Goal: Task Accomplishment & Management: Complete application form

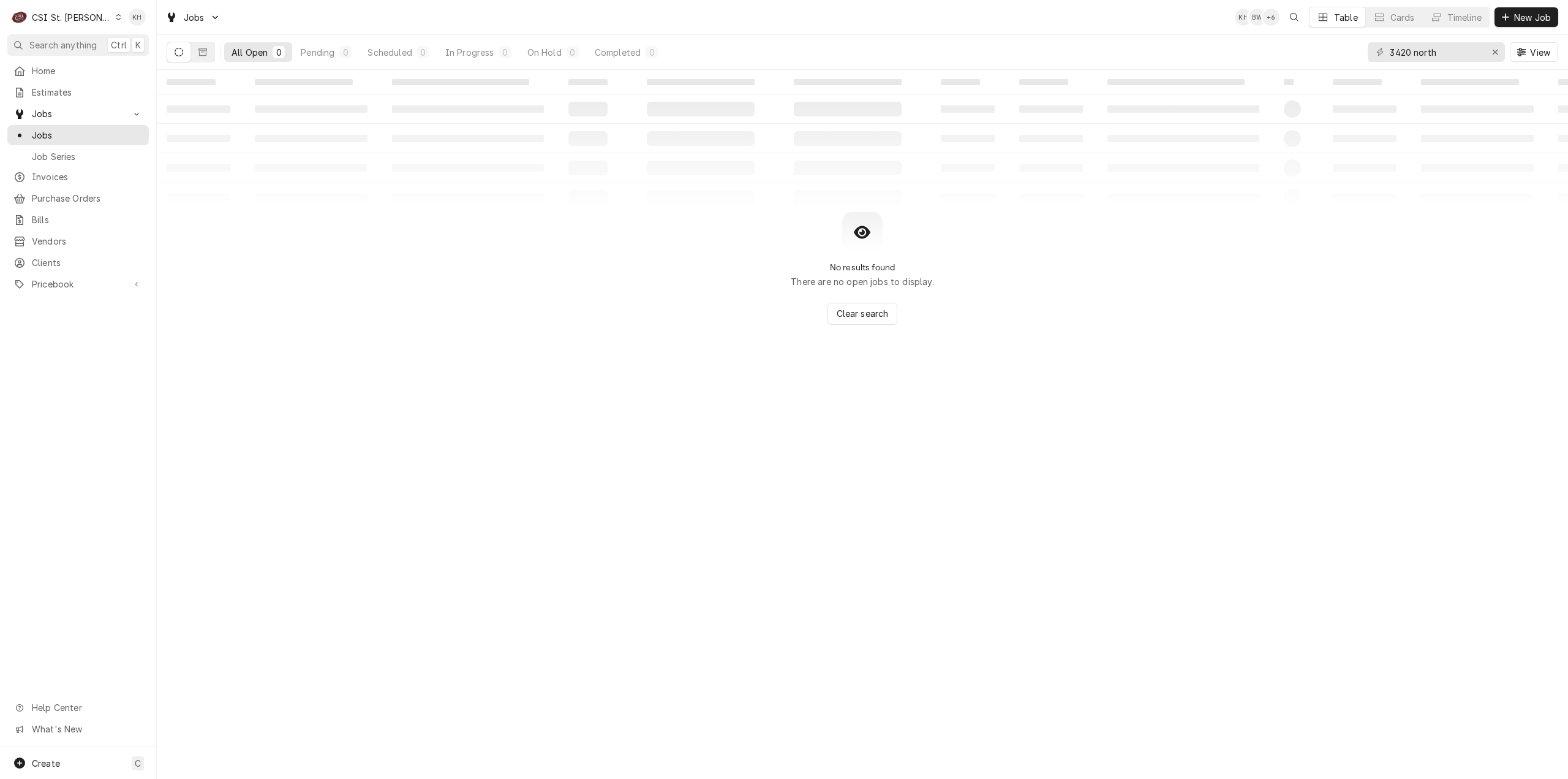
click at [68, 14] on div "CSI St. [PERSON_NAME]" at bounding box center [72, 17] width 79 height 13
click at [130, 30] on div "CSI [US_STATE][GEOGRAPHIC_DATA]" at bounding box center [188, 25] width 169 height 15
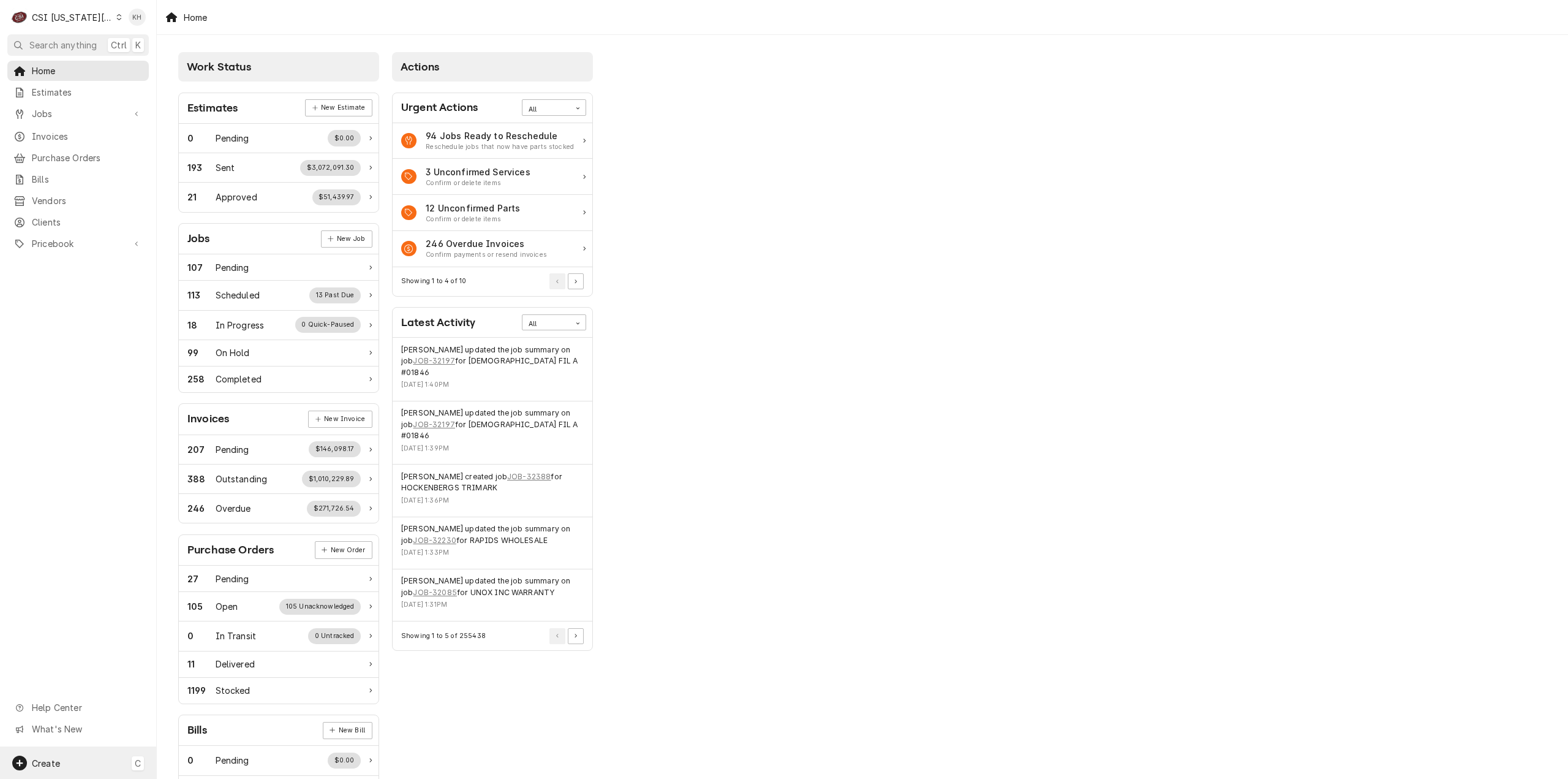
click at [99, 770] on div "Create C" at bounding box center [78, 763] width 156 height 32
click at [192, 632] on div "Job" at bounding box center [228, 636] width 82 height 13
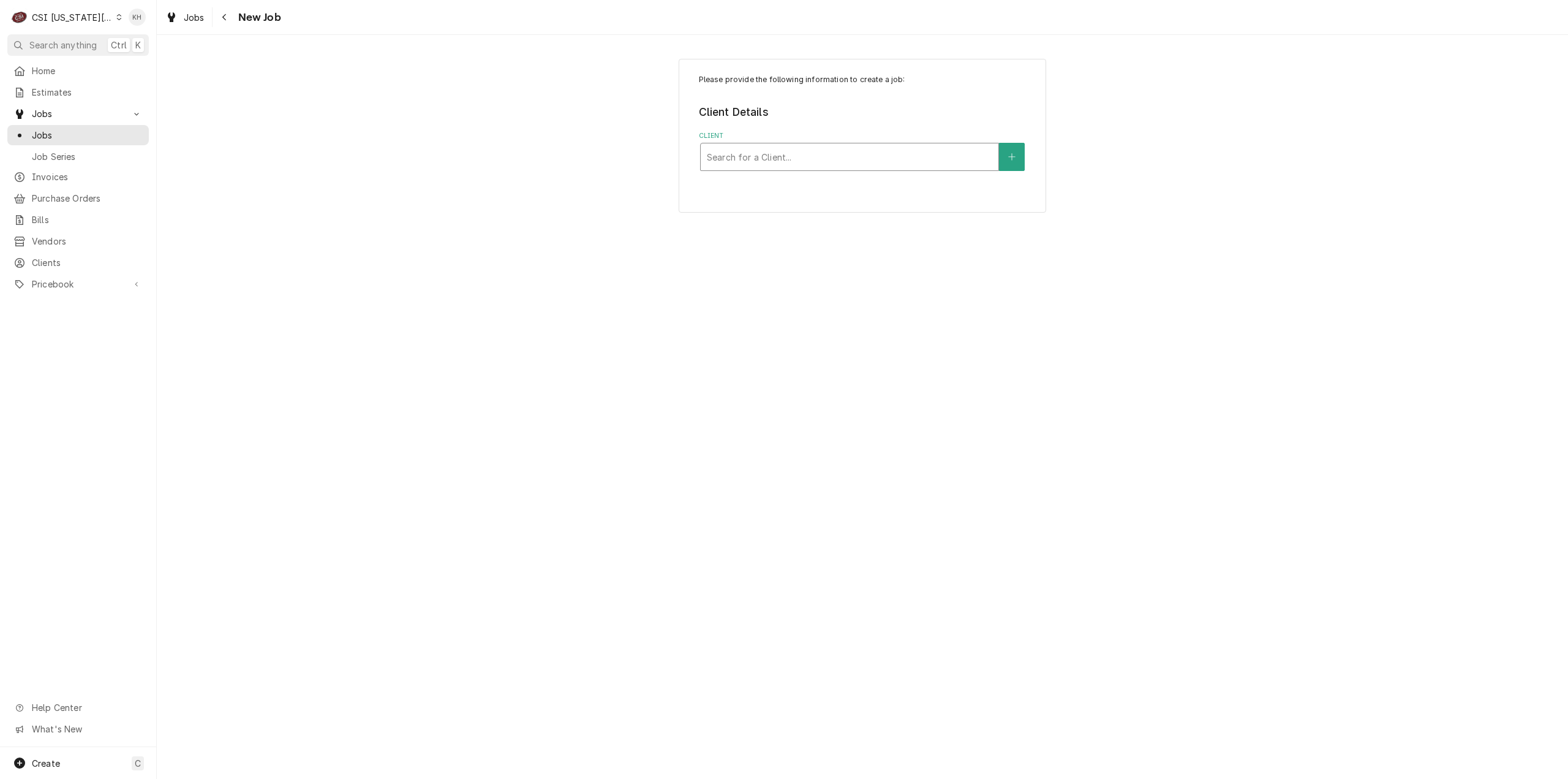
click at [910, 157] on div "Client" at bounding box center [850, 156] width 286 height 22
type input "8301"
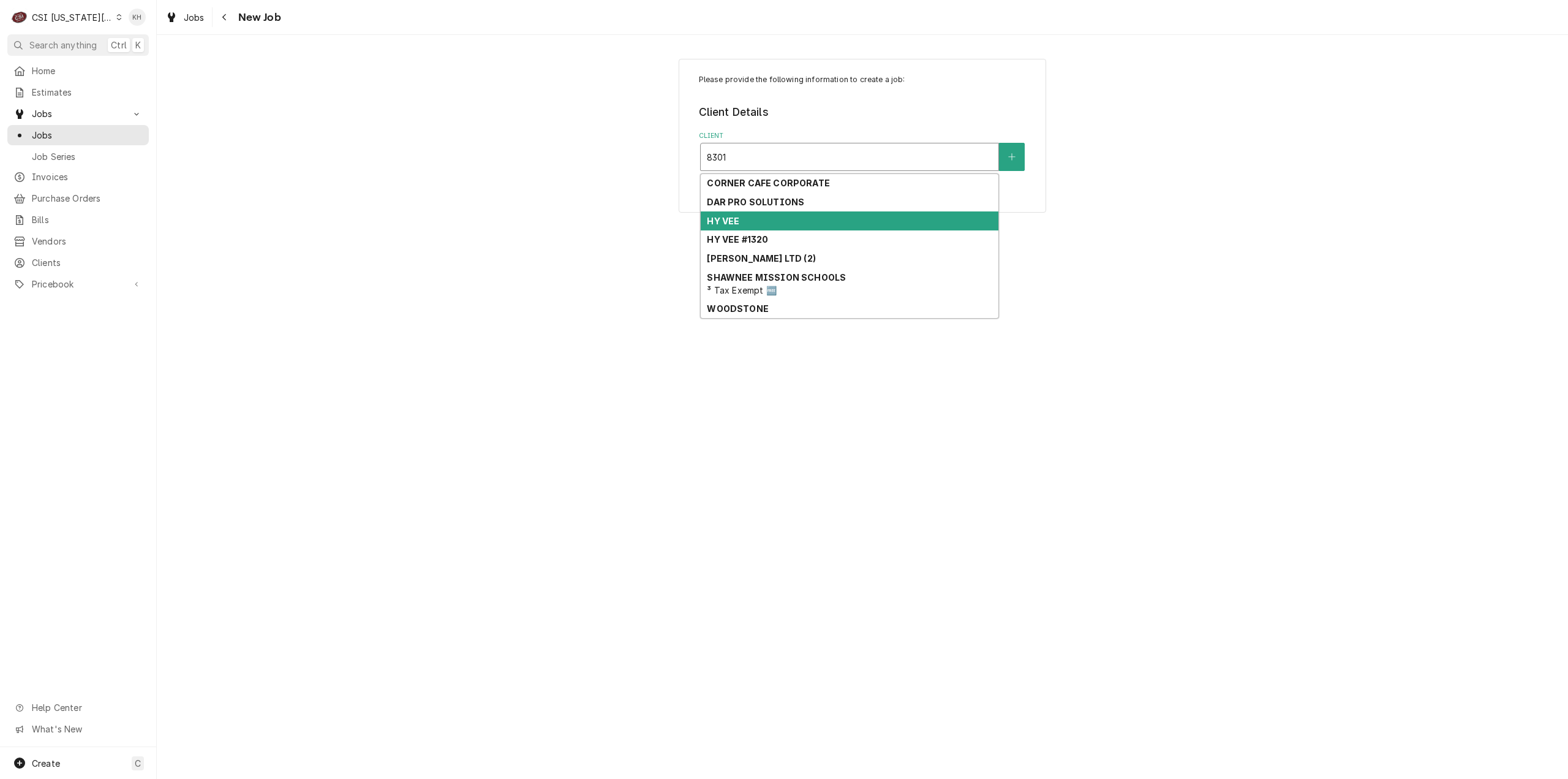
click at [816, 229] on div "HY VEE" at bounding box center [850, 221] width 298 height 19
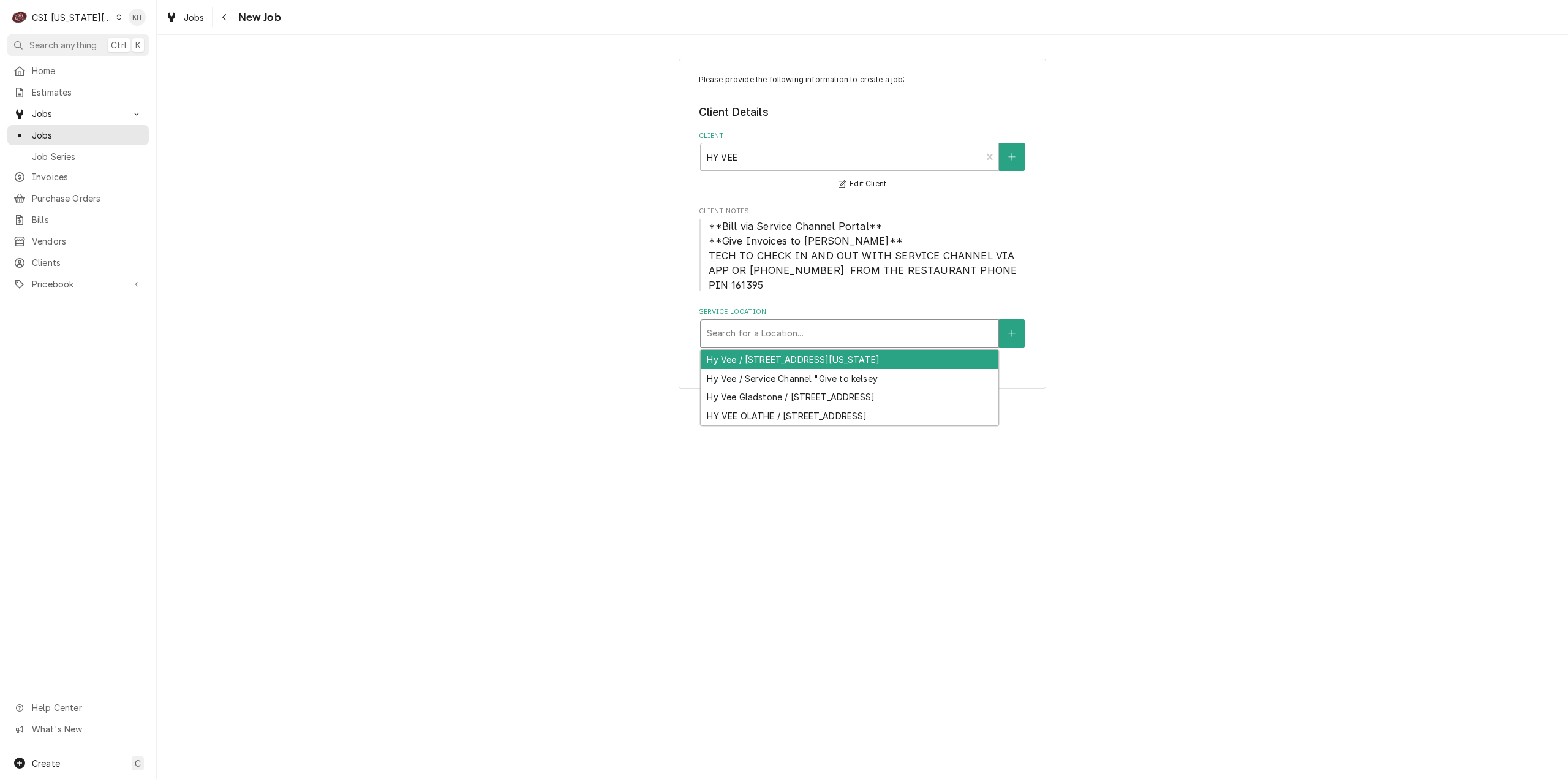
click at [837, 322] on div "Service Location" at bounding box center [850, 333] width 286 height 22
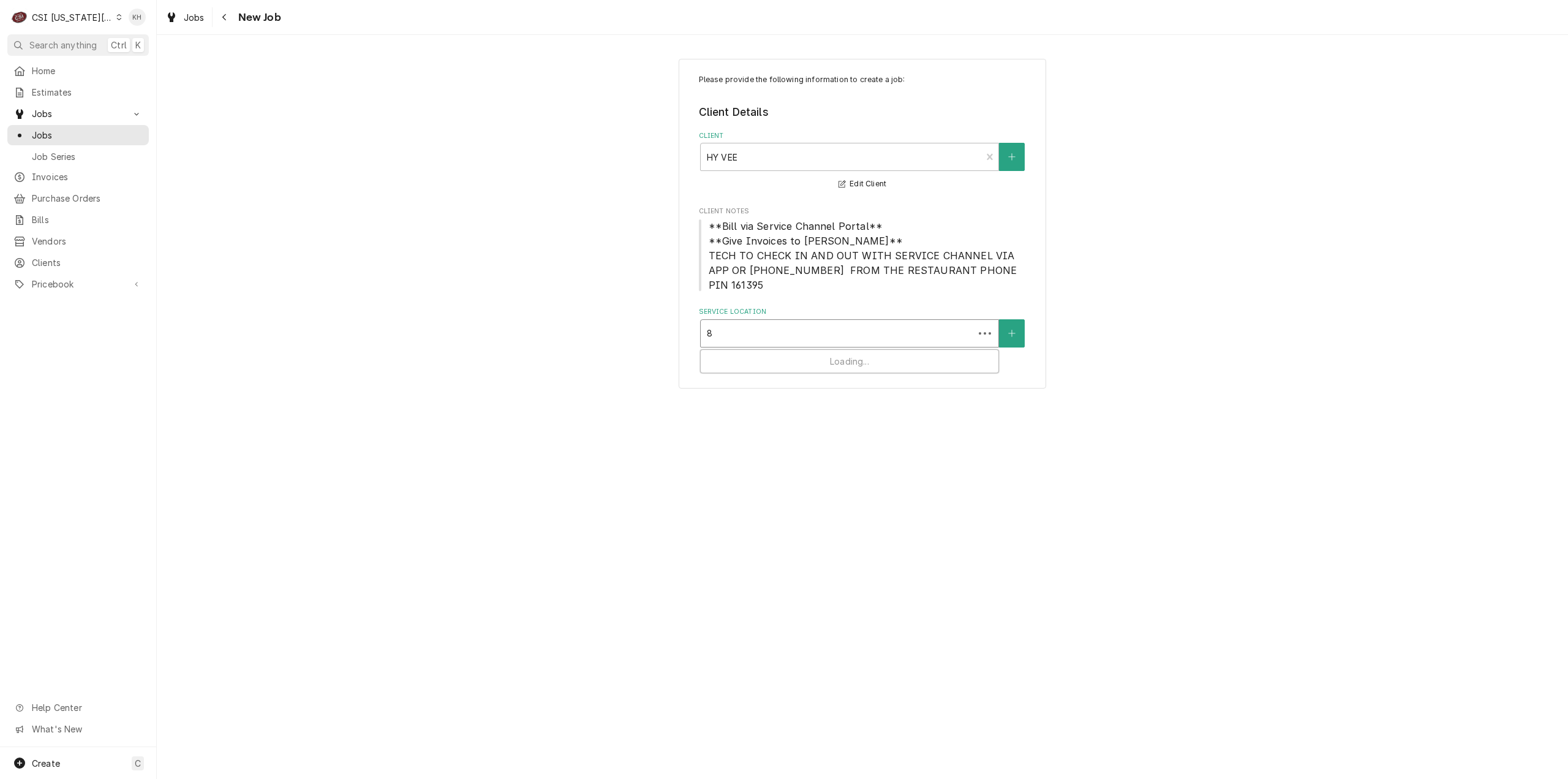
type input "83"
click at [843, 350] on div "Hy Vee / 8301 N St Clair Ave, Kansas City, MO 64151" at bounding box center [850, 359] width 298 height 19
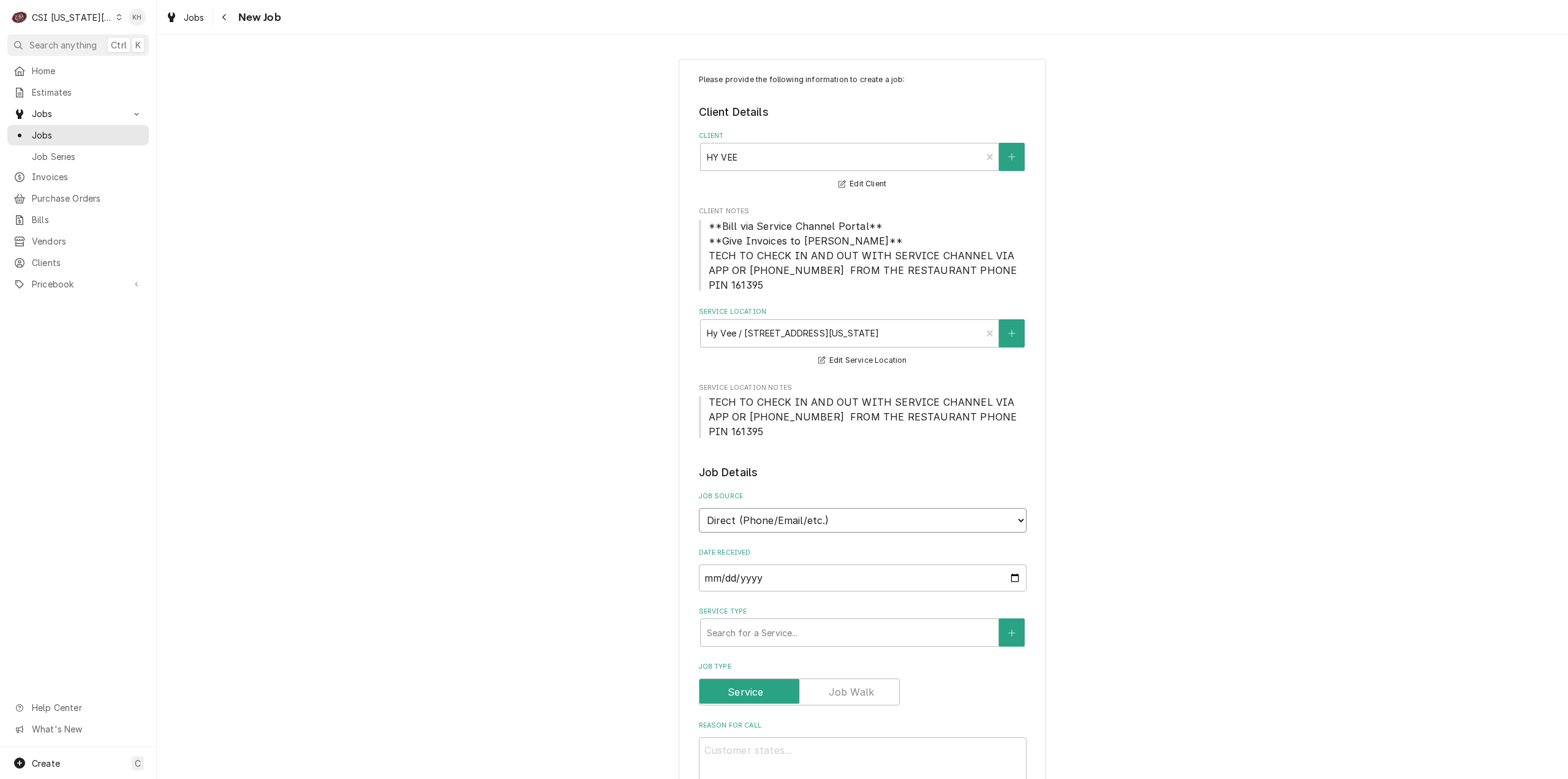
drag, startPoint x: 860, startPoint y: 486, endPoint x: 852, endPoint y: 499, distance: 15.3
click at [852, 508] on select "Direct (Phone/Email/etc.) Service Channel Corrigo Ecotrak Other" at bounding box center [863, 520] width 328 height 25
select select "1"
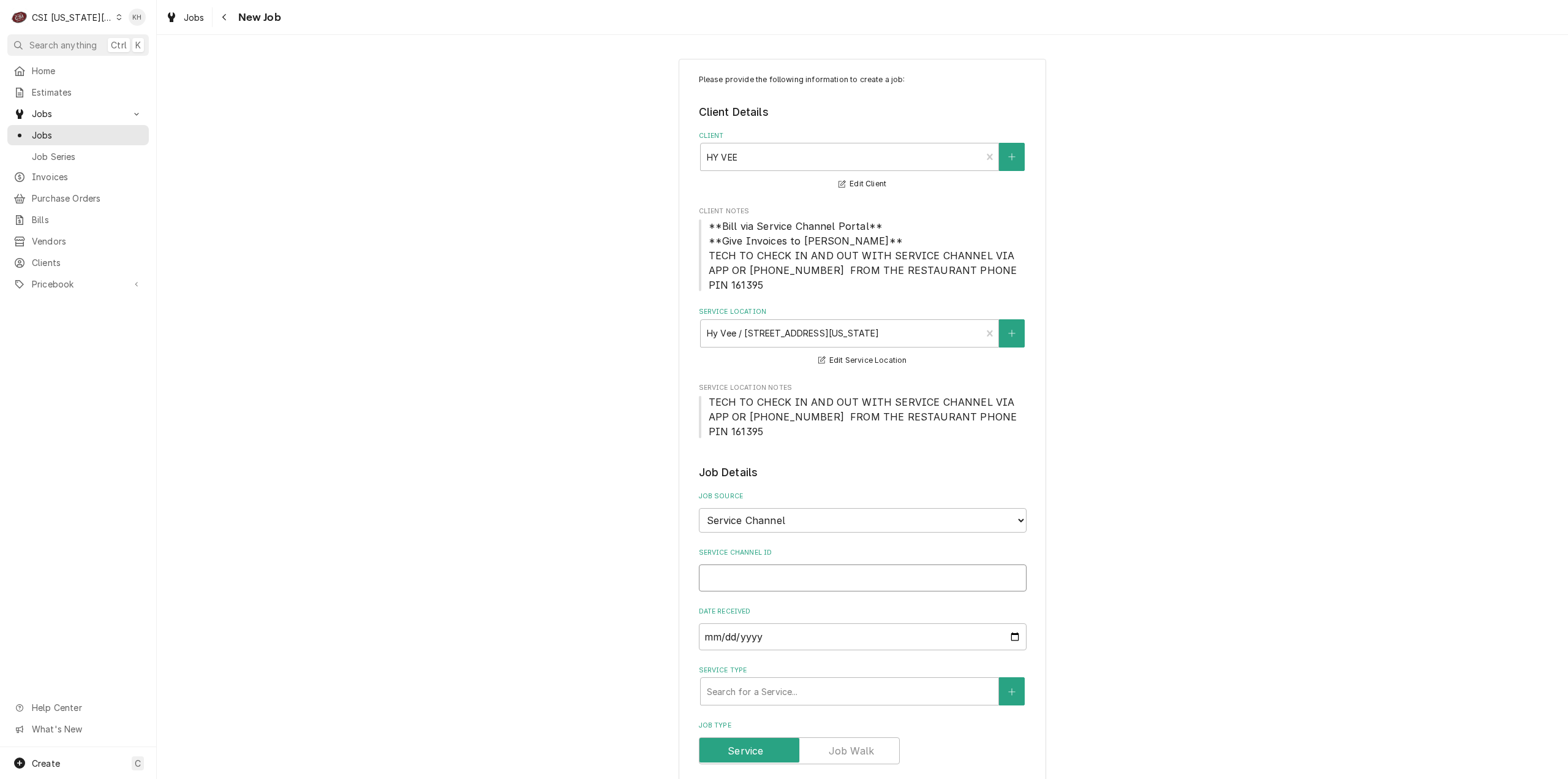
click at [815, 564] on input "Service Channel ID" at bounding box center [863, 578] width 328 height 27
paste input "323860345"
type textarea "x"
type input "323860345"
click at [816, 680] on div "Service Type" at bounding box center [850, 691] width 286 height 22
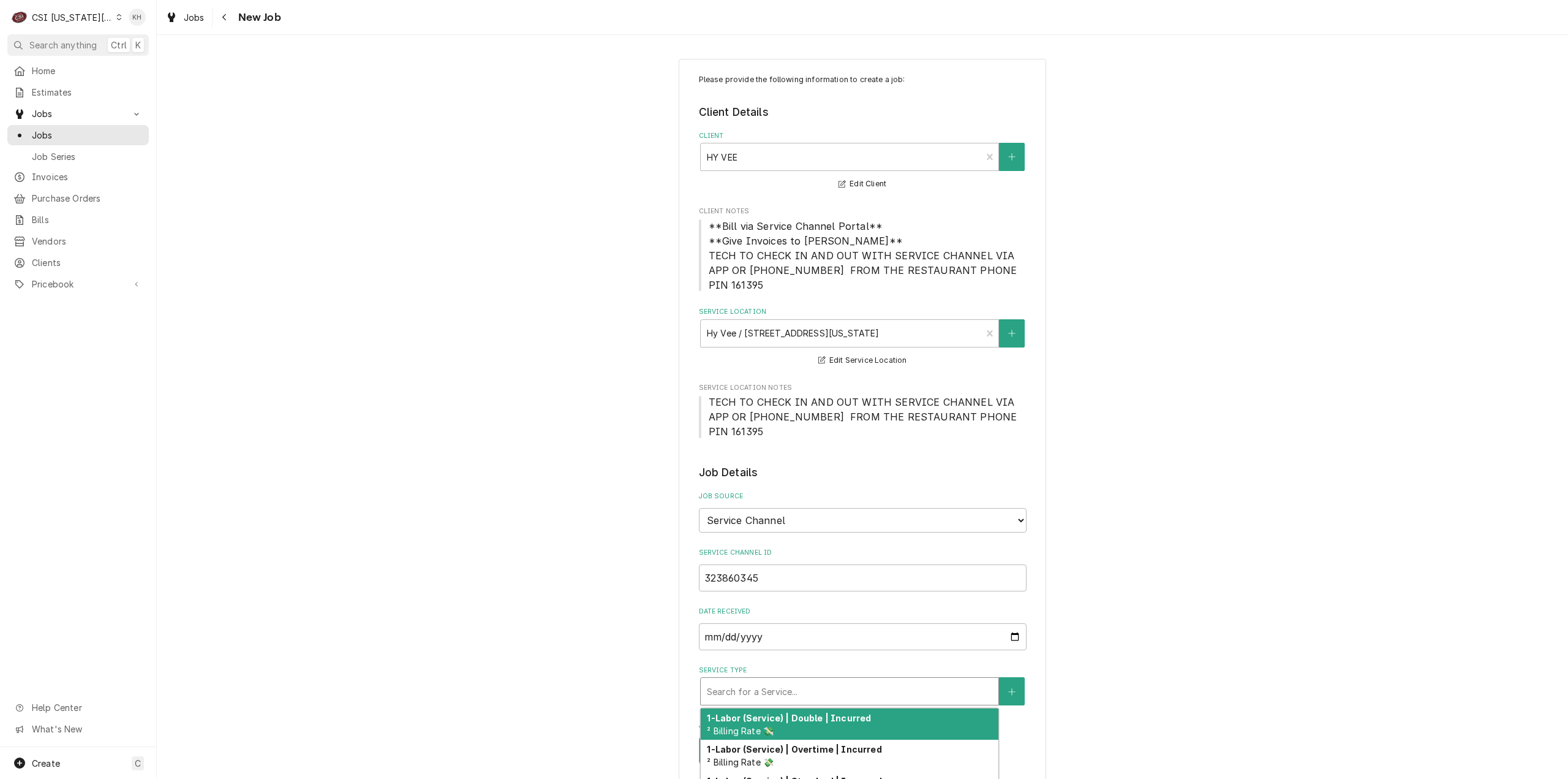
type textarea "x"
type input "s"
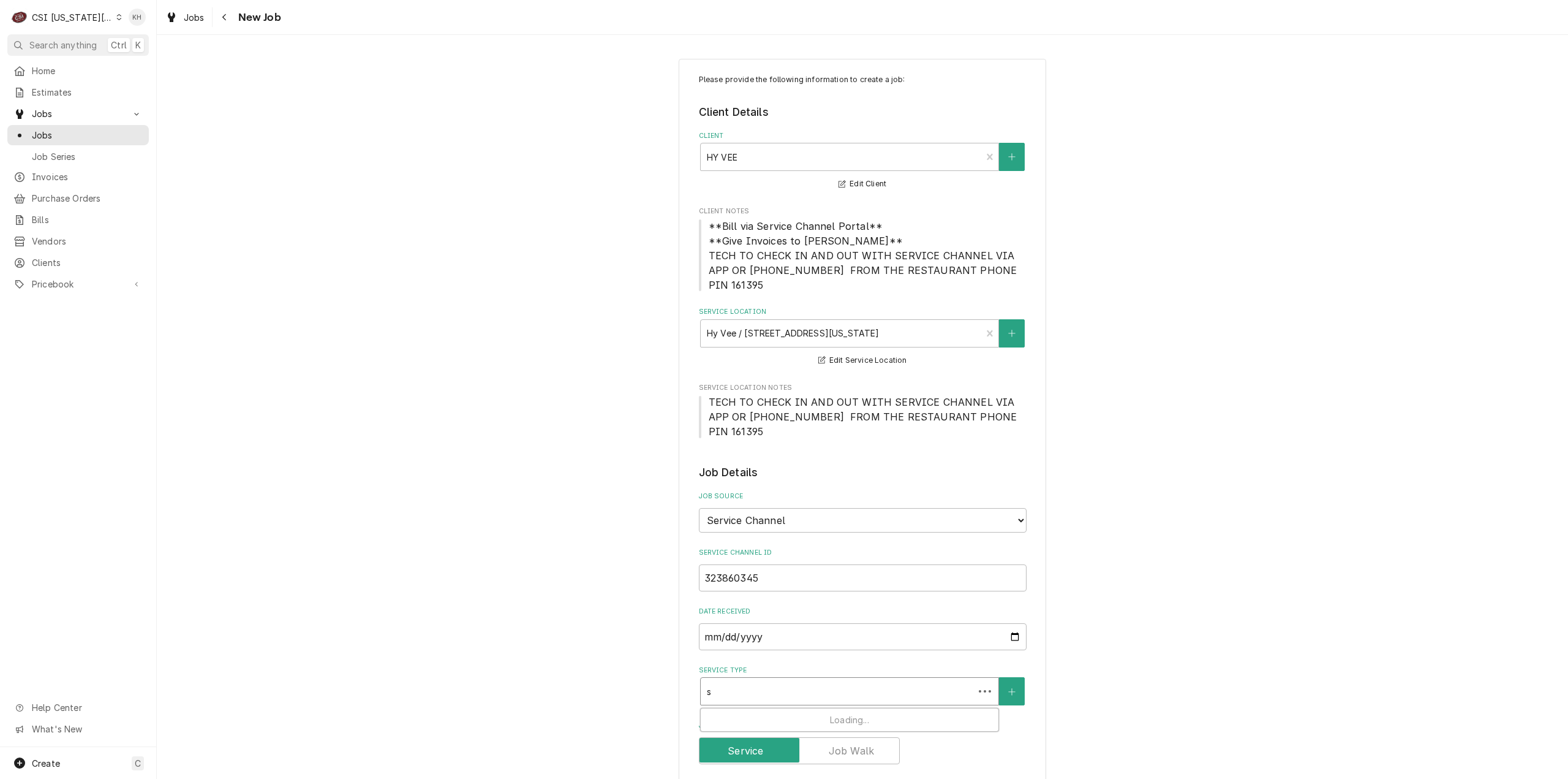
type textarea "x"
type input "se"
type textarea "x"
type input "ser"
type textarea "x"
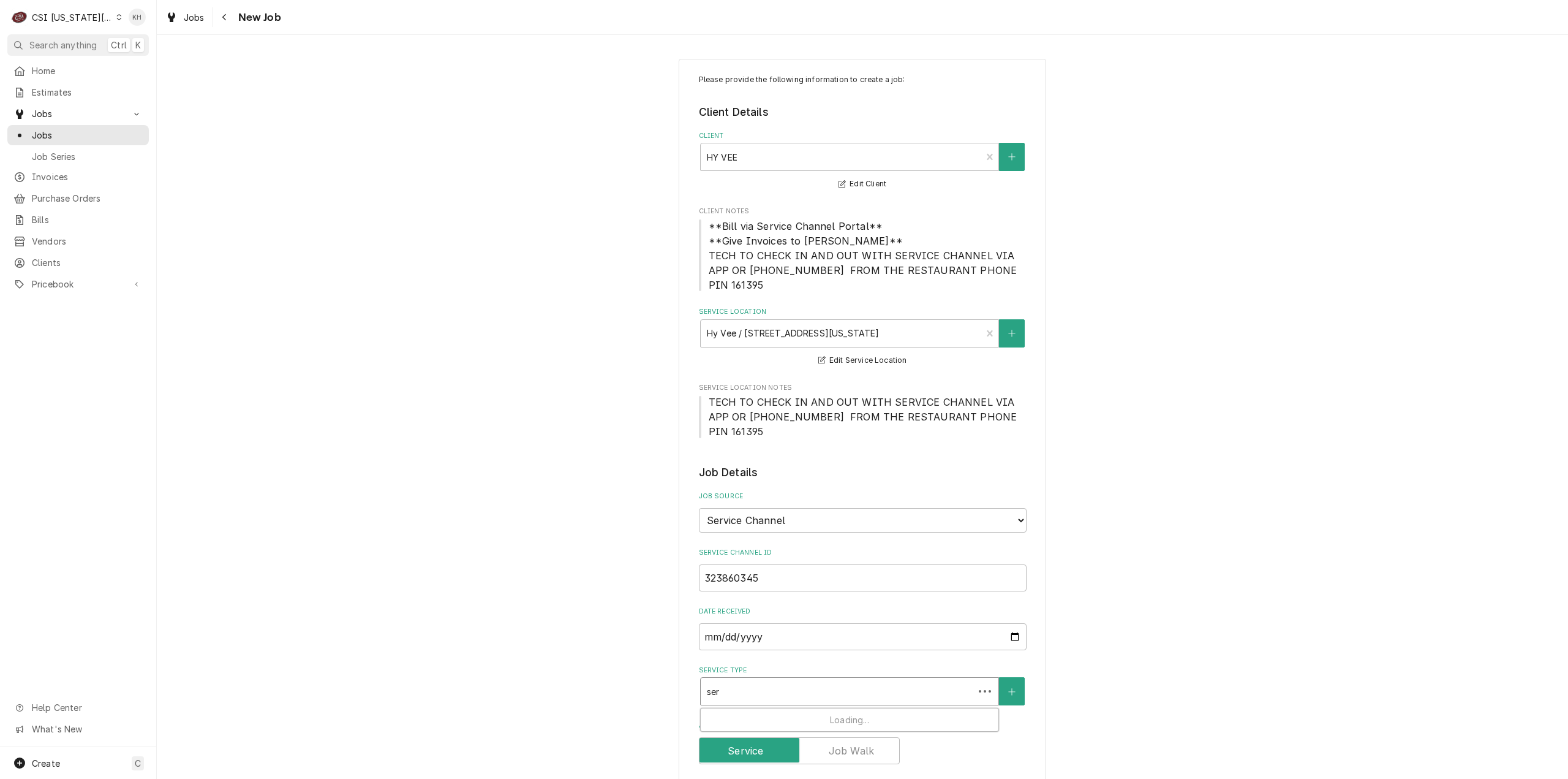
type input "serv"
type textarea "x"
type input "servi"
type textarea "x"
type input "servic"
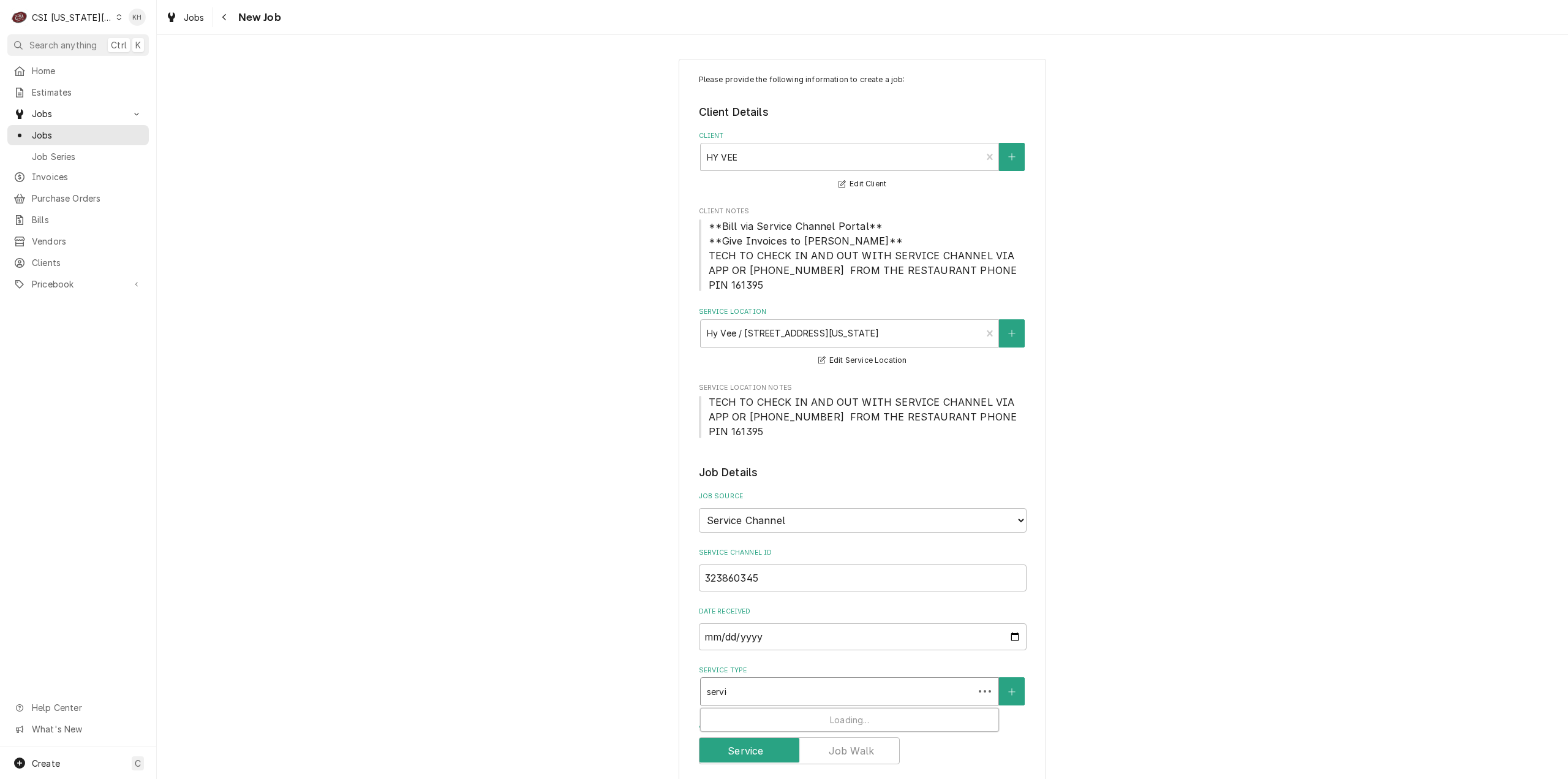
type textarea "x"
type input "service"
type textarea "x"
type input "service"
type textarea "x"
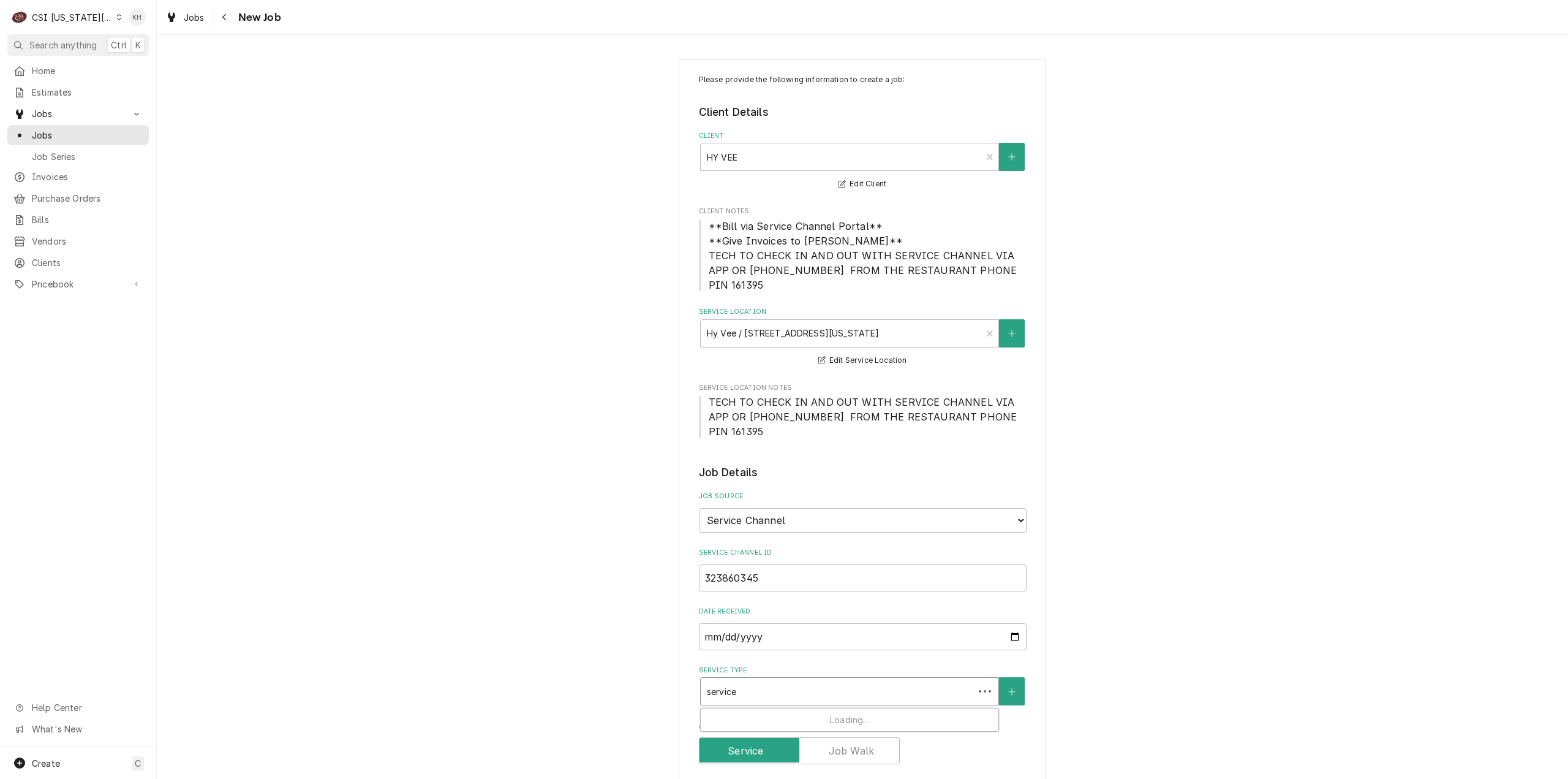
type input "service c"
type textarea "x"
type input "service ca"
type textarea "x"
type input "service cal"
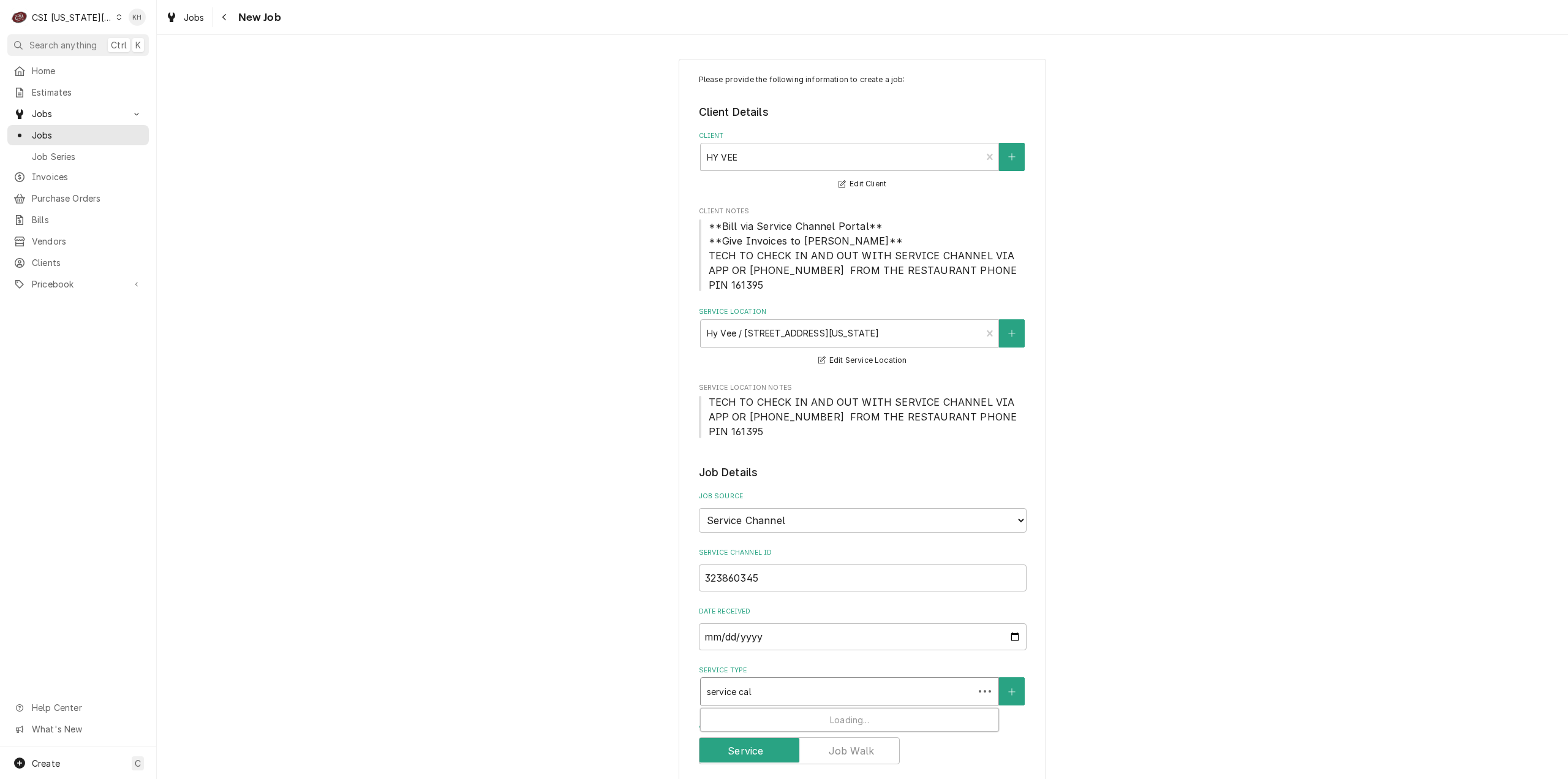
type textarea "x"
type input "service call"
click at [835, 708] on div "Job | Service Call ¹ Service Type 🛠️" at bounding box center [850, 724] width 298 height 32
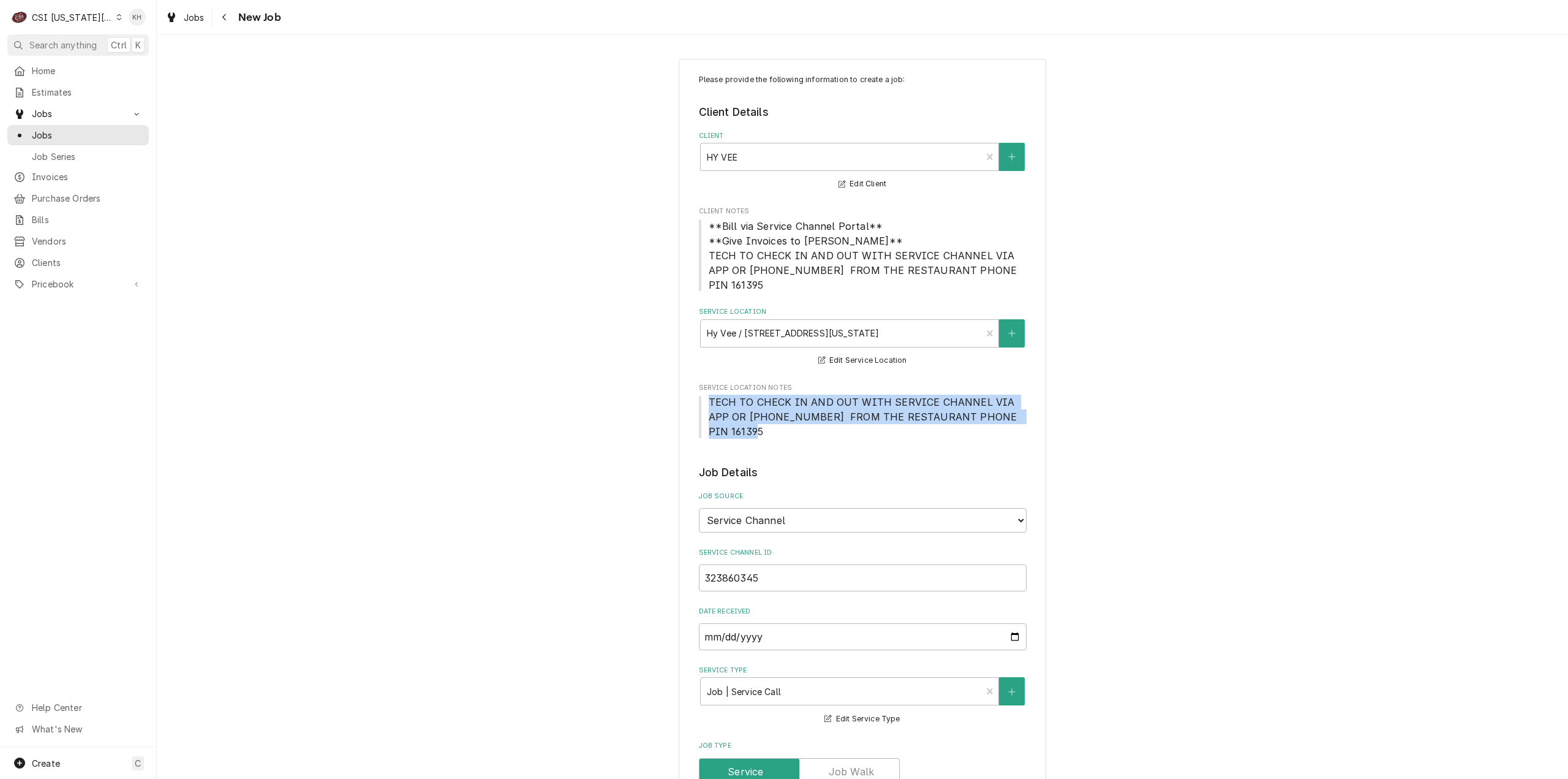
drag, startPoint x: 703, startPoint y: 389, endPoint x: 1017, endPoint y: 414, distance: 315.0
click at [1017, 414] on div "Please provide the following information to create a job: Client Details Client…" at bounding box center [863, 765] width 328 height 1382
copy span "TECH TO CHECK IN AND OUT WITH SERVICE CHANNEL VIA APP OR 516- 500-7776 FROM THE…"
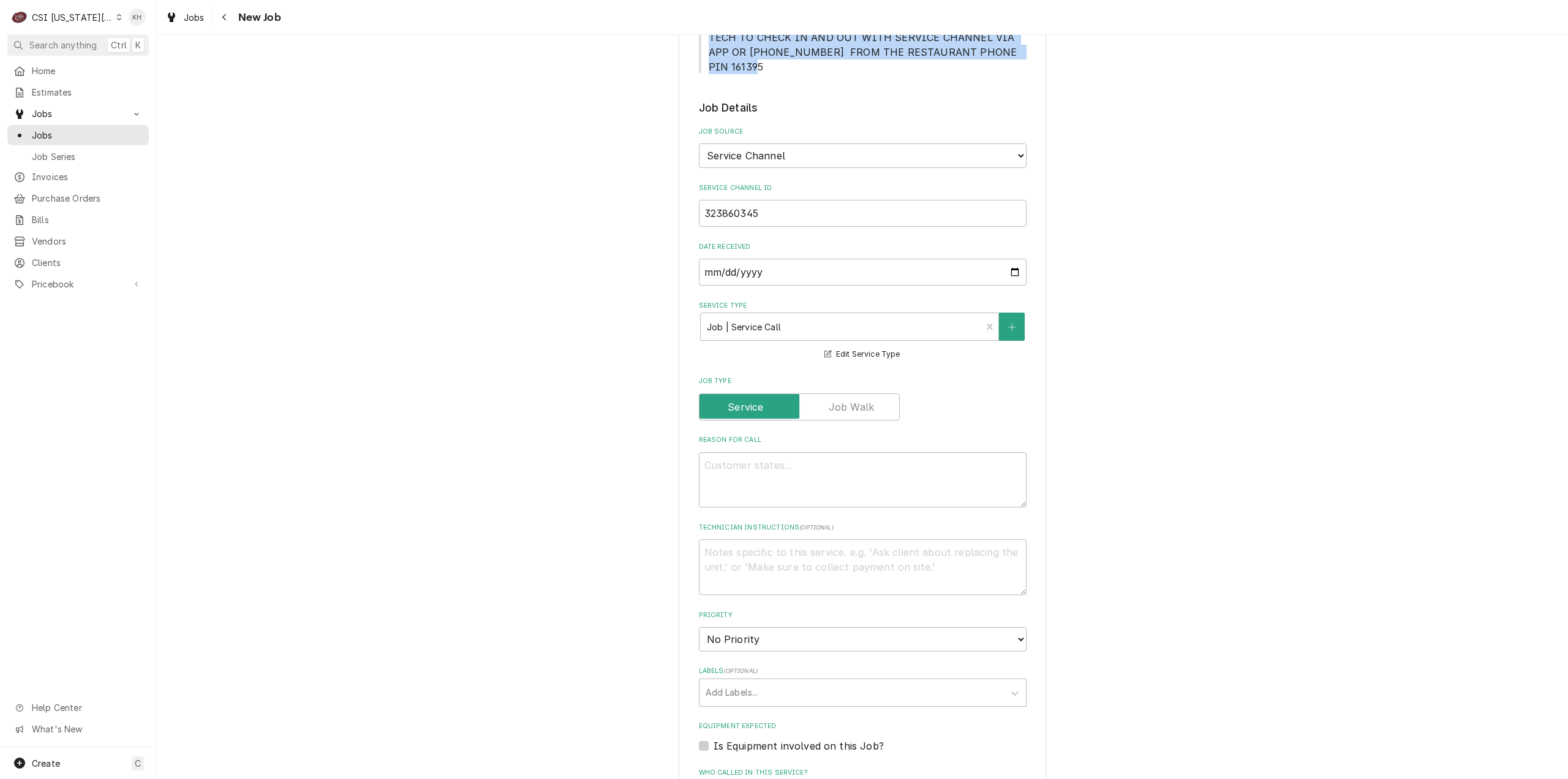
scroll to position [368, 0]
click at [755, 536] on textarea "Technician Instructions ( optional )" at bounding box center [863, 564] width 328 height 56
paste textarea "TECH TO CHECK IN AND OUT WITH SERVICE CHANNEL VIA APP OR 516- 500-7776 FROM THE…"
type textarea "x"
type textarea "TECH TO CHECK IN AND OUT WITH SERVICE CHANNEL VIA APP OR 516- 500-7776 FROM THE…"
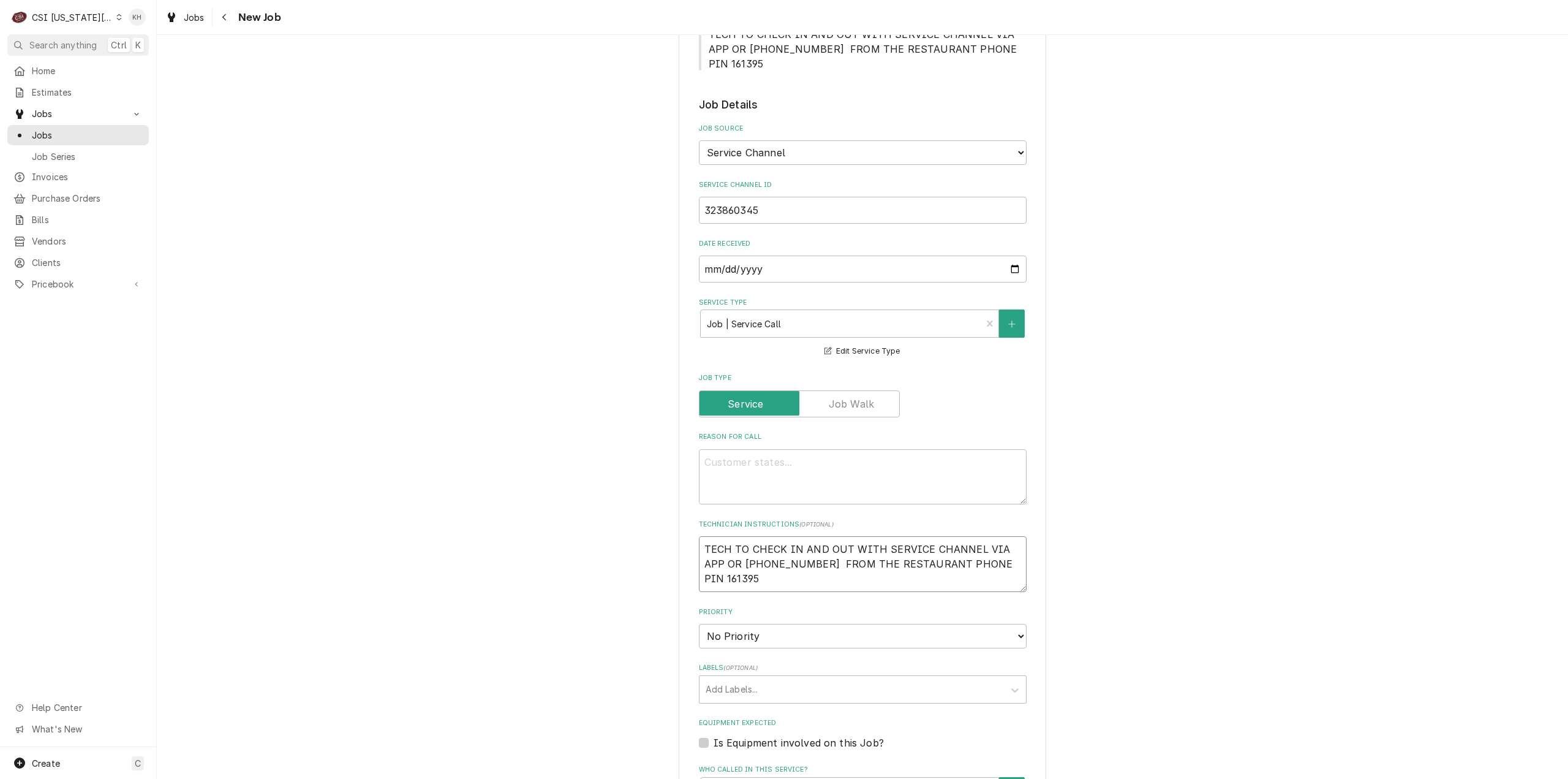
type textarea "x"
type textarea "TECH TO CHECK IN AND OUT WITH SERVICE CHANNEL VIA APP OR 516- 500-7776 FROM THE…"
drag, startPoint x: 830, startPoint y: 450, endPoint x: 824, endPoint y: 458, distance: 10.0
click at [830, 452] on textarea "Reason For Call" at bounding box center [863, 477] width 328 height 56
paste textarea "FOOD SERVICE / Cooking Equipment / Fryer / Not Working / Please enter your name…"
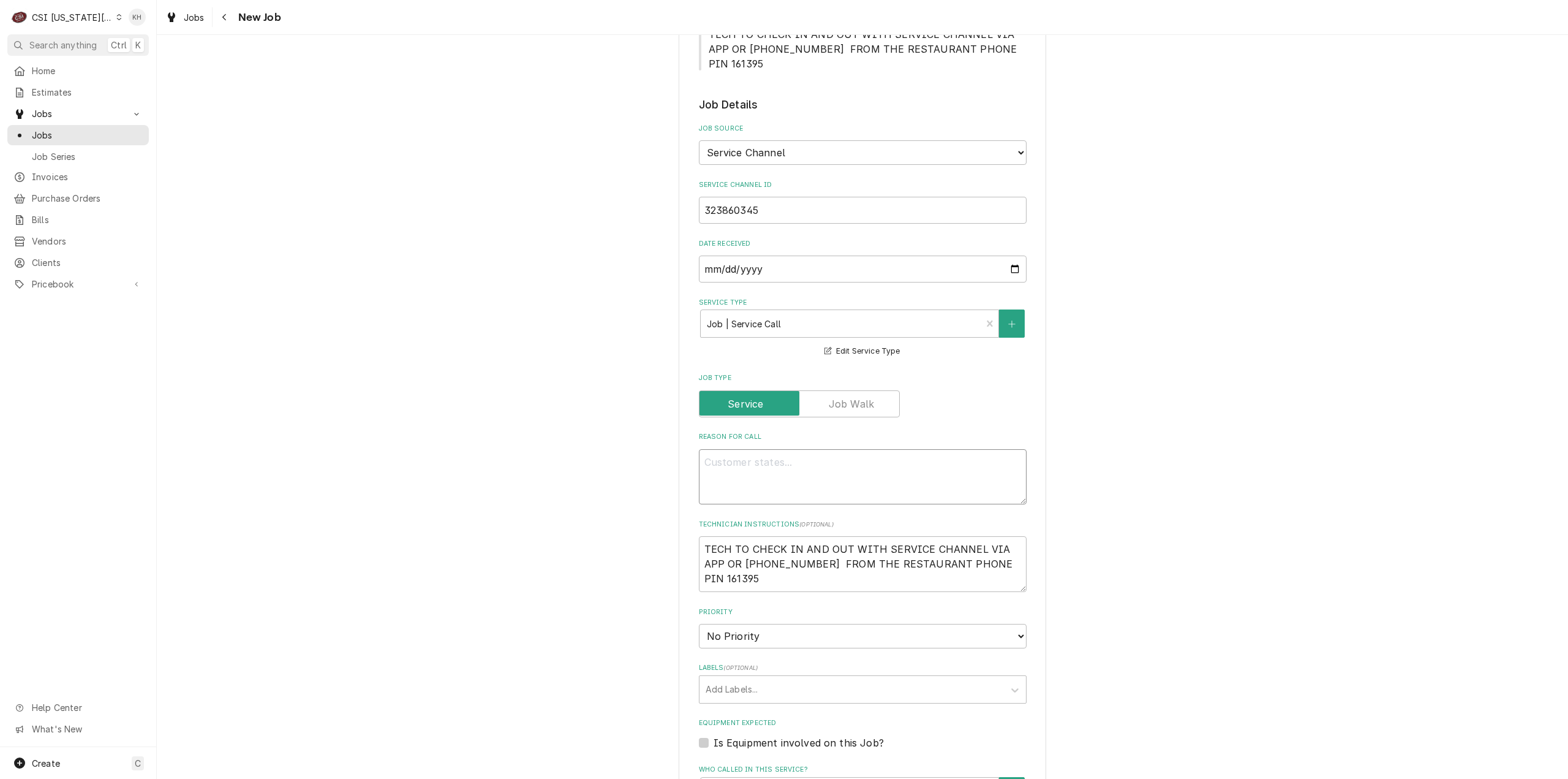
type textarea "x"
type textarea "FOOD SERVICE / Cooking Equipment / Fryer / Not Working / Please enter your name…"
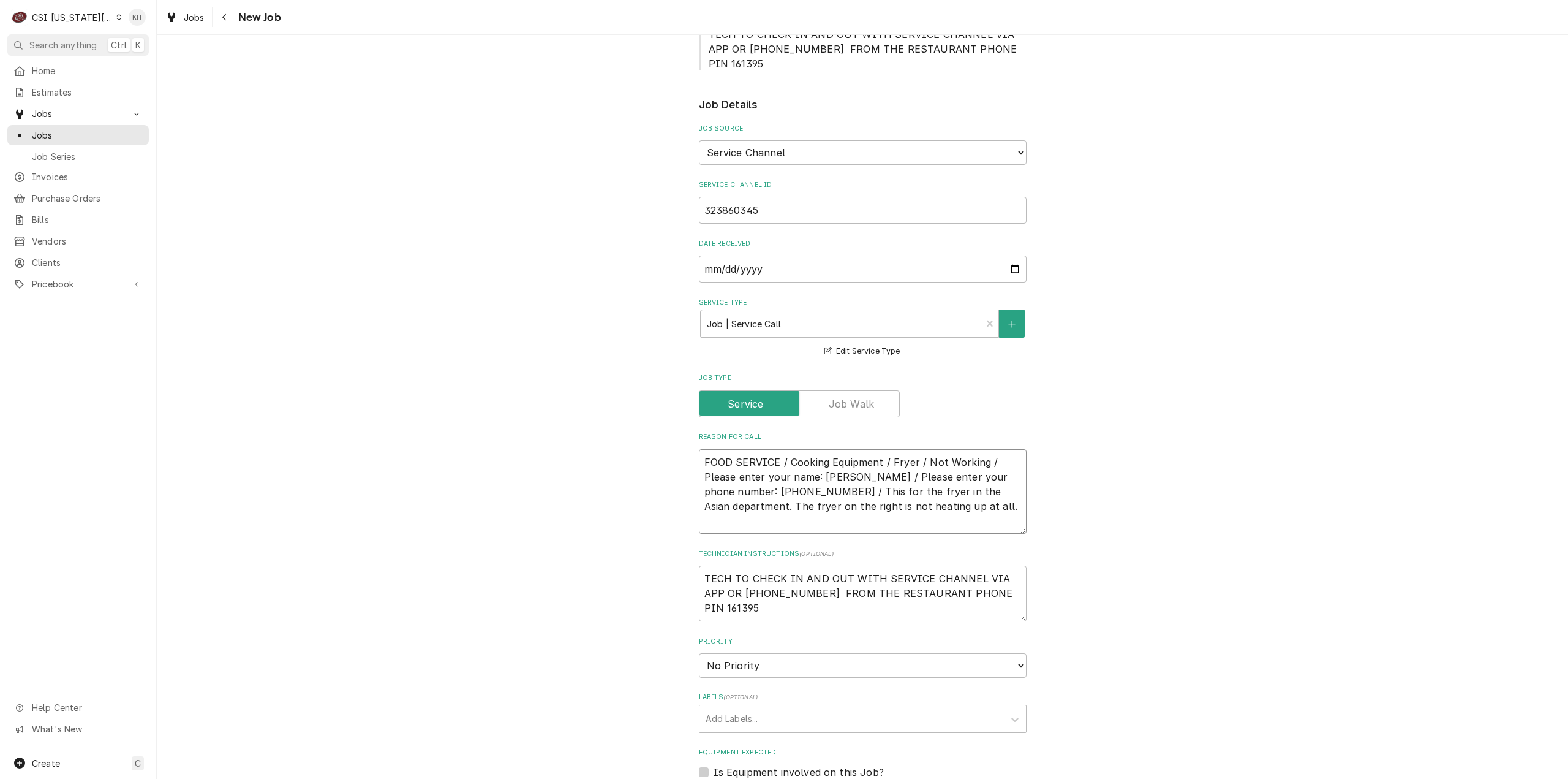
type textarea "x"
type textarea "FOOD SERVICE / Cooking Equipment / Fryer / Not Working / Please enter your name…"
type textarea "x"
type textarea "FOOD SERVICE / Cooking Equipment / Fryer / Not Working / Please enter your name…"
type textarea "x"
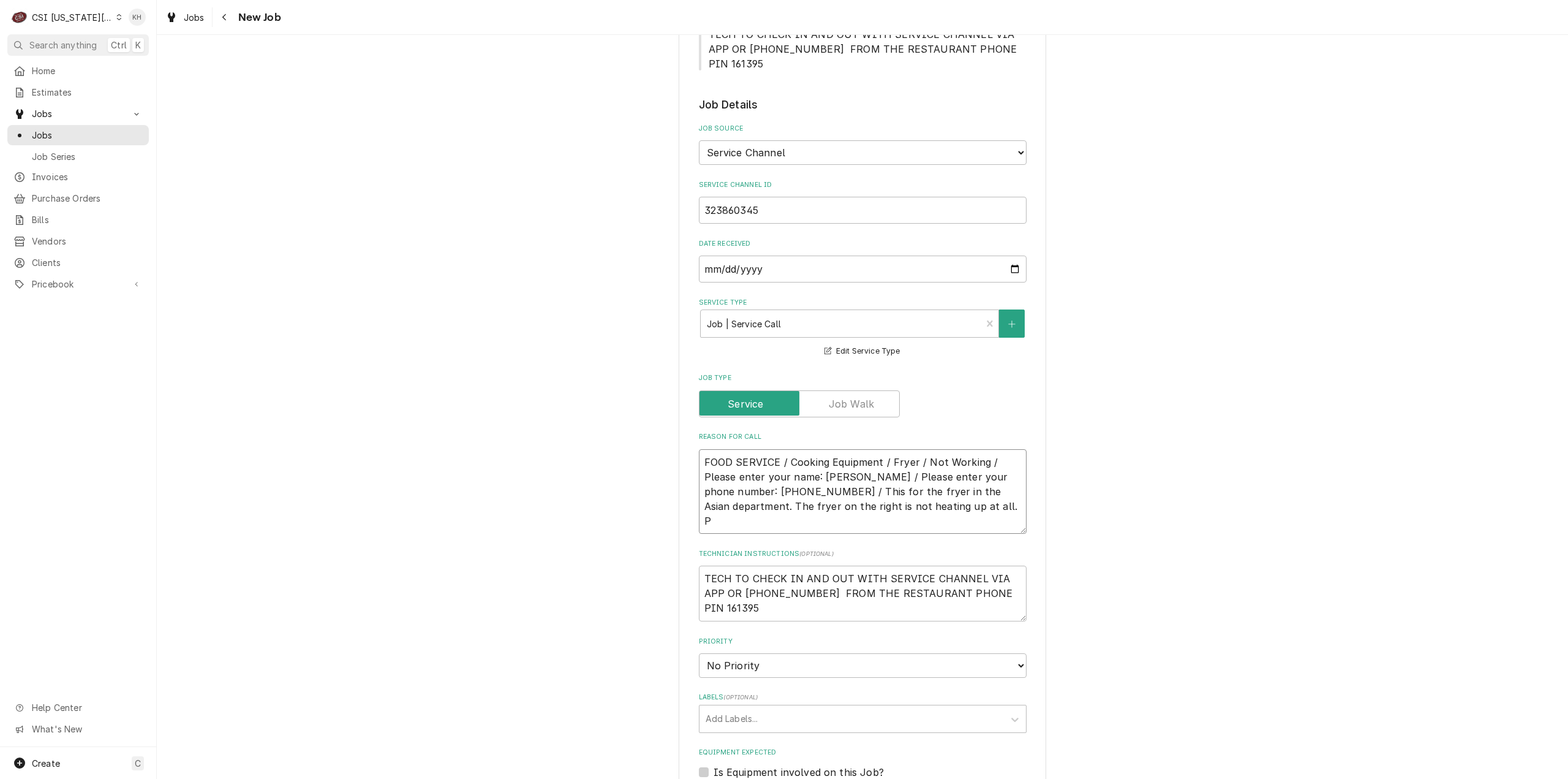
type textarea "FOOD SERVICE / Cooking Equipment / Fryer / Not Working / Please enter your name…"
type textarea "x"
type textarea "FOOD SERVICE / Cooking Equipment / Fryer / Not Working / Please enter your name…"
type textarea "x"
type textarea "FOOD SERVICE / Cooking Equipment / Fryer / Not Working / Please enter your name…"
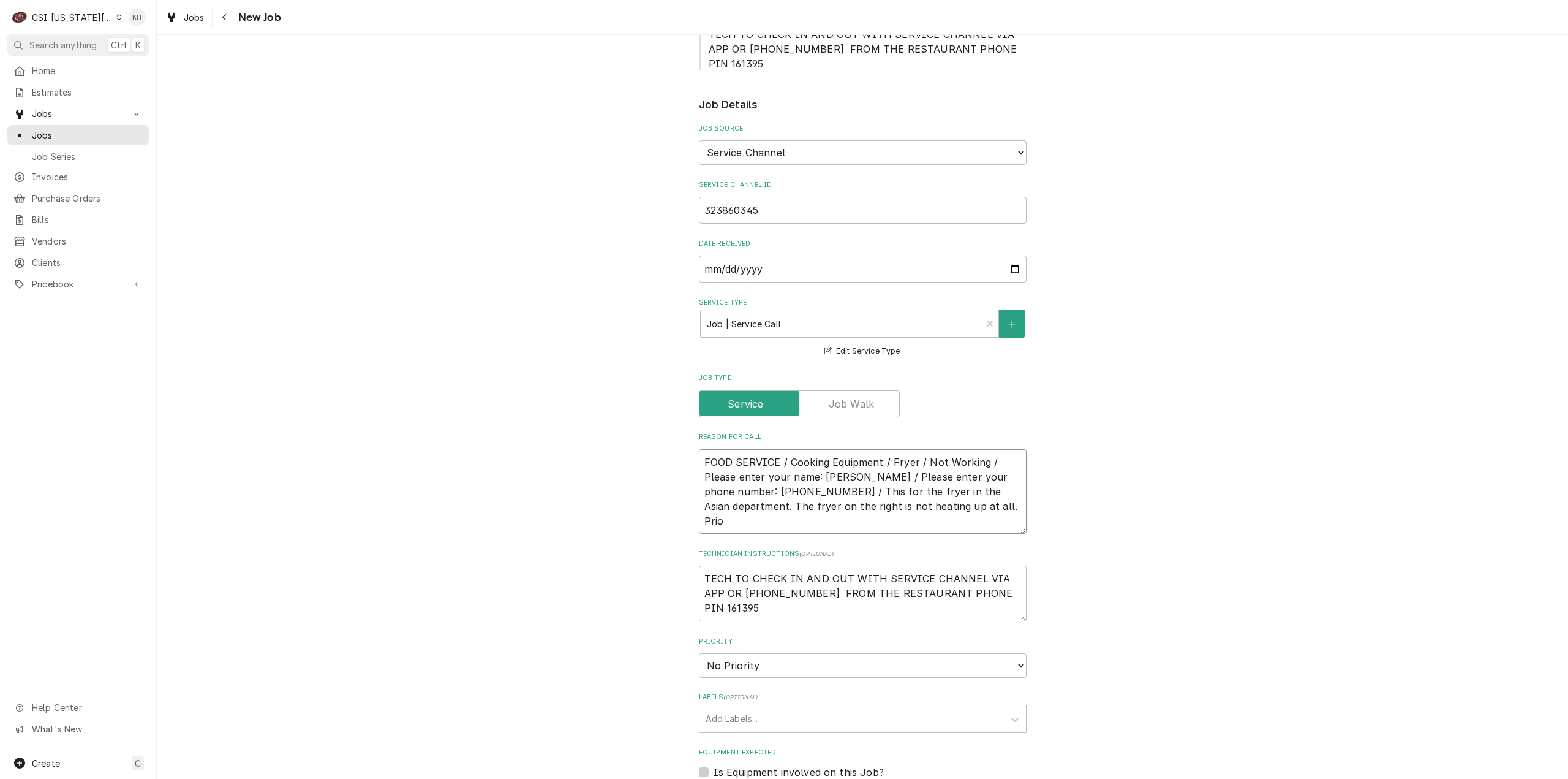
type textarea "x"
type textarea "FOOD SERVICE / Cooking Equipment / Fryer / Not Working / Please enter your name…"
type textarea "x"
type textarea "FOOD SERVICE / Cooking Equipment / Fryer / Not Working / Please enter your name…"
type textarea "x"
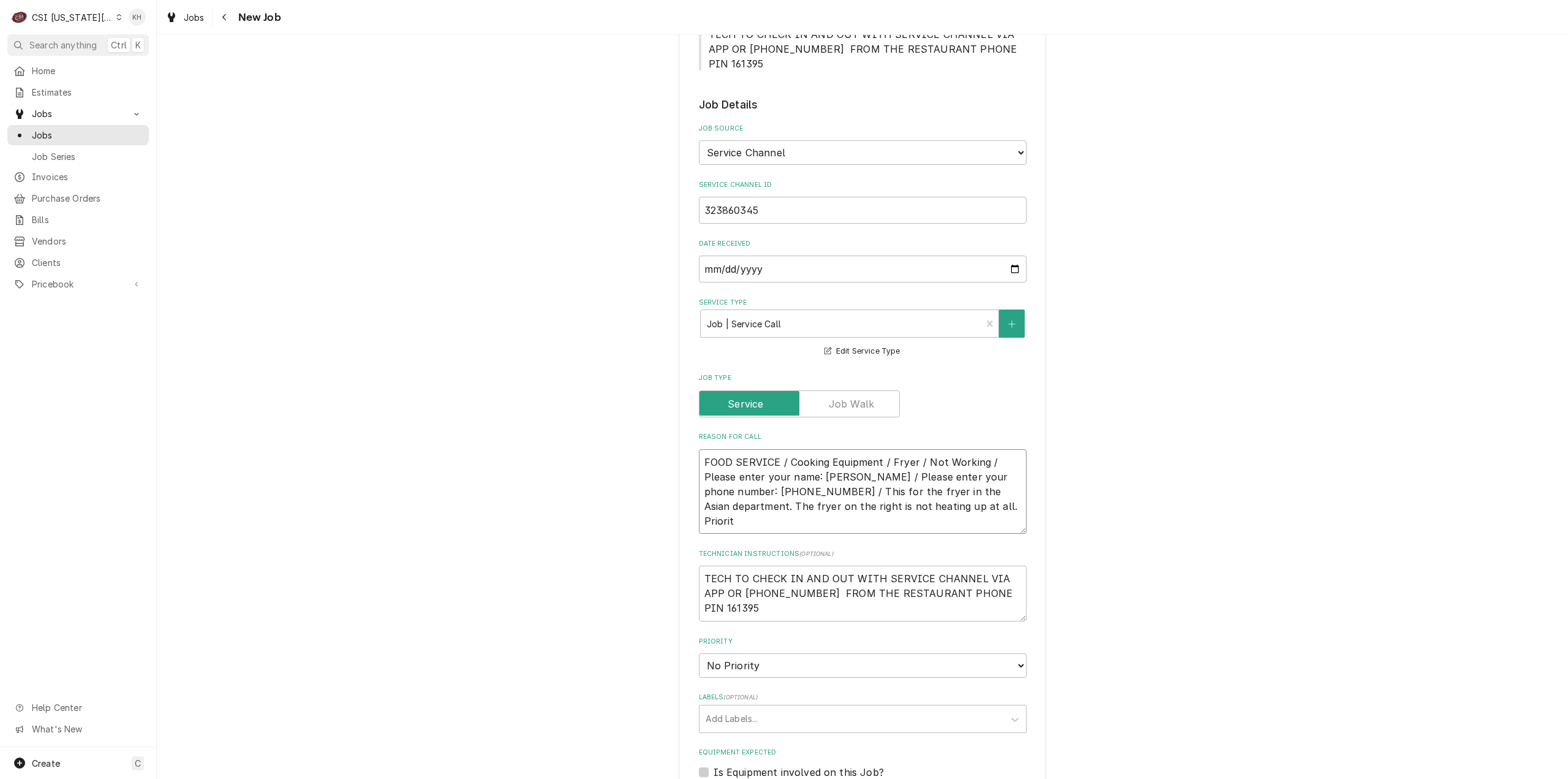
type textarea "FOOD SERVICE / Cooking Equipment / Fryer / Not Working / Please enter your name…"
type textarea "x"
type textarea "FOOD SERVICE / Cooking Equipment / Fryer / Not Working / Please enter your name…"
type textarea "x"
type textarea "FOOD SERVICE / Cooking Equipment / Fryer / Not Working / Please enter your name…"
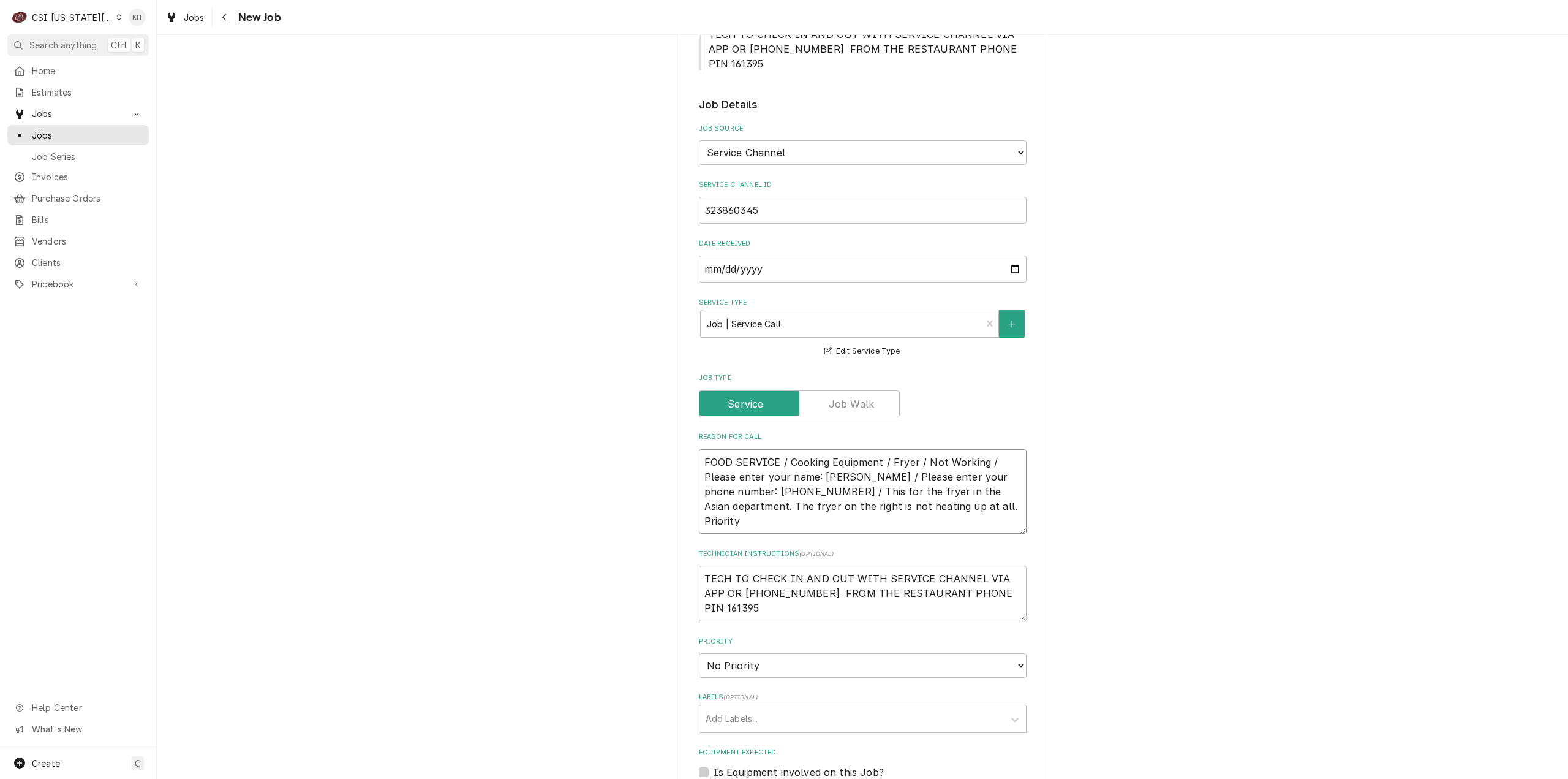
click at [811, 490] on textarea "FOOD SERVICE / Cooking Equipment / Fryer / Not Working / Please enter your name…" at bounding box center [863, 491] width 328 height 85
paste textarea "Normal (48 Hours)"
type textarea "x"
type textarea "FOOD SERVICE / Cooking Equipment / Fryer / Not Working / Please enter your name…"
type textarea "x"
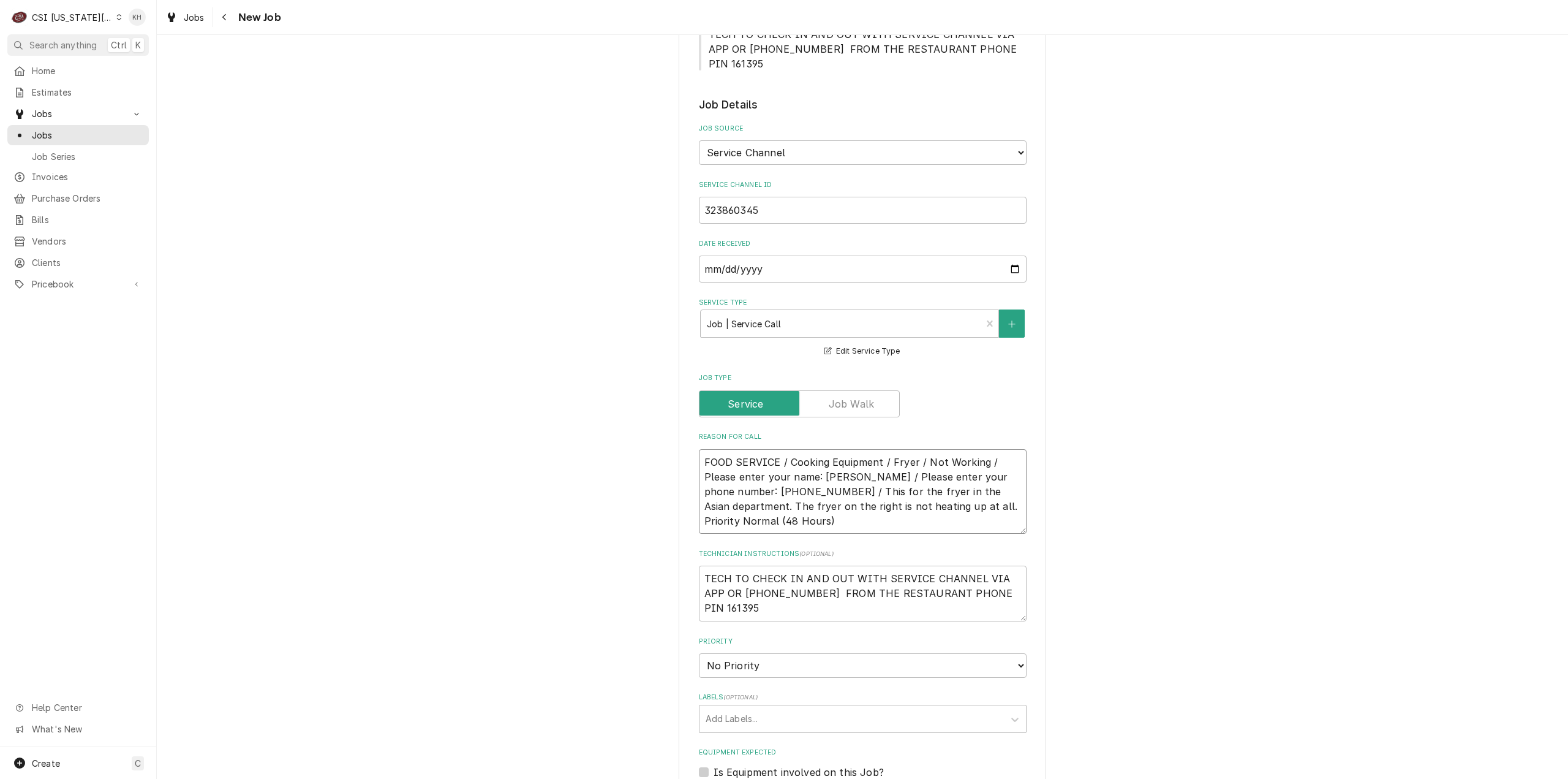
type textarea "FOOD SERVICE / Cooking Equipment / Fryer / Not Working / Please enter your name…"
click at [699, 566] on textarea "TECH TO CHECK IN AND OUT WITH SERVICE CHANNEL VIA APP OR 516- 500-7776 FROM THE…" at bounding box center [863, 594] width 328 height 56
type textarea "x"
type textarea "TECH TO CHECK IN AND OUT WITH SERVICE CHANNEL VIA APP OR 516- 500-7776 FROM THE…"
type textarea "x"
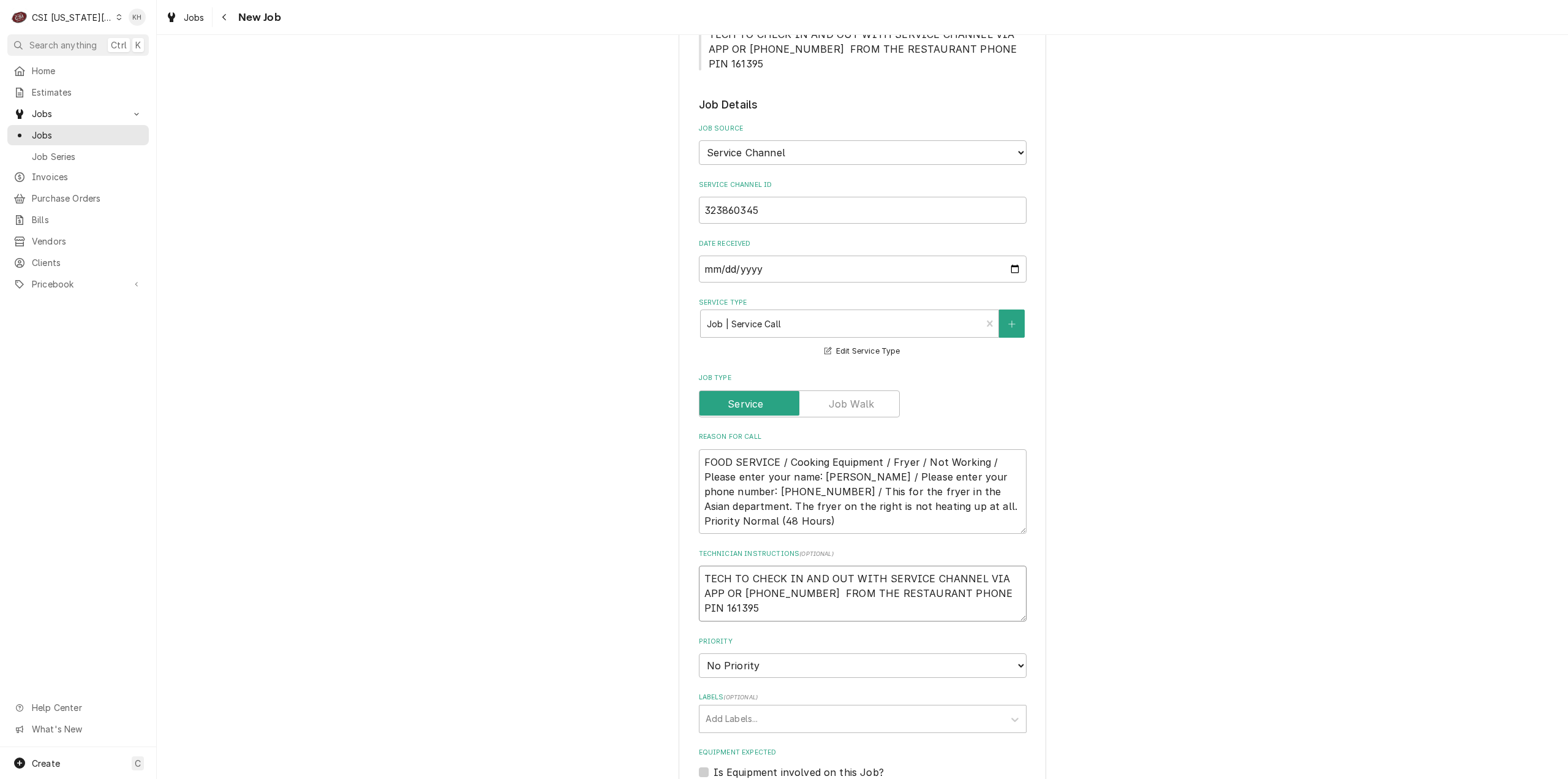
type textarea "TECH TO CHECK IN AND OUT WITH SERVICE CHANNEL VIA APP OR 516- 500-7776 FROM THE…"
type textarea "x"
type textarea "N TECH TO CHECK IN AND OUT WITH SERVICE CHANNEL VIA APP OR 516- 500-7776 FROM T…"
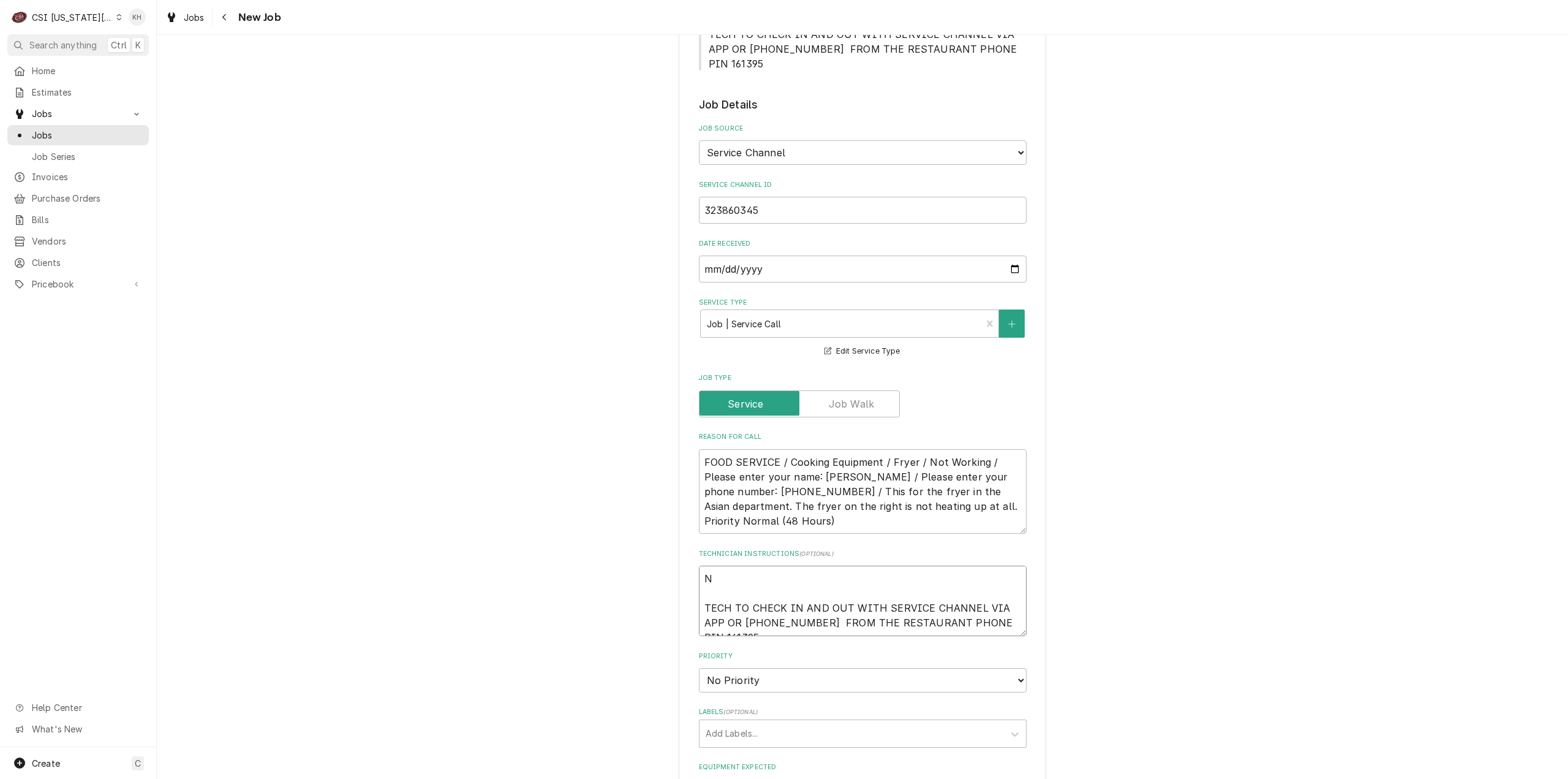
type textarea "x"
type textarea "NTE TECH TO CHECK IN AND OUT WITH SERVICE CHANNEL VIA APP OR 516- 500-7776 FROM…"
type textarea "x"
type textarea "NTE TECH TO CHECK IN AND OUT WITH SERVICE CHANNEL VIA APP OR 516- 500-7776 FROM…"
type textarea "x"
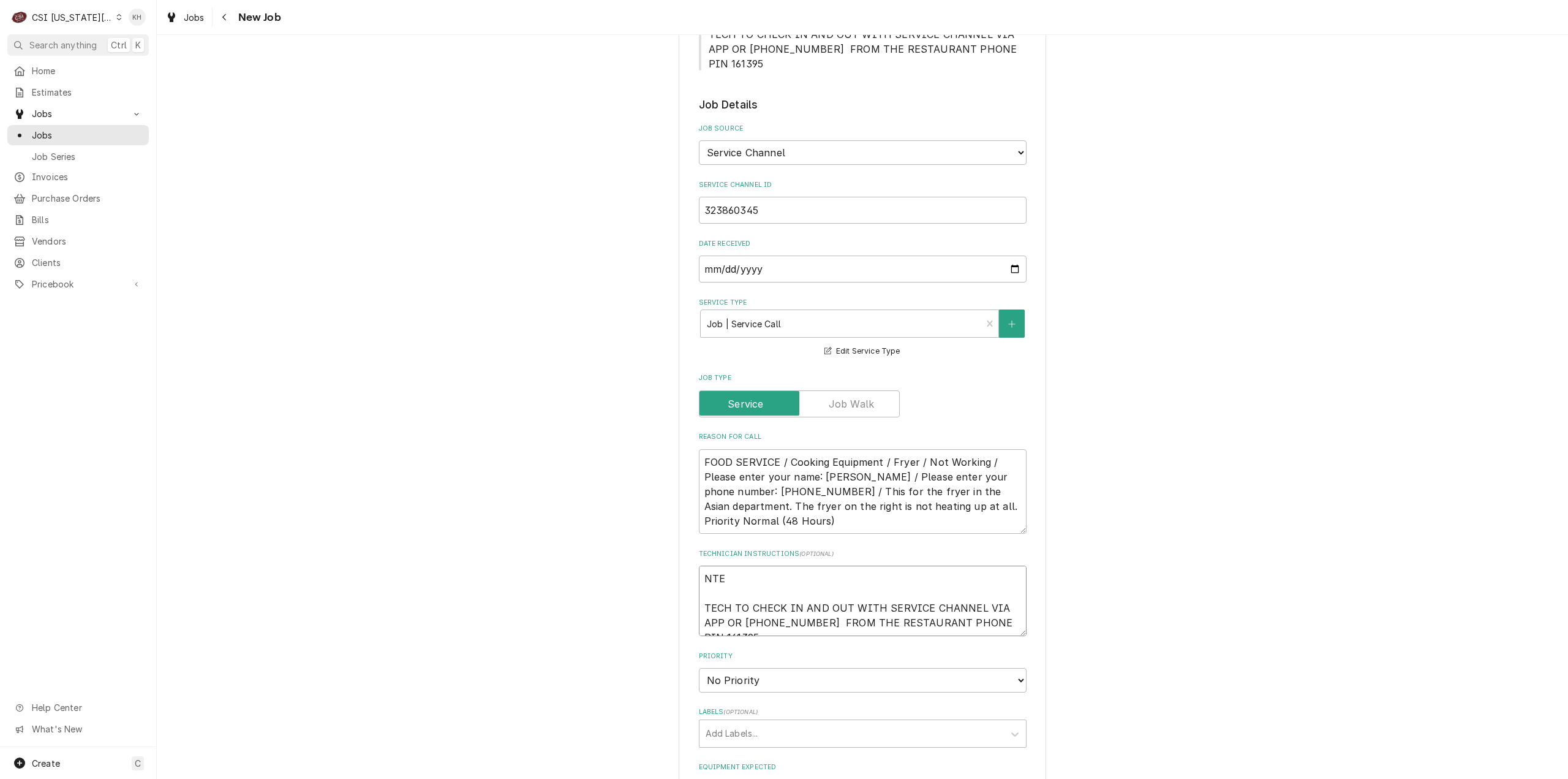
type textarea "NTE $ TECH TO CHECK IN AND OUT WITH SERVICE CHANNEL VIA APP OR 516- 500-7776 FR…"
type textarea "x"
type textarea "NTE $5 TECH TO CHECK IN AND OUT WITH SERVICE CHANNEL VIA APP OR 516- 500-7776 F…"
type textarea "x"
type textarea "NTE $50 TECH TO CHECK IN AND OUT WITH SERVICE CHANNEL VIA APP OR 516- 500-7776 …"
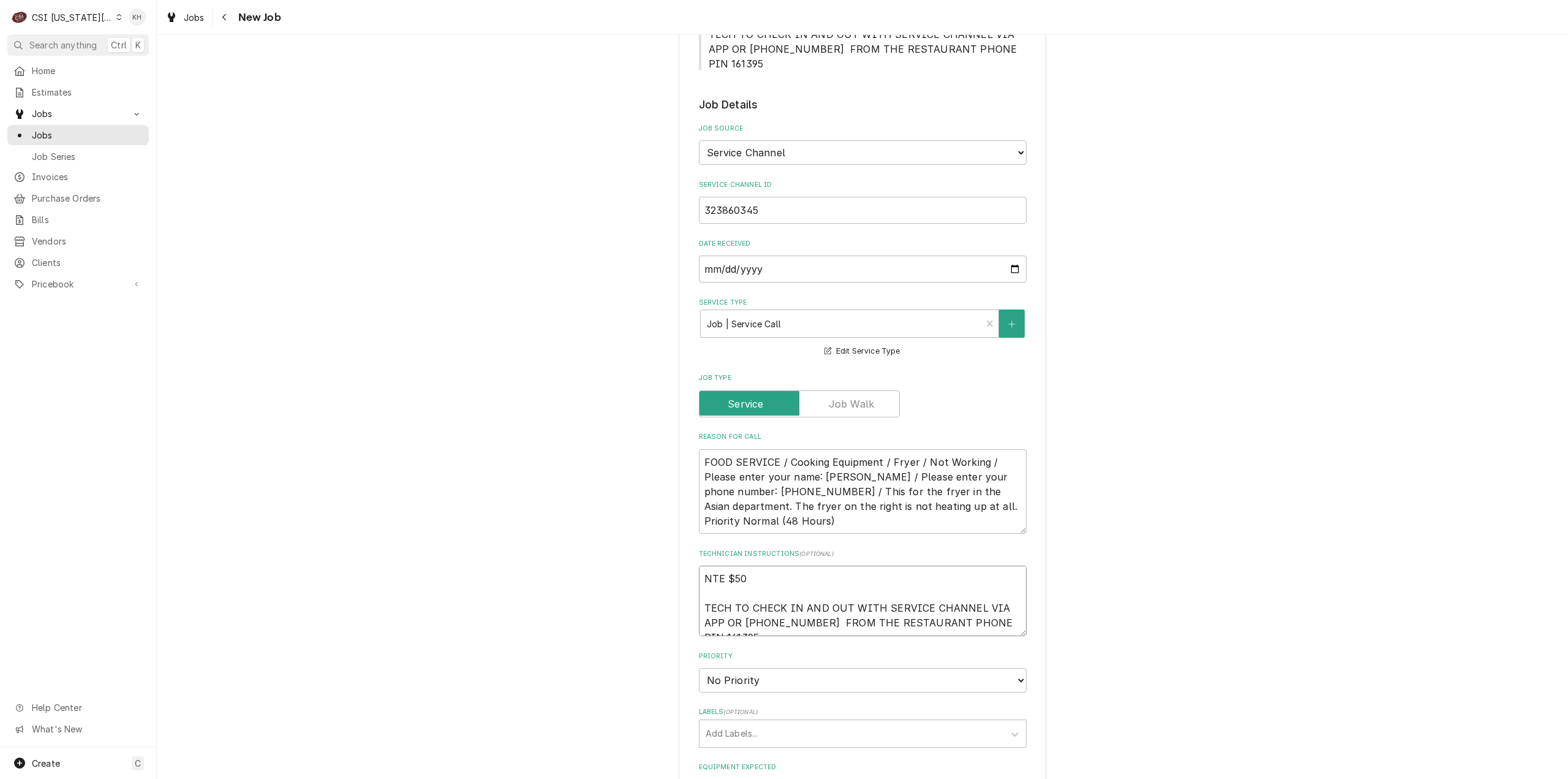
type textarea "x"
type textarea "NTE $500 TECH TO CHECK IN AND OUT WITH SERVICE CHANNEL VIA APP OR 516- 500-7776…"
type textarea "x"
type textarea "NTE $500. TECH TO CHECK IN AND OUT WITH SERVICE CHANNEL VIA APP OR 516- 500-777…"
type textarea "x"
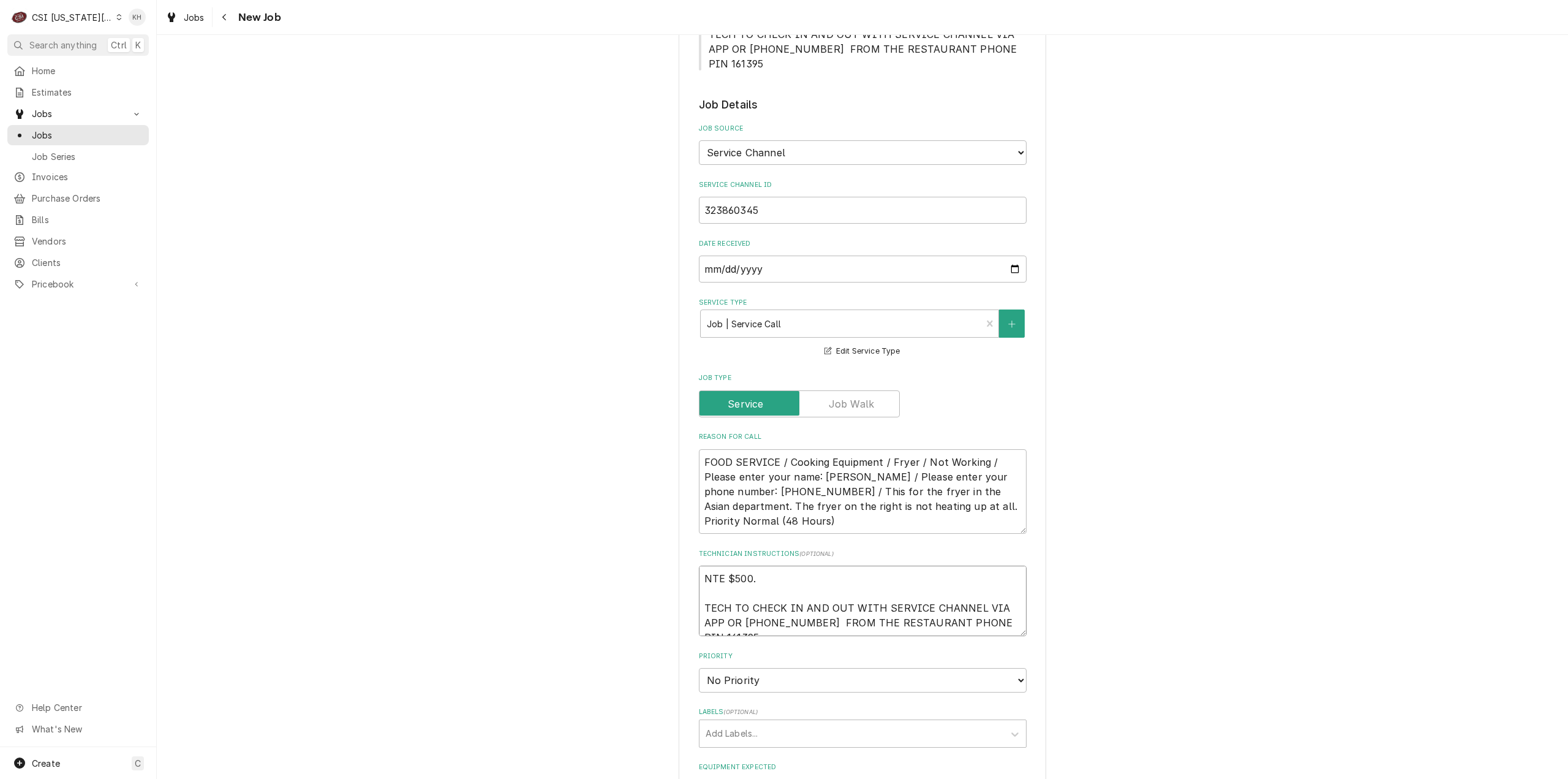
type textarea "NTE $500.0 TECH TO CHECK IN AND OUT WITH SERVICE CHANNEL VIA APP OR 516- 500-77…"
type textarea "x"
type textarea "NTE $500.00 TECH TO CHECK IN AND OUT WITH SERVICE CHANNEL VIA APP OR 516- 500-7…"
type textarea "x"
type textarea "NTE $500.00 TECH TO CHECK IN AND OUT WITH SERVICE CHANNEL VIA APP OR 516- 500-7…"
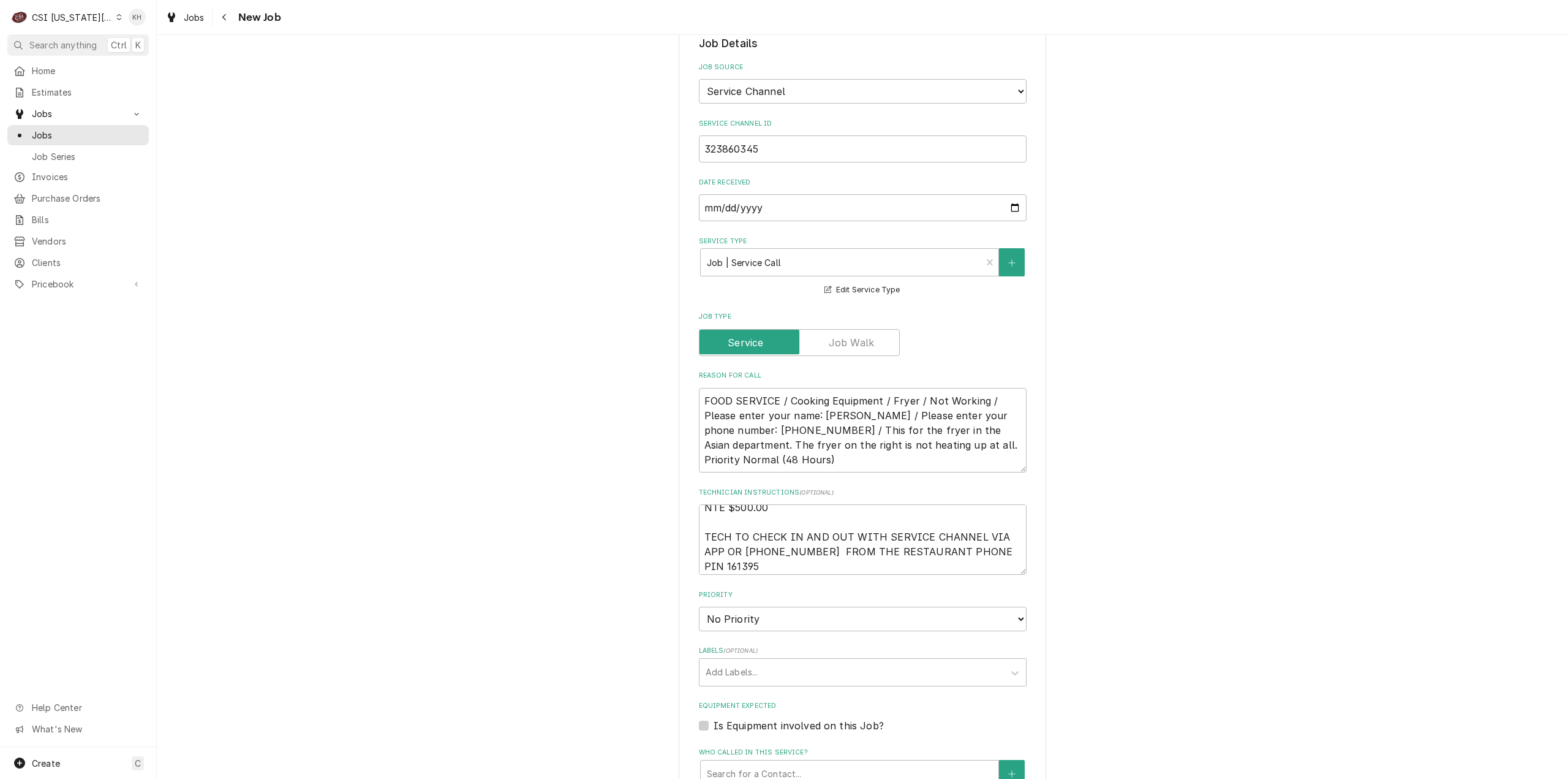
scroll to position [14, 0]
click at [767, 530] on textarea "NTE $500.00 TECH TO CHECK IN AND OUT WITH SERVICE CHANNEL VIA APP OR 516- 500-7…" at bounding box center [863, 539] width 328 height 70
type textarea "x"
type textarea "NTE $500.00 TECH TO CHECK IN AND OUT WITH SERVICE CHANNEL VIA APP OR 516- 500-7…"
type textarea "x"
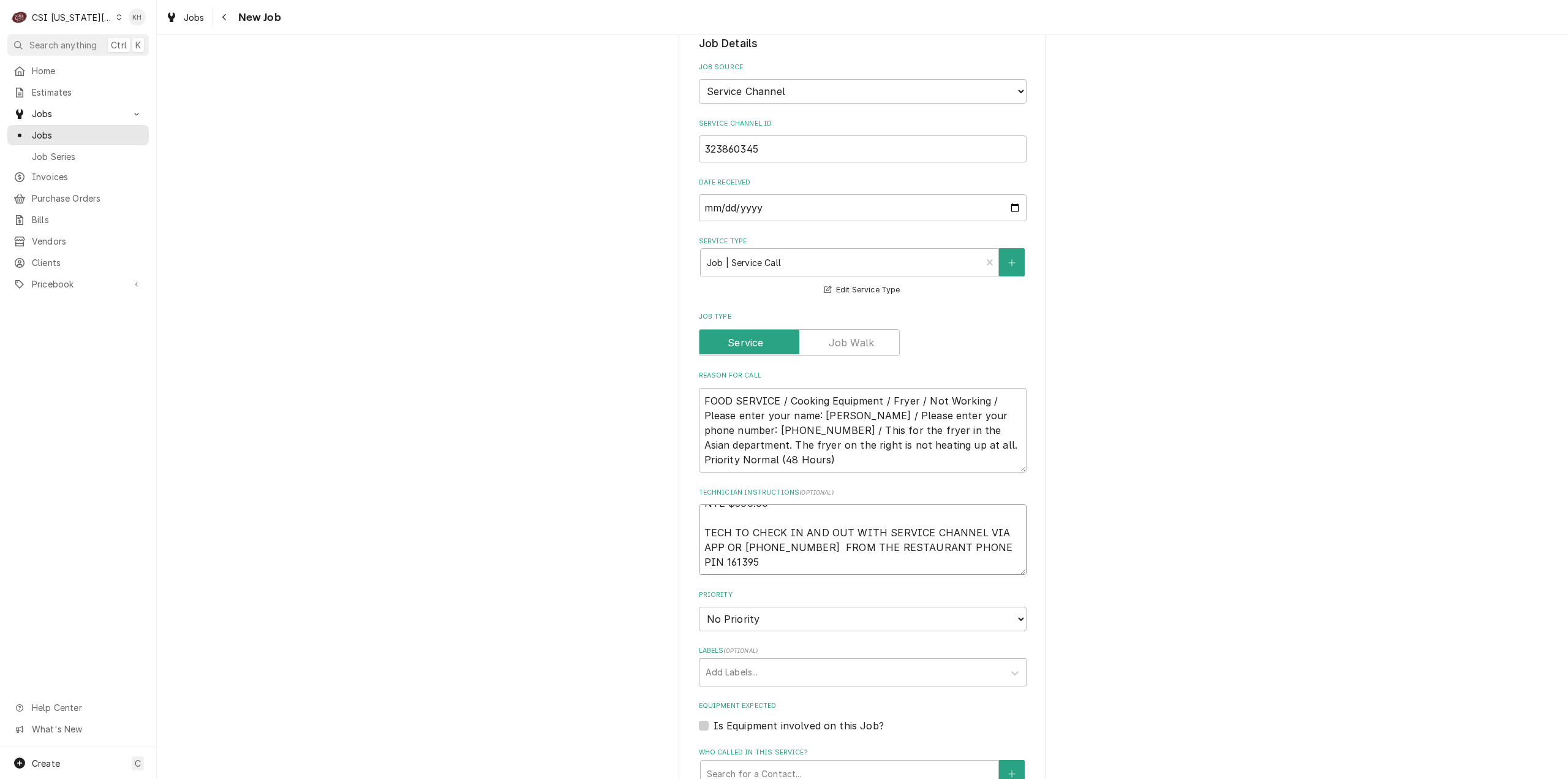
type textarea "NTE $500.00 TECH TO CHECK IN AND OUT WITH SERVICE CHANNEL VIA APP OR 516- 500-7…"
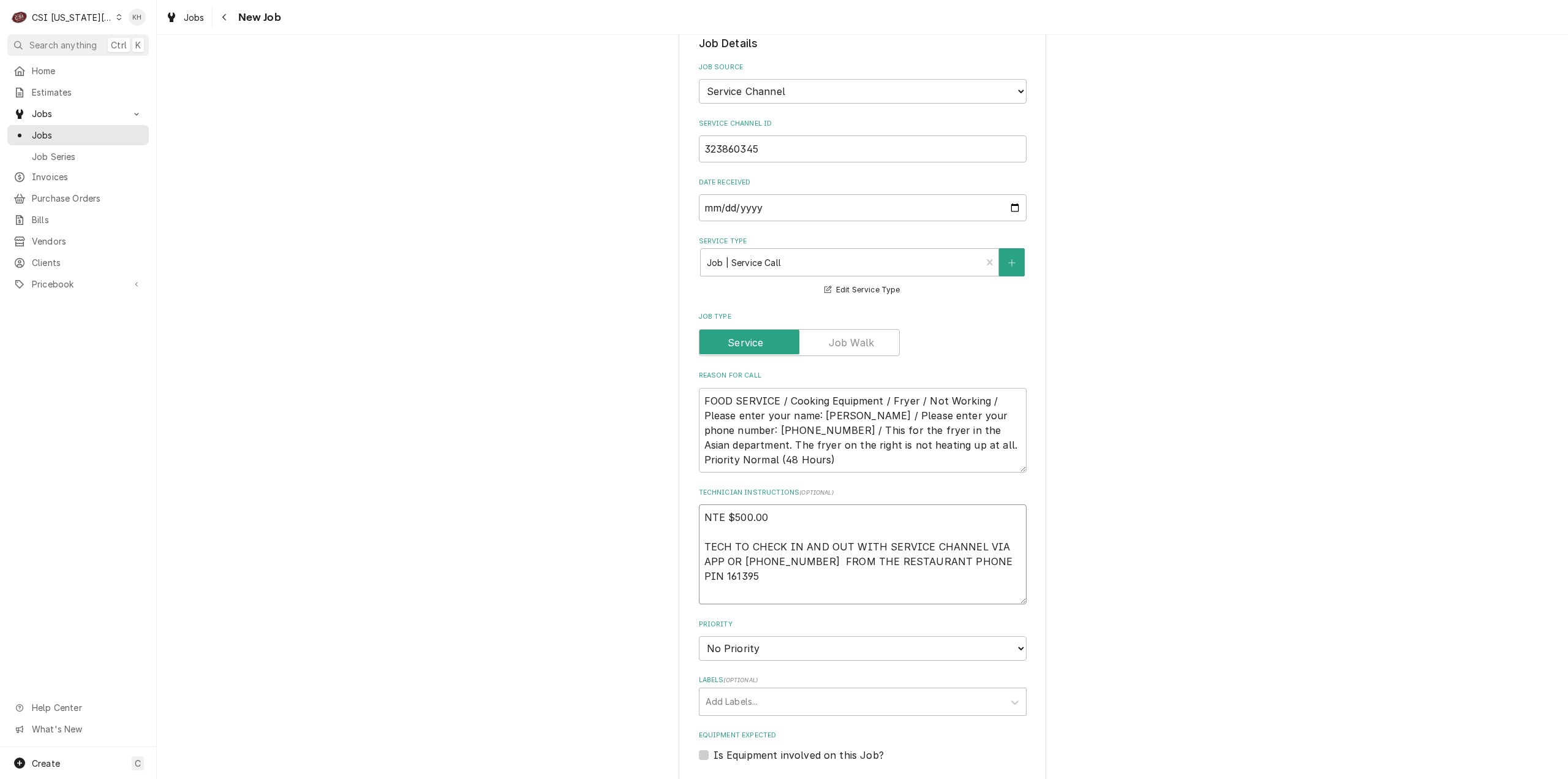
type textarea "x"
type textarea "NTE $500.00 TECH TO CHECK IN AND OUT WITH SERVICE CHANNEL VIA APP OR 516- 500-7…"
type textarea "x"
type textarea "NTE $500.00 TECH TO CHECK IN AND OUT WITH SERVICE CHANNEL VIA APP OR 516- 500-7…"
type textarea "x"
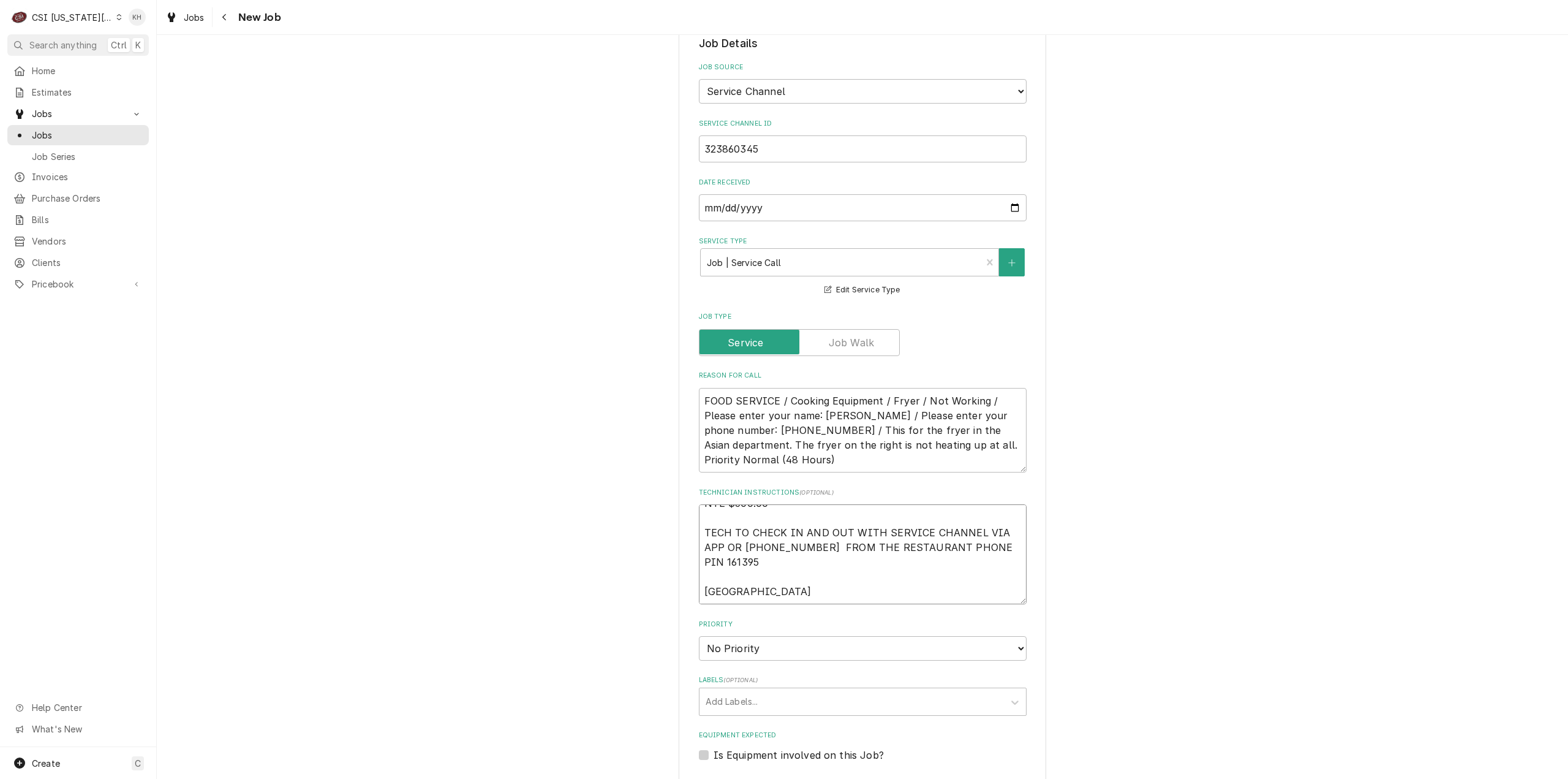
type textarea "NTE $500.00 TECH TO CHECK IN AND OUT WITH SERVICE CHANNEL VIA APP OR 516- 500-7…"
type textarea "x"
type textarea "NTE $500.00 TECH TO CHECK IN AND OUT WITH SERVICE CHANNEL VIA APP OR 516- 500-7…"
type textarea "x"
type textarea "NTE $500.00 TECH TO CHECK IN AND OUT WITH SERVICE CHANNEL VIA APP OR 516- 500-7…"
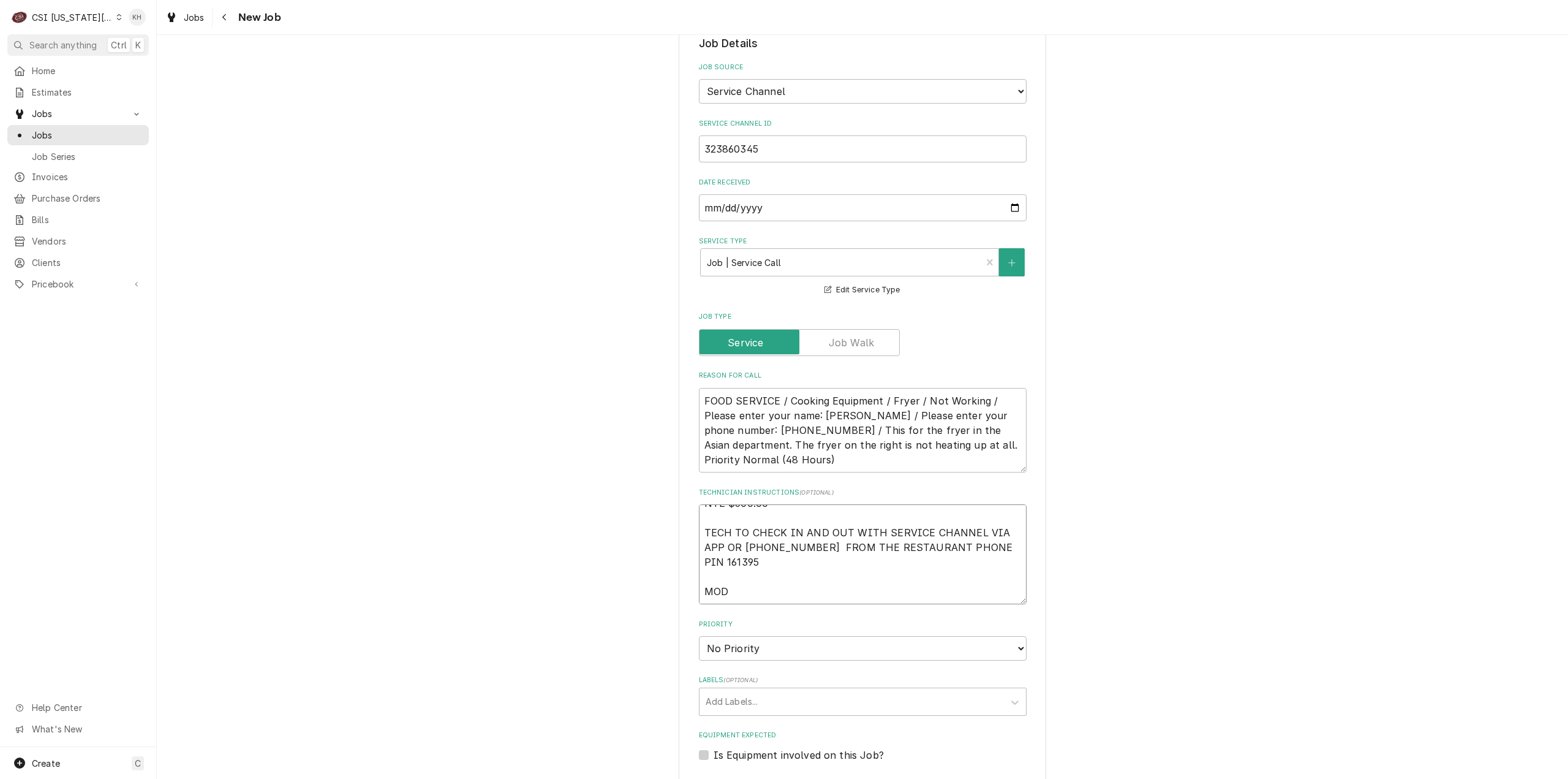
drag, startPoint x: 781, startPoint y: 564, endPoint x: 768, endPoint y: 591, distance: 30.0
click at [780, 564] on textarea "NTE $500.00 TECH TO CHECK IN AND OUT WITH SERVICE CHANNEL VIA APP OR 516- 500-7…" at bounding box center [863, 554] width 328 height 100
paste textarea "(816) 505-1000"
type textarea "x"
type textarea "NTE $500.00 TECH TO CHECK IN AND OUT WITH SERVICE CHANNEL VIA APP OR 516- 500-7…"
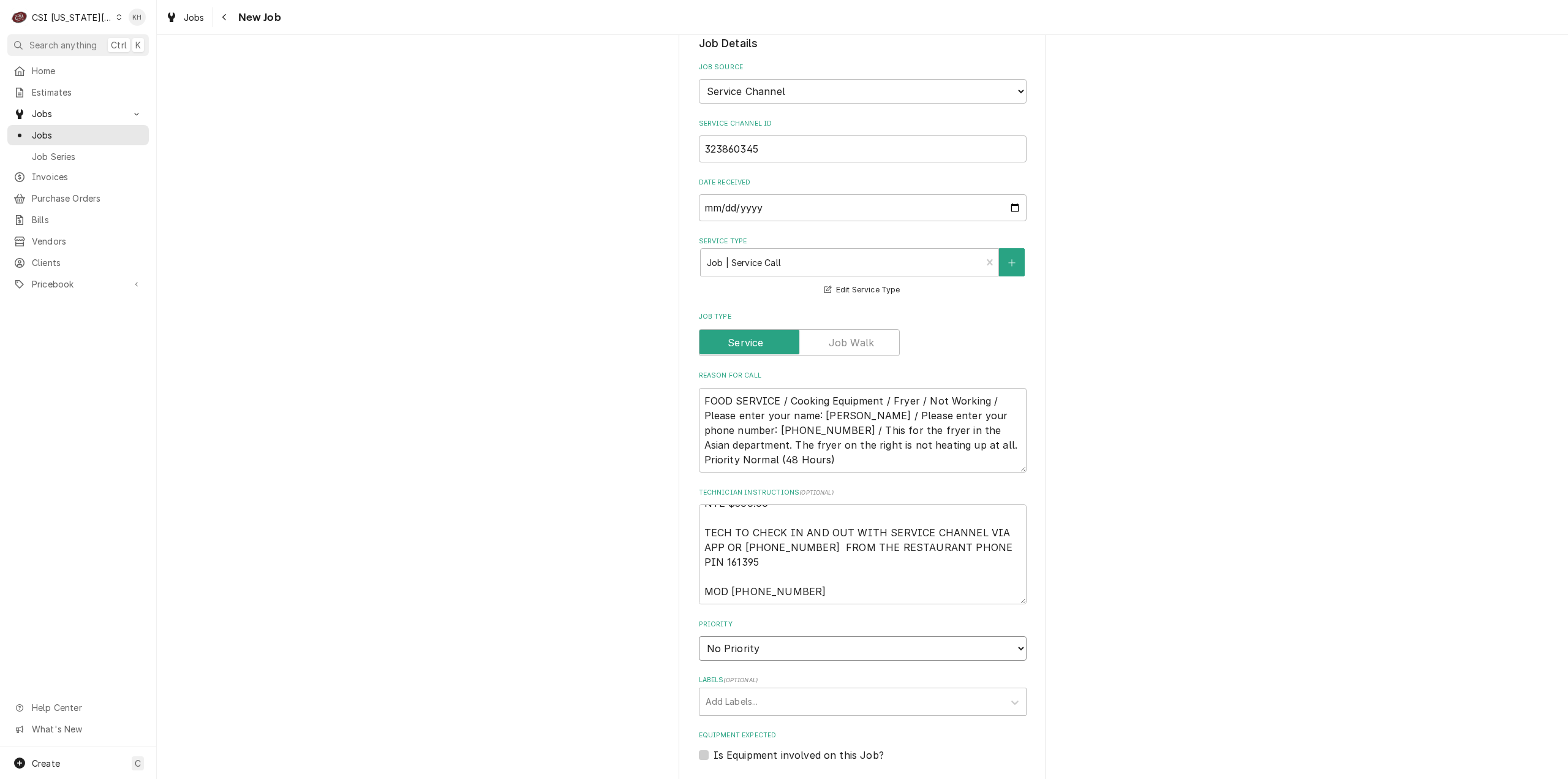
drag, startPoint x: 767, startPoint y: 612, endPoint x: 761, endPoint y: 628, distance: 17.1
click at [766, 636] on select "No Priority Urgent High Medium Low" at bounding box center [863, 648] width 328 height 25
type textarea "x"
select select "4"
click at [699, 636] on select "No Priority Urgent High Medium Low" at bounding box center [863, 648] width 328 height 25
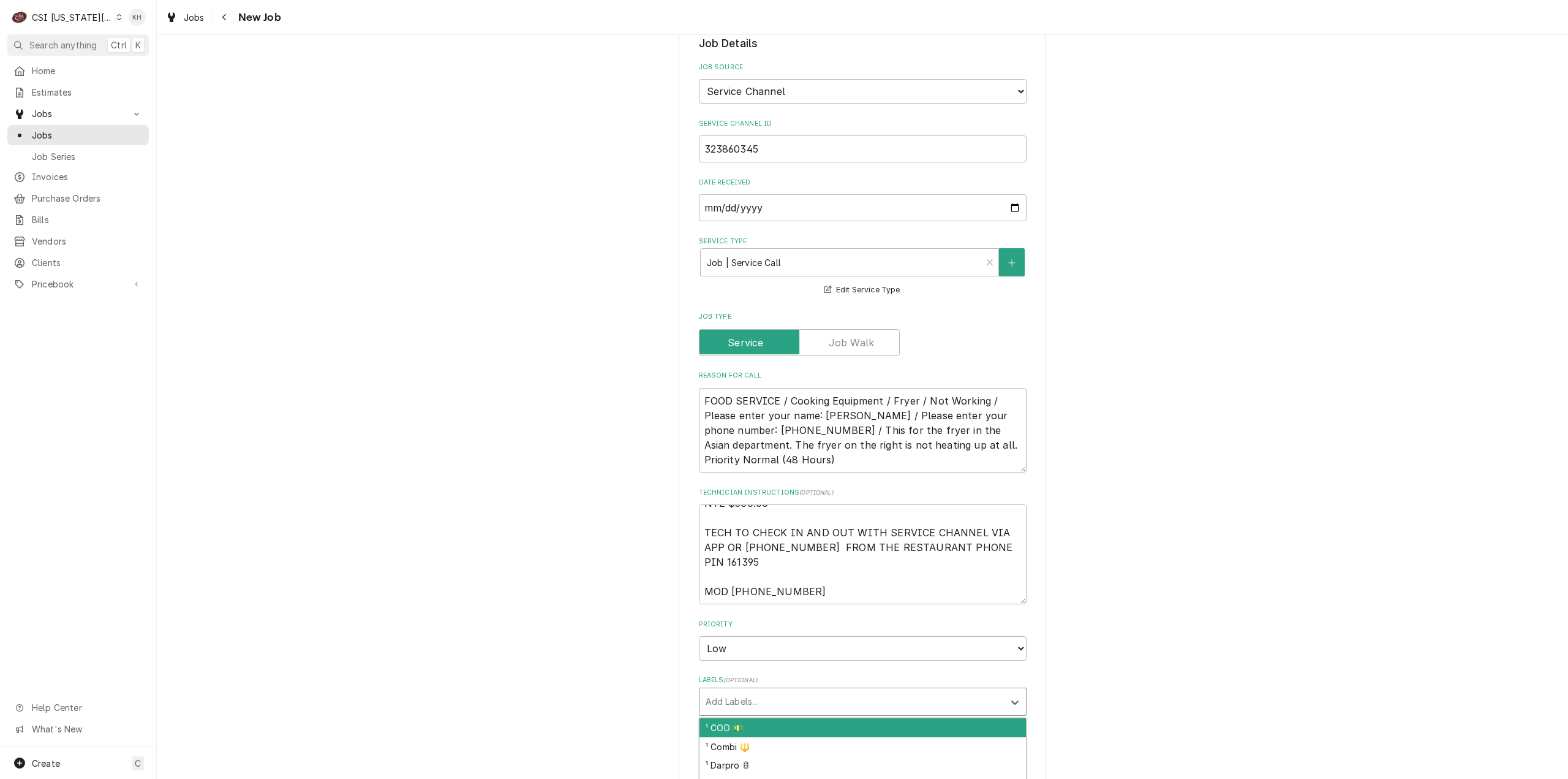
click at [755, 688] on div "Add Labels..." at bounding box center [863, 701] width 328 height 28
type textarea "x"
type input "cook"
type textarea "x"
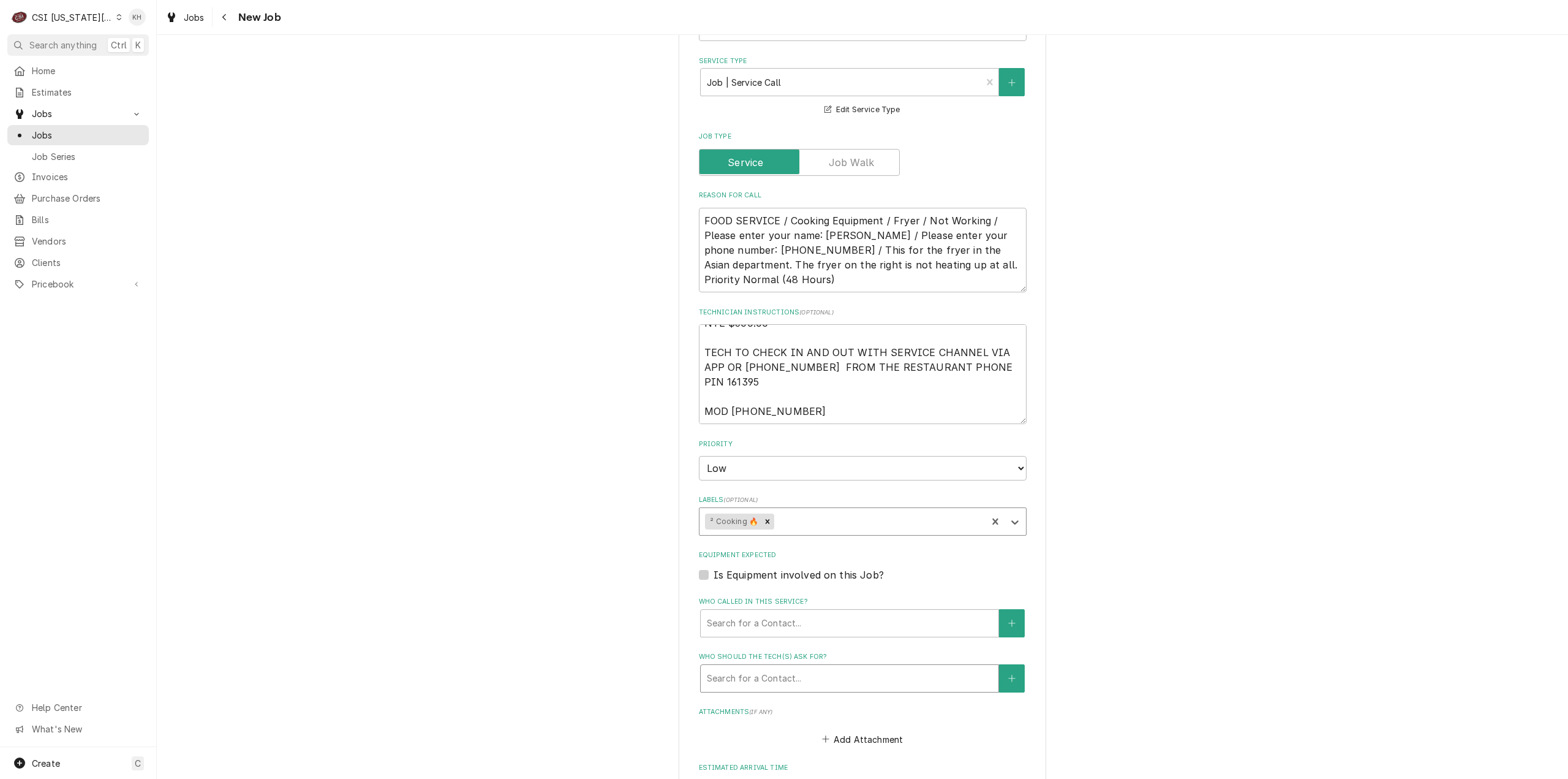
scroll to position [735, 0]
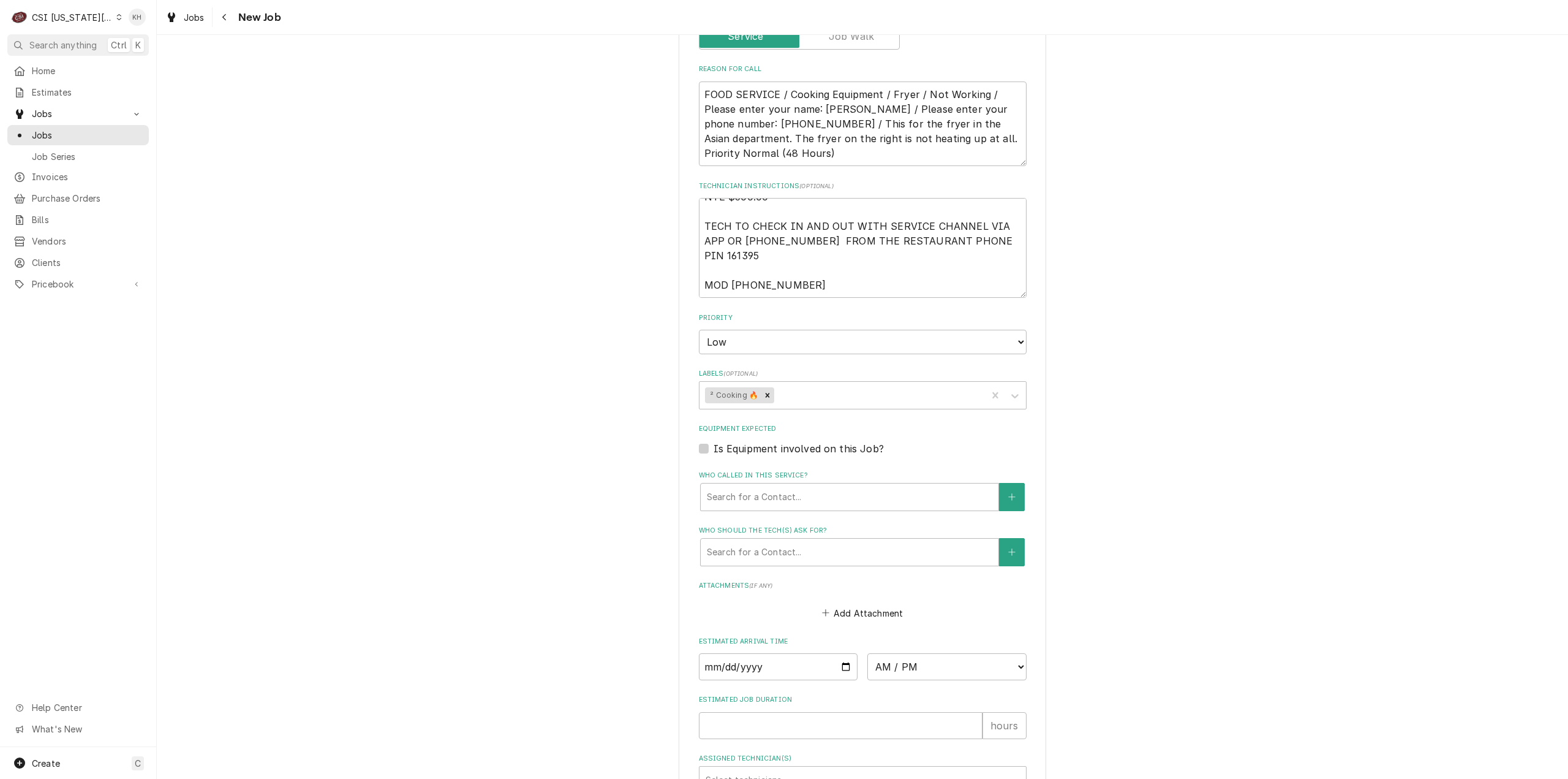
click at [703, 442] on div "Is Equipment involved on this Job?" at bounding box center [863, 448] width 328 height 14
click at [713, 442] on label "Is Equipment involved on this Job?" at bounding box center [798, 448] width 170 height 14
click at [713, 442] on input "Equipment Expected" at bounding box center [877, 455] width 328 height 27
checkbox input "true"
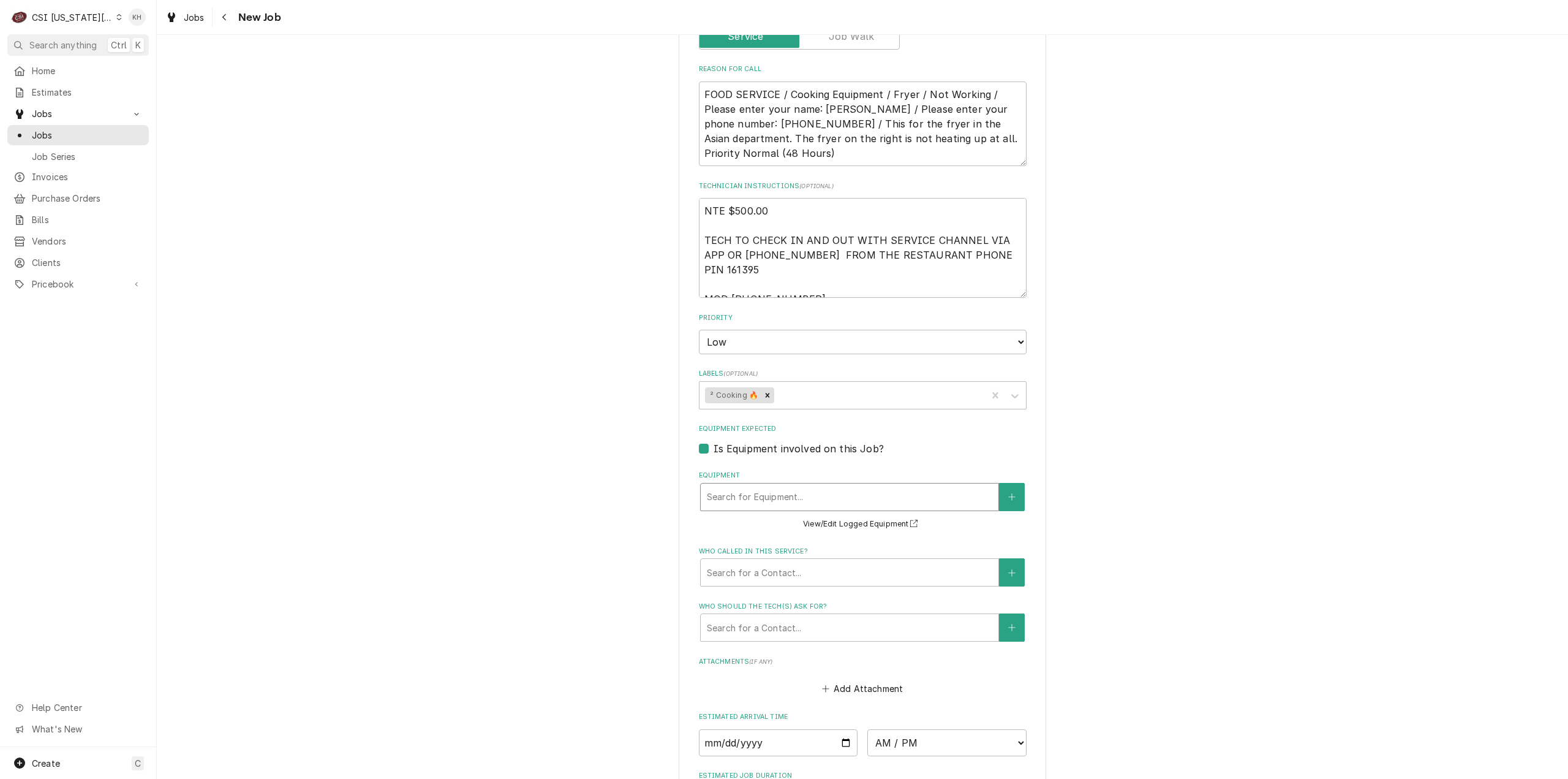
click at [763, 486] on div "Equipment" at bounding box center [850, 497] width 286 height 22
type textarea "x"
type input "f"
type textarea "x"
type input "fr"
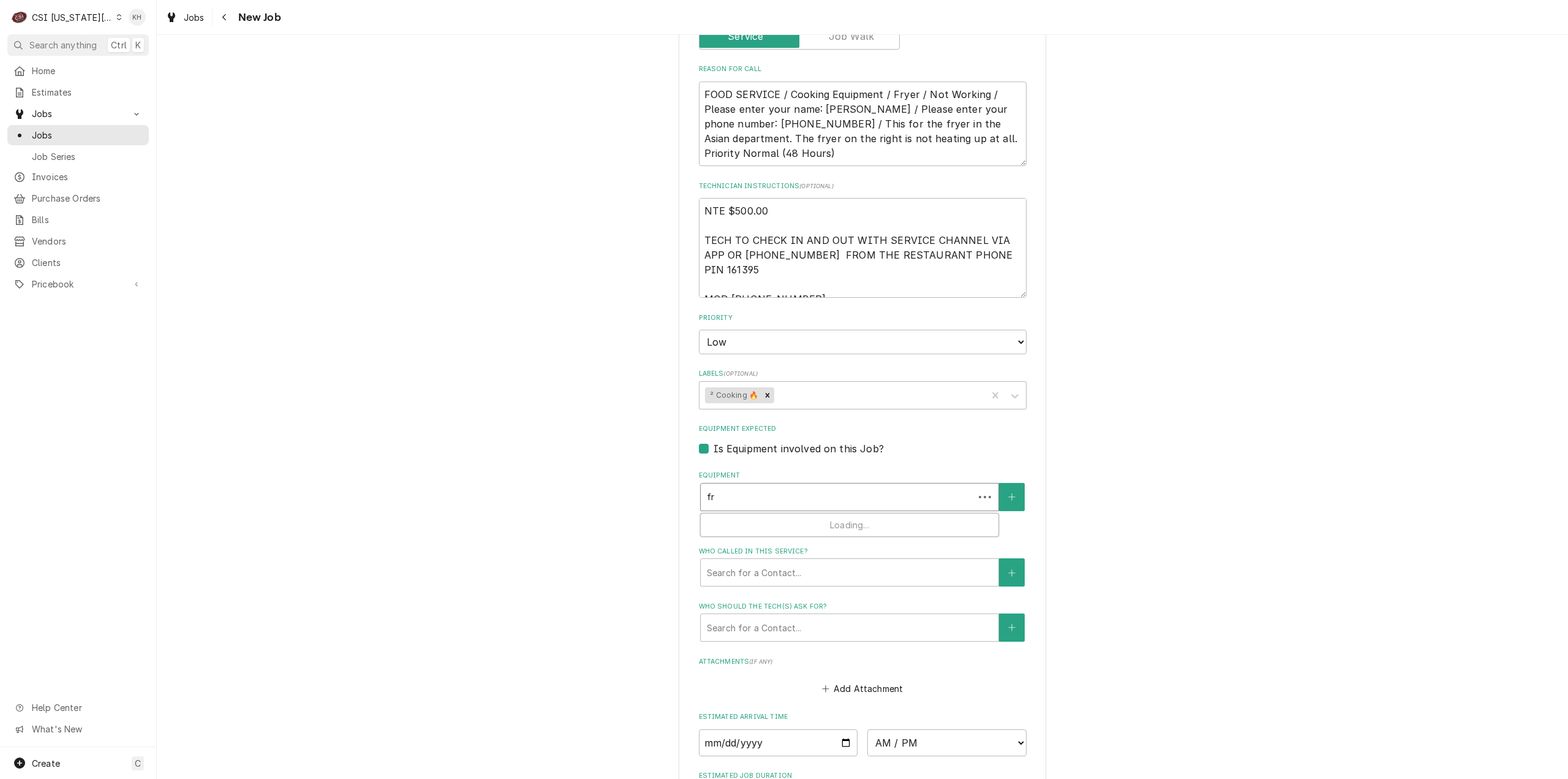
type textarea "x"
type input "fry"
type textarea "x"
type input "fr"
type textarea "x"
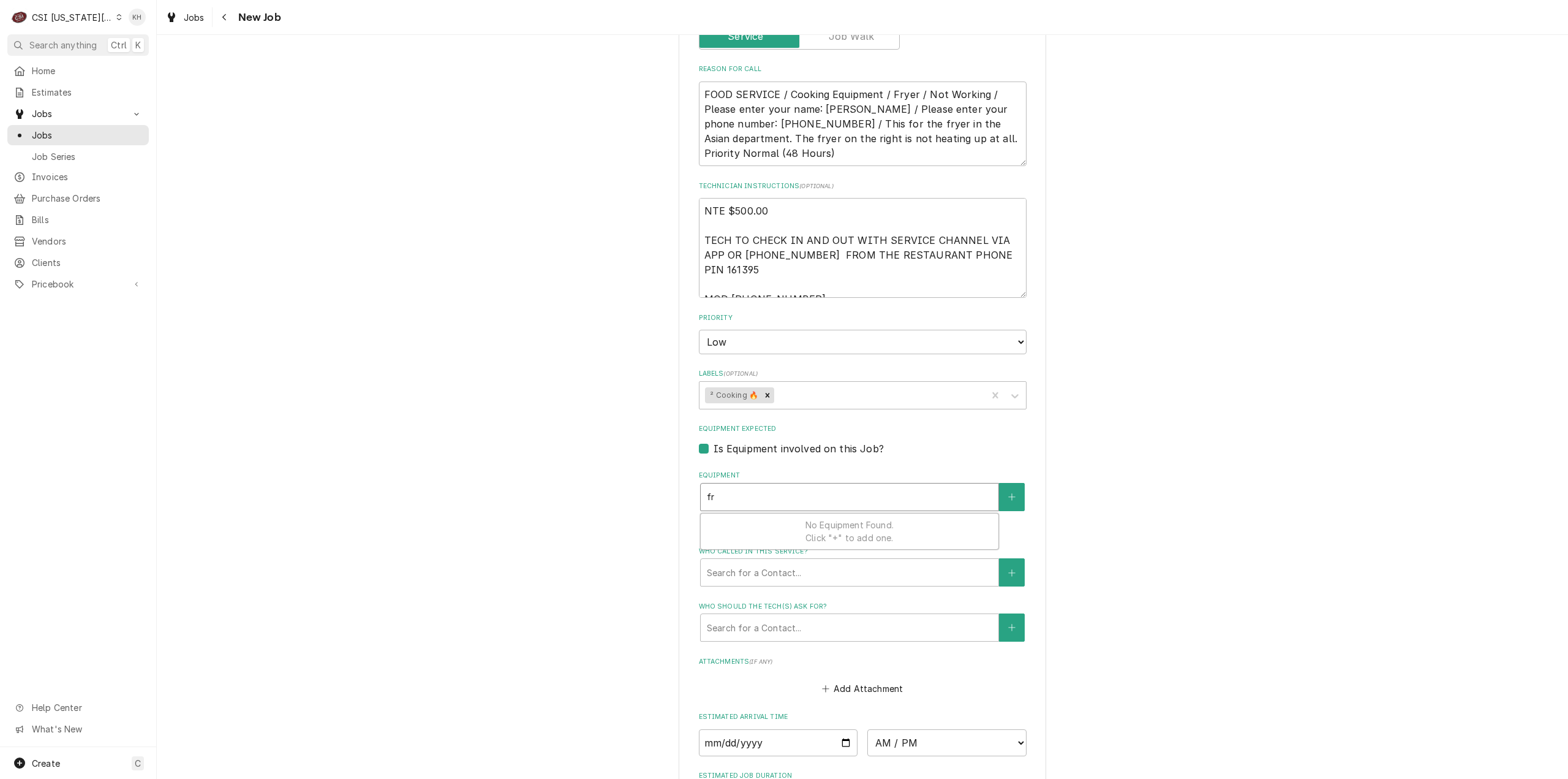
type input "f"
type textarea "x"
drag, startPoint x: 866, startPoint y: 80, endPoint x: 819, endPoint y: 80, distance: 47.0
click at [819, 81] on textarea "FOOD SERVICE / Cooking Equipment / Fryer / Not Working / Please enter your name…" at bounding box center [863, 123] width 328 height 85
click at [699, 258] on textarea "NTE $500.00 TECH TO CHECK IN AND OUT WITH SERVICE CHANNEL VIA APP OR 516- 500-7…" at bounding box center [863, 248] width 328 height 100
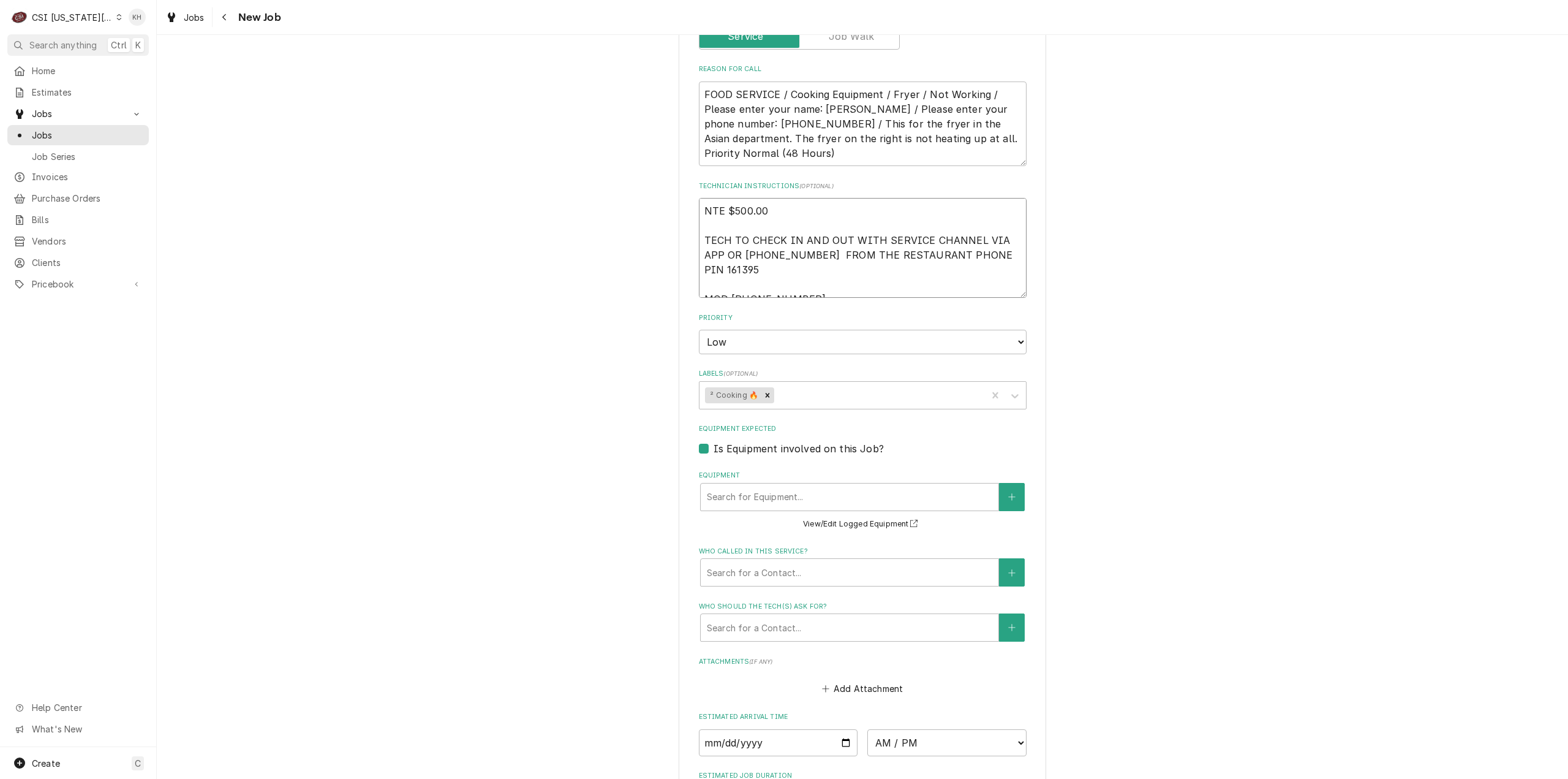
paste textarea "Tyler Lake"
type textarea "x"
type textarea "NTE $500.00 TECH TO CHECK IN AND OUT WITH SERVICE CHANNEL VIA APP OR 516- 500-7…"
type textarea "x"
type textarea "NTE $500.00 TECH TO CHECK IN AND OUT WITH SERVICE CHANNEL VIA APP OR 516- 500-7…"
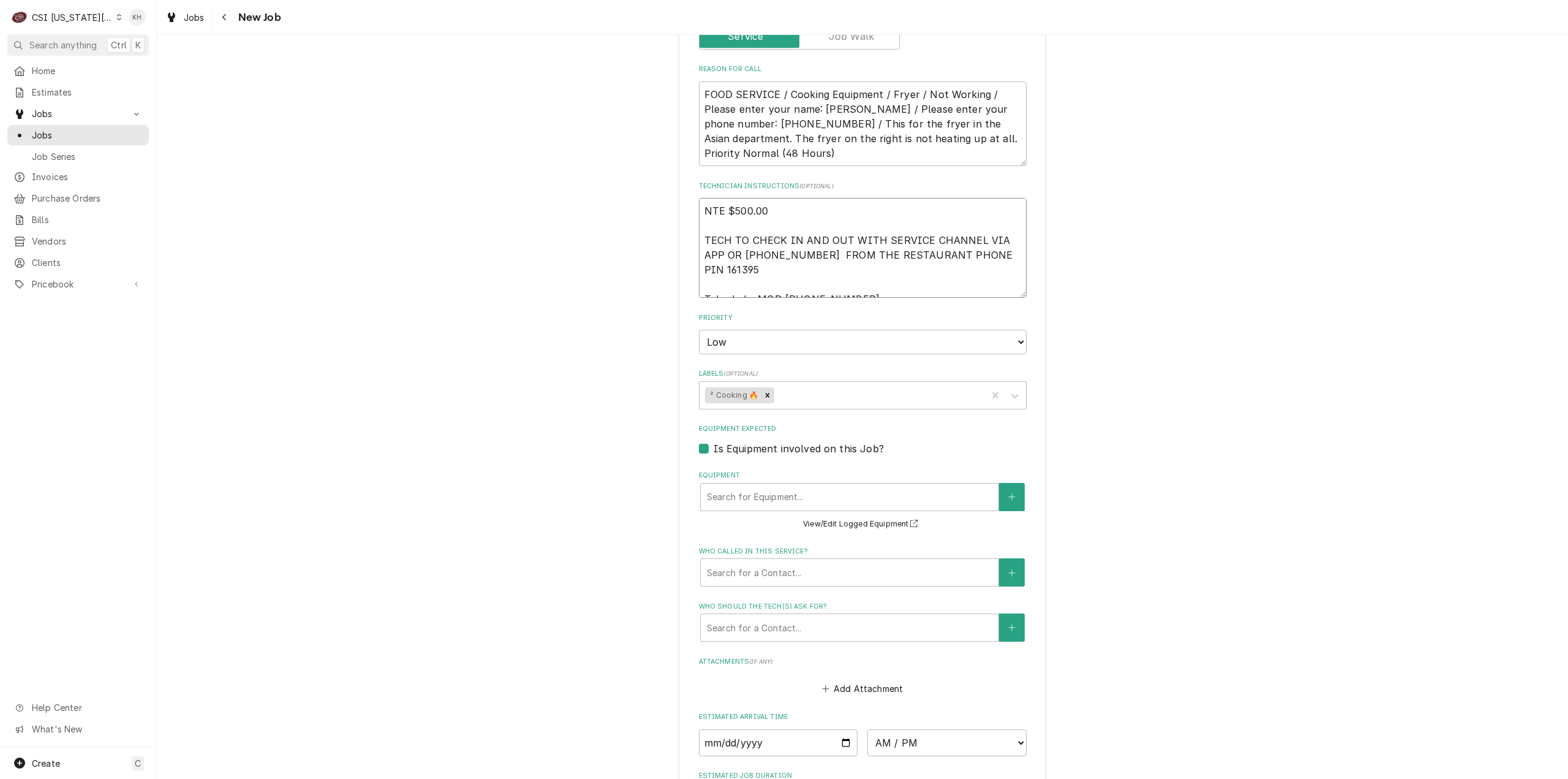
type textarea "x"
type textarea "NTE $500.00 TECH TO CHECK IN AND OUT WITH SERVICE CHANNEL VIA APP OR 516- 500-7…"
type textarea "x"
type textarea "NTE $500.00 TECH TO CHECK IN AND OUT WITH SERVICE CHANNEL VIA APP OR 516- 500-7…"
type textarea "x"
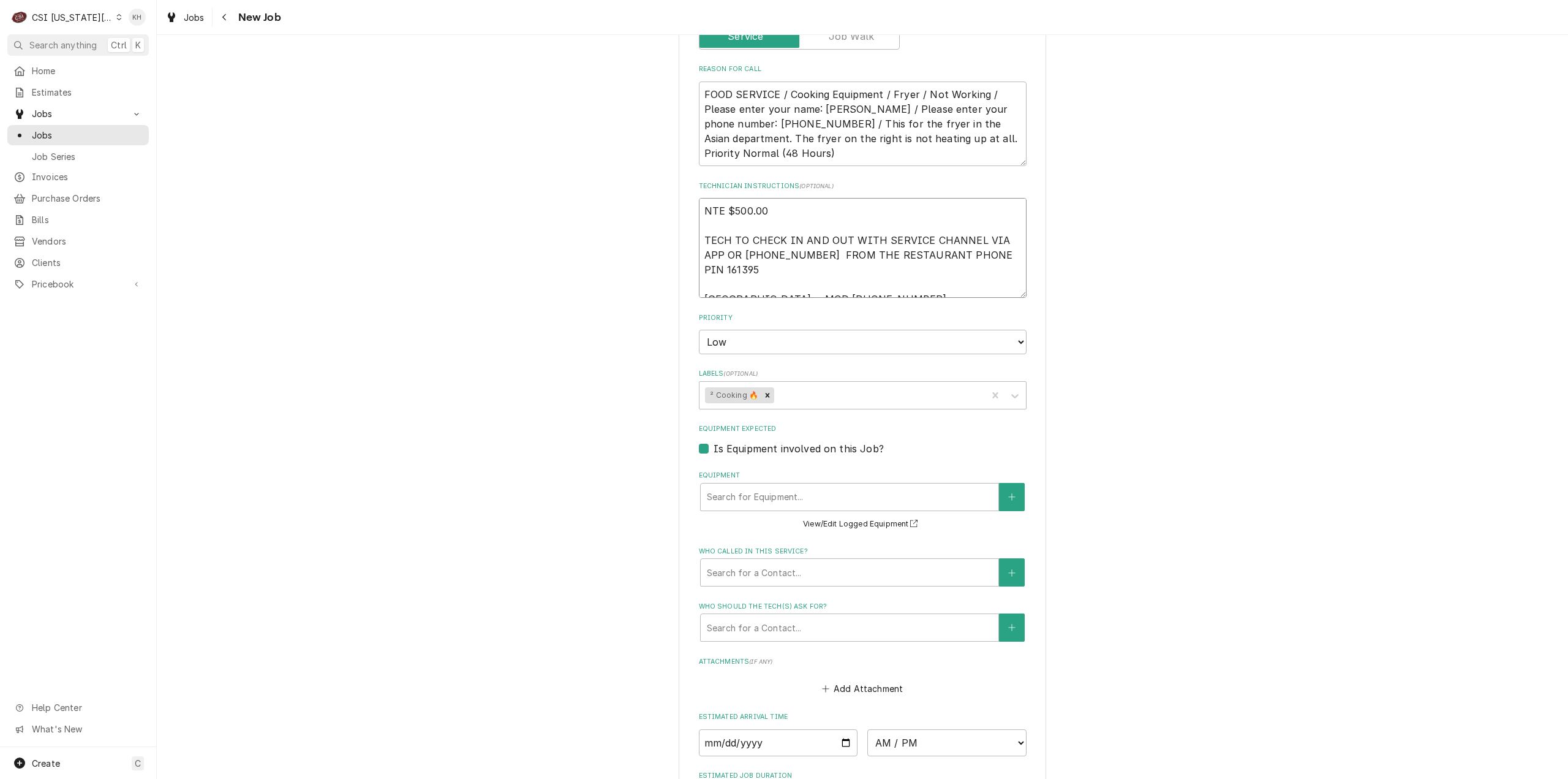
type textarea "NTE $500.00 TECH TO CHECK IN AND OUT WITH SERVICE CHANNEL VIA APP OR 516- 500-7…"
type textarea "x"
type textarea "NTE $500.00 TECH TO CHECK IN AND OUT WITH SERVICE CHANNEL VIA APP OR 516- 500-7…"
drag, startPoint x: 816, startPoint y: 91, endPoint x: 695, endPoint y: 85, distance: 121.1
click at [699, 85] on textarea "FOOD SERVICE / Cooking Equipment / Fryer / Not Working / Please enter your name…" at bounding box center [863, 123] width 328 height 85
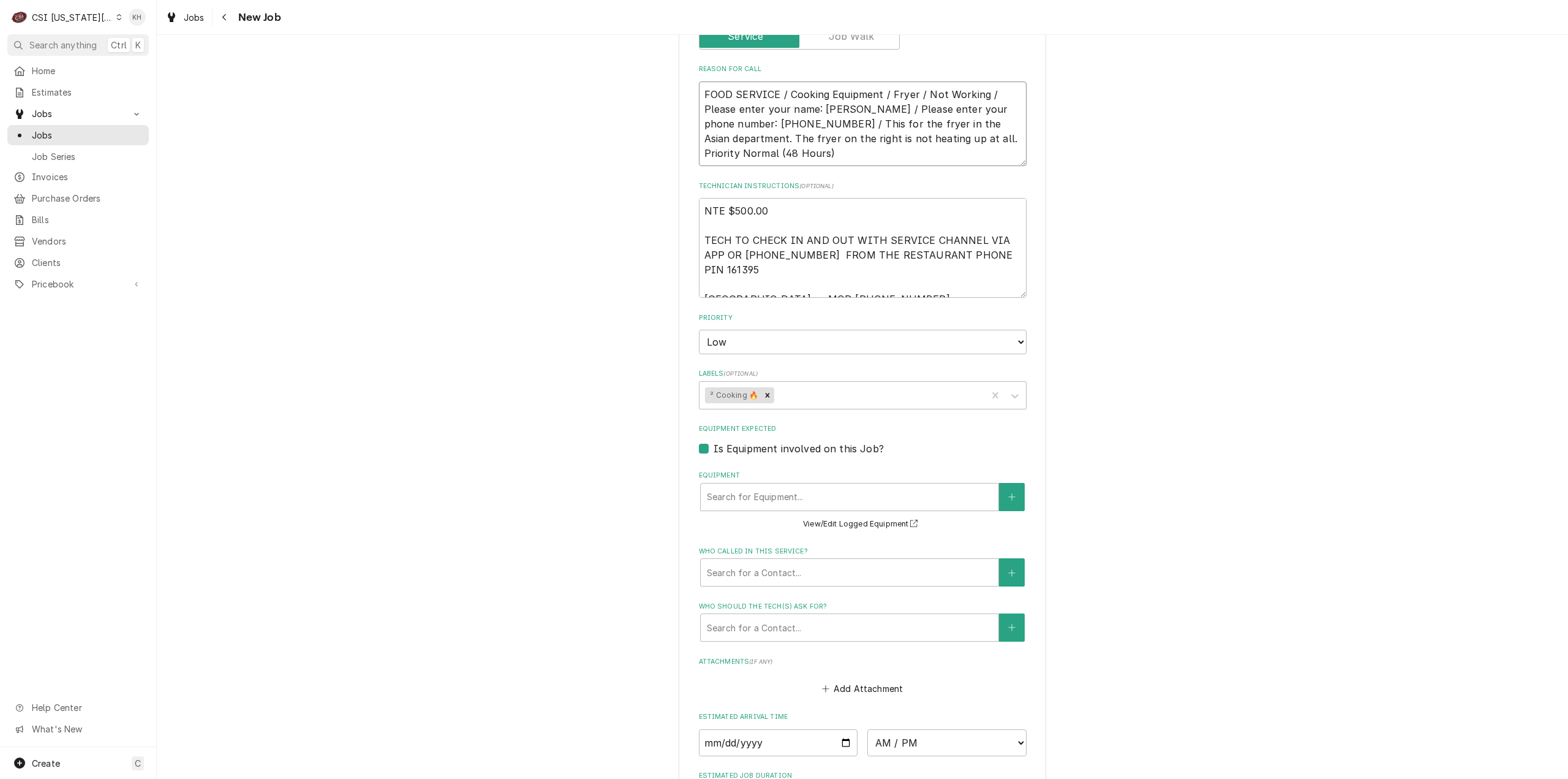
type textarea "x"
type textarea "FOOD SERVICE / Cooking Equipment / Fryer / Not Working / This for the fryer in …"
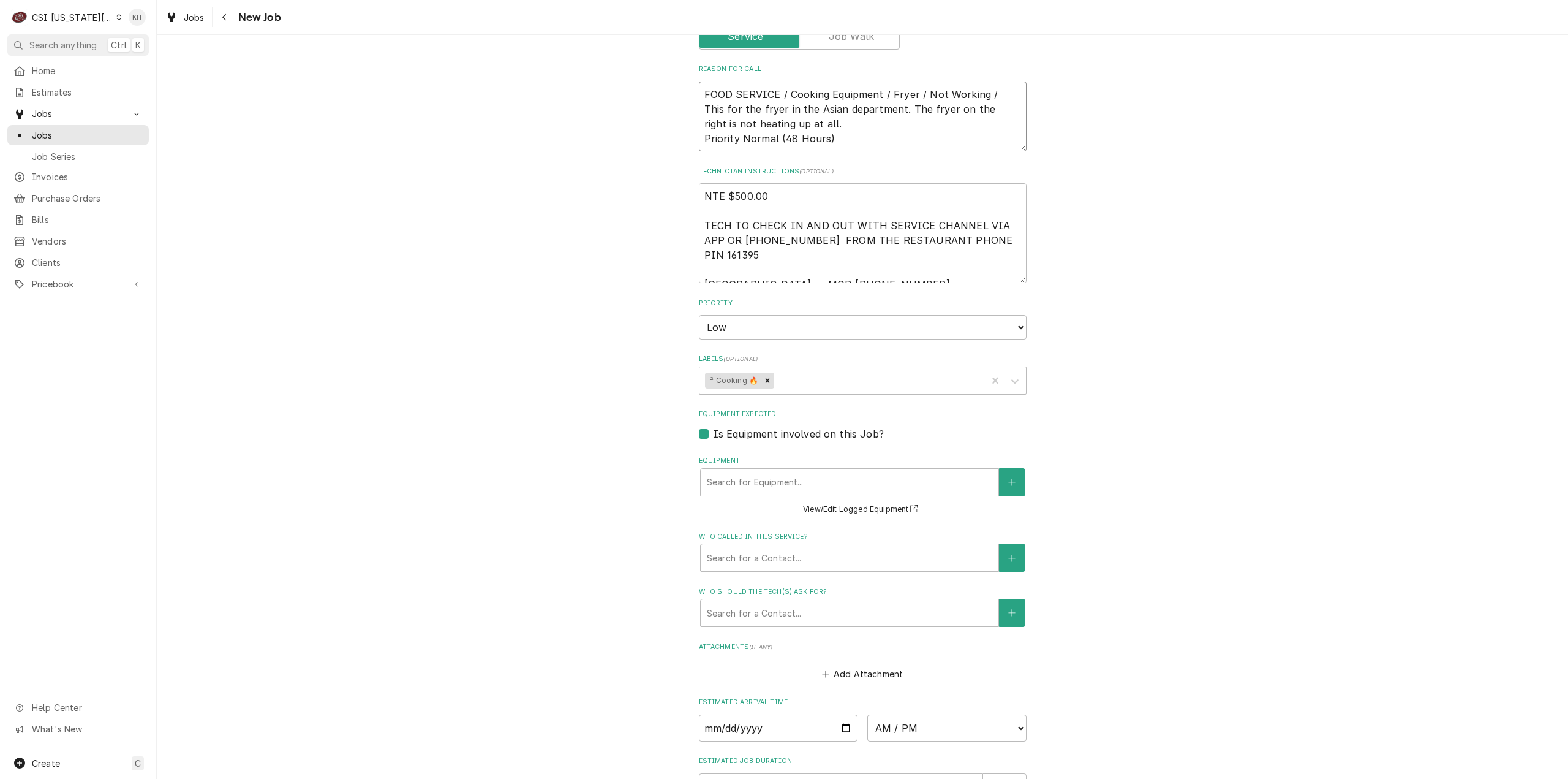
type textarea "x"
type textarea "FOOD SERVICE / Cooking Equipment / Fryer / Not Working / This for the fryer in …"
click at [1002, 468] on button "Equipment" at bounding box center [1012, 481] width 25 height 28
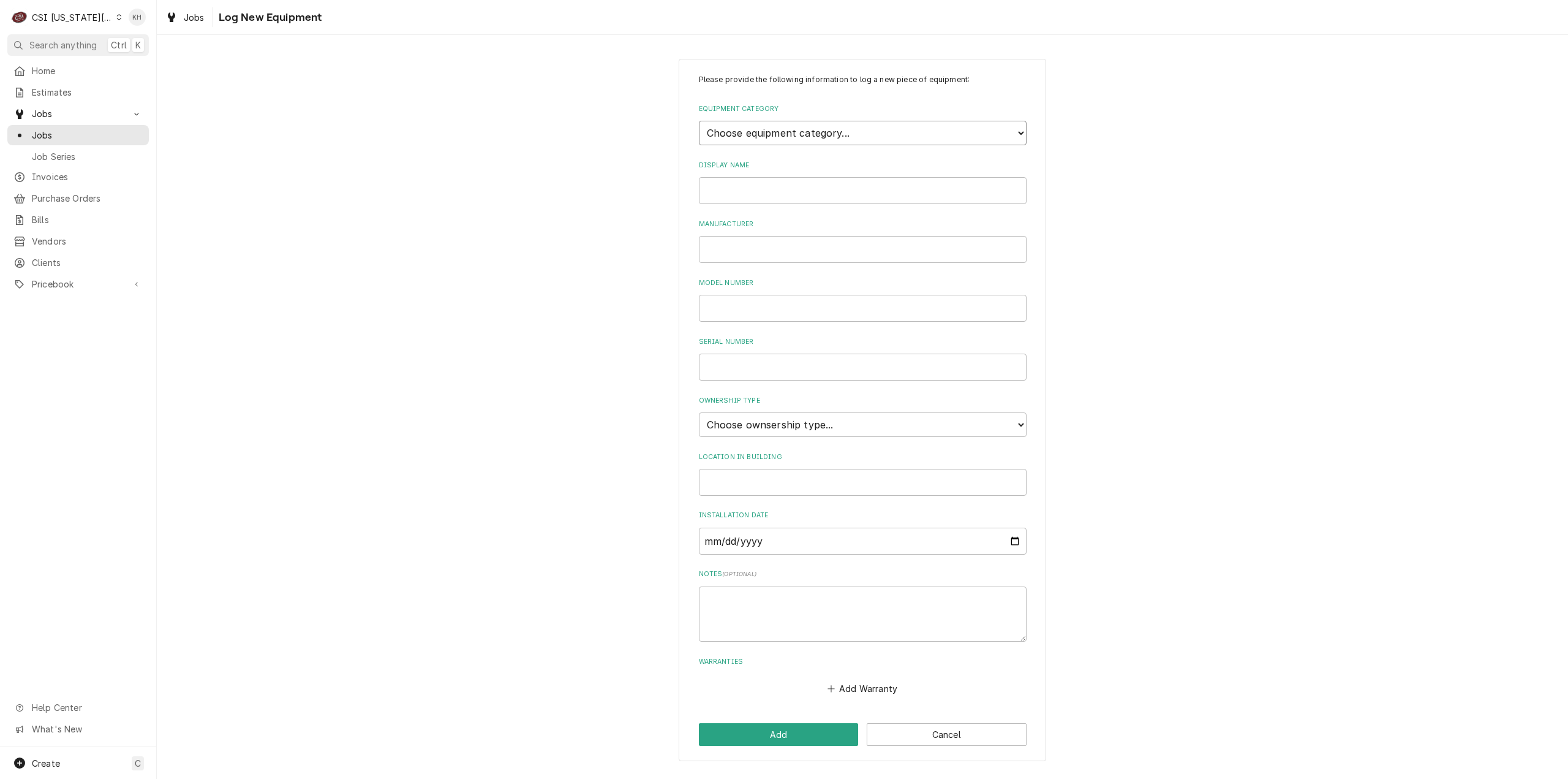
click at [790, 133] on select "Choose equipment category... Cooking Equipment Fryers Ice Machines Ovens and Ra…" at bounding box center [863, 133] width 328 height 25
select select "2"
click at [699, 121] on select "Choose equipment category... Cooking Equipment Fryers Ice Machines Ovens and Ra…" at bounding box center [863, 133] width 328 height 25
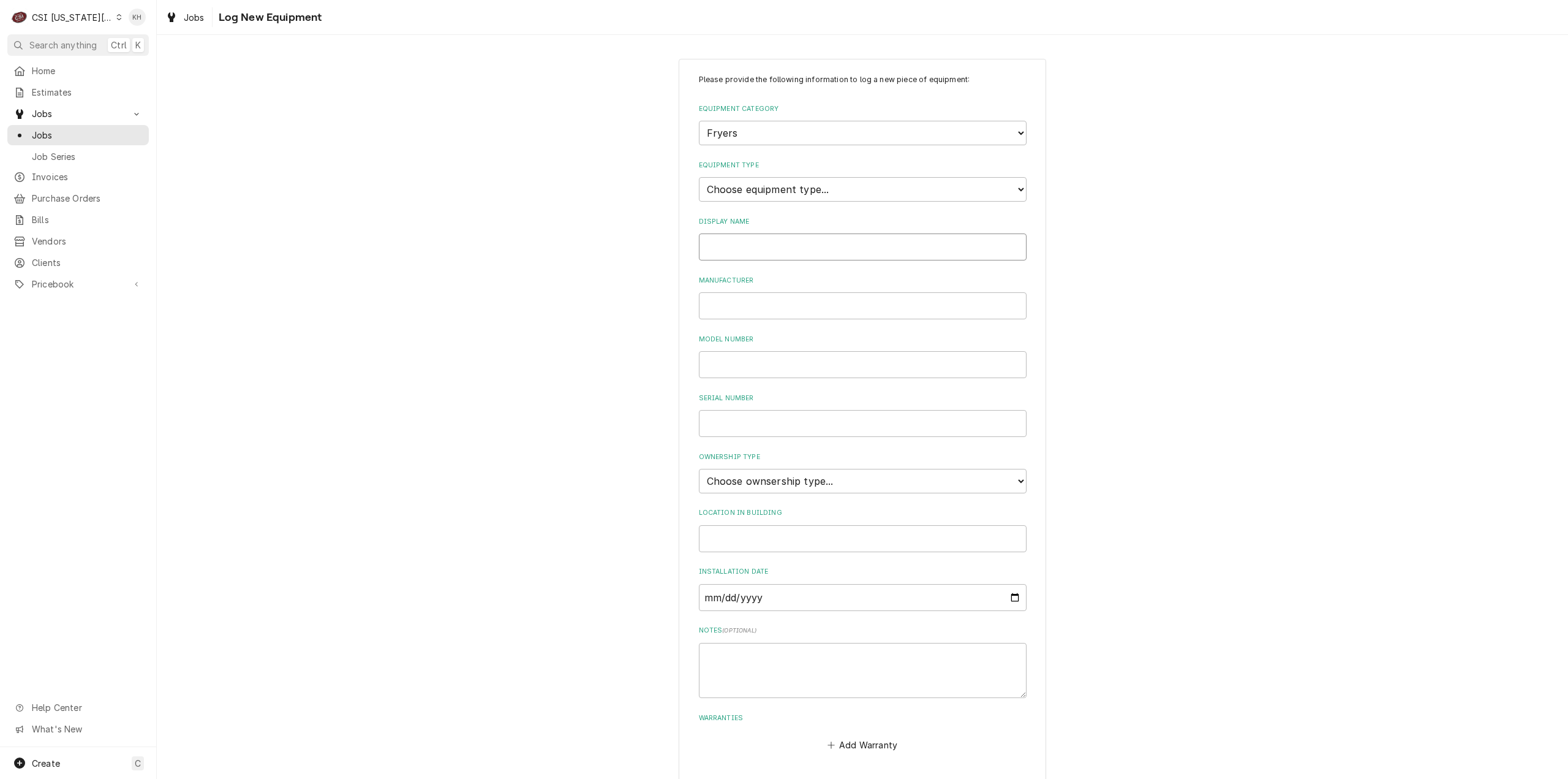
click at [770, 252] on input "Display Name" at bounding box center [863, 247] width 328 height 27
type input "Fryer"
select select "1"
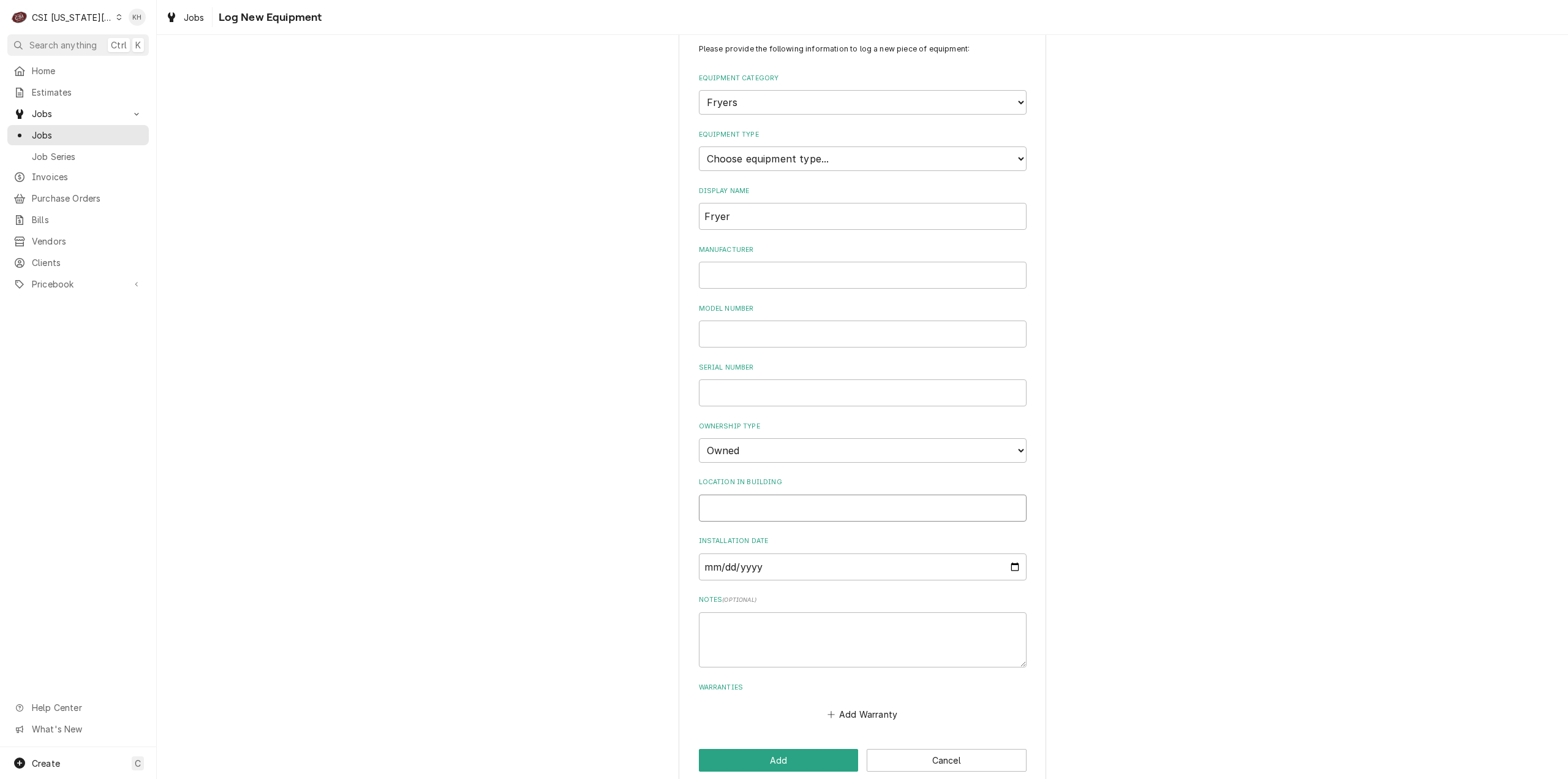
scroll to position [48, 0]
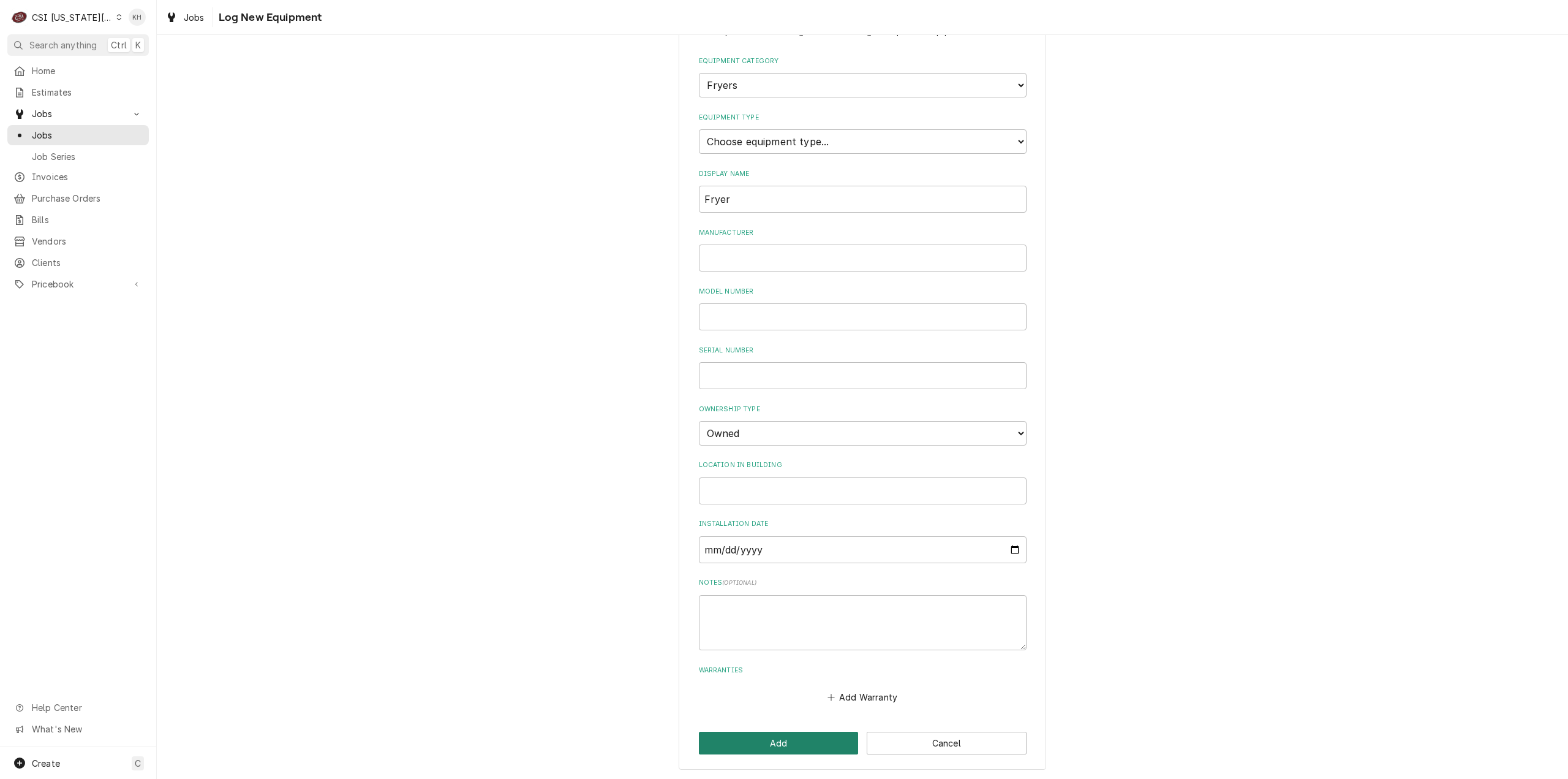
click at [801, 733] on button "Add" at bounding box center [779, 743] width 160 height 23
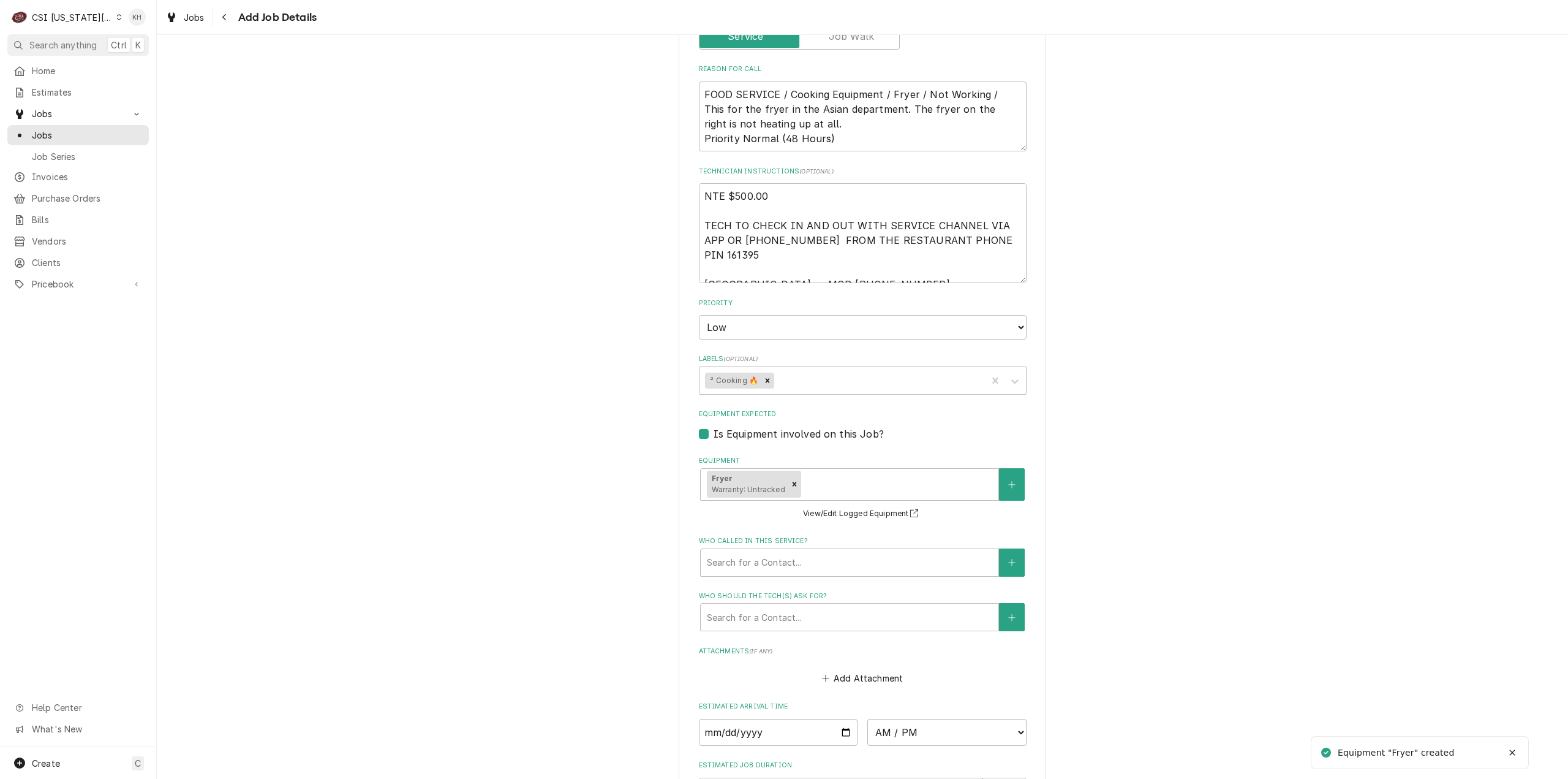
scroll to position [797, 0]
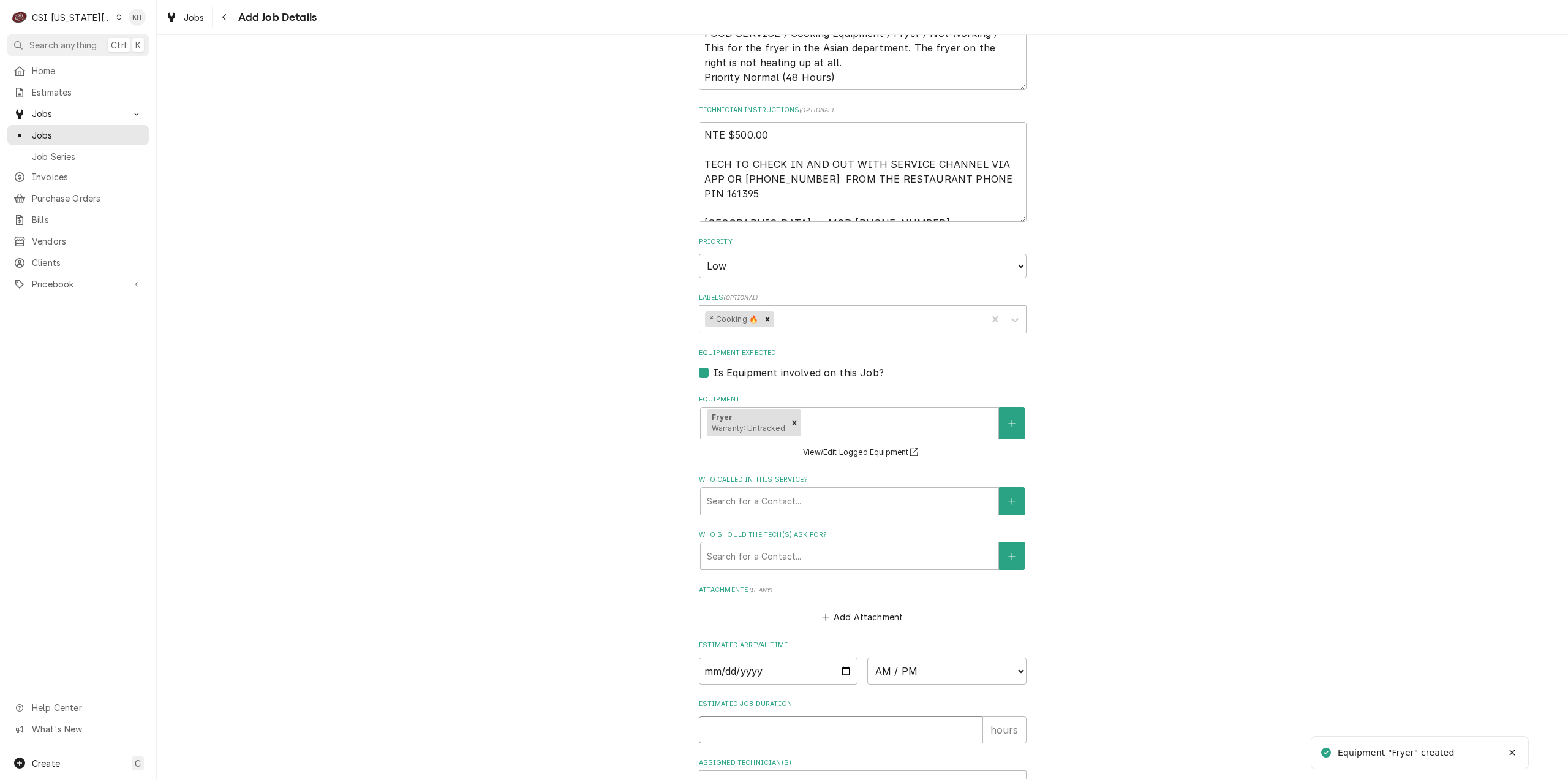
click at [808, 716] on input "Estimated Job Duration" at bounding box center [840, 730] width 283 height 27
type textarea "x"
type input "2"
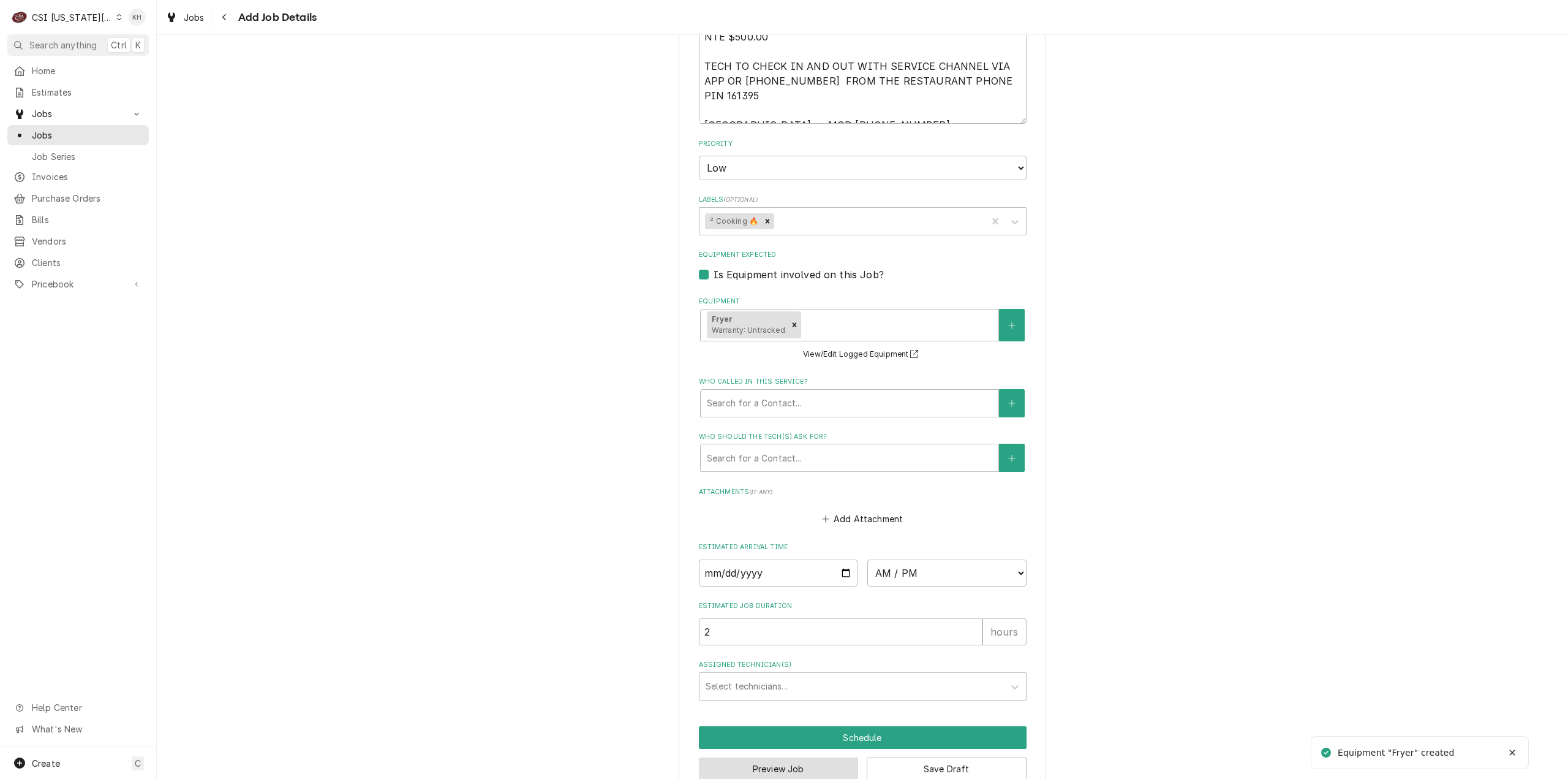
click at [805, 757] on button "Preview Job" at bounding box center [779, 768] width 160 height 23
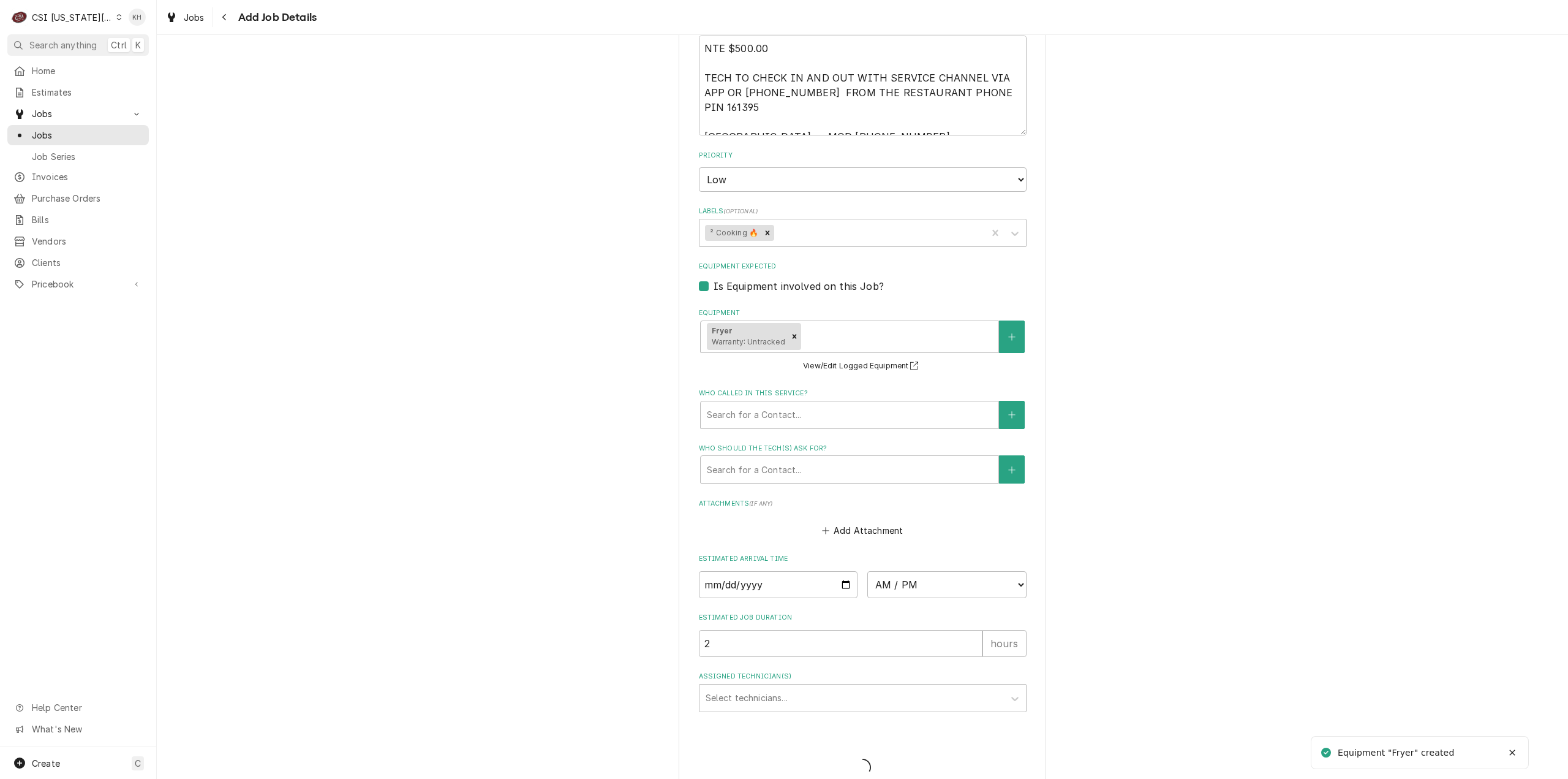
type textarea "x"
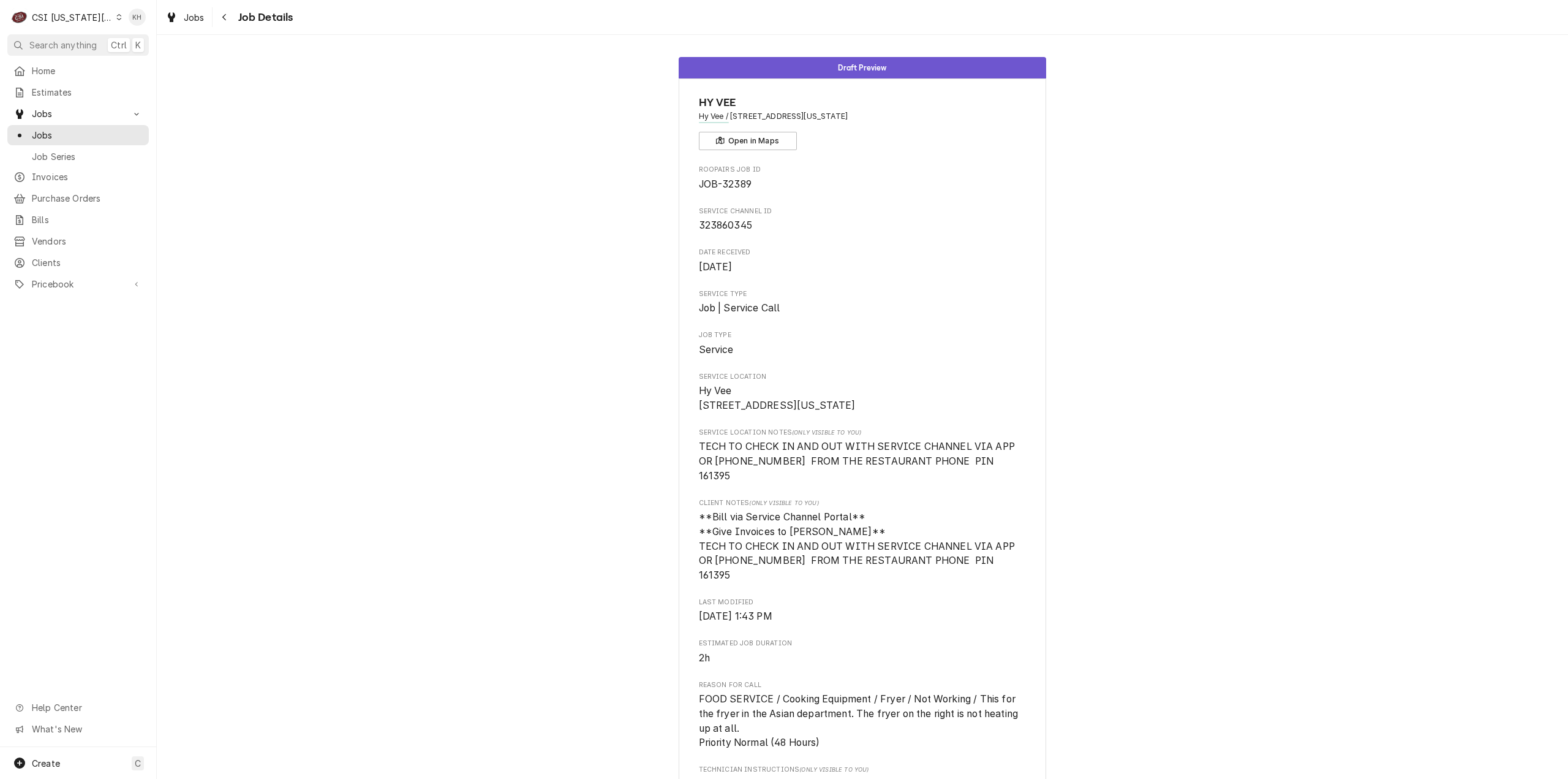
click at [63, 18] on div "CSI [US_STATE][GEOGRAPHIC_DATA]" at bounding box center [73, 17] width 81 height 13
click at [148, 61] on div "CSI St. [PERSON_NAME]" at bounding box center [210, 67] width 179 height 13
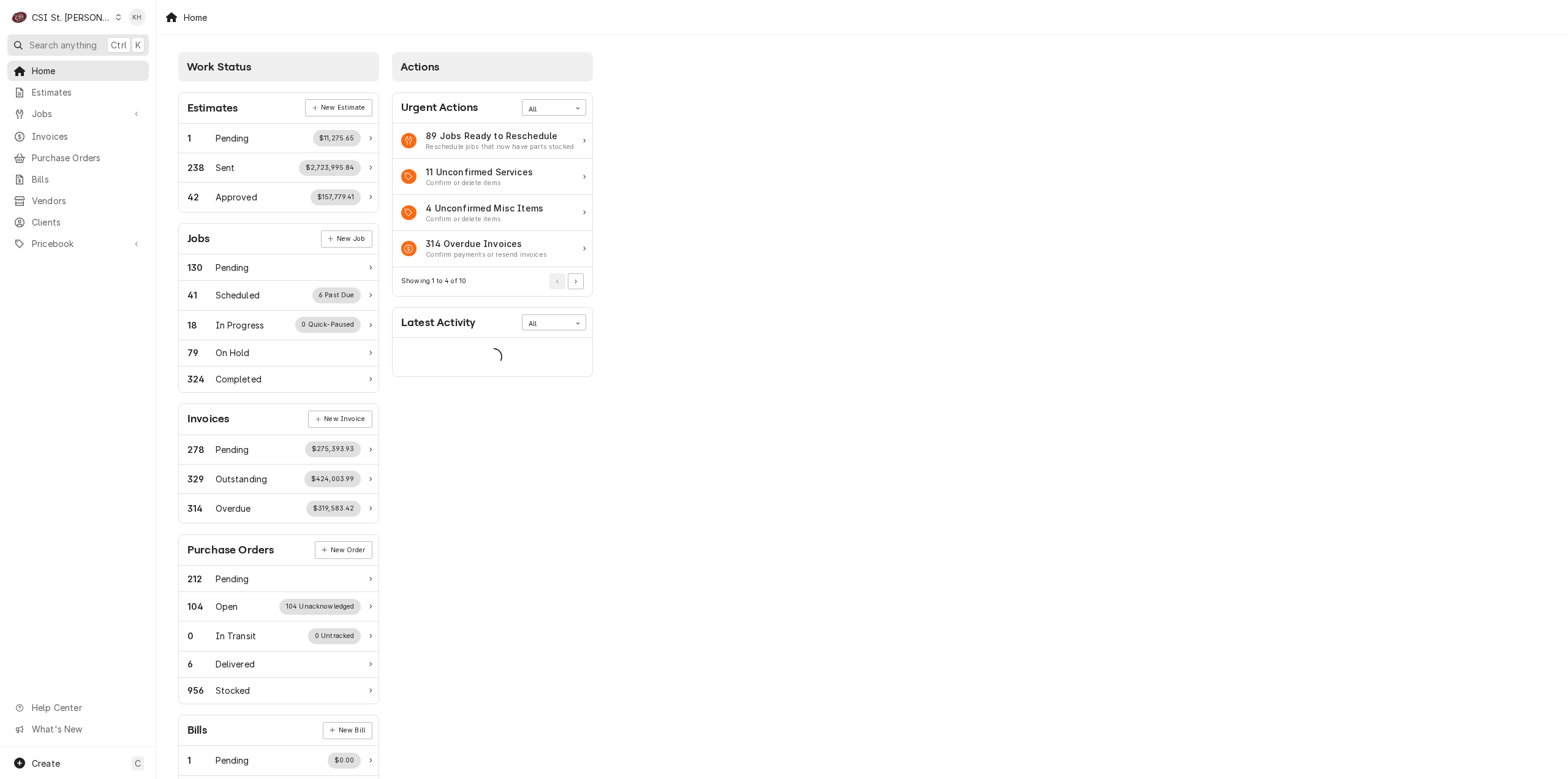
click at [76, 39] on span "Search anything" at bounding box center [63, 45] width 68 height 13
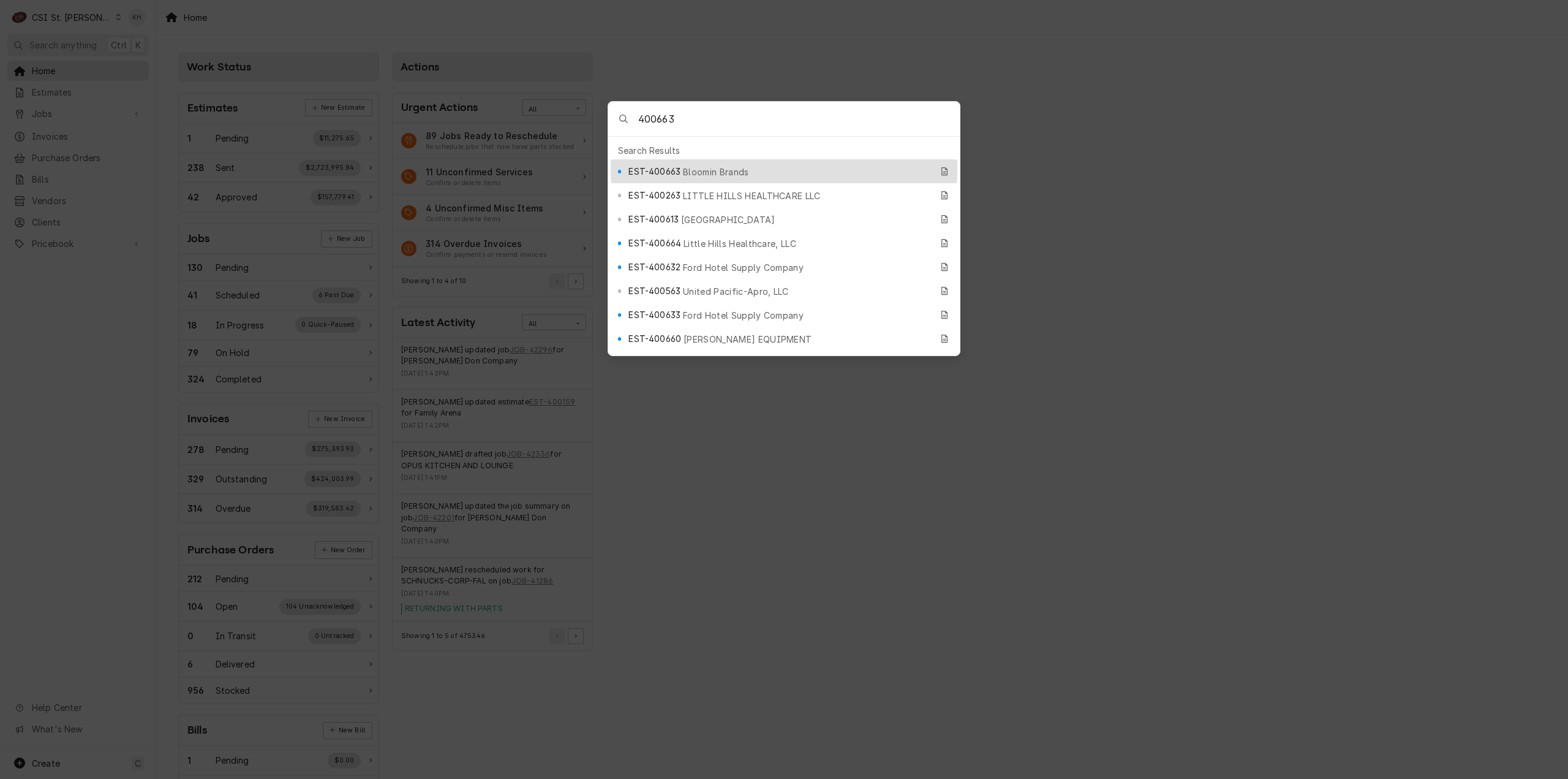
type input "400663"
click at [706, 166] on span "Bloomin Brands" at bounding box center [716, 172] width 66 height 13
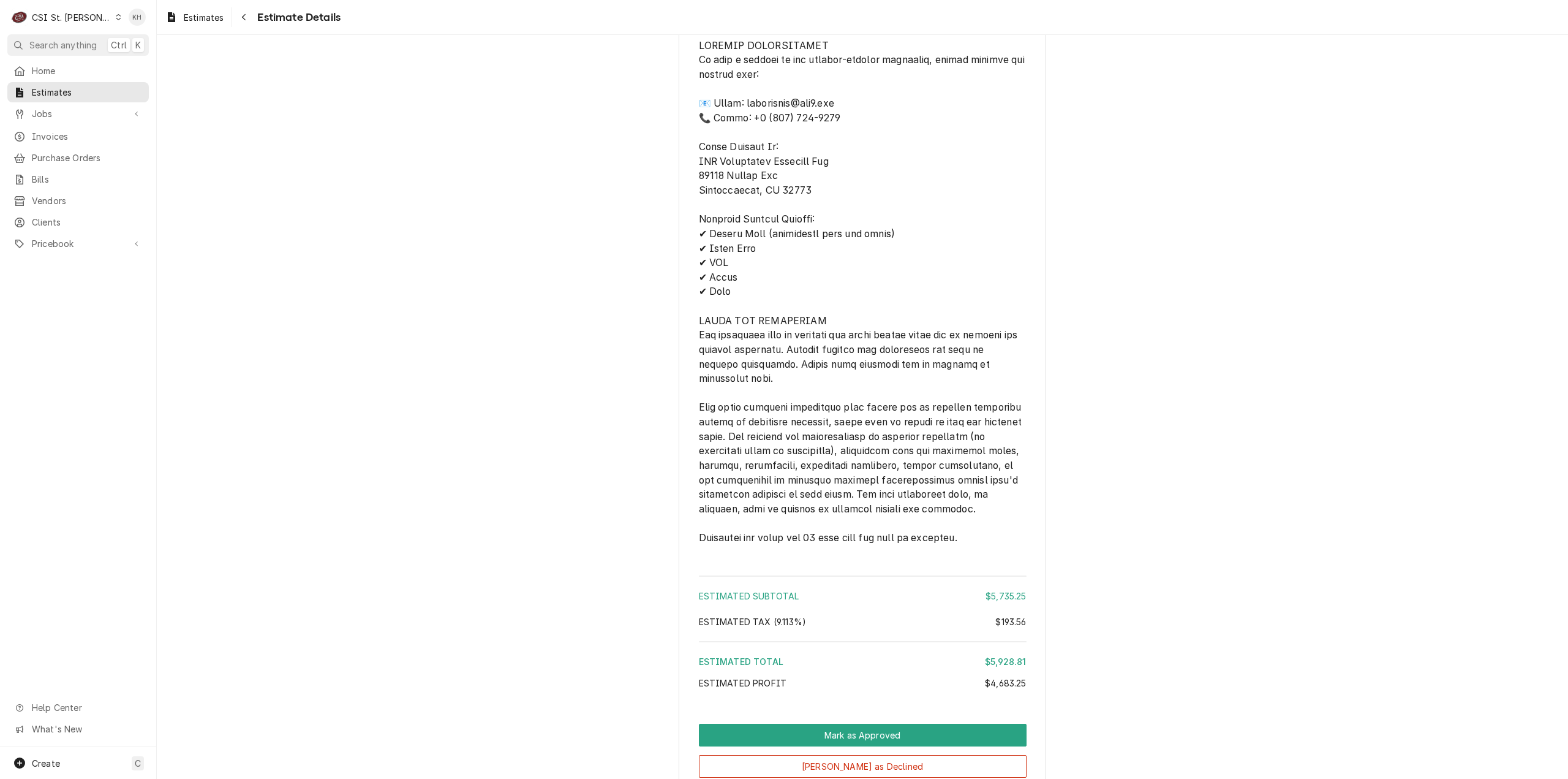
scroll to position [3423, 0]
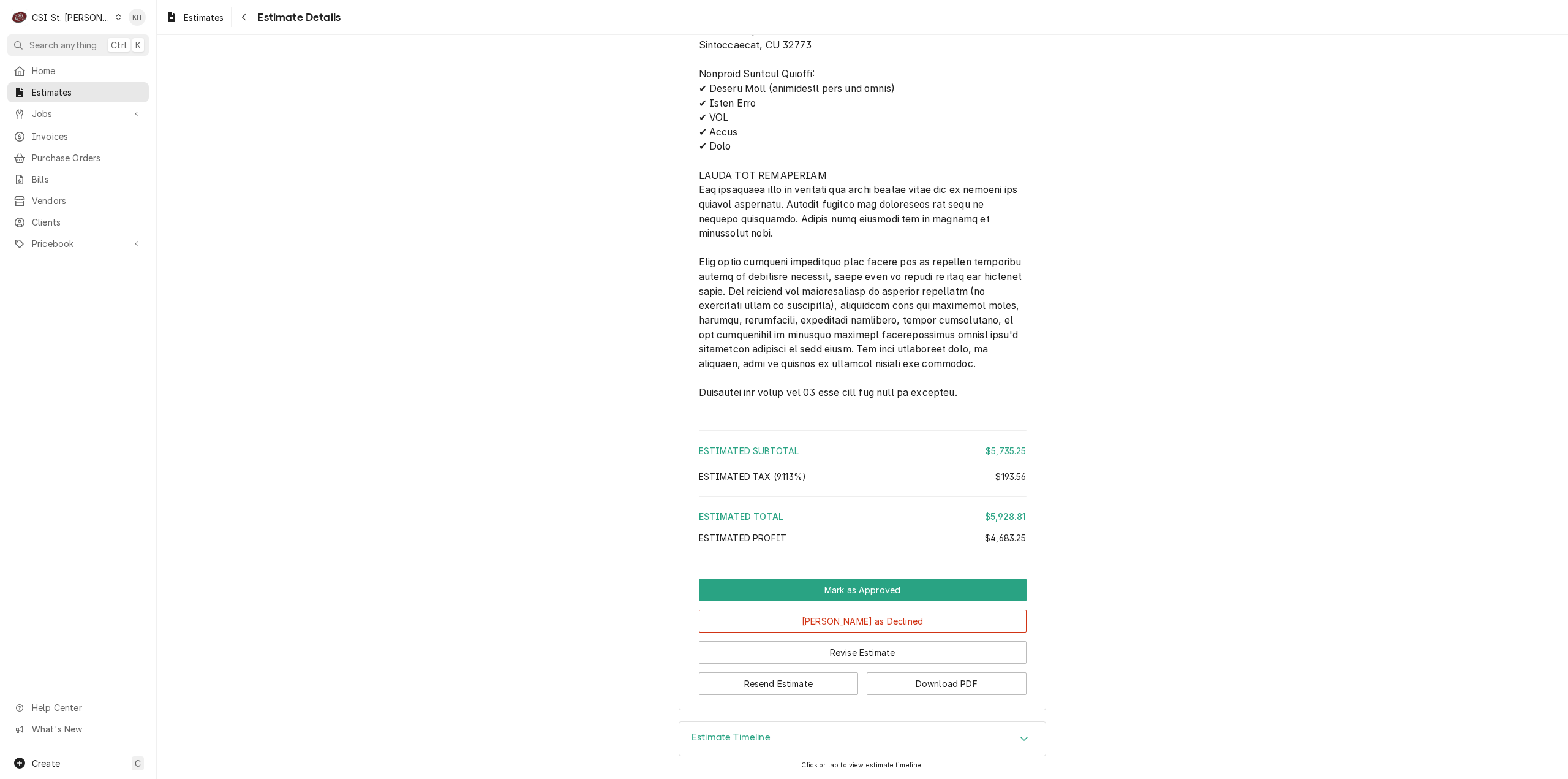
click at [753, 741] on h3 "Estimate Timeline" at bounding box center [730, 738] width 79 height 12
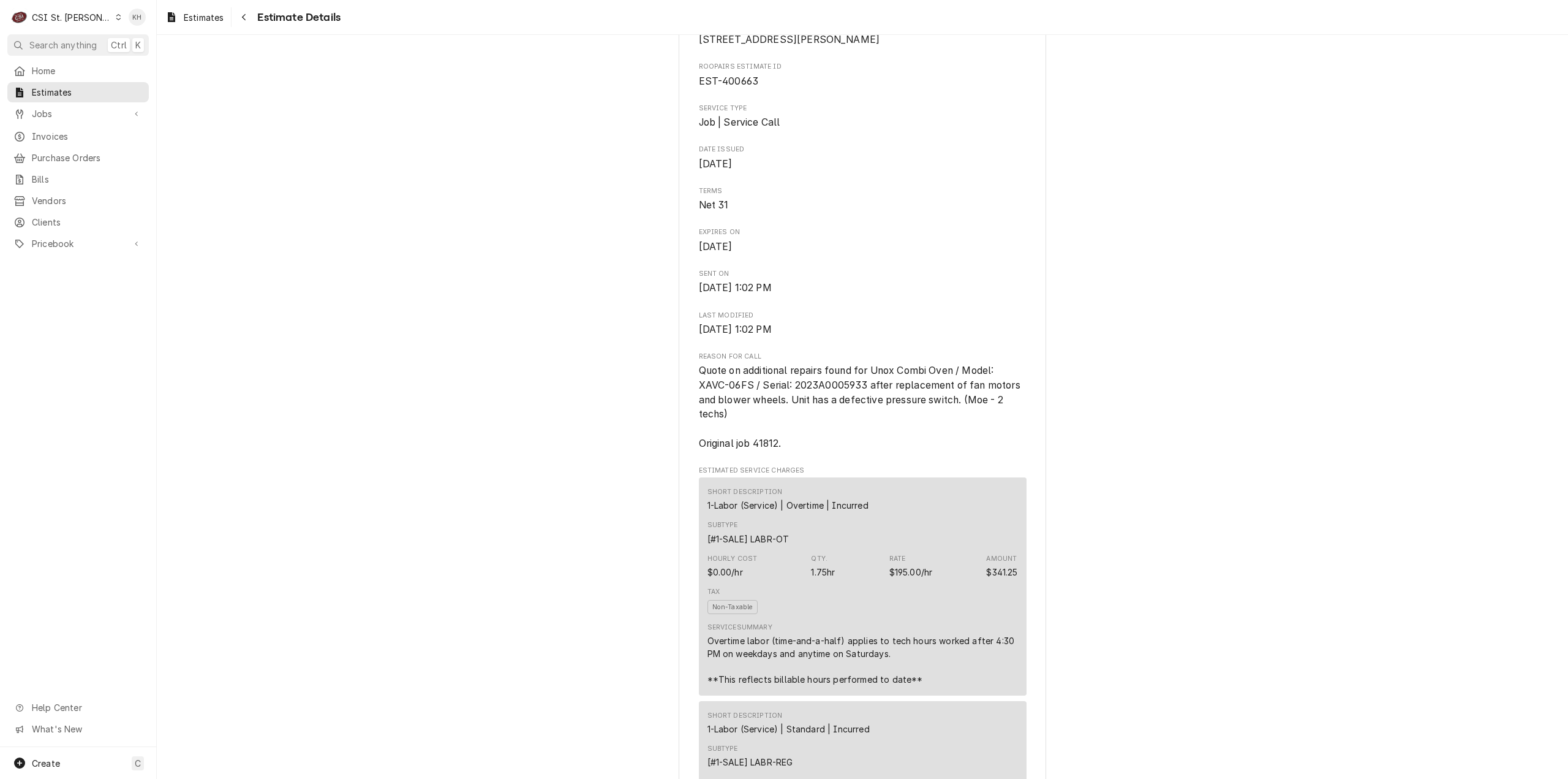
scroll to position [297, 0]
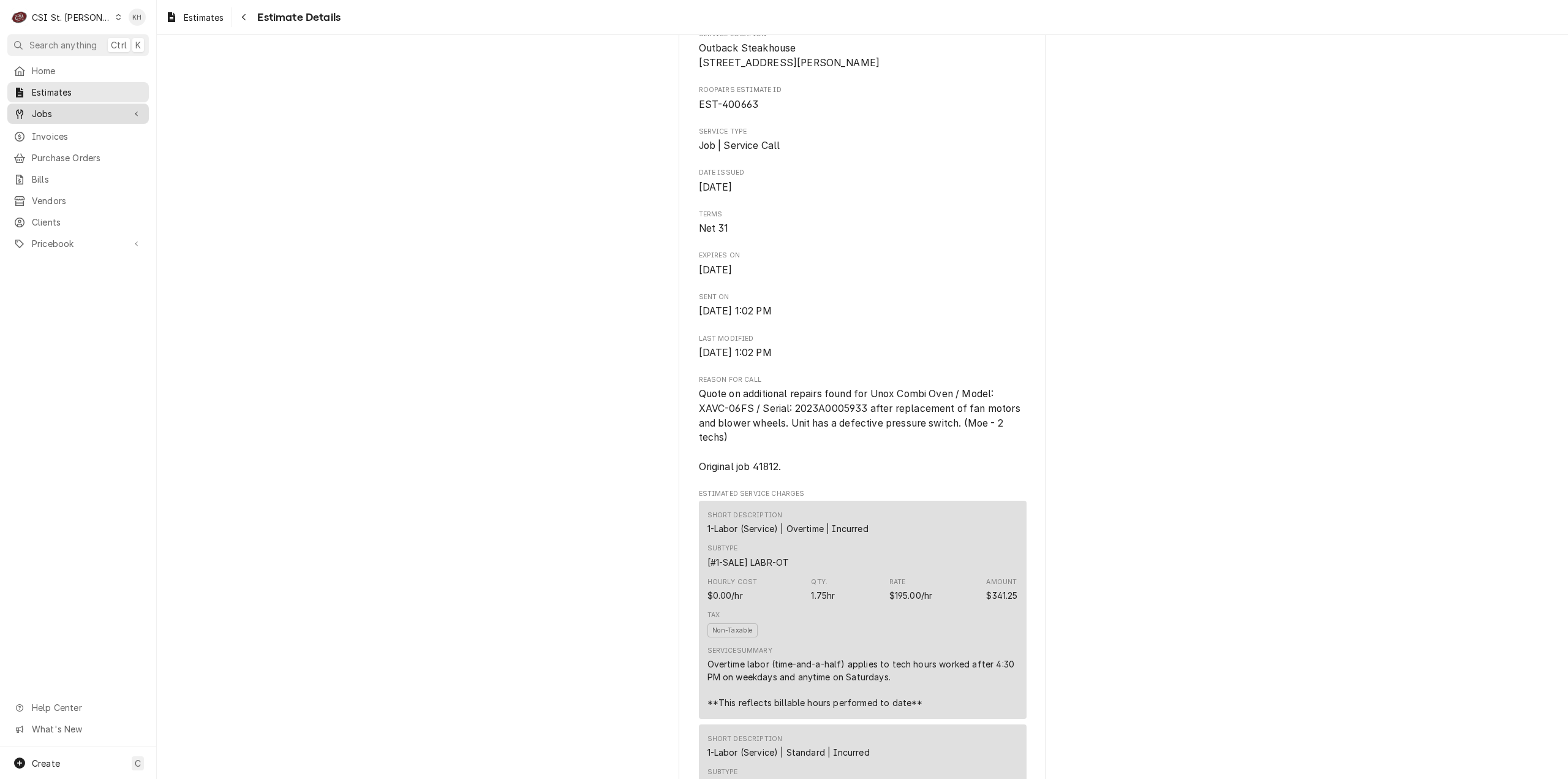
click at [52, 111] on span "Jobs" at bounding box center [78, 113] width 92 height 13
click at [63, 129] on span "Jobs" at bounding box center [87, 134] width 111 height 13
click at [66, 19] on div "CSI St. [PERSON_NAME]" at bounding box center [72, 17] width 79 height 13
click at [148, 26] on div "CSI Kansas City" at bounding box center [188, 24] width 161 height 13
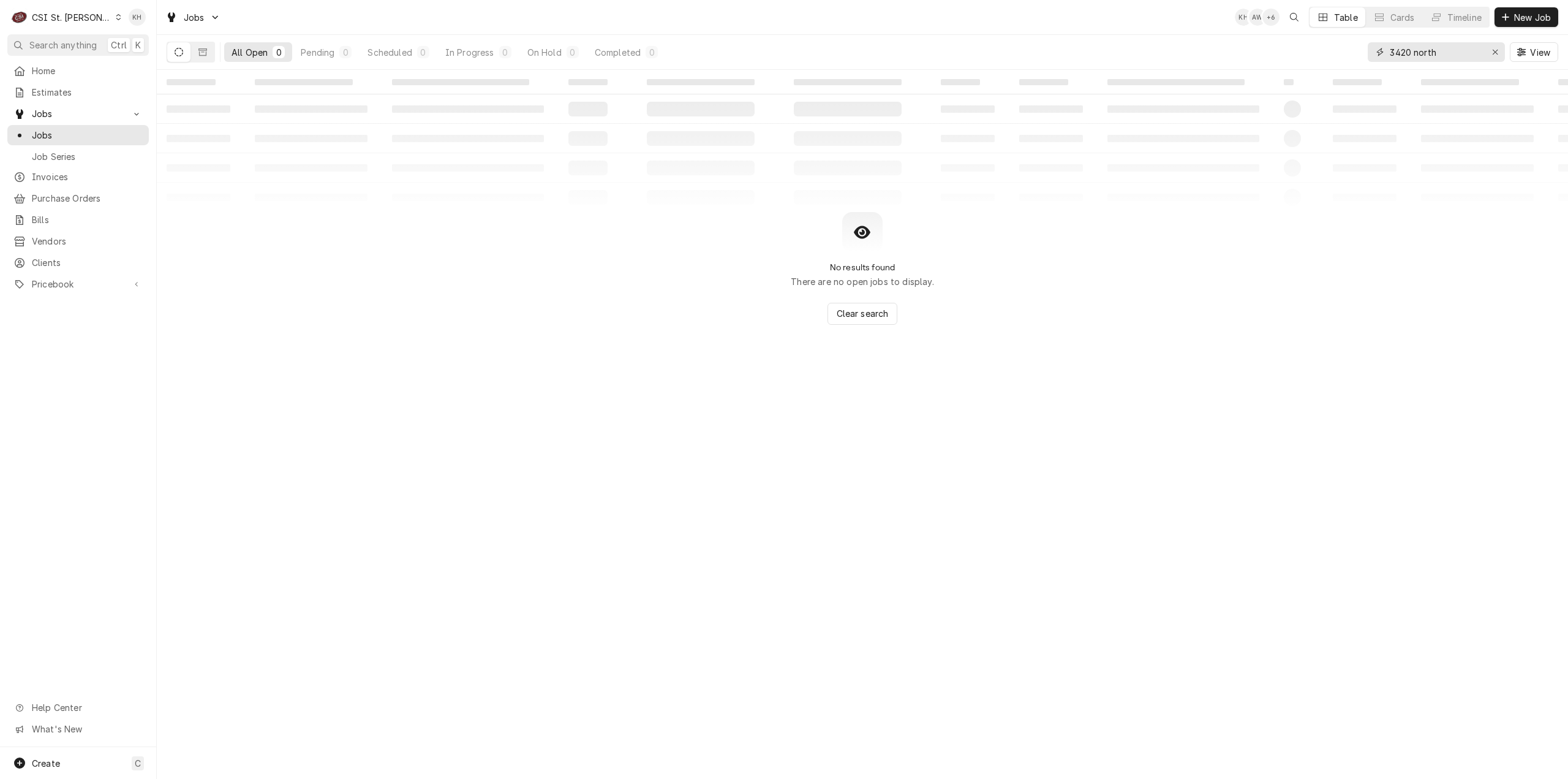
drag, startPoint x: 1476, startPoint y: 48, endPoint x: 1314, endPoint y: 54, distance: 162.1
click at [1314, 54] on div "All Open 0 Pending 0 Scheduled 0 In Progress 0 On Hold 0 Completed 0 3420 north…" at bounding box center [862, 52] width 1391 height 35
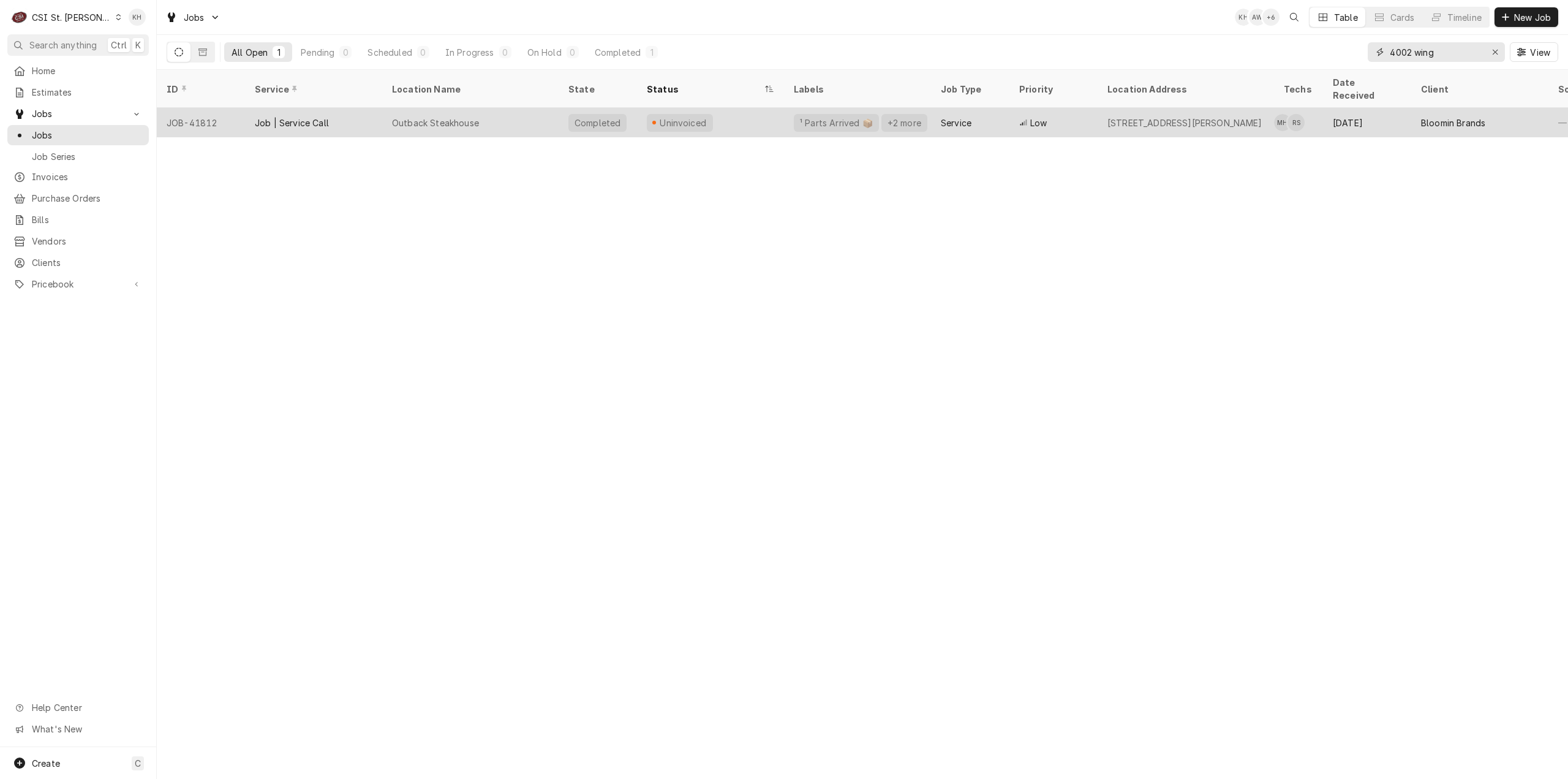
type input "4002 wing"
click at [456, 117] on div "Outback Steakhouse" at bounding box center [435, 123] width 87 height 13
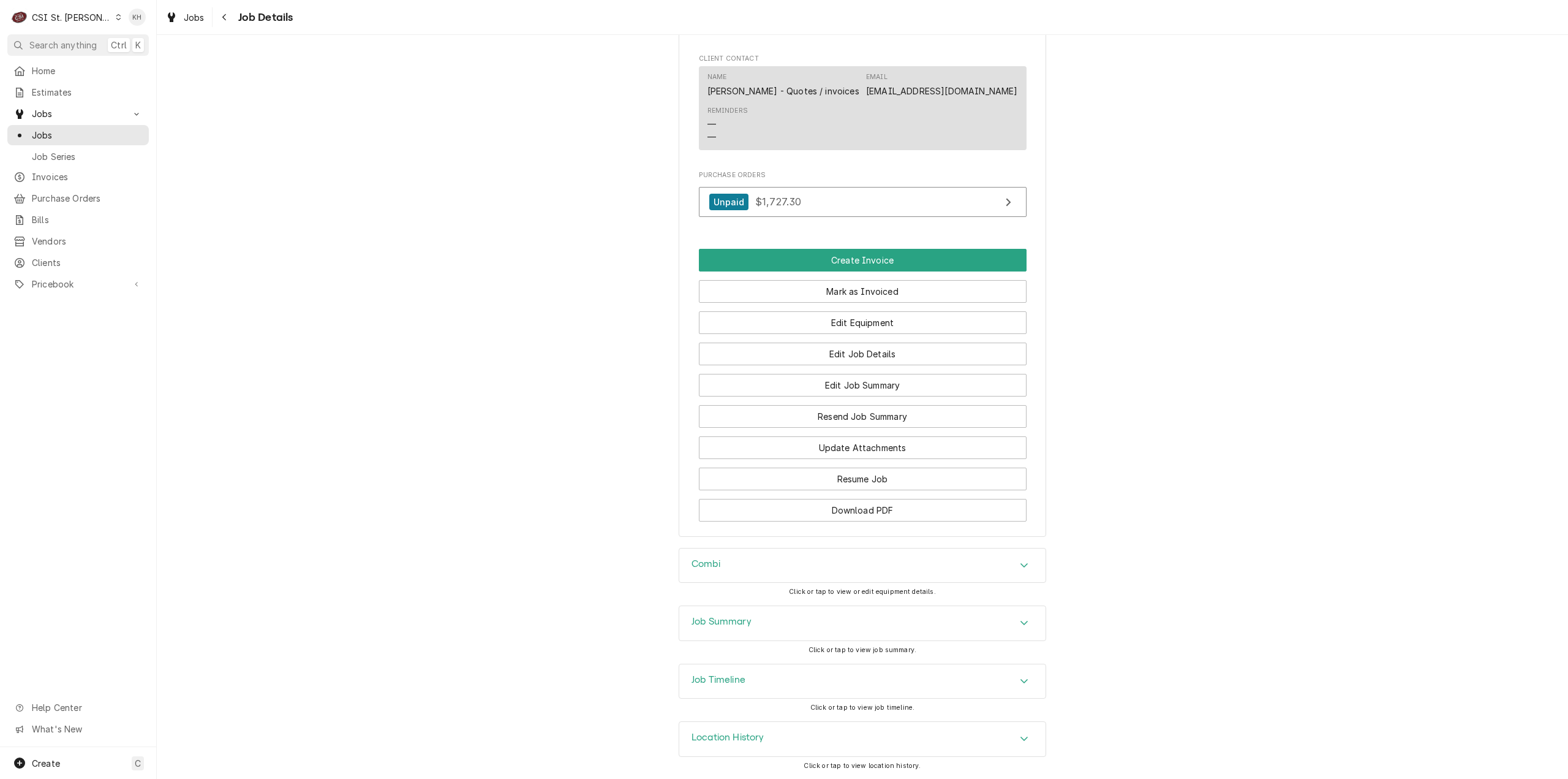
click at [734, 623] on h3 "Job Summary" at bounding box center [721, 622] width 60 height 12
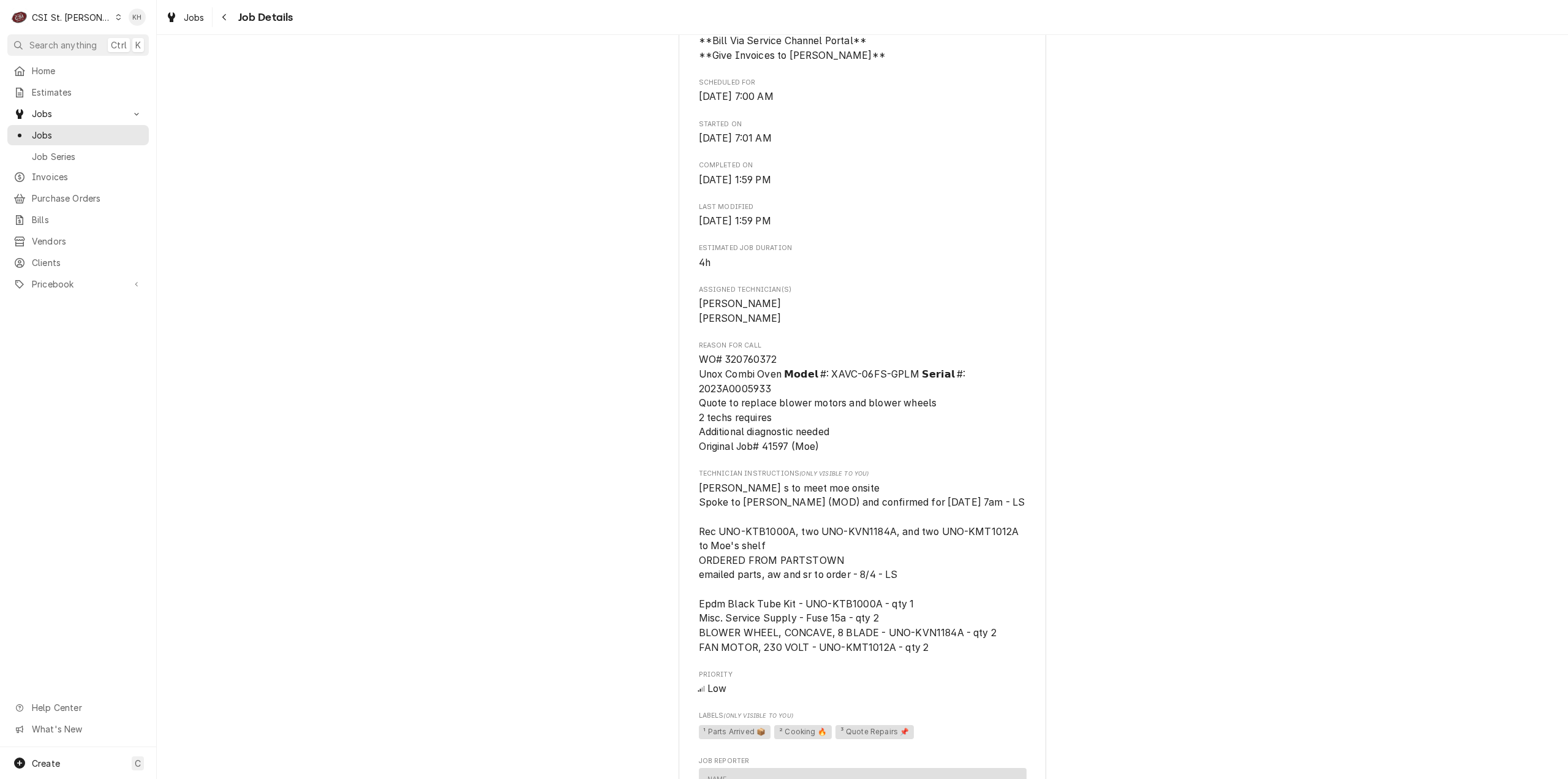
scroll to position [735, 0]
click at [758, 359] on span "WO# 320760372 Unox Combi Oven 𝗠𝗼𝗱𝗲𝗹 #: XAVC-06FS-GPLM 𝗦𝗲𝗿𝗶𝗮𝗹 #: 2023A0005933 Qu…" at bounding box center [833, 402] width 270 height 99
copy span "320760372"
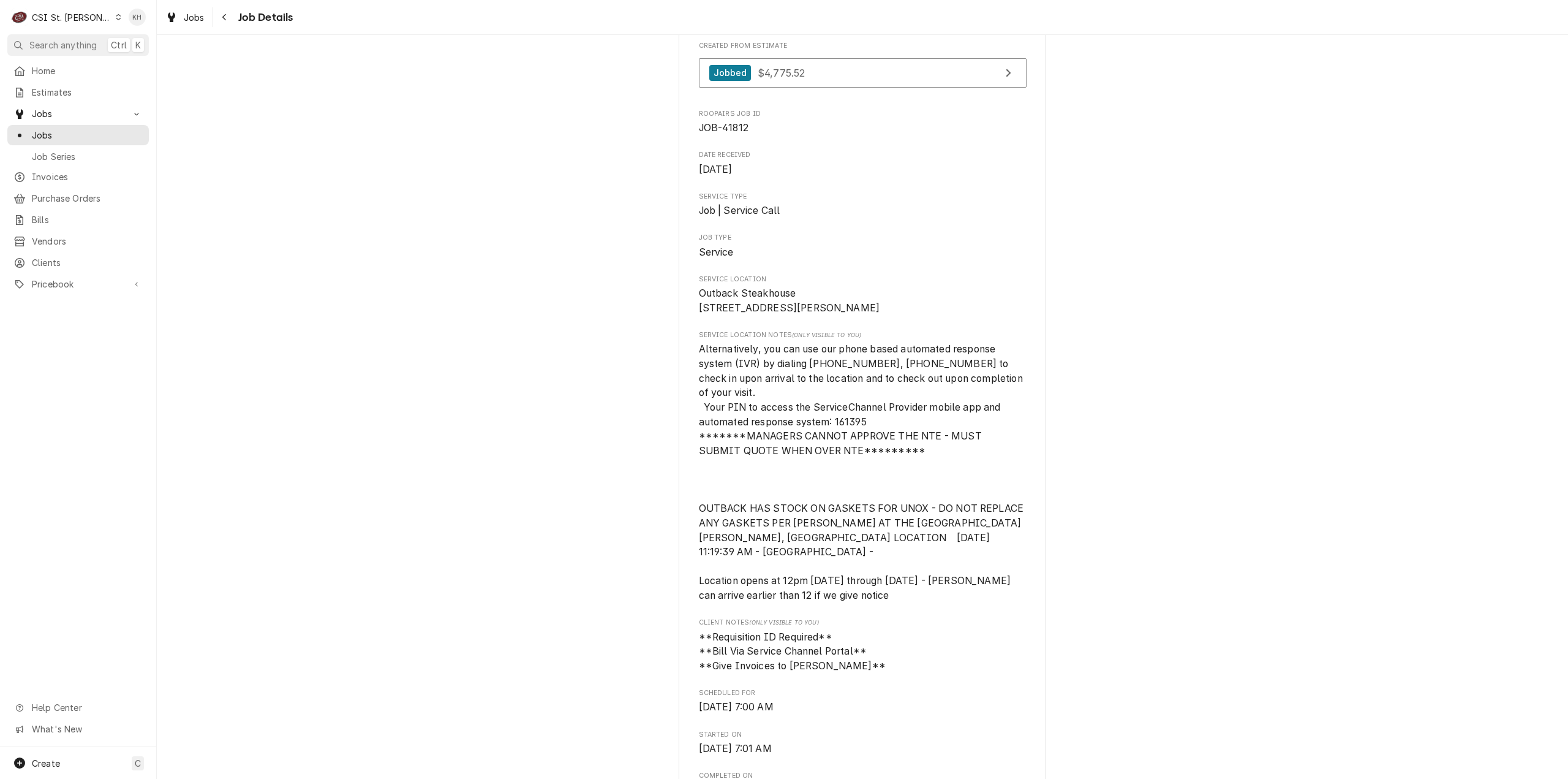
scroll to position [0, 0]
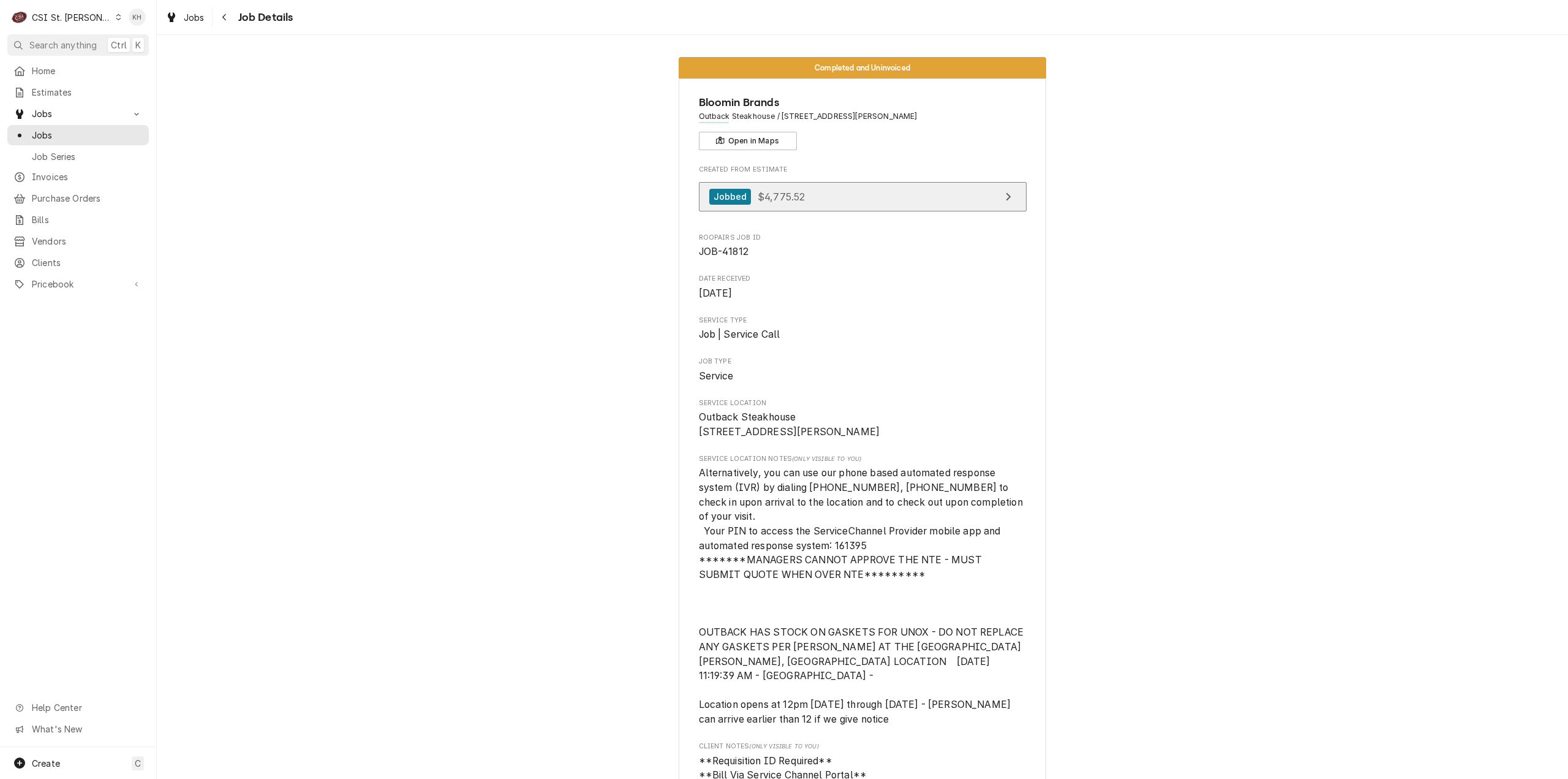
click at [800, 185] on link "Jobbed $4,775.52" at bounding box center [863, 196] width 328 height 30
click at [834, 189] on link "Jobbed $4,775.52" at bounding box center [863, 196] width 328 height 30
click at [825, 197] on link "Jobbed $4,775.52" at bounding box center [863, 196] width 328 height 30
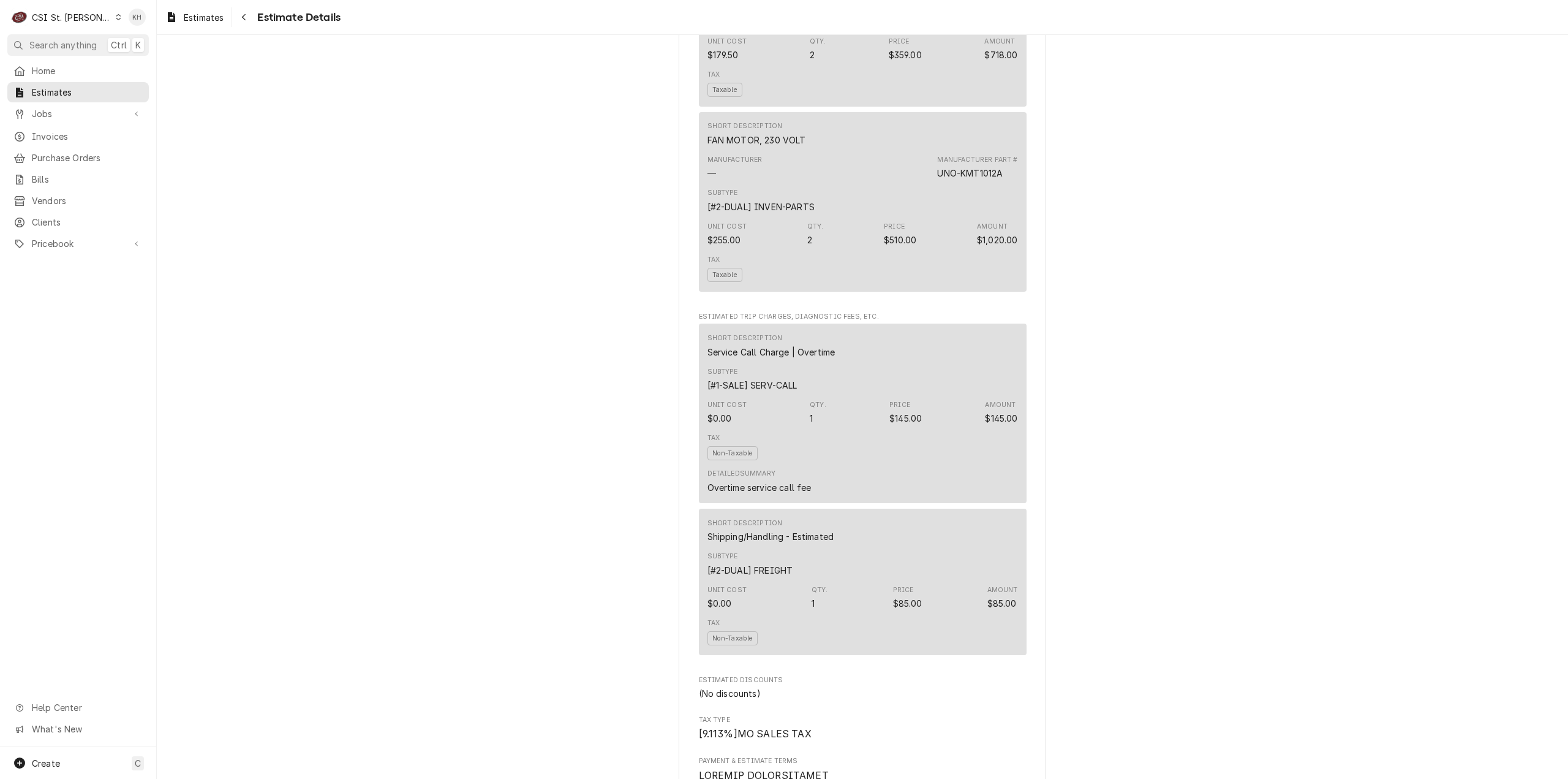
scroll to position [2268, 0]
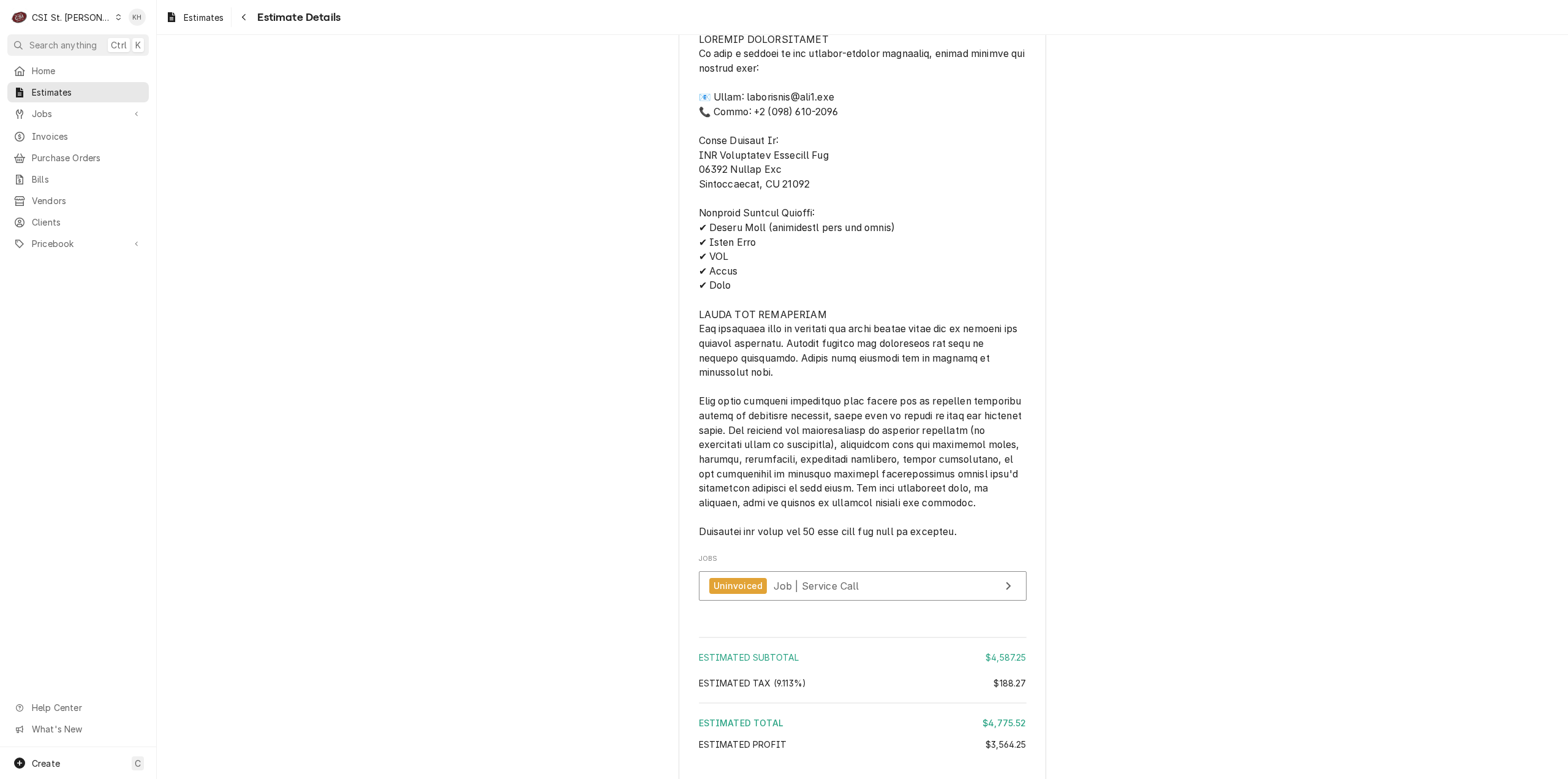
scroll to position [3236, 0]
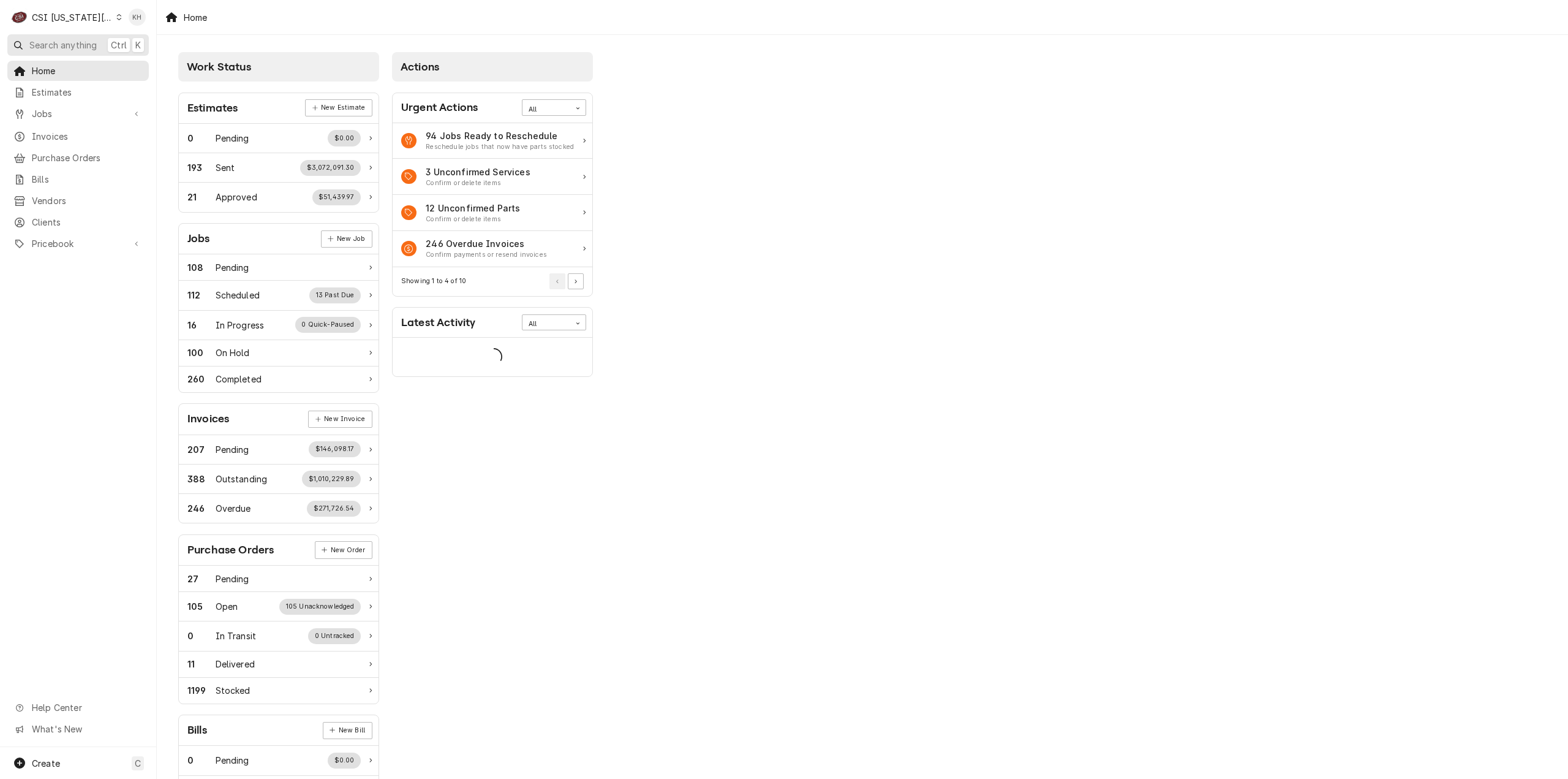
click at [52, 47] on span "Search anything" at bounding box center [63, 45] width 68 height 13
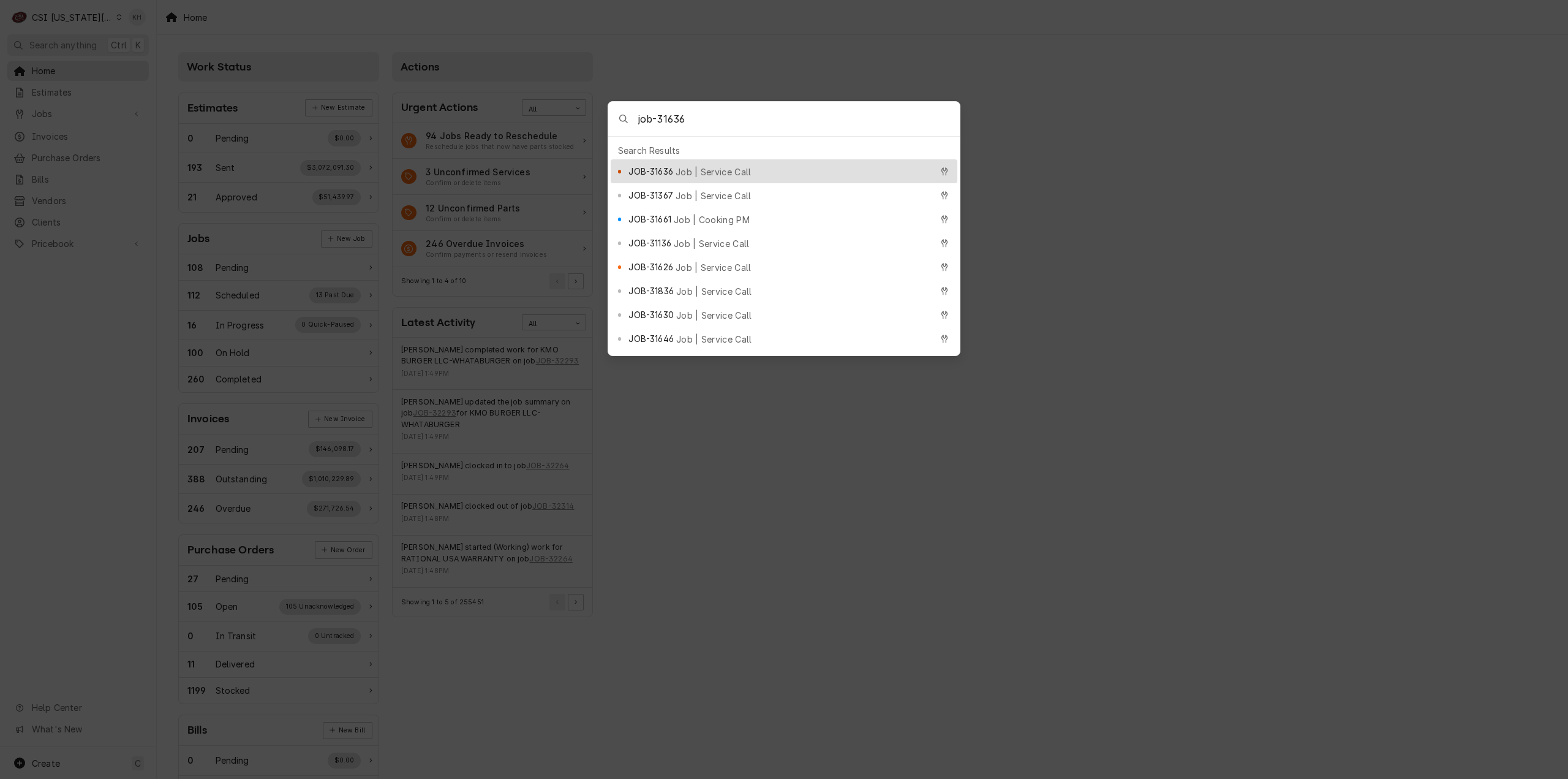
type input "job-31636"
click at [726, 171] on span "Job | Service Call" at bounding box center [713, 172] width 76 height 13
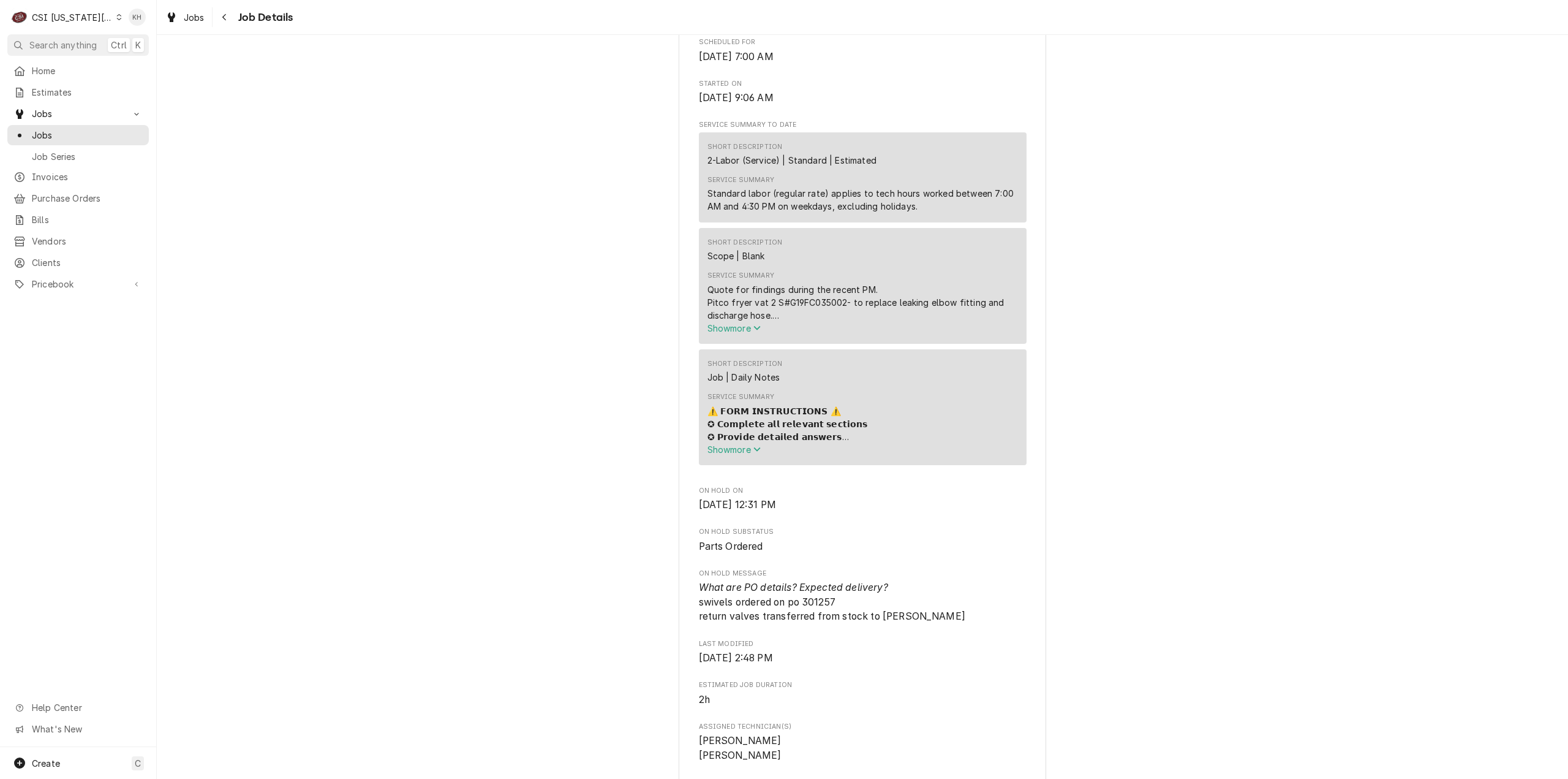
scroll to position [1286, 0]
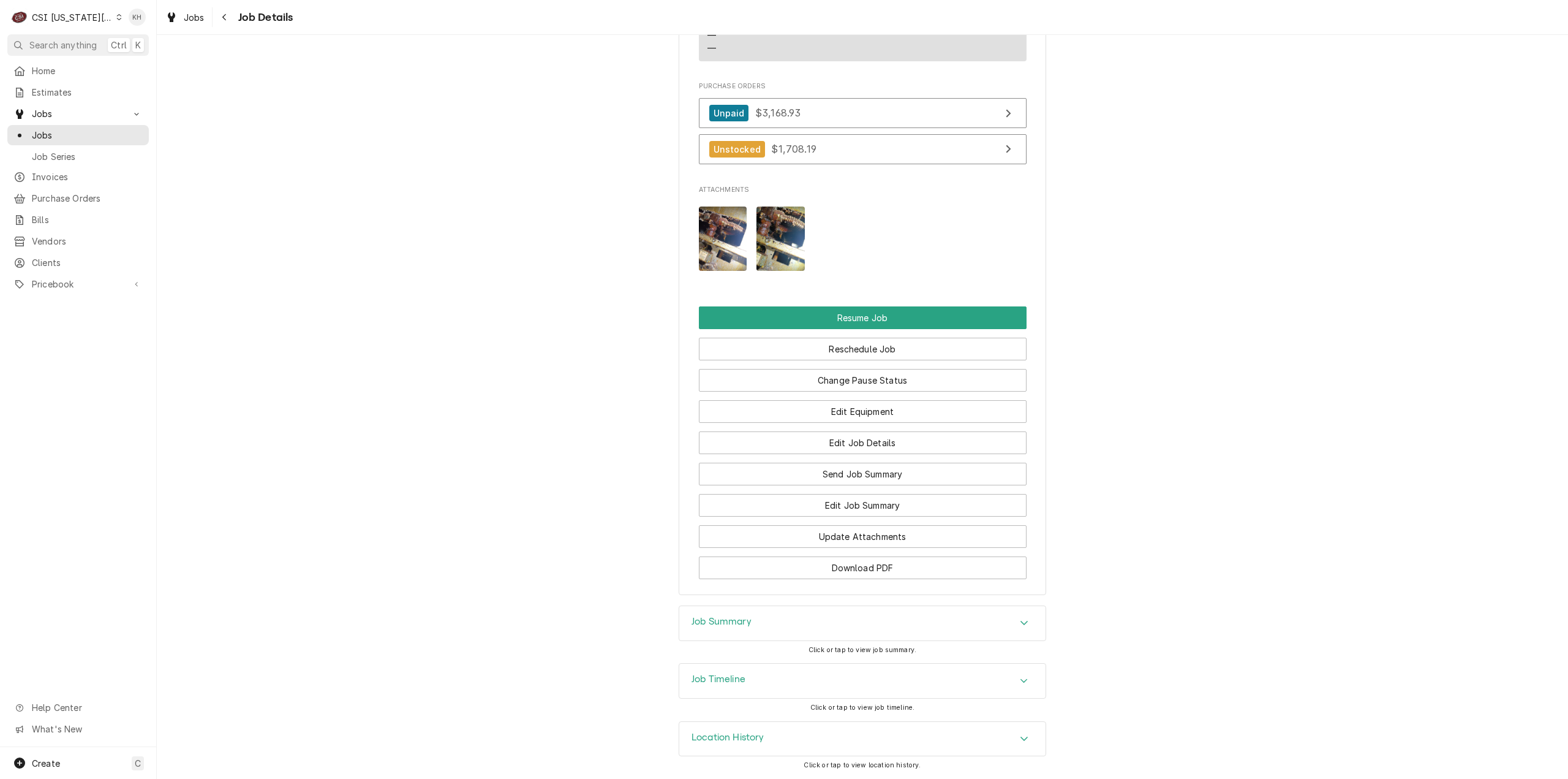
click at [737, 684] on h3 "Job Timeline" at bounding box center [718, 679] width 54 height 12
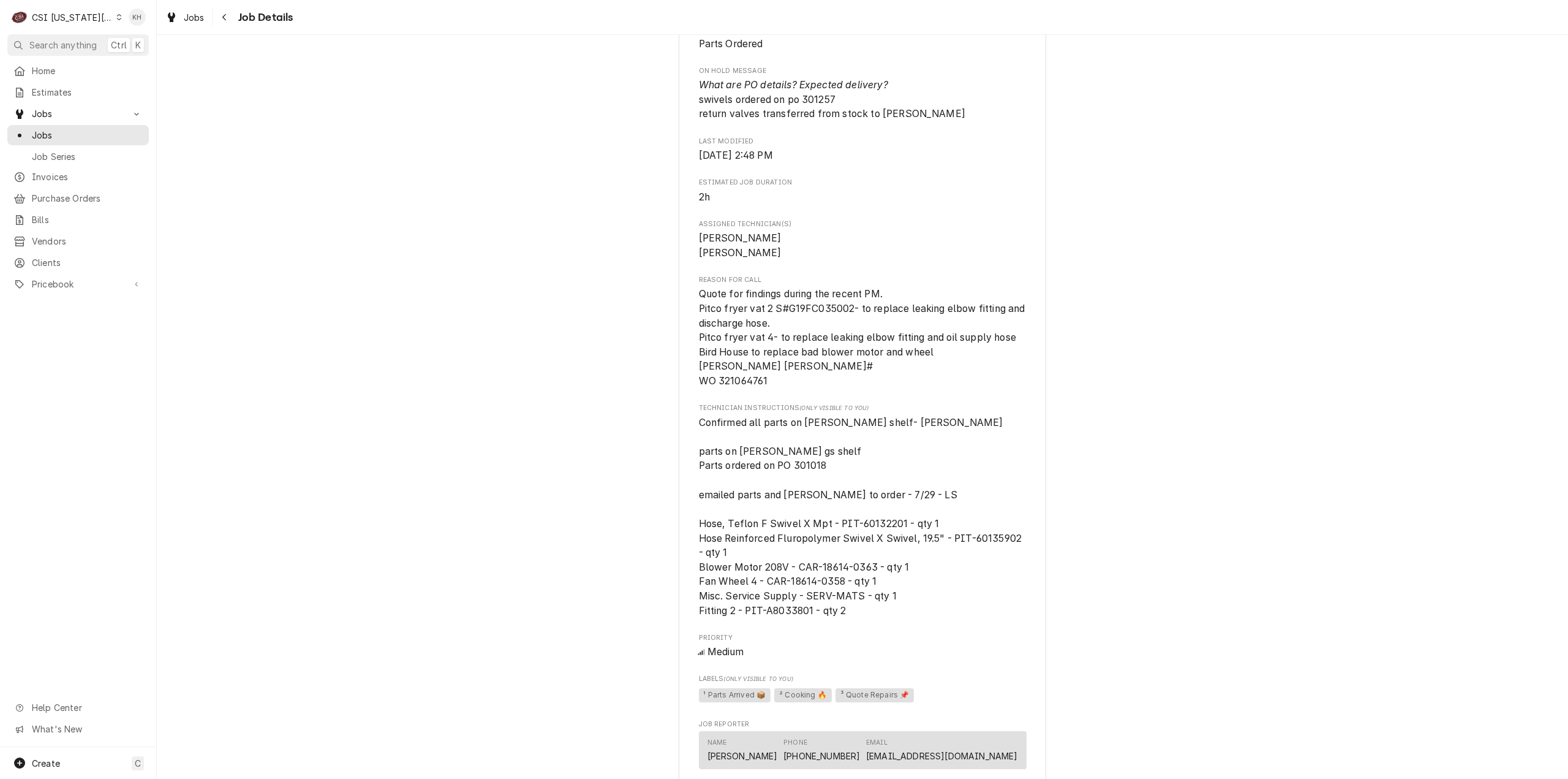
scroll to position [1476, 0]
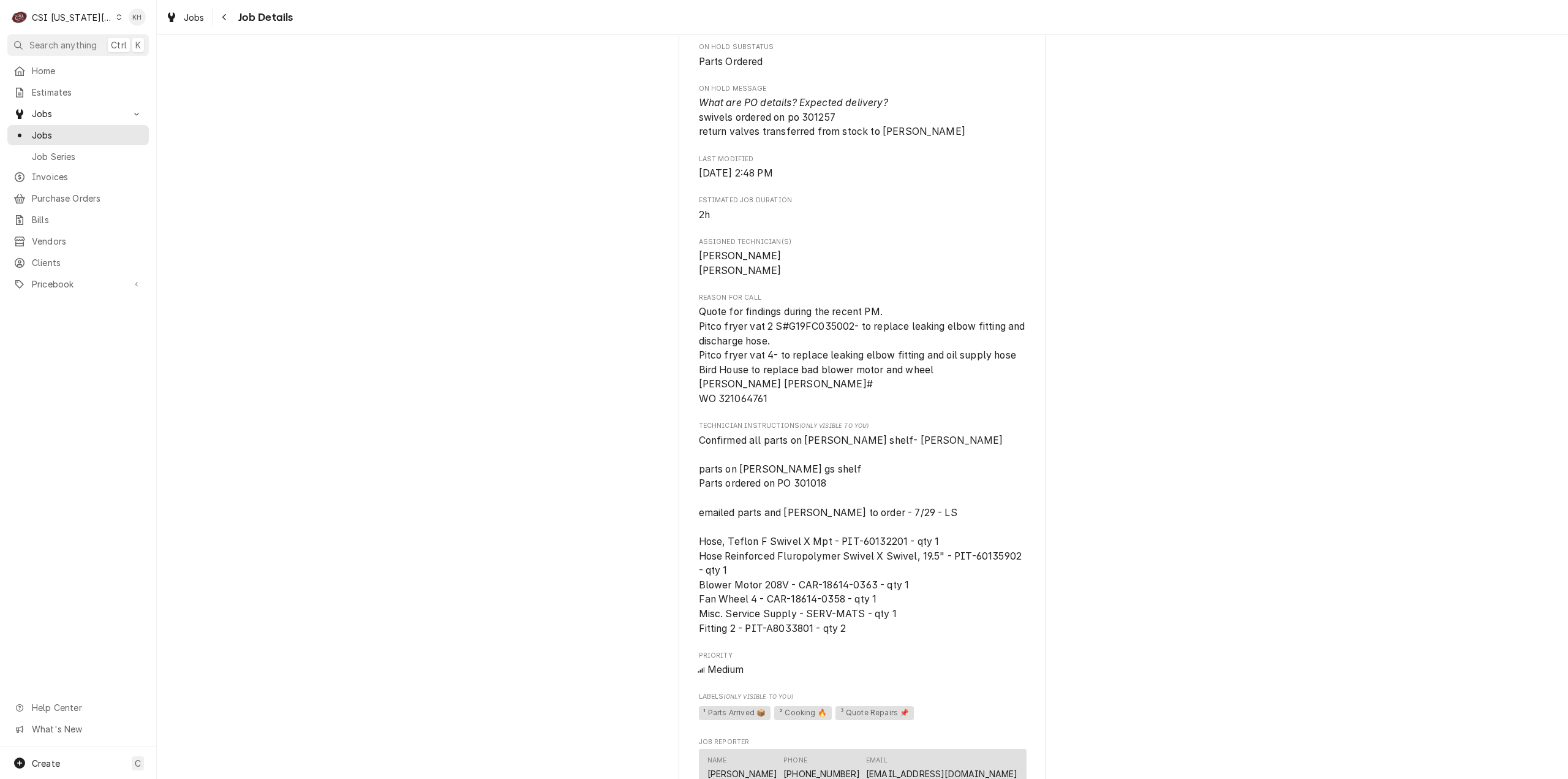
drag, startPoint x: 75, startPoint y: 15, endPoint x: 101, endPoint y: 40, distance: 36.1
click at [75, 17] on div "CSI Kansas City" at bounding box center [73, 17] width 81 height 13
click at [131, 61] on div "CSI St. [PERSON_NAME]" at bounding box center [210, 67] width 179 height 13
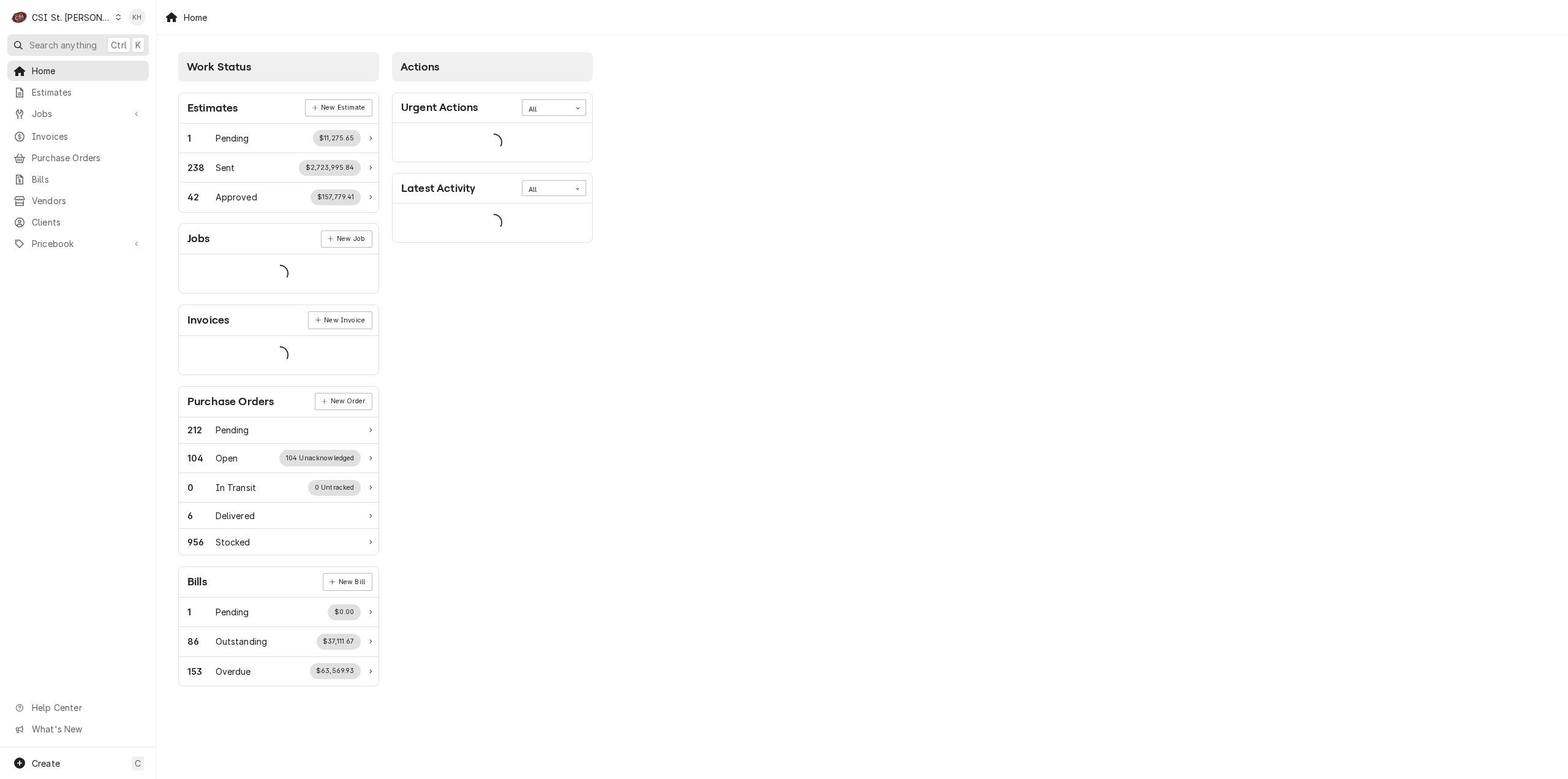
drag, startPoint x: 0, startPoint y: 0, endPoint x: 59, endPoint y: 43, distance: 73.0
click at [59, 43] on span "Search anything" at bounding box center [63, 45] width 68 height 13
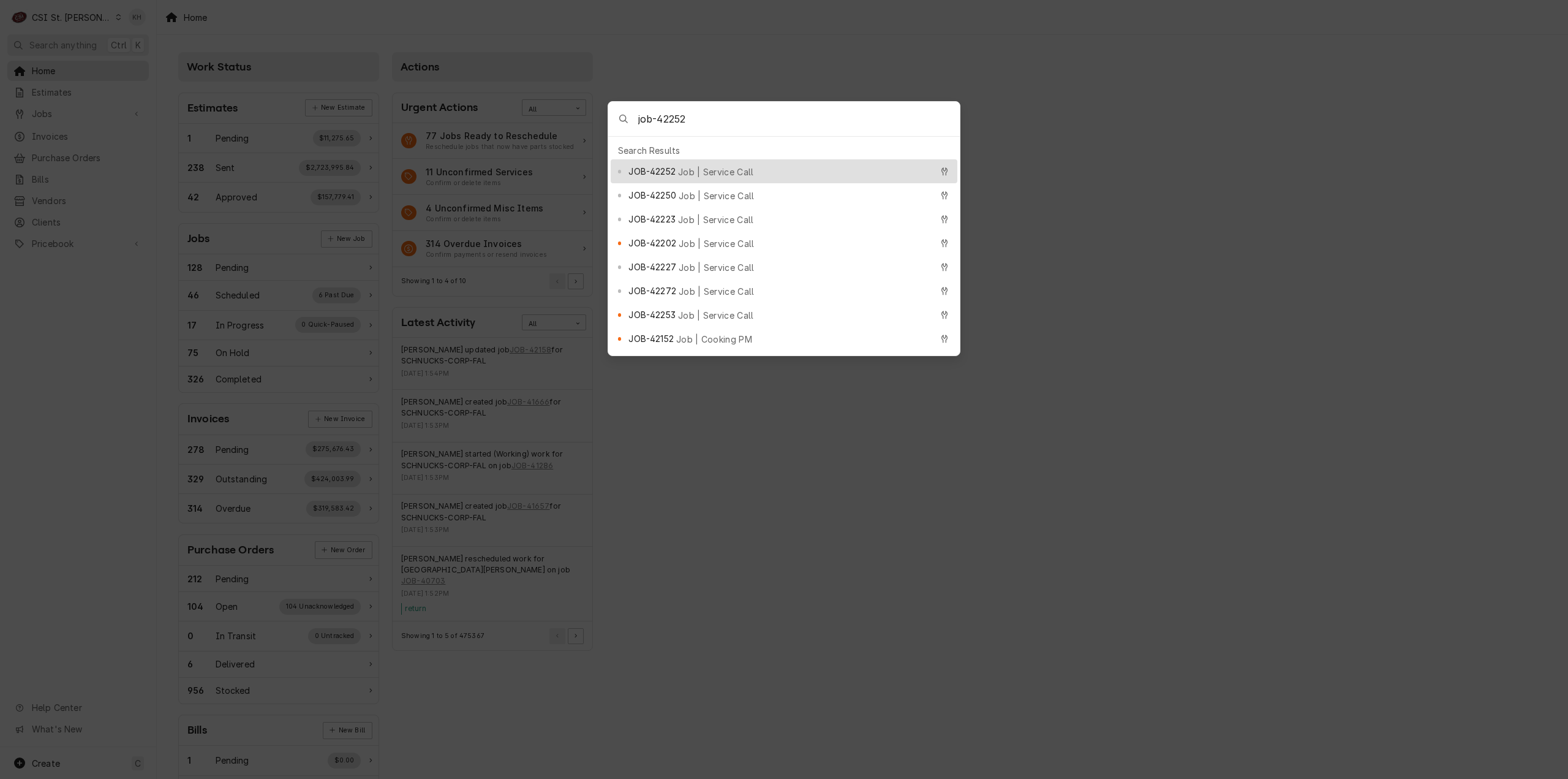
type input "job-42252"
click at [714, 168] on span "Job | Service Call" at bounding box center [716, 172] width 76 height 13
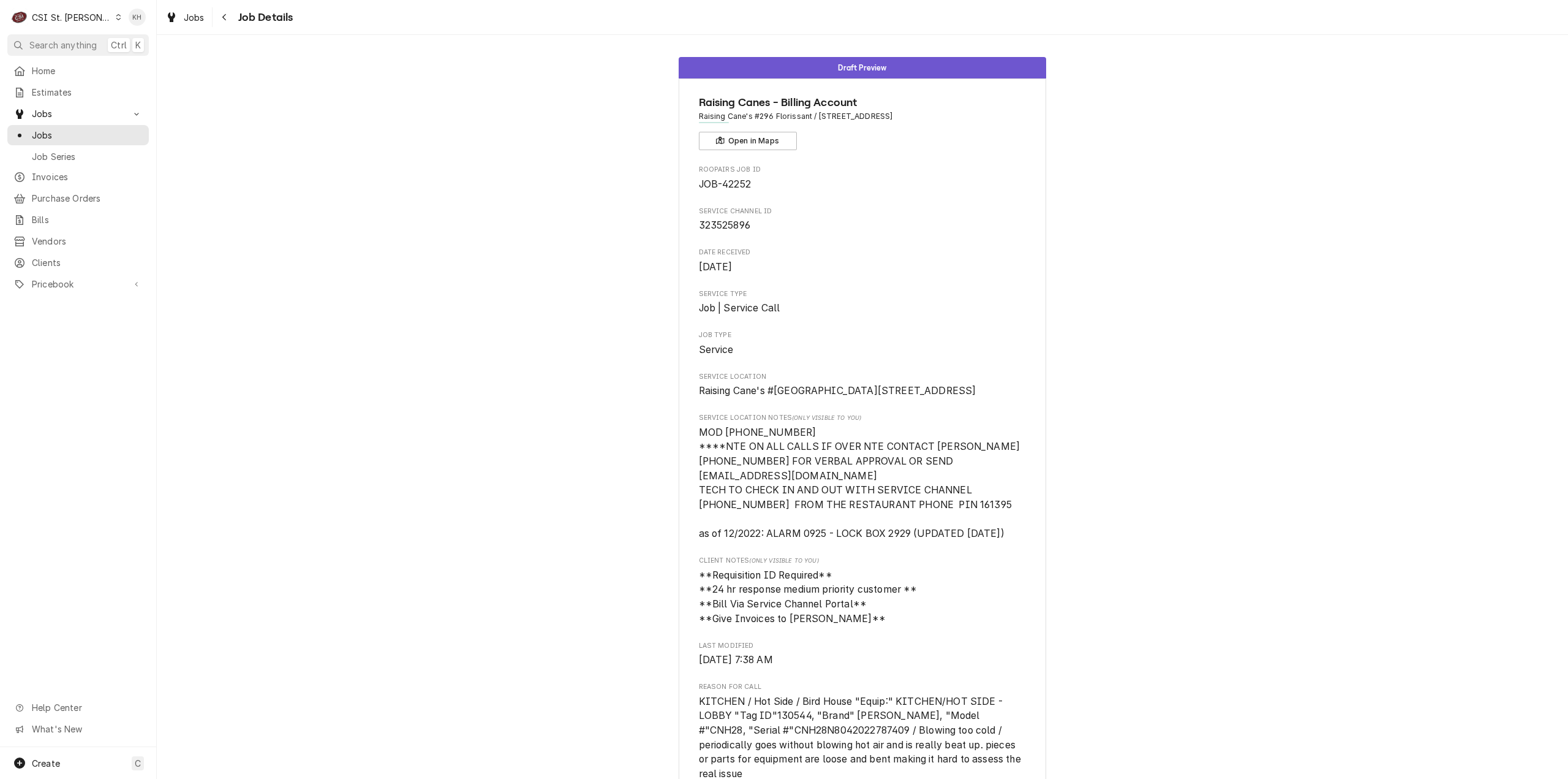
click at [64, 13] on div "CSI St. Louis" at bounding box center [72, 17] width 79 height 13
drag, startPoint x: 174, startPoint y: 10, endPoint x: 172, endPoint y: 23, distance: 13.2
click at [175, 10] on div "CSI [US_STATE] City CSI [US_STATE] CSI [GEOGRAPHIC_DATA][PERSON_NAME]" at bounding box center [188, 46] width 183 height 72
click at [172, 24] on div "CSI [US_STATE][GEOGRAPHIC_DATA]" at bounding box center [188, 24] width 161 height 13
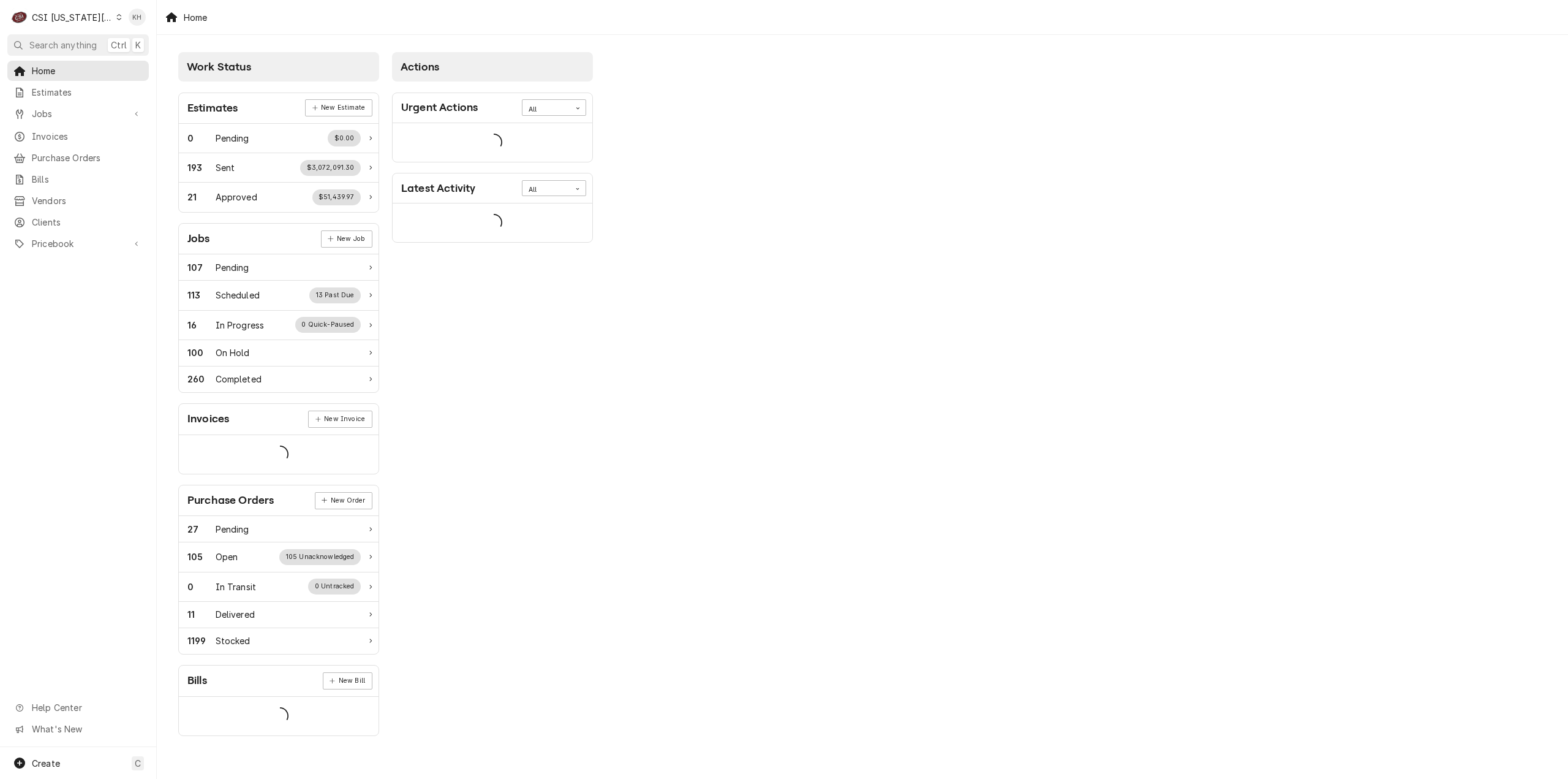
drag, startPoint x: 64, startPoint y: 46, endPoint x: 391, endPoint y: 96, distance: 330.8
click at [119, 54] on nav "C CSI Kansas City KH Search anything Ctrl K Home Estimates Jobs Jobs Job Series…" at bounding box center [78, 389] width 156 height 779
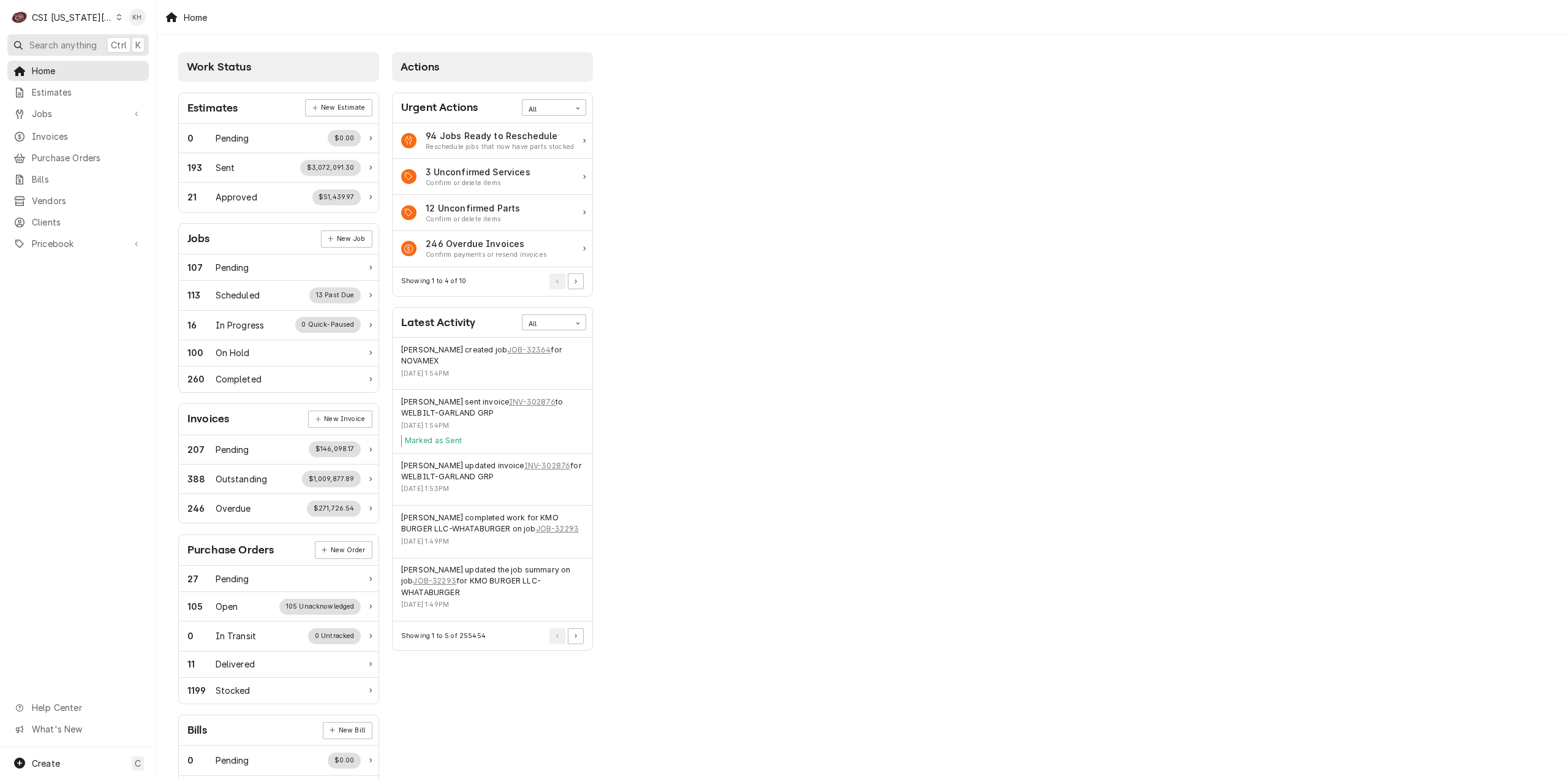
click at [36, 41] on span "Search anything" at bounding box center [63, 45] width 68 height 13
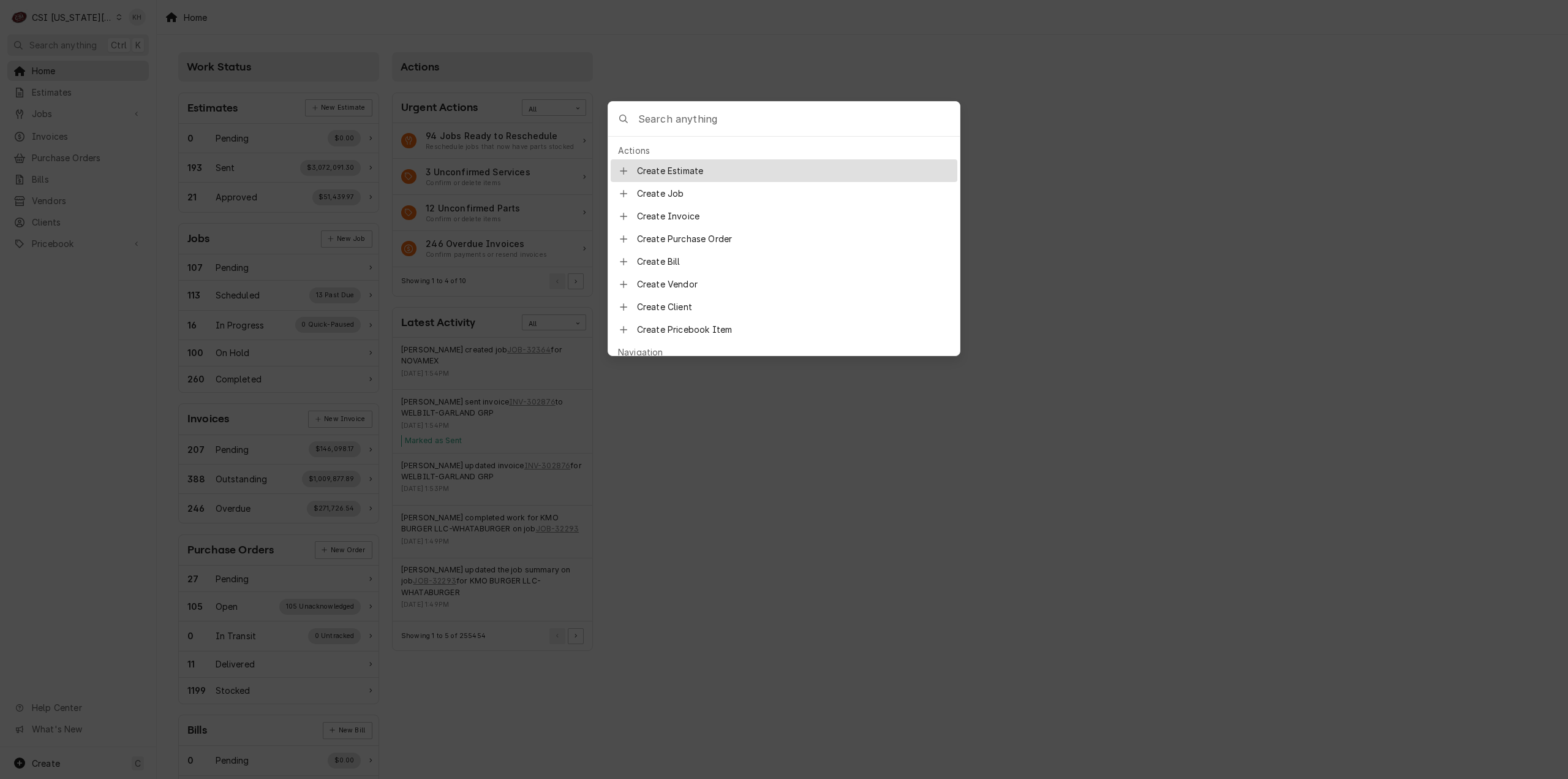
click at [768, 124] on input "Global Command Menu" at bounding box center [799, 118] width 321 height 35
type input "job-32307"
click at [723, 166] on span "Job | Service Call" at bounding box center [717, 172] width 76 height 13
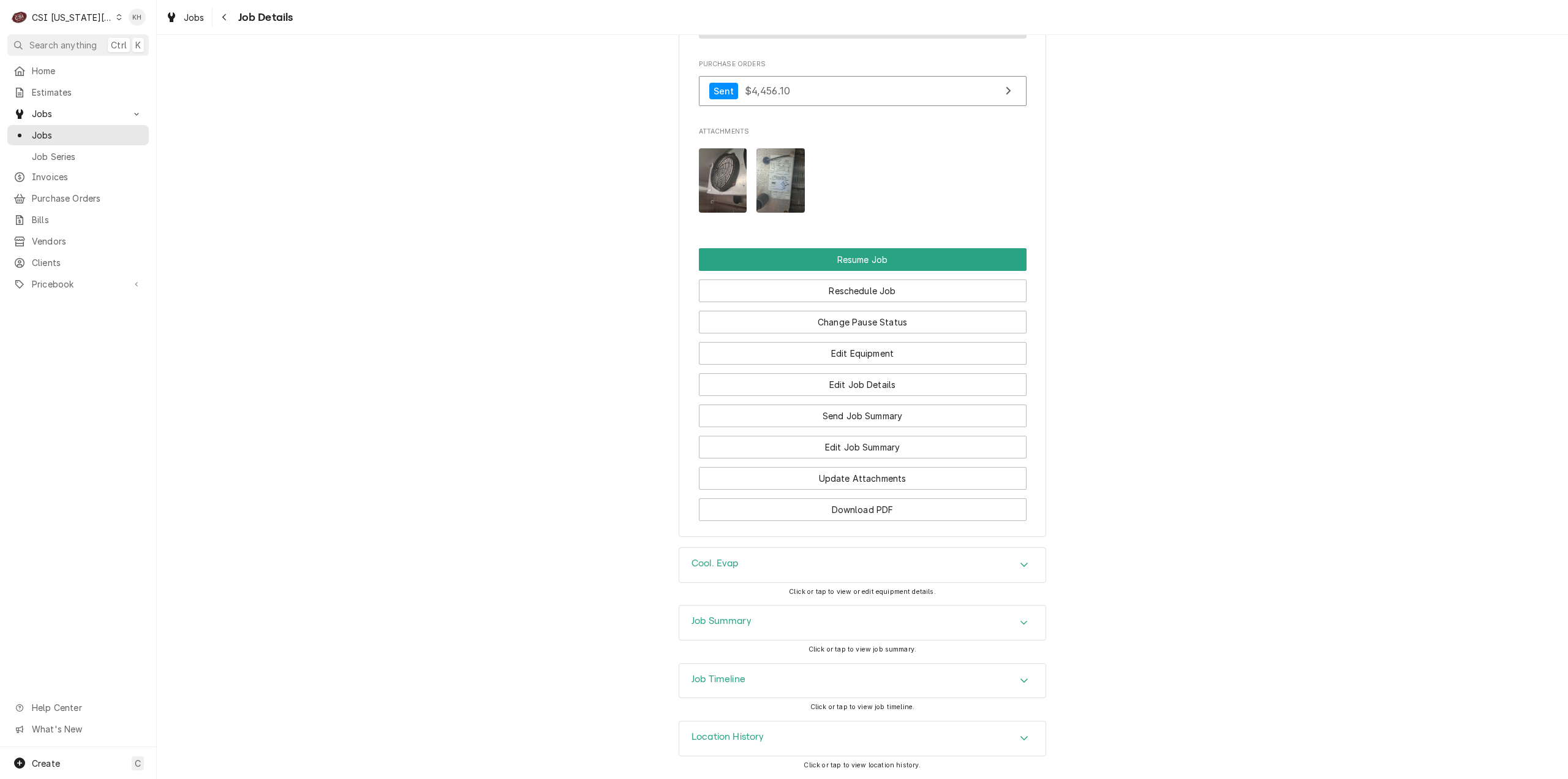
click at [766, 686] on div "Job Timeline" at bounding box center [861, 681] width 366 height 35
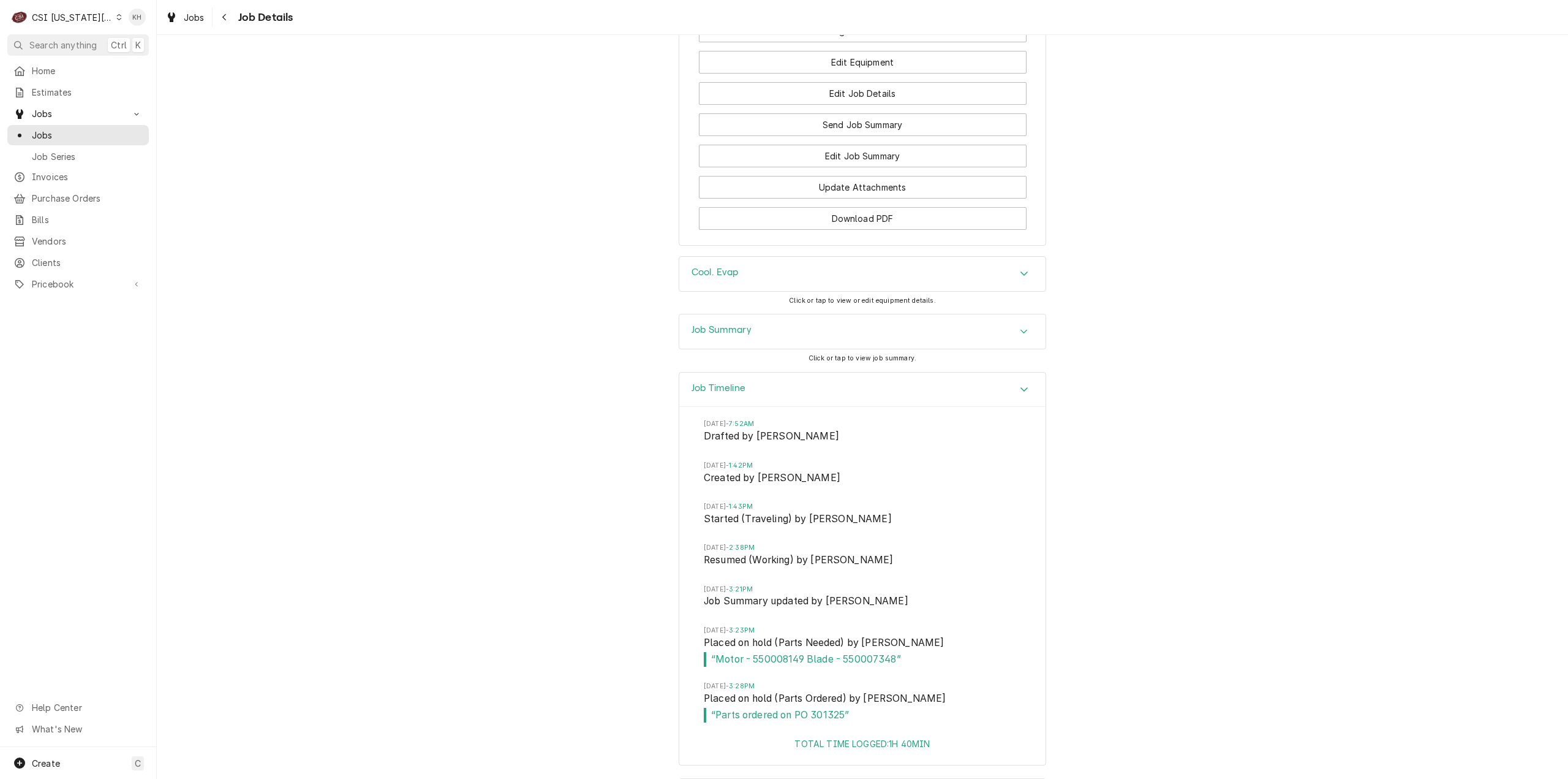
scroll to position [2542, 0]
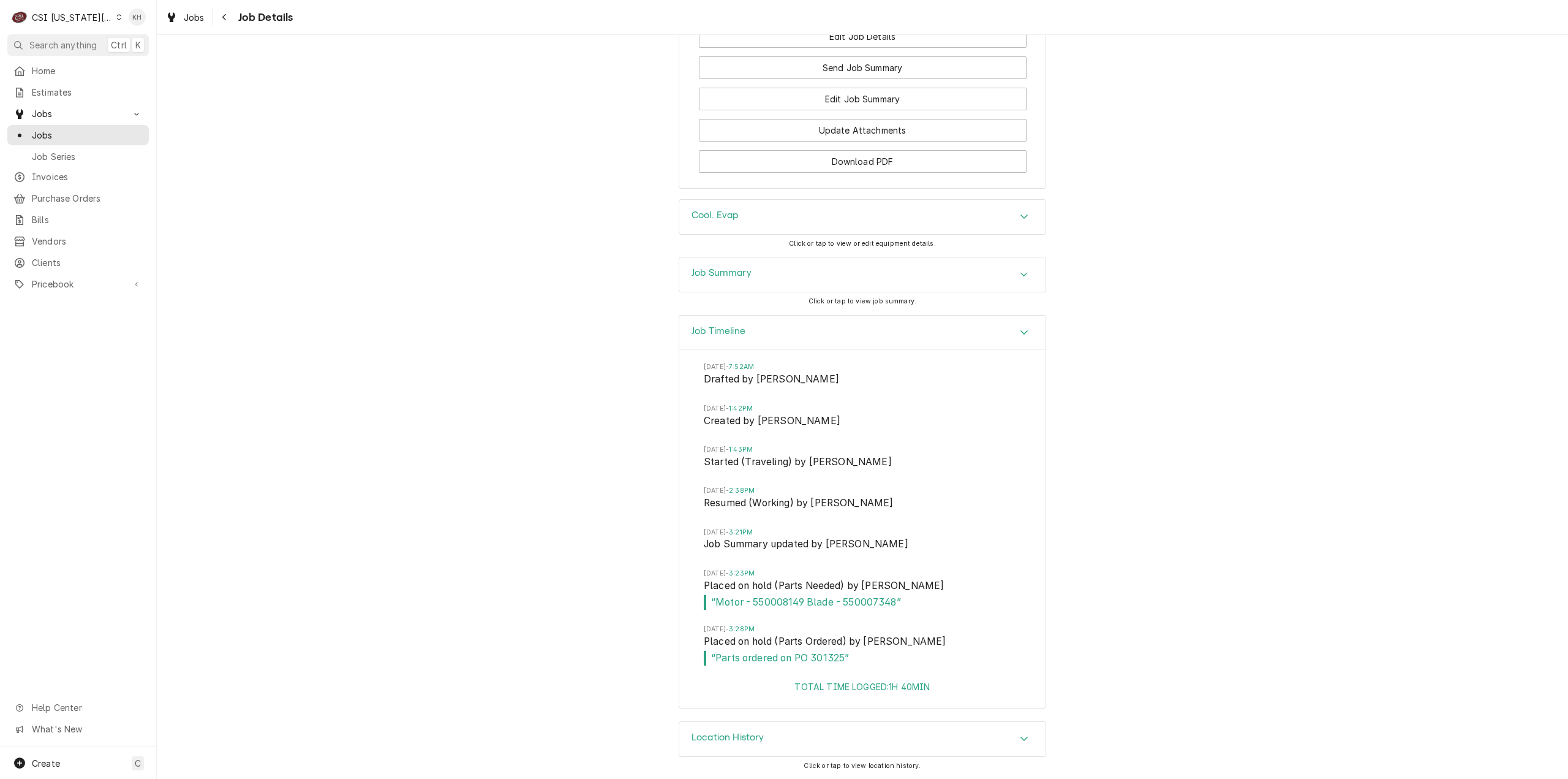
click at [755, 277] on div "Job Summary" at bounding box center [861, 274] width 366 height 35
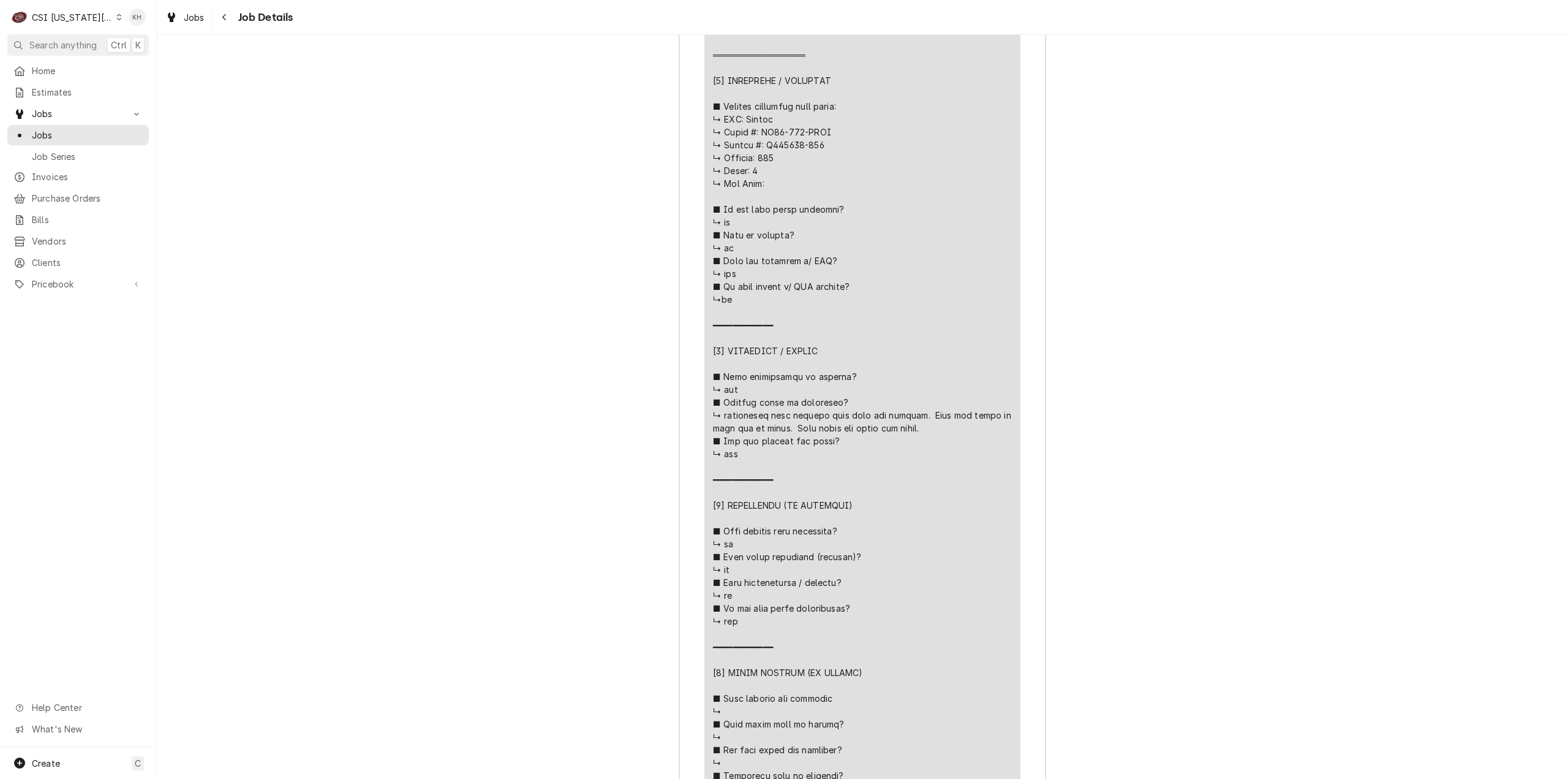
scroll to position [3277, 0]
click at [79, 7] on div "C CSI Kansas City" at bounding box center [67, 17] width 118 height 25
drag, startPoint x: 79, startPoint y: 15, endPoint x: 85, endPoint y: 20, distance: 7.8
click at [79, 15] on html "C CSI Kansas City KH Search anything Ctrl K Home Estimates Jobs Jobs Job Series…" at bounding box center [784, 389] width 1568 height 779
click at [85, 20] on div "CSI [US_STATE][GEOGRAPHIC_DATA]" at bounding box center [73, 17] width 81 height 13
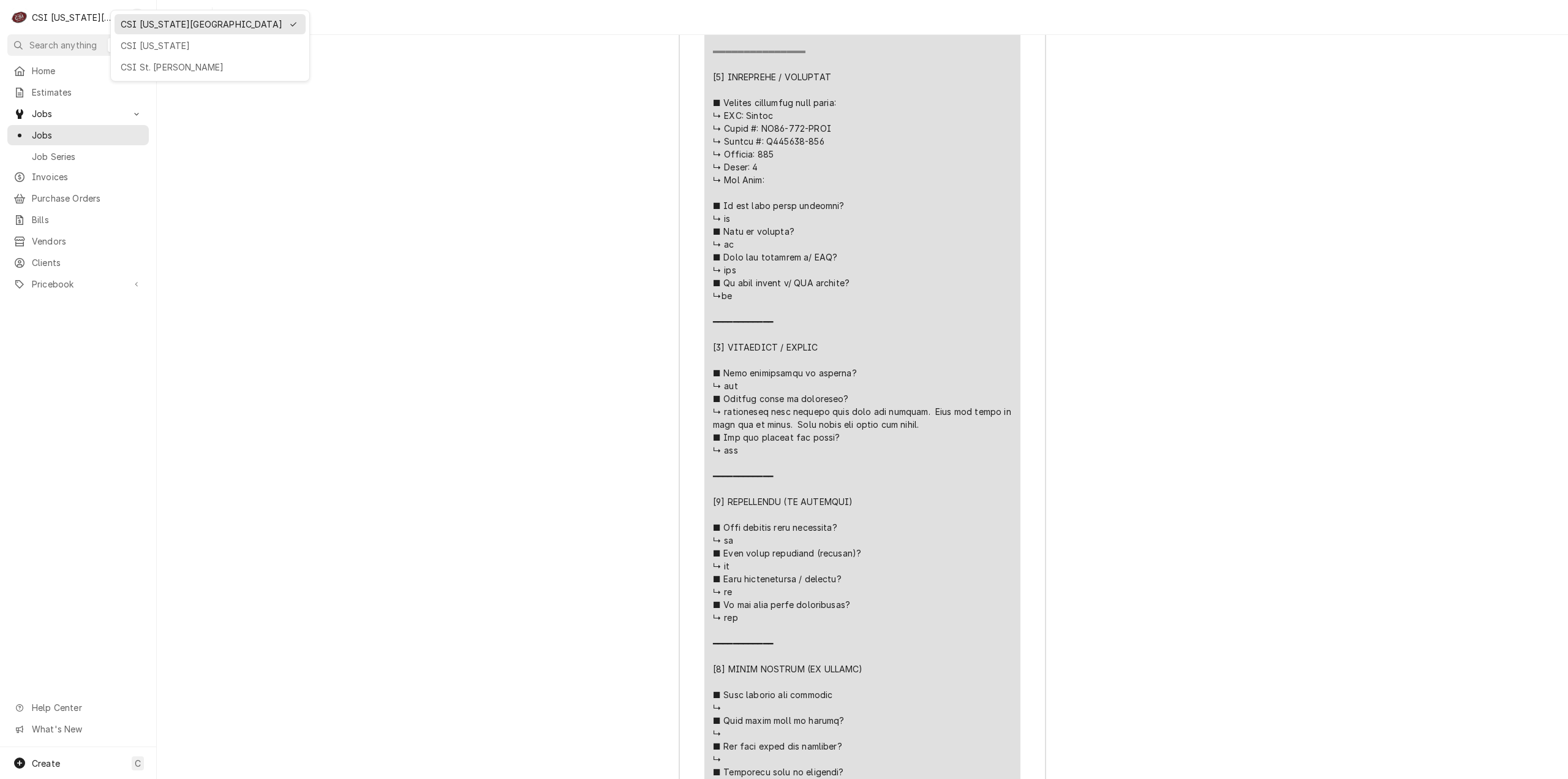
click at [144, 79] on html "C CSI Kansas City KH Search anything Ctrl K Home Estimates Jobs Jobs Job Series…" at bounding box center [784, 389] width 1568 height 779
click at [117, 16] on icon "Dynamic Content Wrapper" at bounding box center [119, 17] width 5 height 6
click at [183, 57] on div "CSI St. [PERSON_NAME]" at bounding box center [210, 67] width 191 height 20
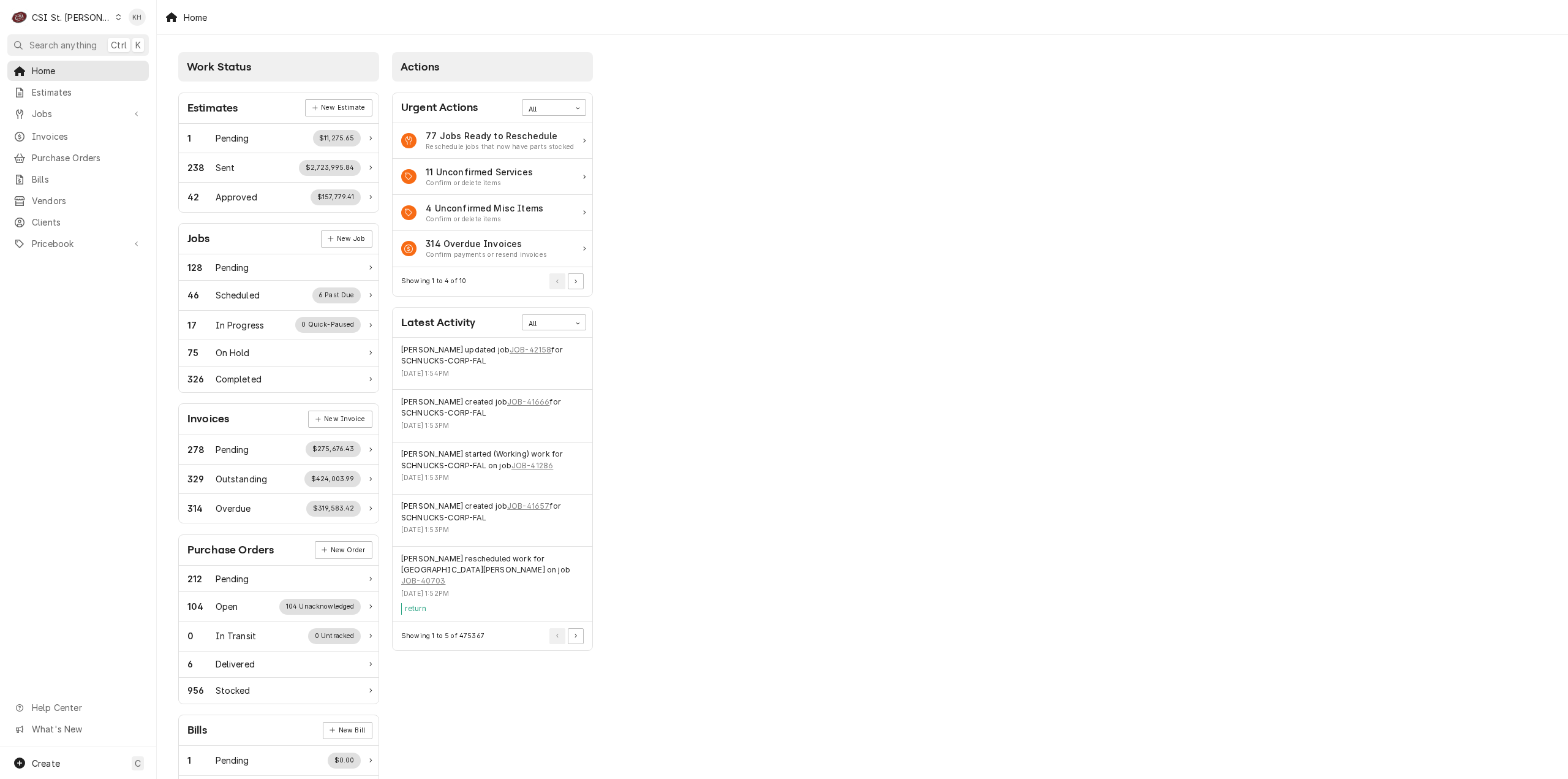
drag, startPoint x: 92, startPoint y: 45, endPoint x: 81, endPoint y: 46, distance: 11.0
click at [92, 45] on span "Search anything" at bounding box center [63, 45] width 68 height 13
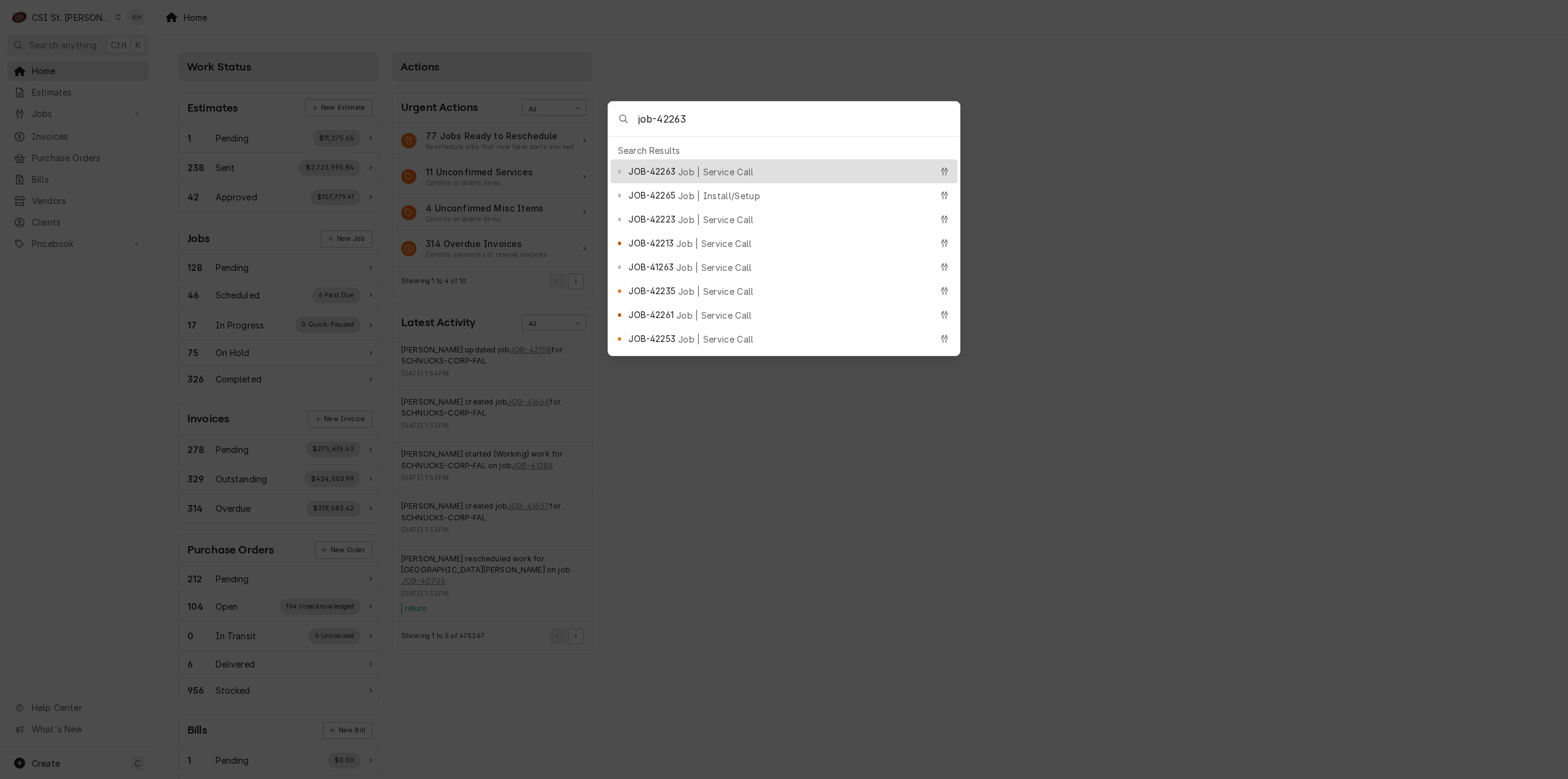
type input "job-42263"
click at [630, 166] on span "JOB-42263" at bounding box center [651, 171] width 46 height 13
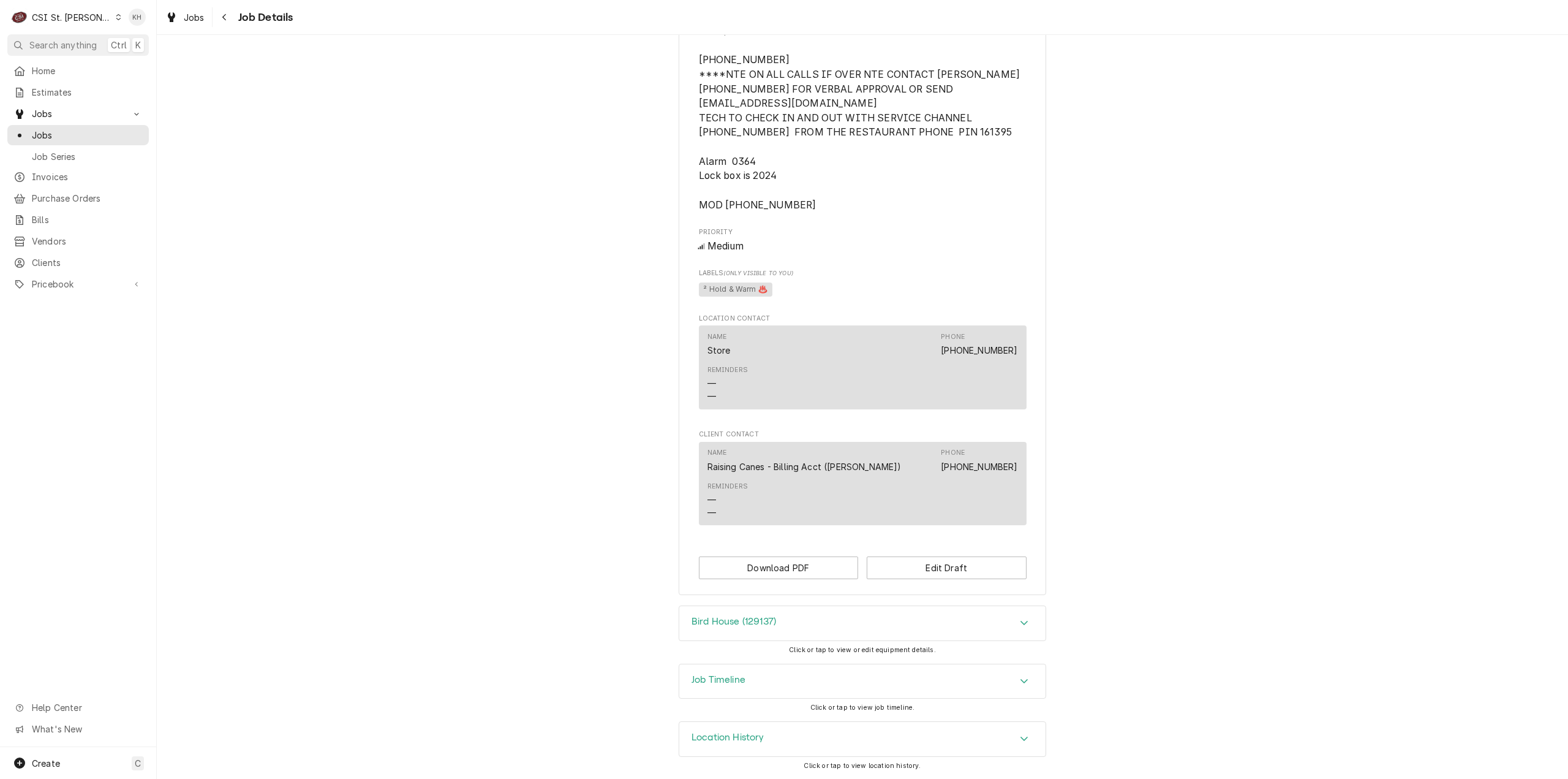
click at [766, 675] on div "Job Timeline" at bounding box center [861, 681] width 366 height 35
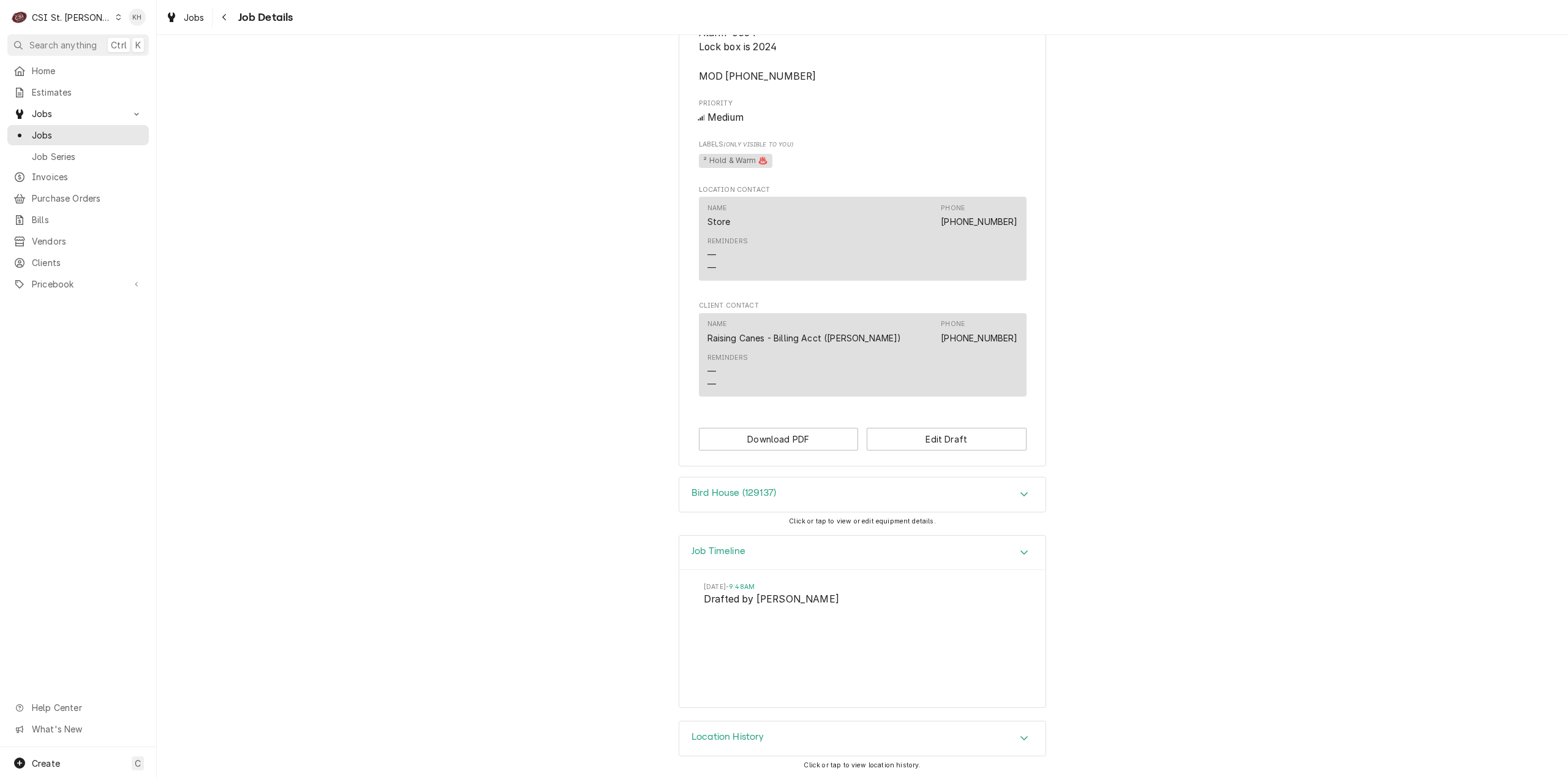
scroll to position [940, 0]
click at [72, 14] on div "CSI St. [PERSON_NAME]" at bounding box center [72, 17] width 79 height 13
click at [121, 22] on div "CSI [US_STATE][GEOGRAPHIC_DATA]" at bounding box center [188, 24] width 161 height 13
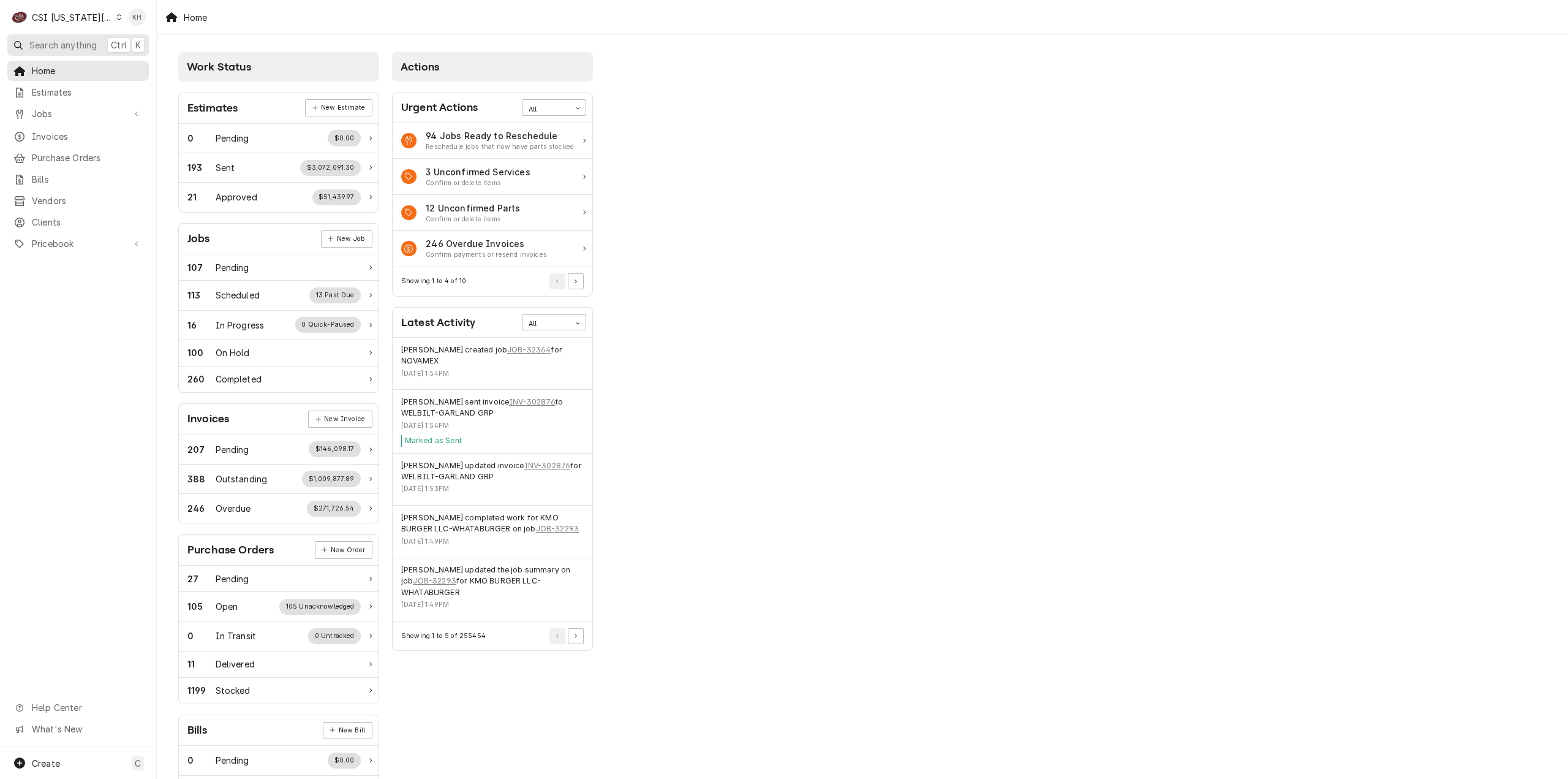
click at [88, 42] on span "Search anything" at bounding box center [63, 45] width 68 height 13
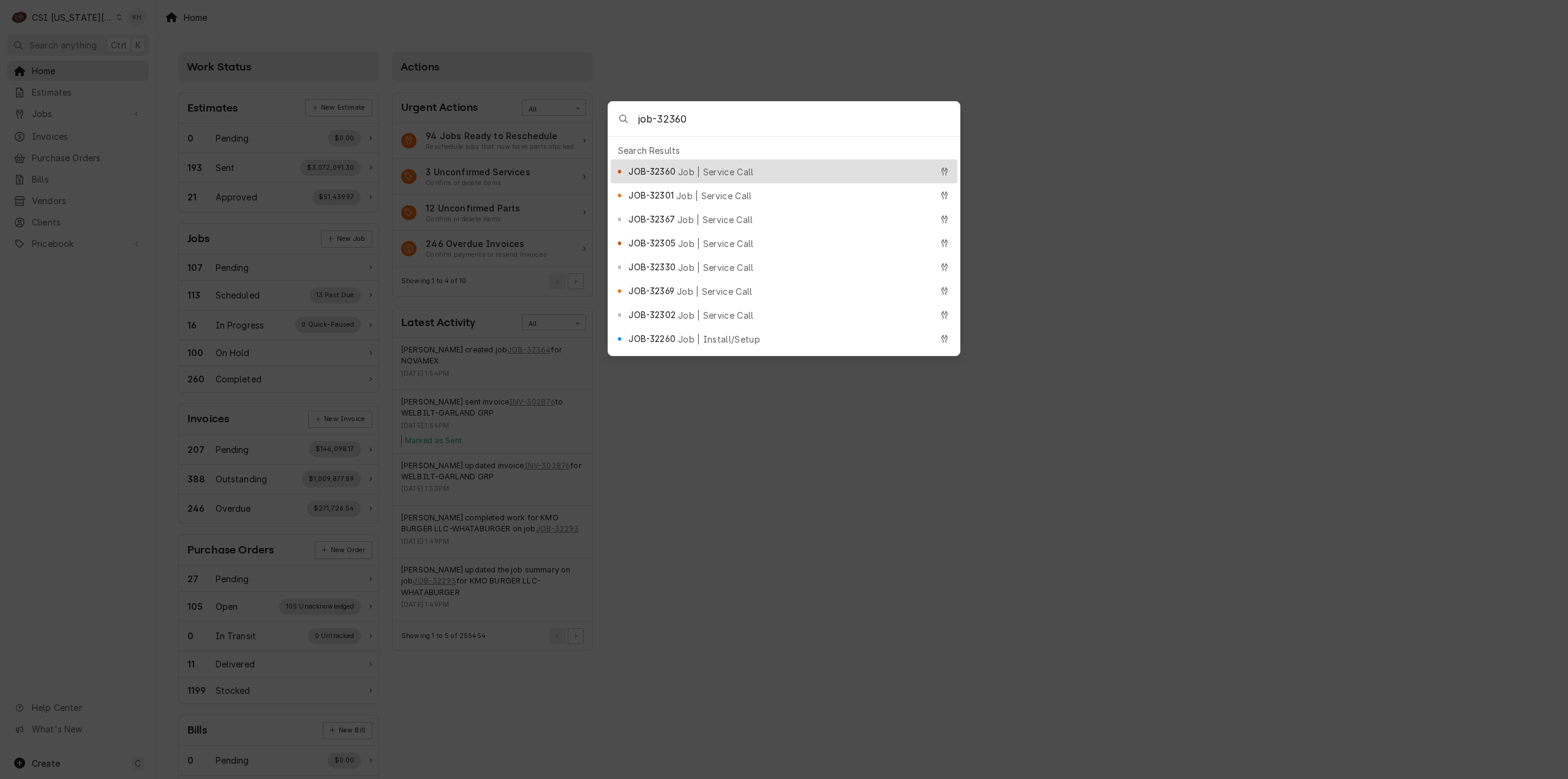
type input "job-32360"
click at [718, 160] on div "JOB-32360 Job | Service Call" at bounding box center [784, 171] width 347 height 24
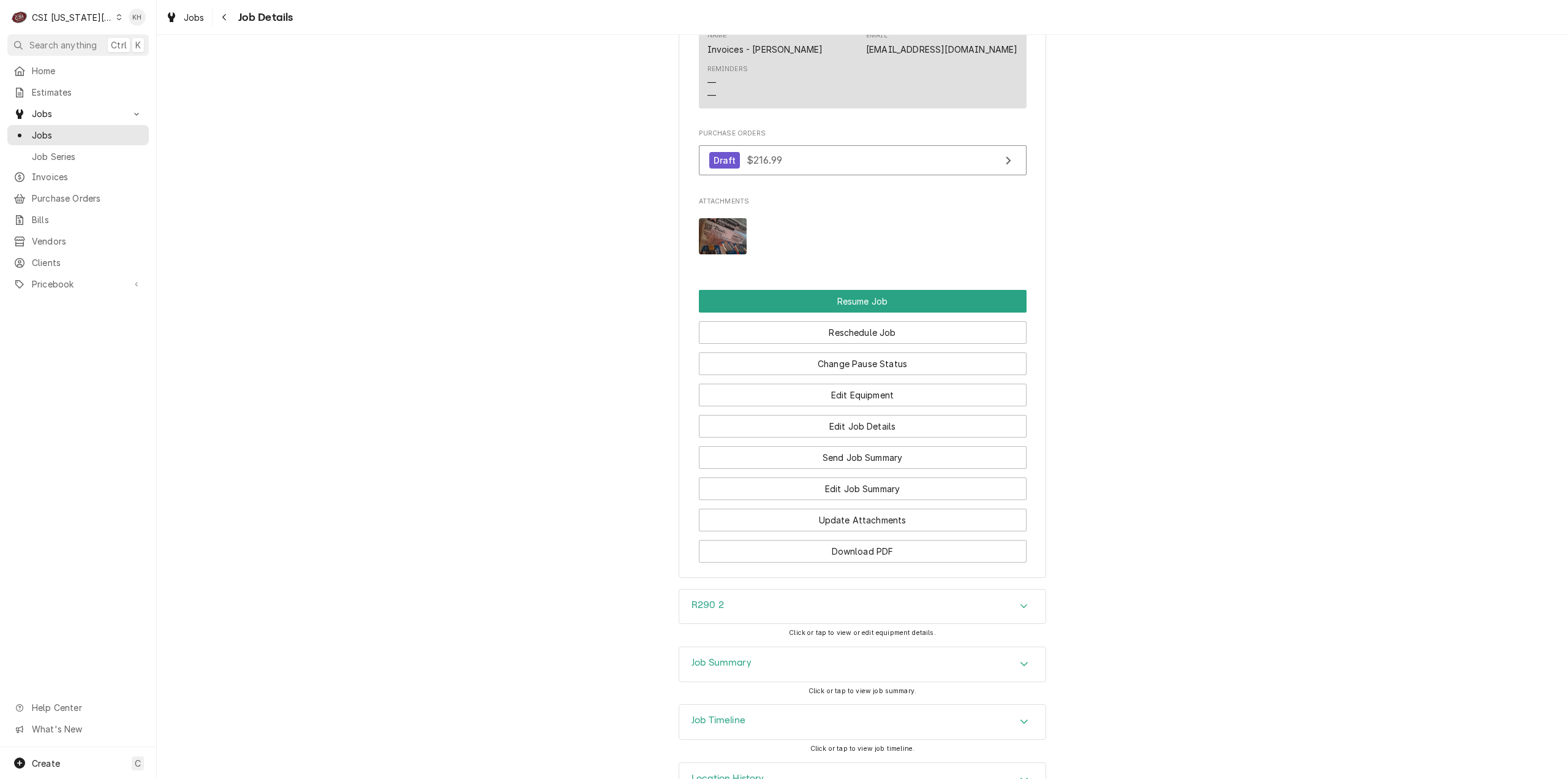
scroll to position [2151, 0]
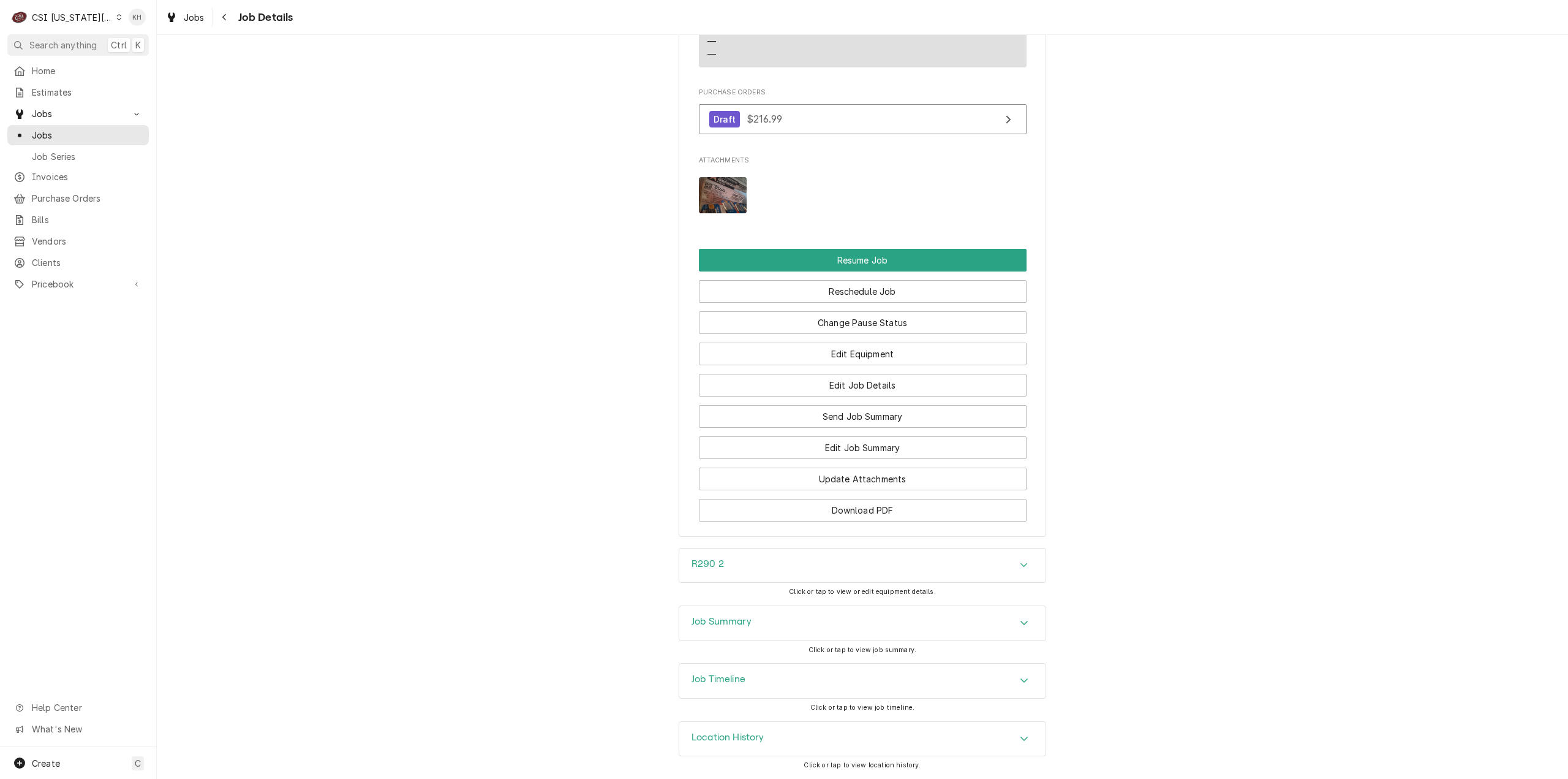
click at [808, 683] on div "Job Timeline" at bounding box center [861, 681] width 366 height 35
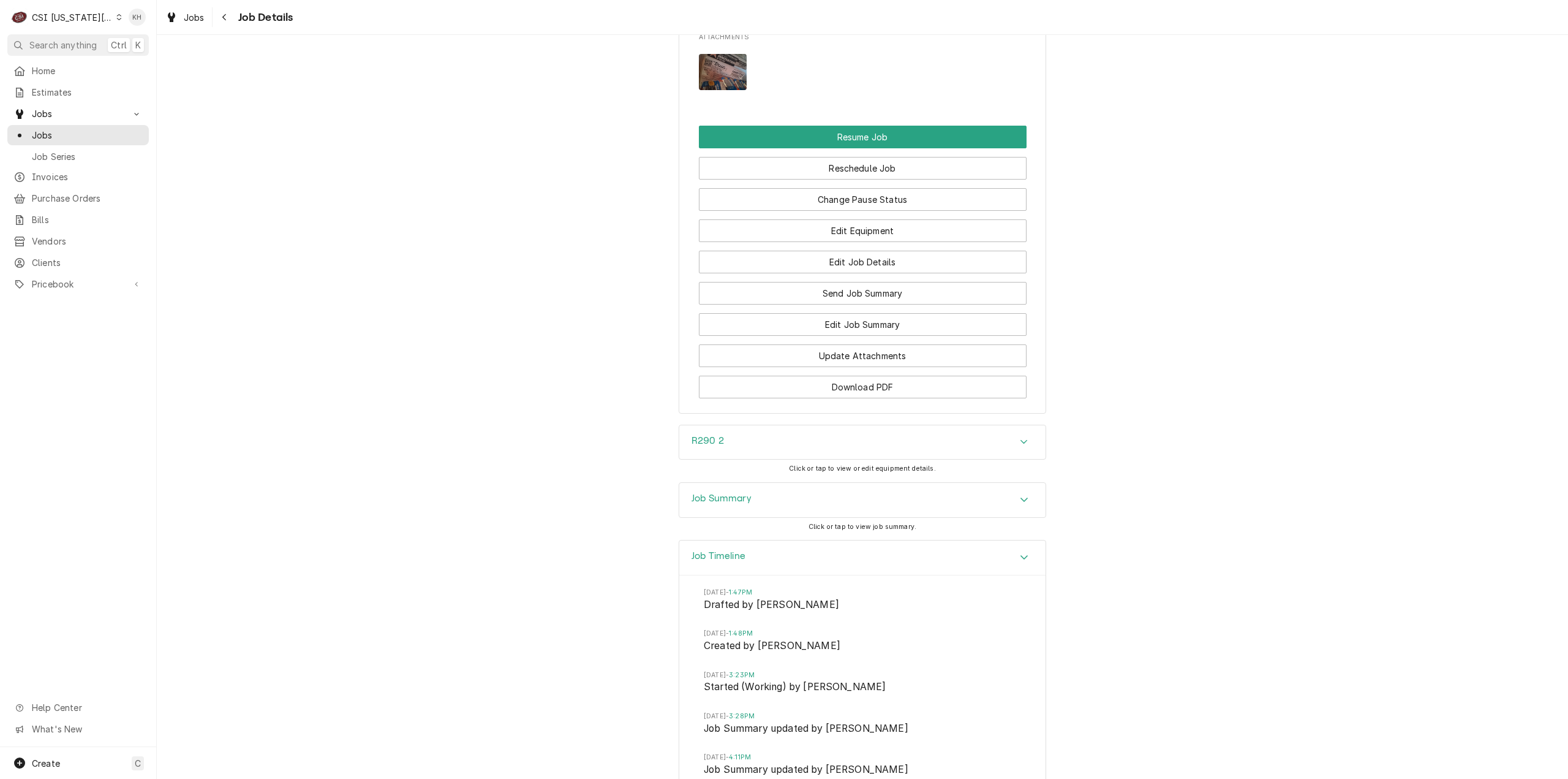
scroll to position [2554, 0]
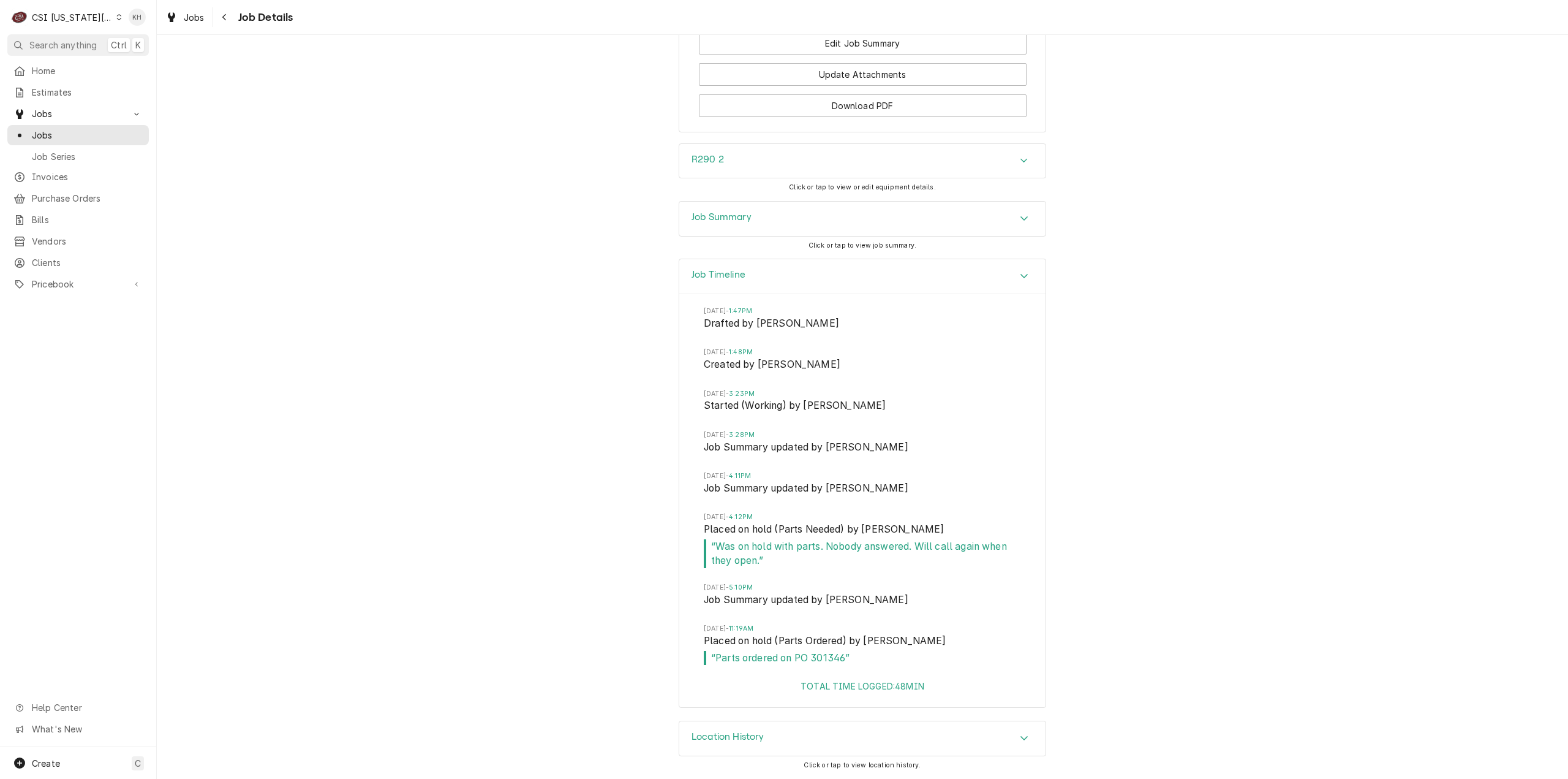
click at [63, 17] on div "CSI [US_STATE][GEOGRAPHIC_DATA]" at bounding box center [73, 17] width 81 height 13
click at [142, 54] on div "CSI [US_STATE] City CSI [US_STATE] CSI [GEOGRAPHIC_DATA][PERSON_NAME]" at bounding box center [210, 46] width 199 height 72
click at [143, 52] on div "CSI [US_STATE]" at bounding box center [210, 46] width 186 height 15
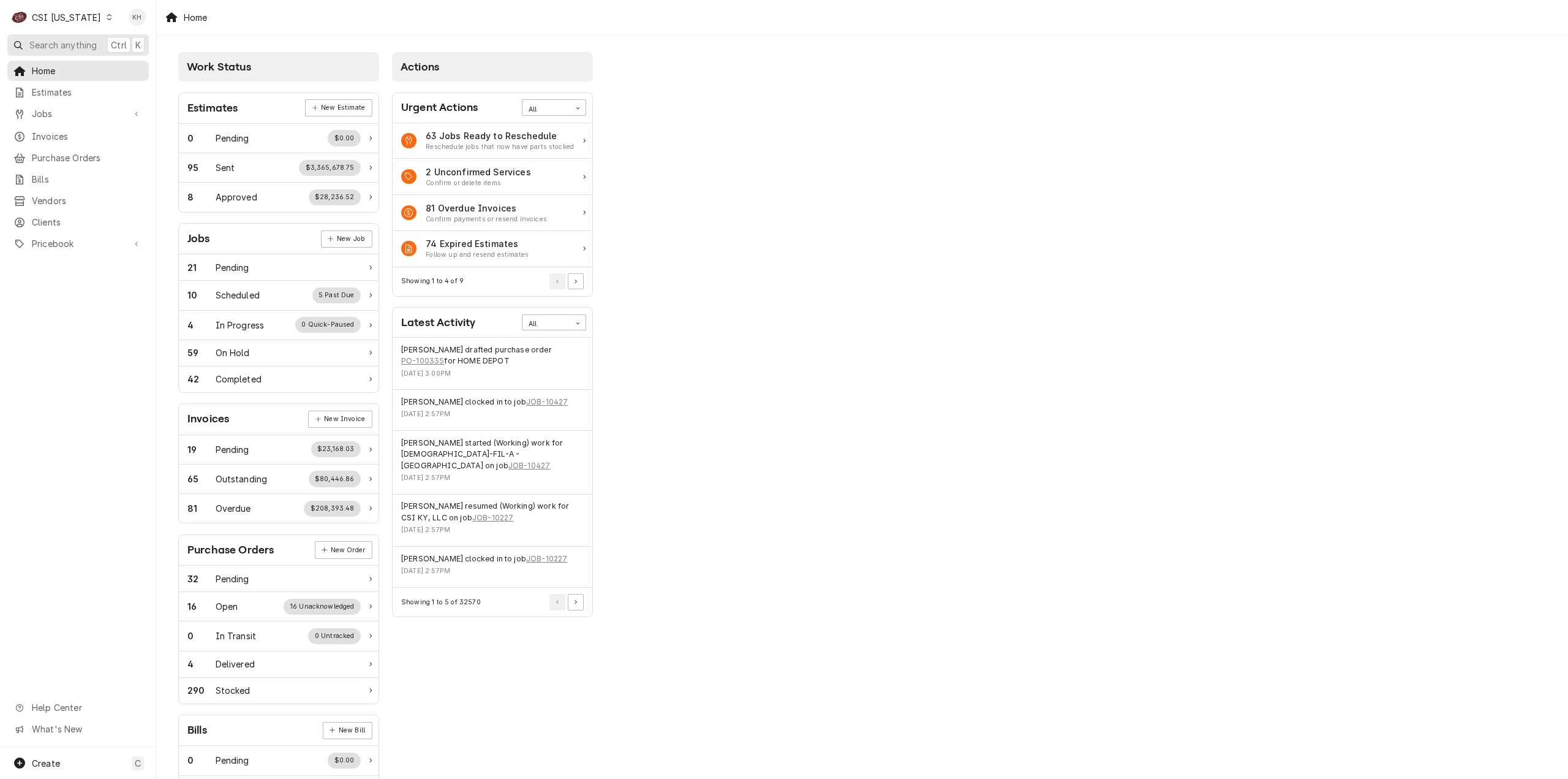
click at [79, 43] on span "Search anything" at bounding box center [63, 45] width 68 height 13
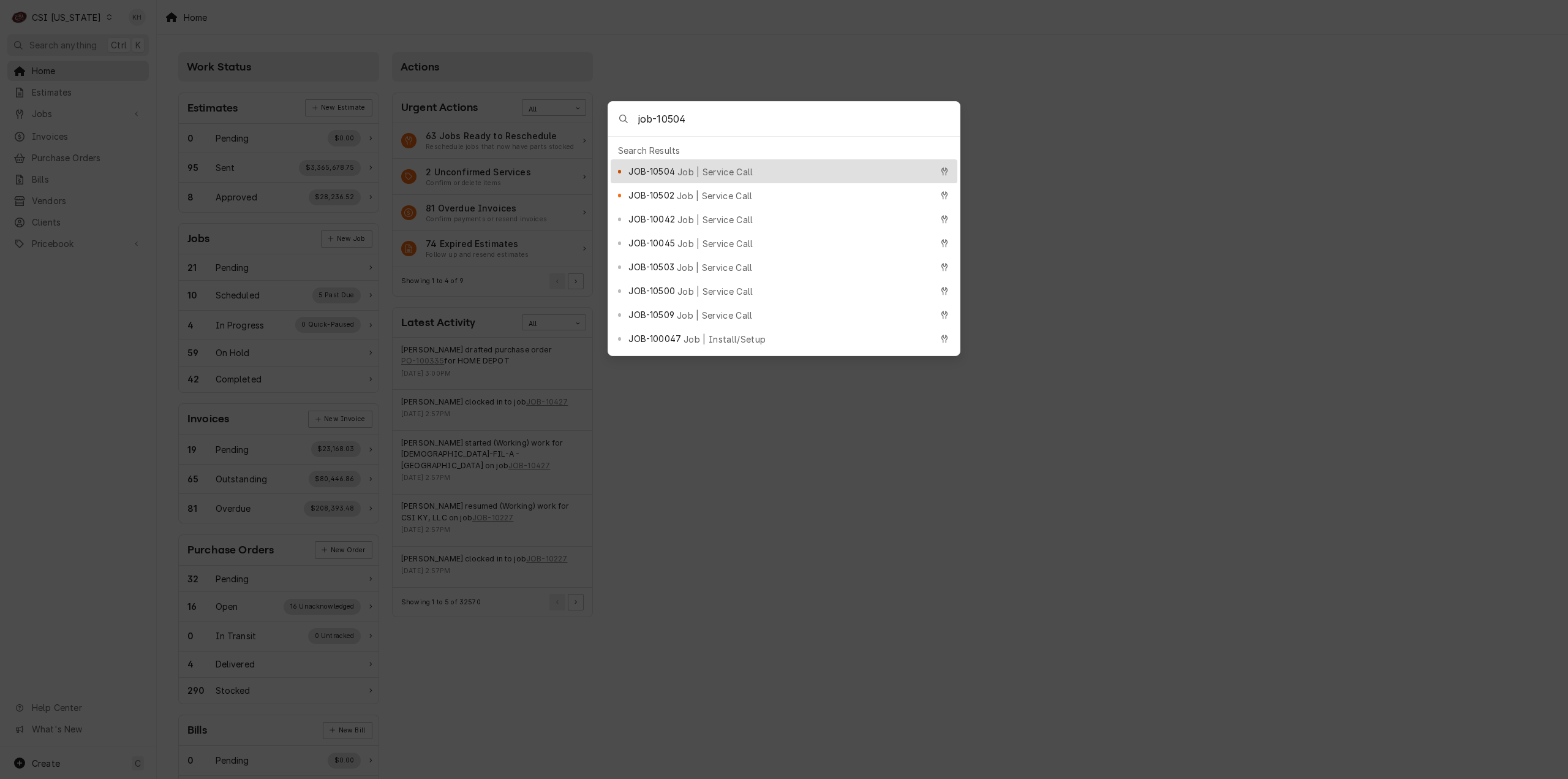
type input "job-10504"
click at [703, 170] on span "Job | Service Call" at bounding box center [715, 172] width 76 height 13
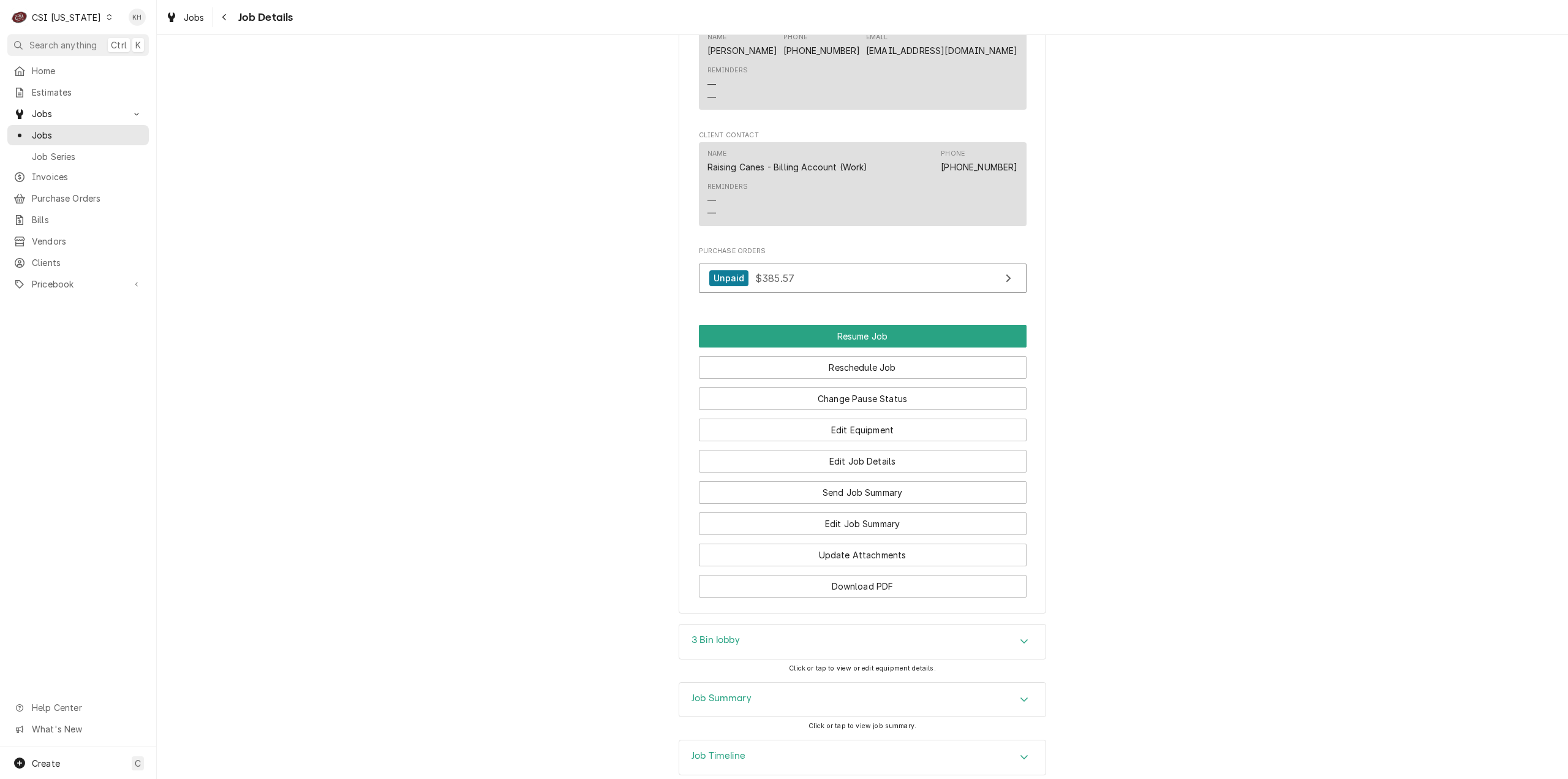
scroll to position [1614, 0]
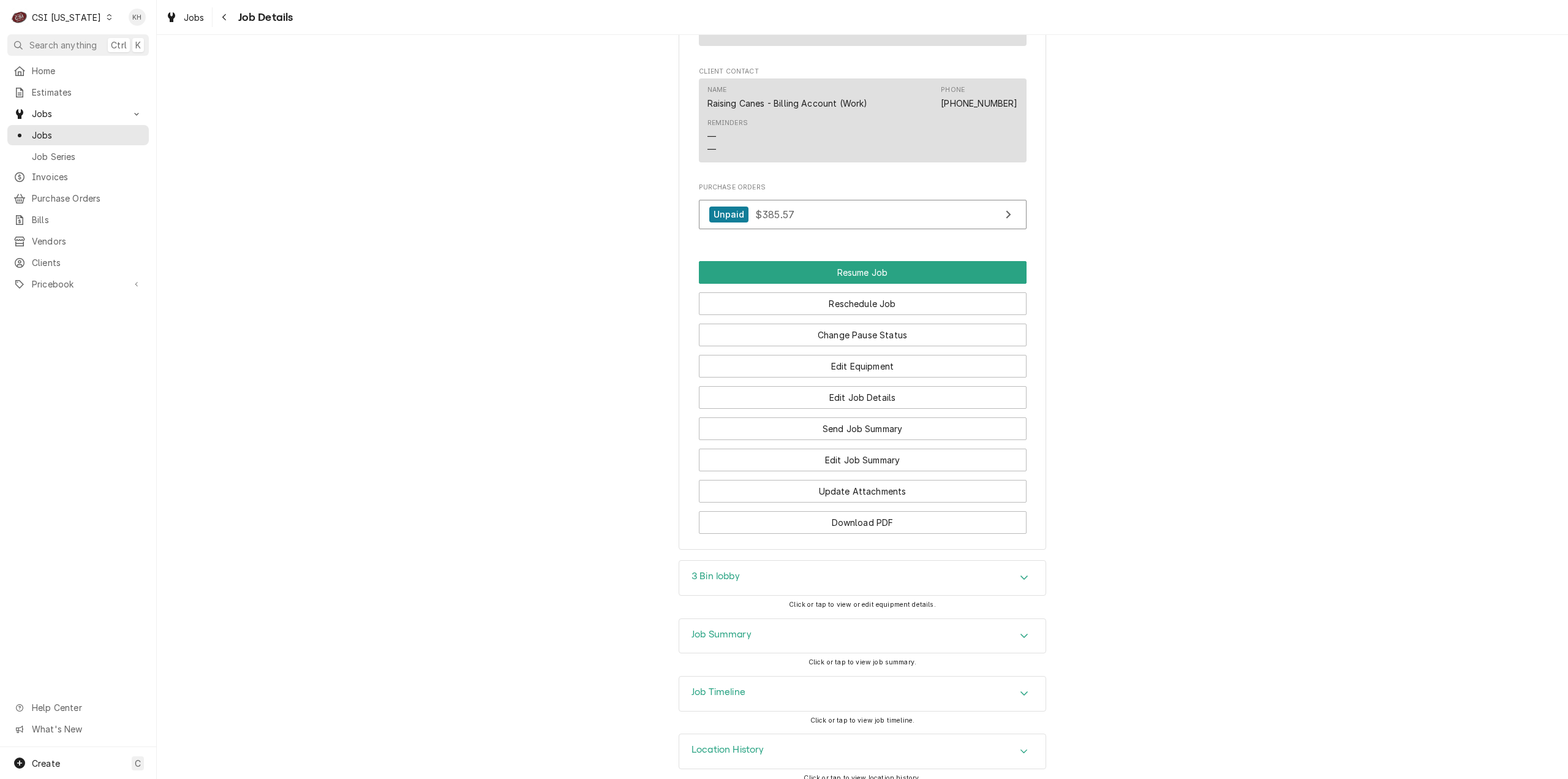
click at [736, 686] on h3 "Job Timeline" at bounding box center [718, 692] width 54 height 12
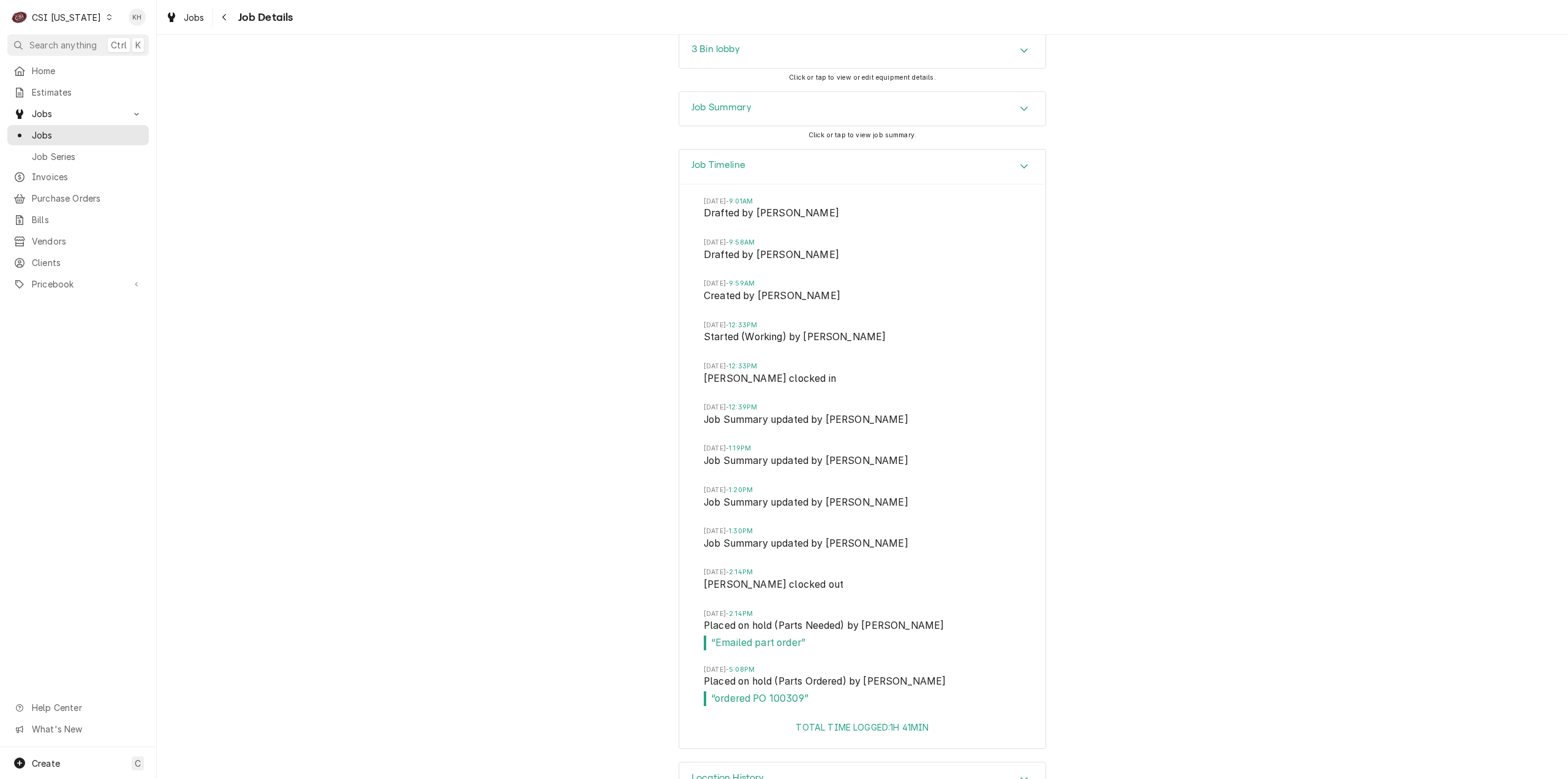
scroll to position [2169, 0]
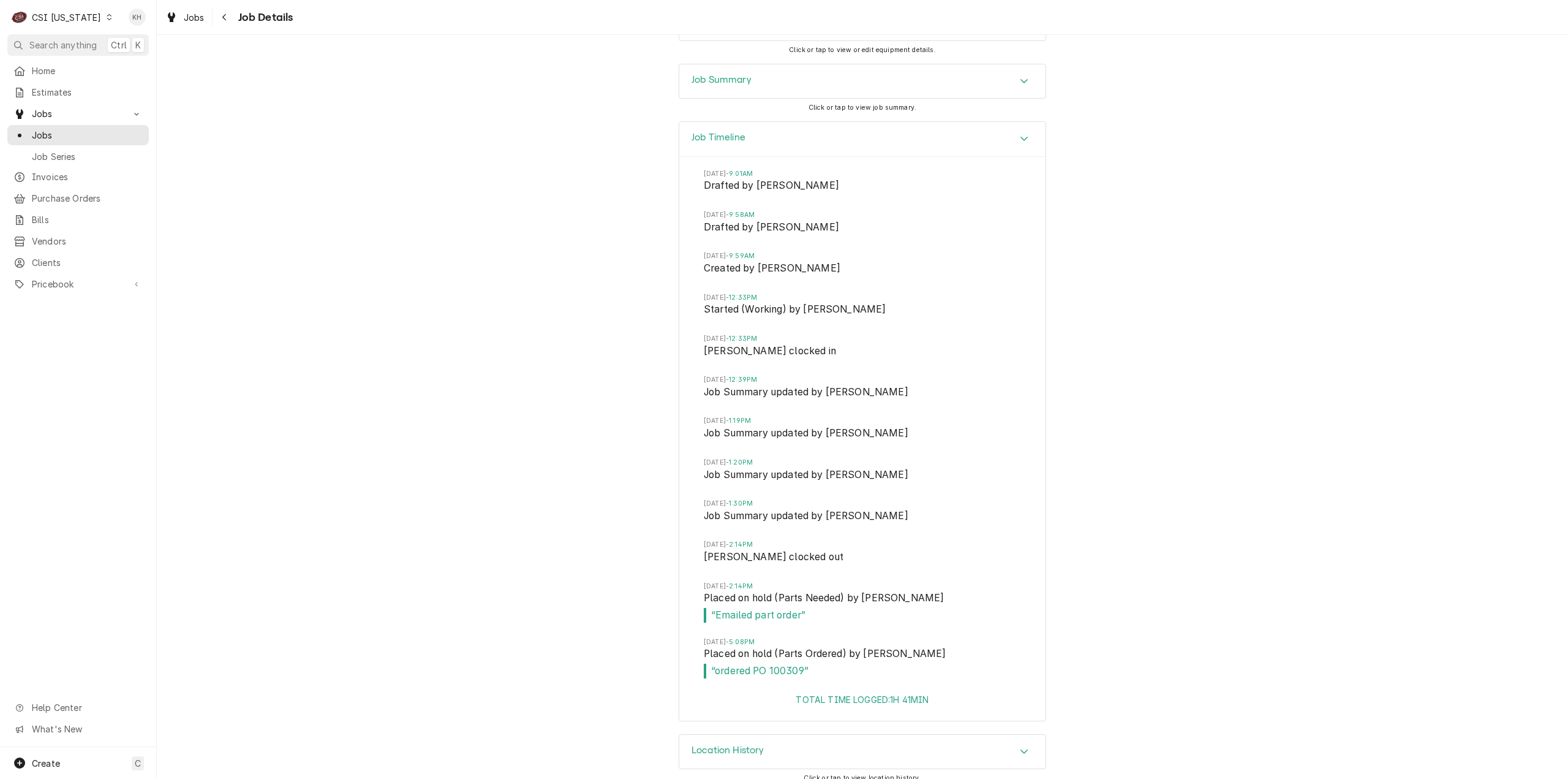
click at [73, 19] on div "CSI [US_STATE]" at bounding box center [67, 17] width 69 height 13
click at [142, 66] on div "CSI St. [PERSON_NAME]" at bounding box center [190, 67] width 161 height 13
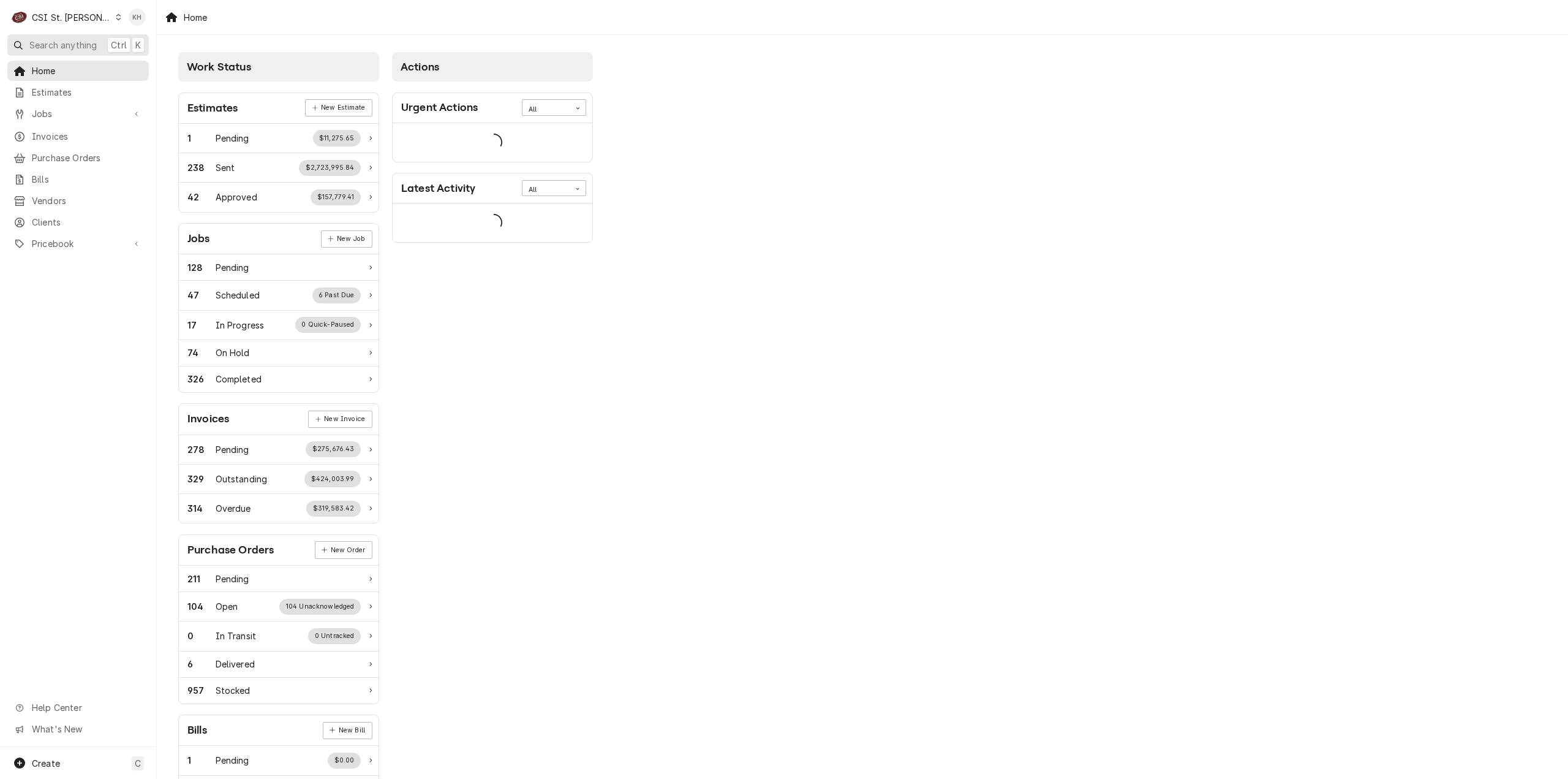
click at [60, 41] on span "Search anything" at bounding box center [63, 45] width 68 height 13
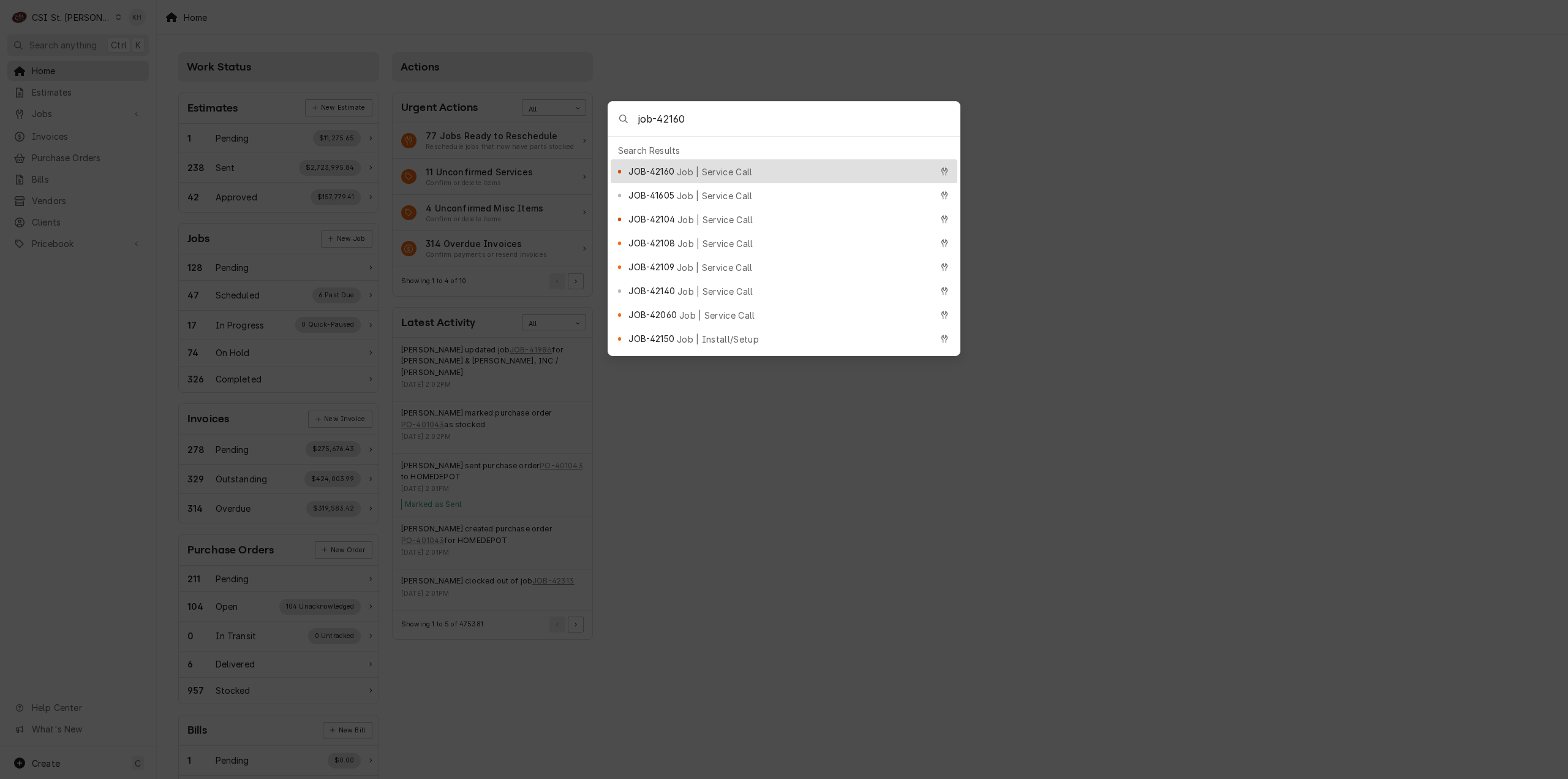
type input "job-42160"
click at [644, 165] on span "JOB-42160" at bounding box center [651, 171] width 46 height 13
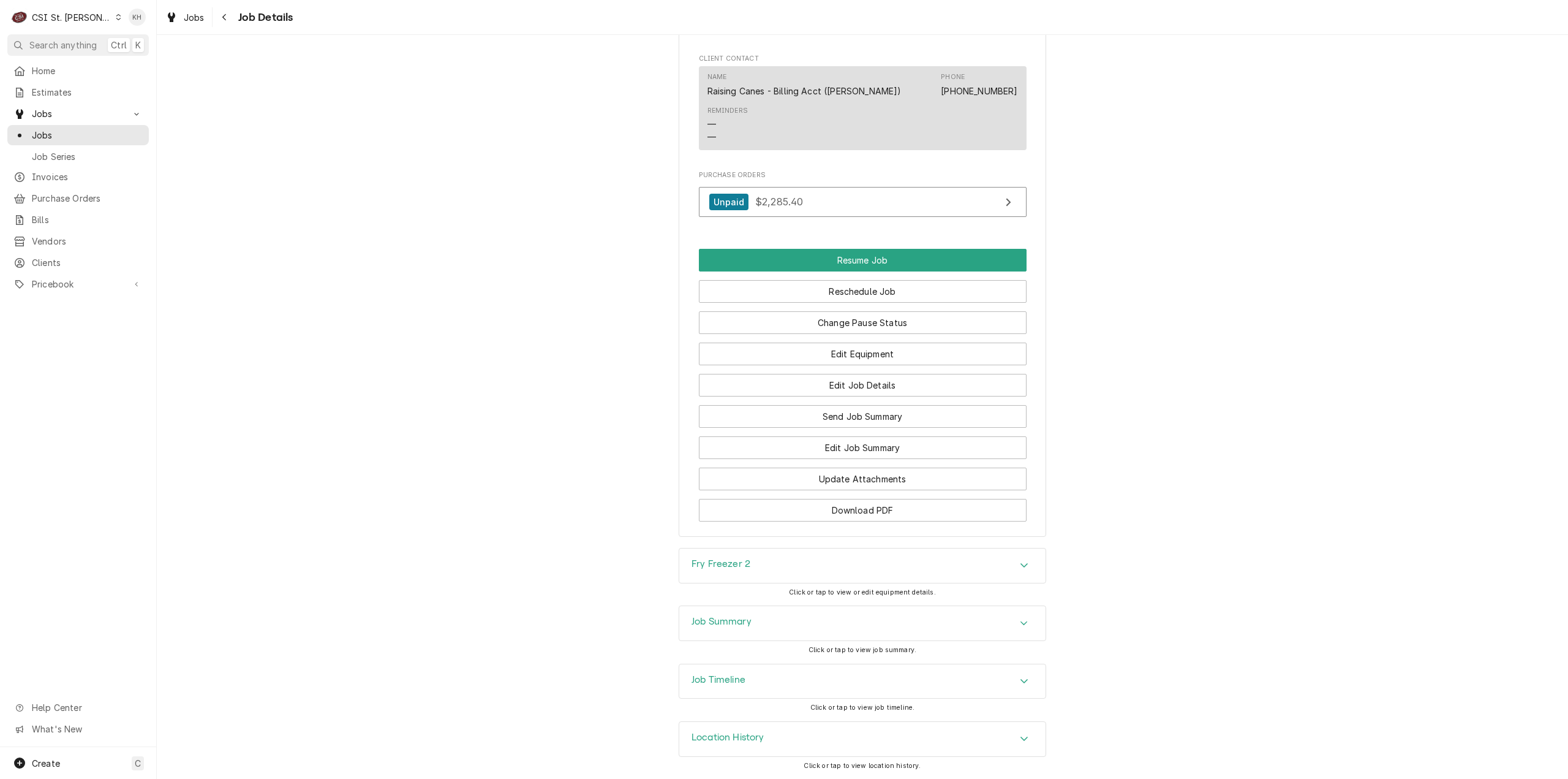
click at [765, 679] on div "Job Timeline" at bounding box center [861, 681] width 366 height 35
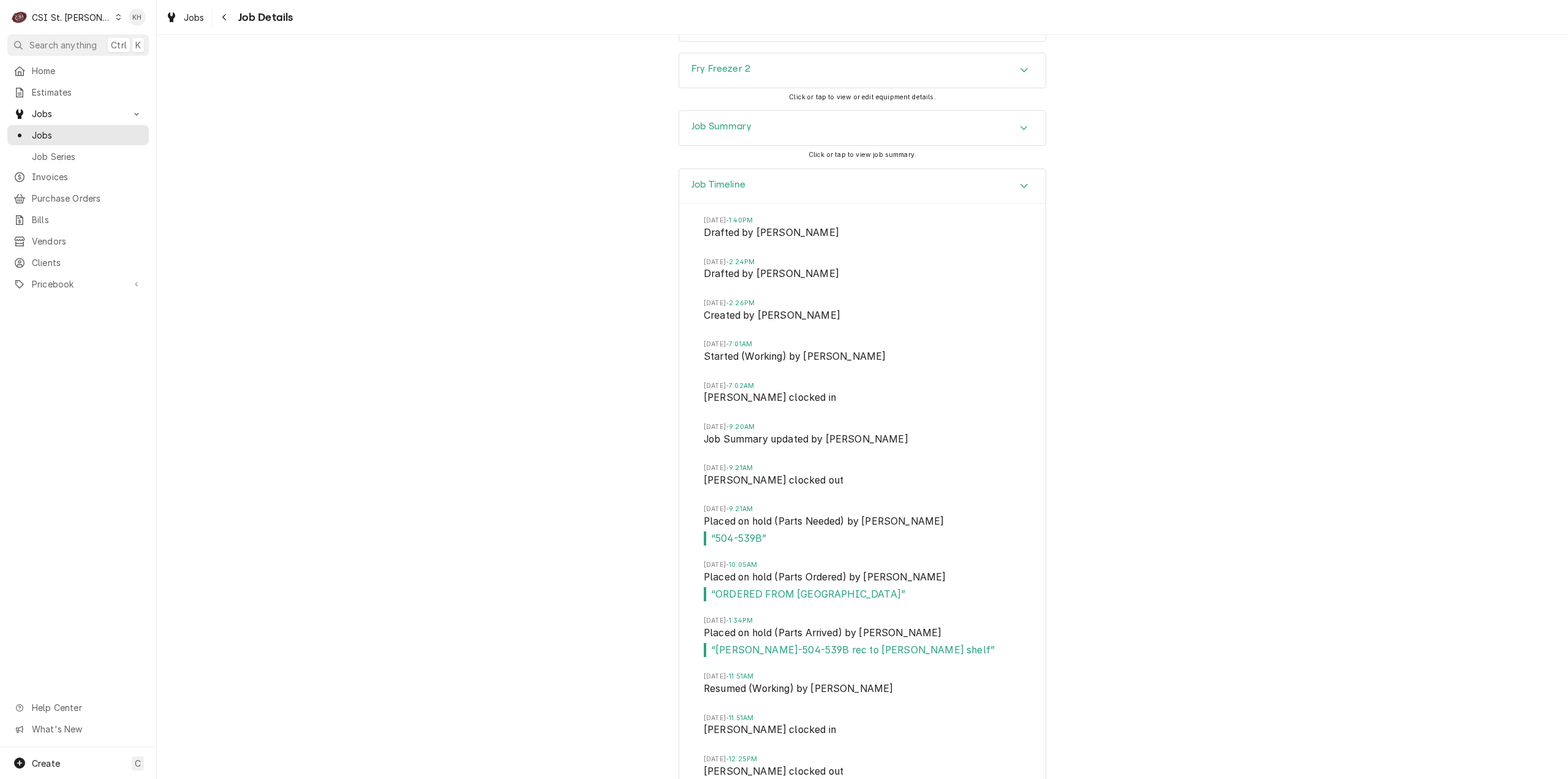
scroll to position [2407, 0]
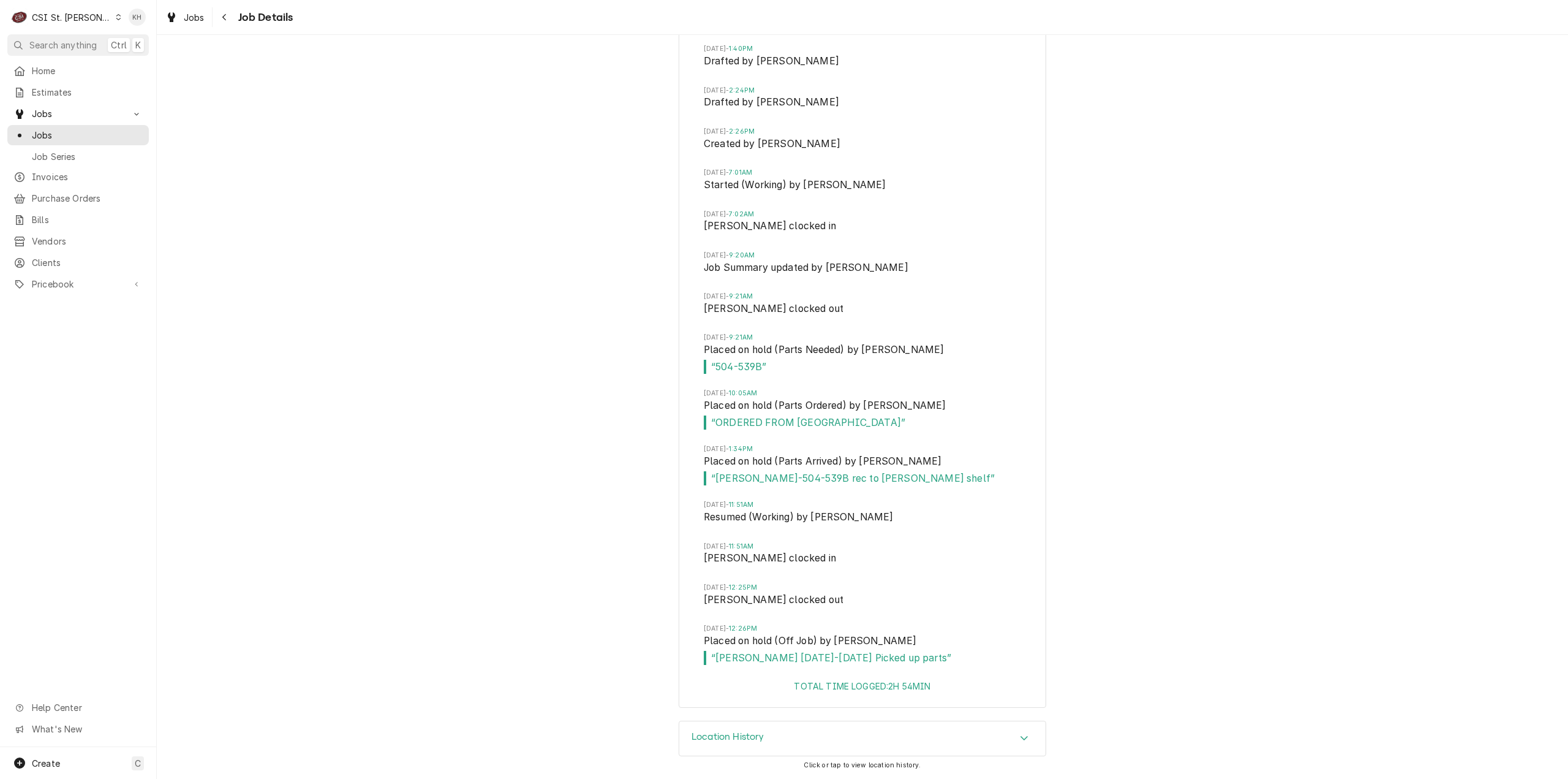
click at [84, 19] on div "CSI St. Louis" at bounding box center [72, 17] width 79 height 13
click at [132, 21] on div "CSI [US_STATE][GEOGRAPHIC_DATA]" at bounding box center [188, 24] width 161 height 13
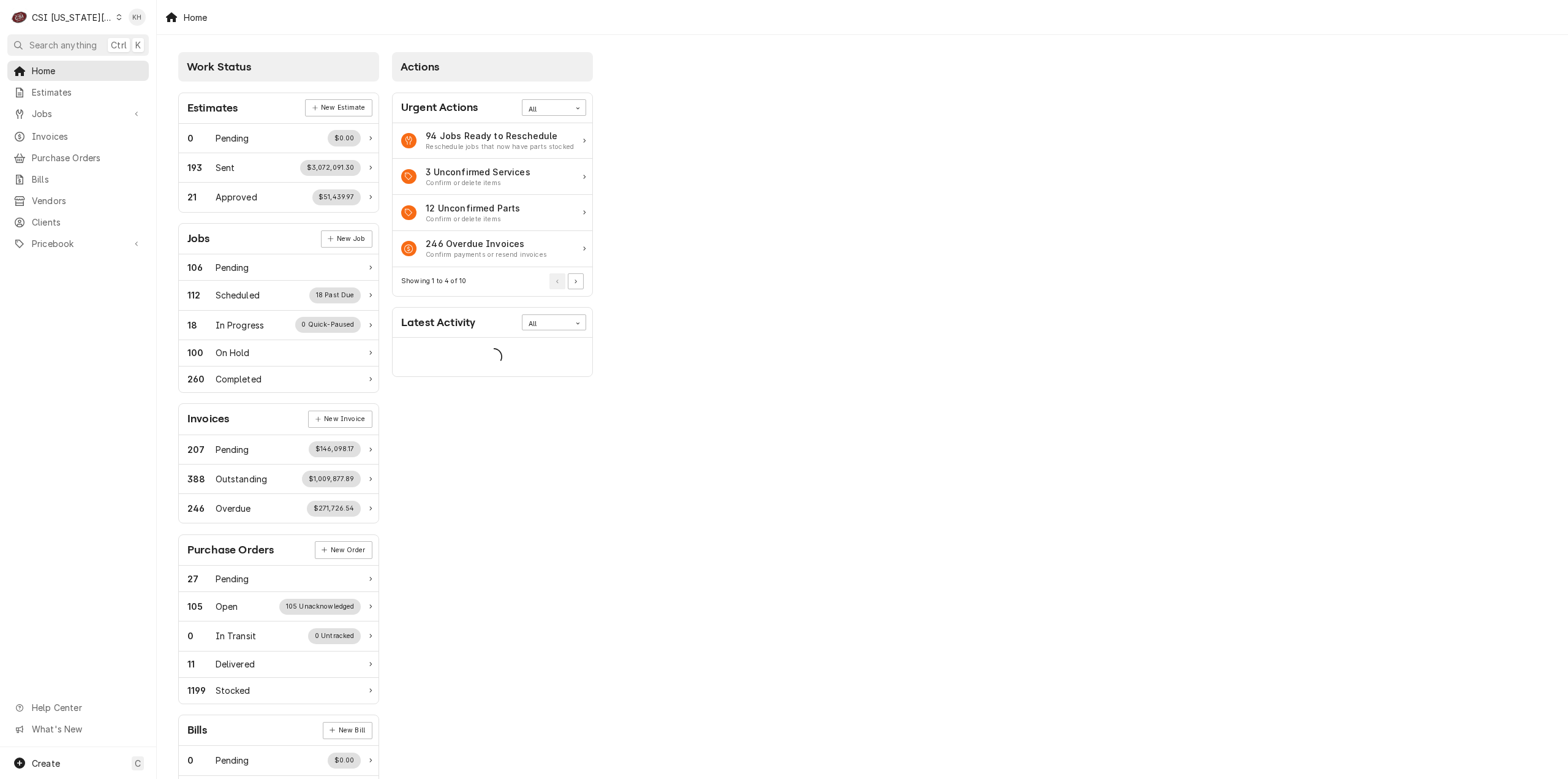
click at [88, 50] on span "Search anything" at bounding box center [63, 45] width 68 height 13
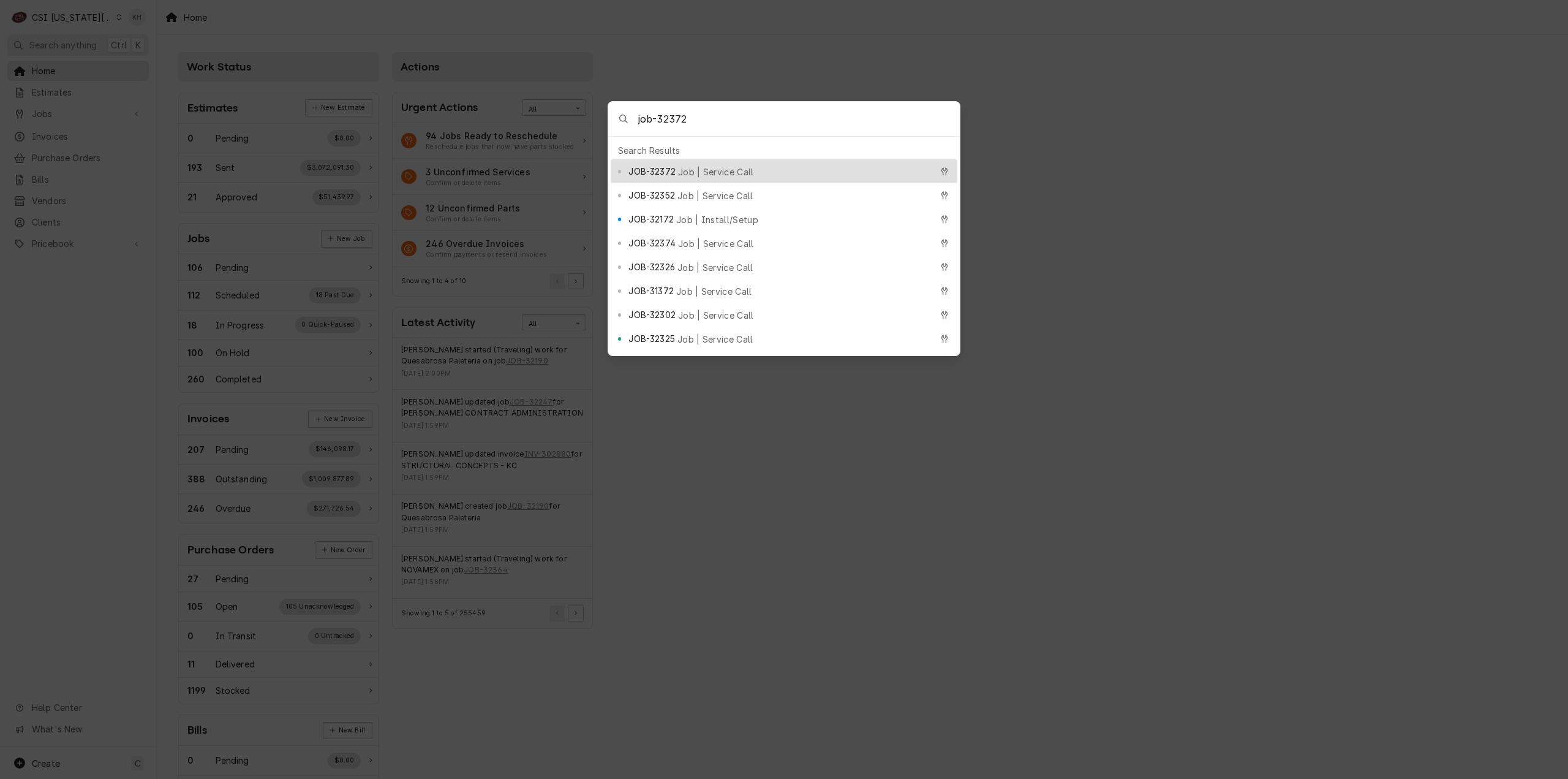
type input "job-32372"
click at [708, 166] on span "Job | Service Call" at bounding box center [716, 172] width 76 height 13
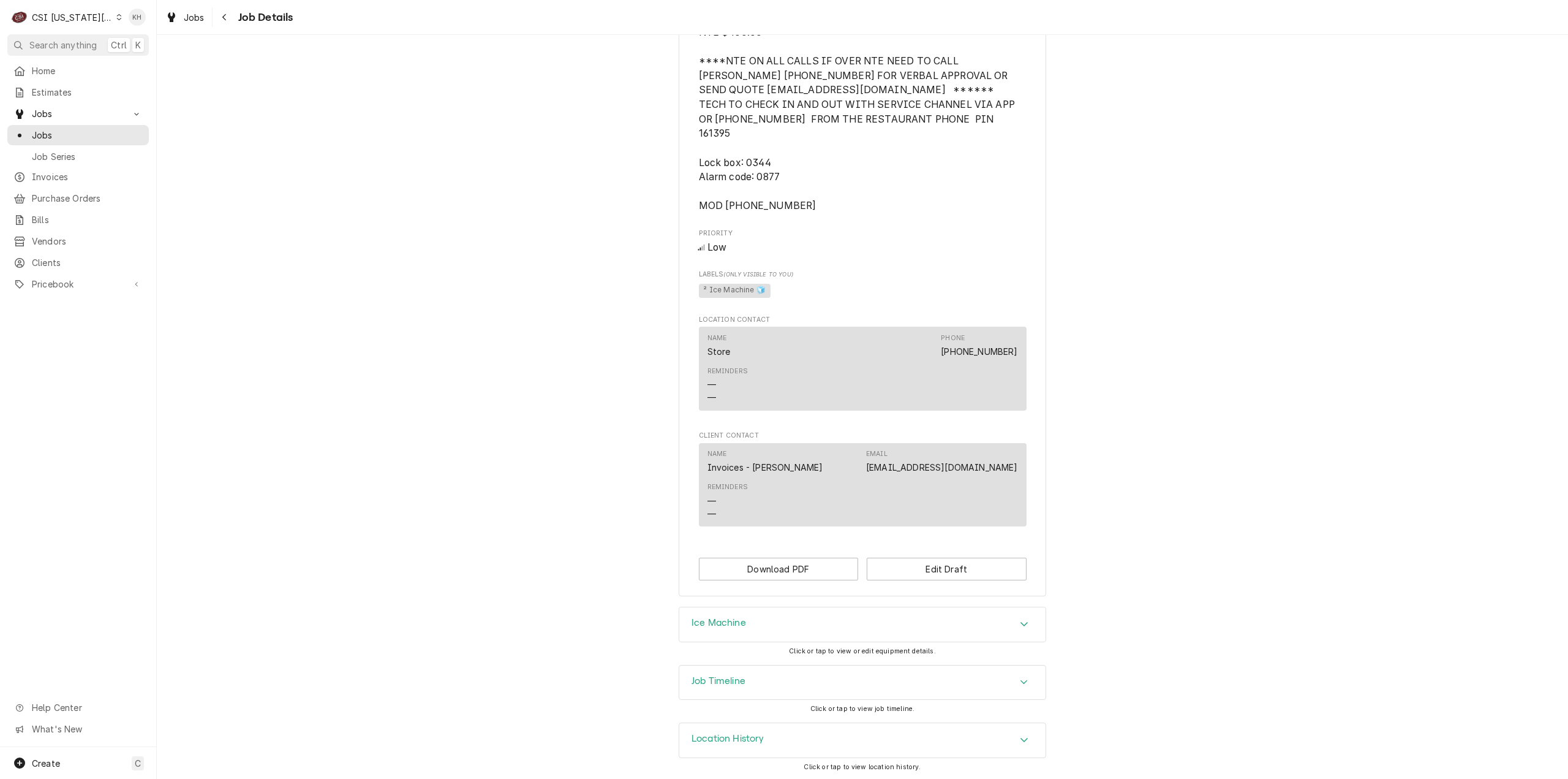
click at [741, 688] on div "Job Timeline" at bounding box center [718, 682] width 54 height 14
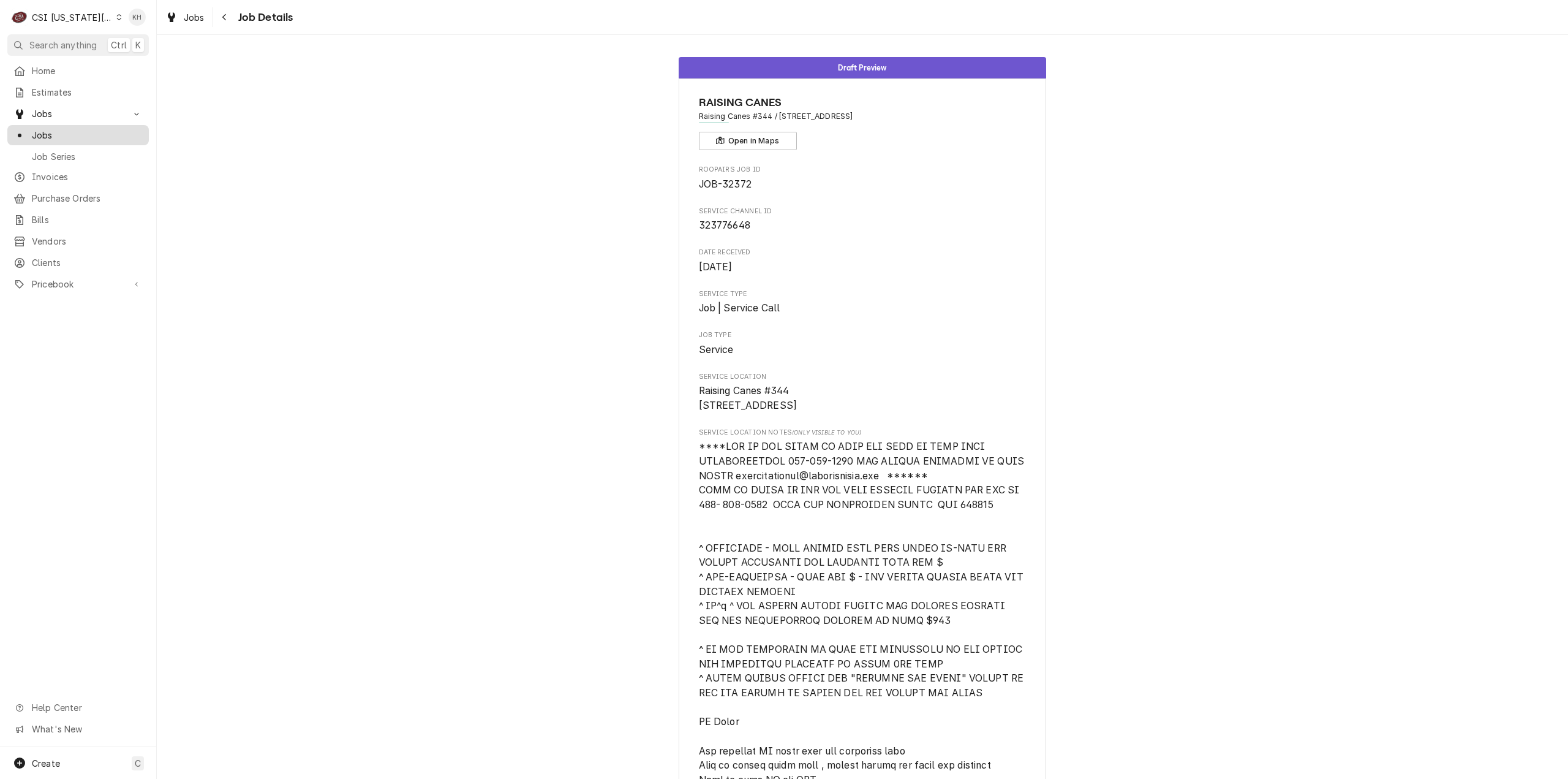
click at [84, 133] on span "Jobs" at bounding box center [87, 134] width 111 height 13
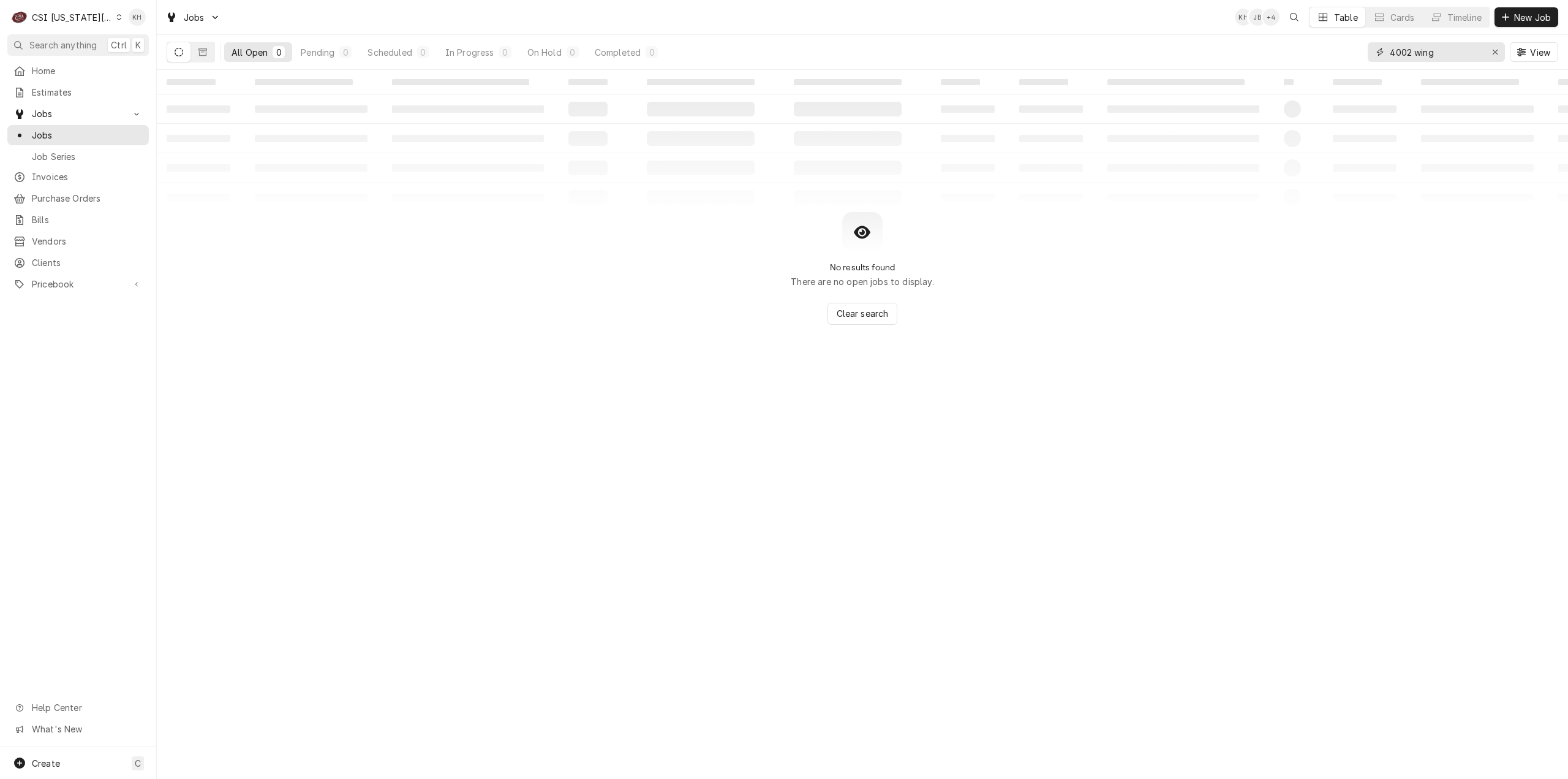
drag, startPoint x: 1451, startPoint y: 50, endPoint x: 1272, endPoint y: 47, distance: 179.0
click at [1272, 47] on div "All Open 0 Pending 0 Scheduled 0 In Progress 0 On Hold 0 Completed 0 4002 wing …" at bounding box center [862, 52] width 1391 height 35
drag, startPoint x: 1434, startPoint y: 50, endPoint x: 1330, endPoint y: 46, distance: 104.1
click at [1330, 46] on div "All Open 0 Pending 0 Scheduled 0 In Progress 0 On Hold 0 Completed 0 18200 View" at bounding box center [862, 52] width 1391 height 35
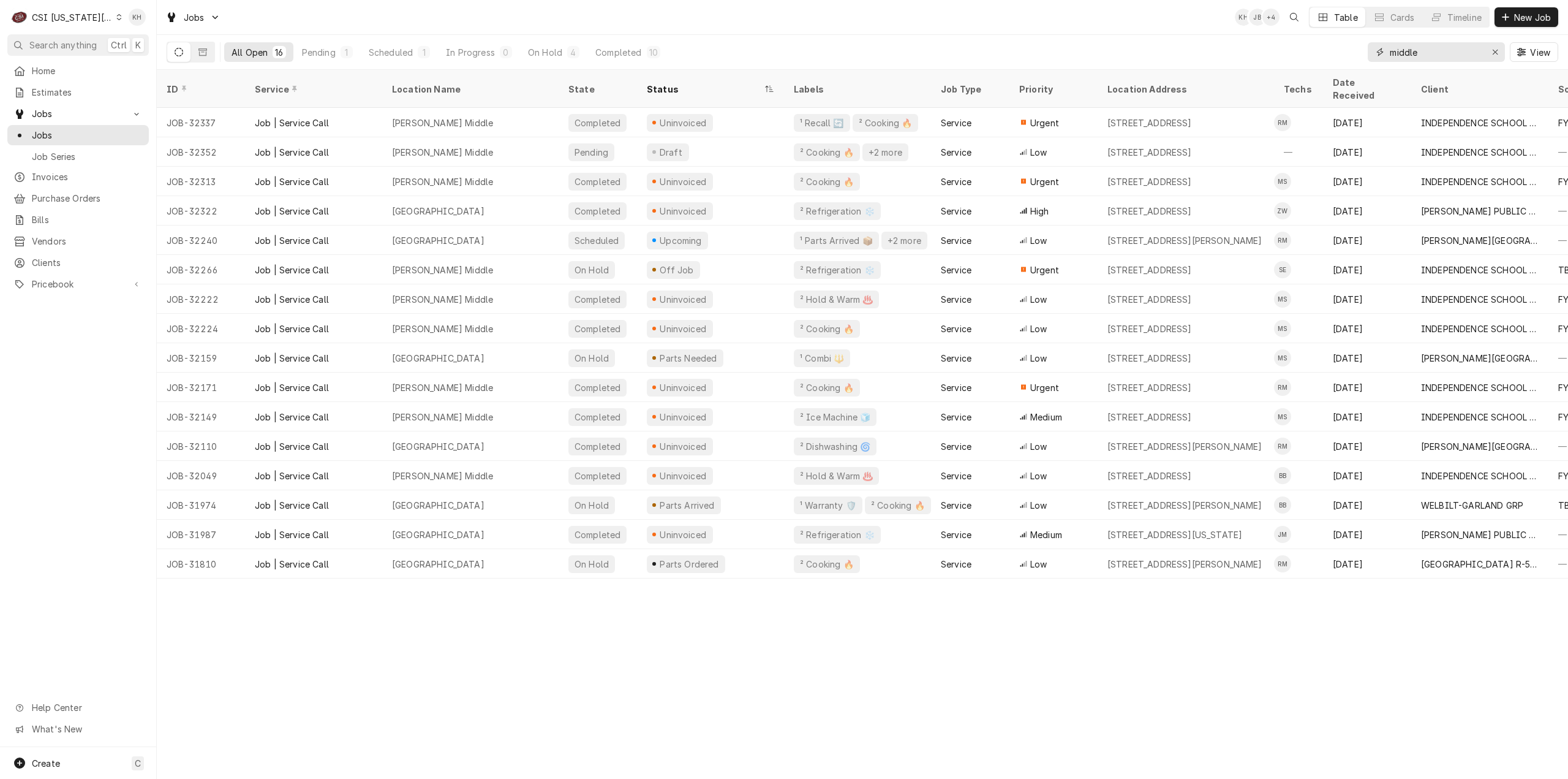
drag, startPoint x: 1447, startPoint y: 53, endPoint x: 1243, endPoint y: 64, distance: 204.3
click at [1243, 64] on div "All Open 16 Pending 1 Scheduled 1 In Progress 0 On Hold 4 Completed 10 middle V…" at bounding box center [862, 52] width 1391 height 35
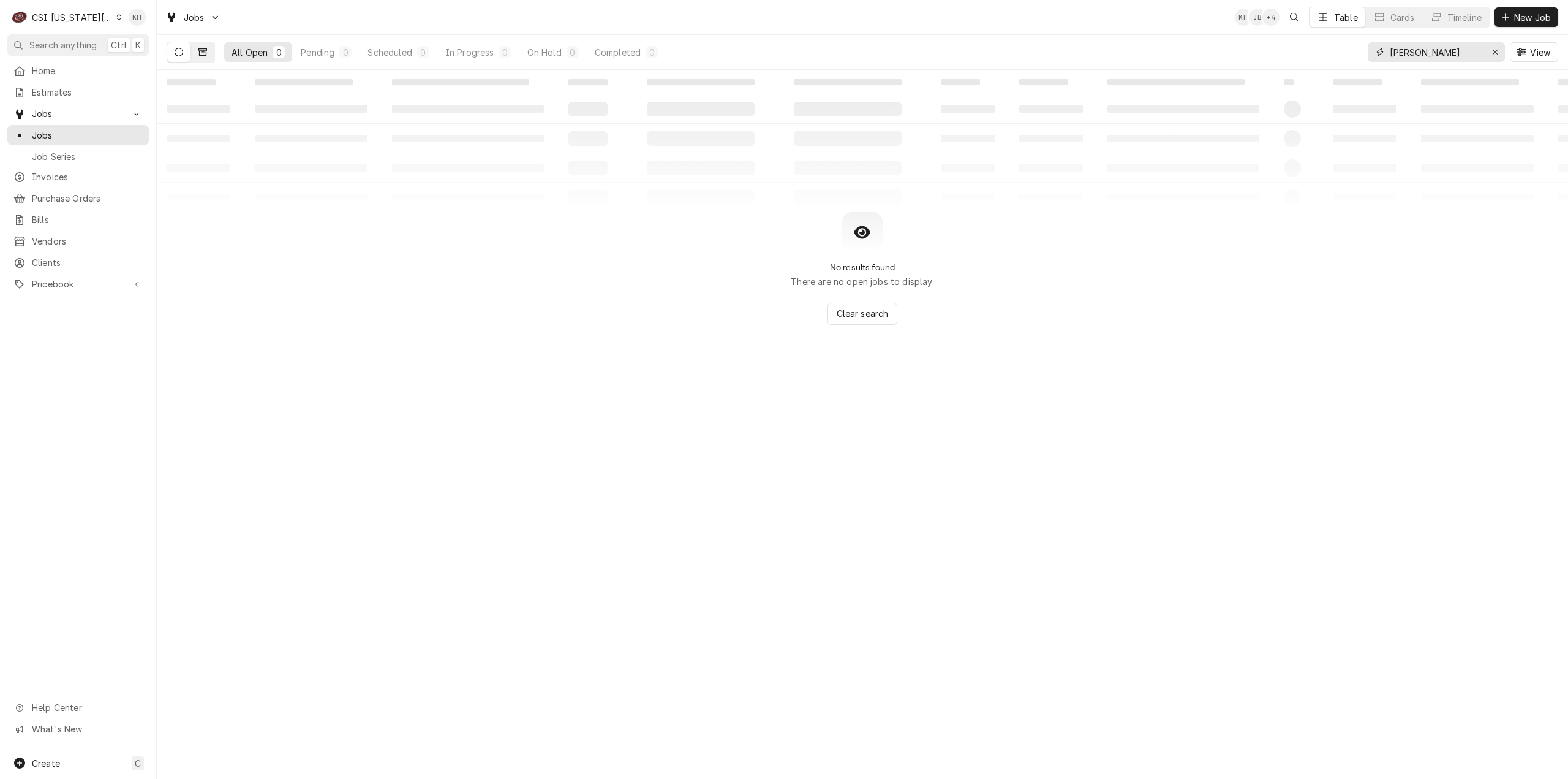
type input "james"
click at [205, 48] on icon "Dynamic Content Wrapper" at bounding box center [203, 52] width 8 height 8
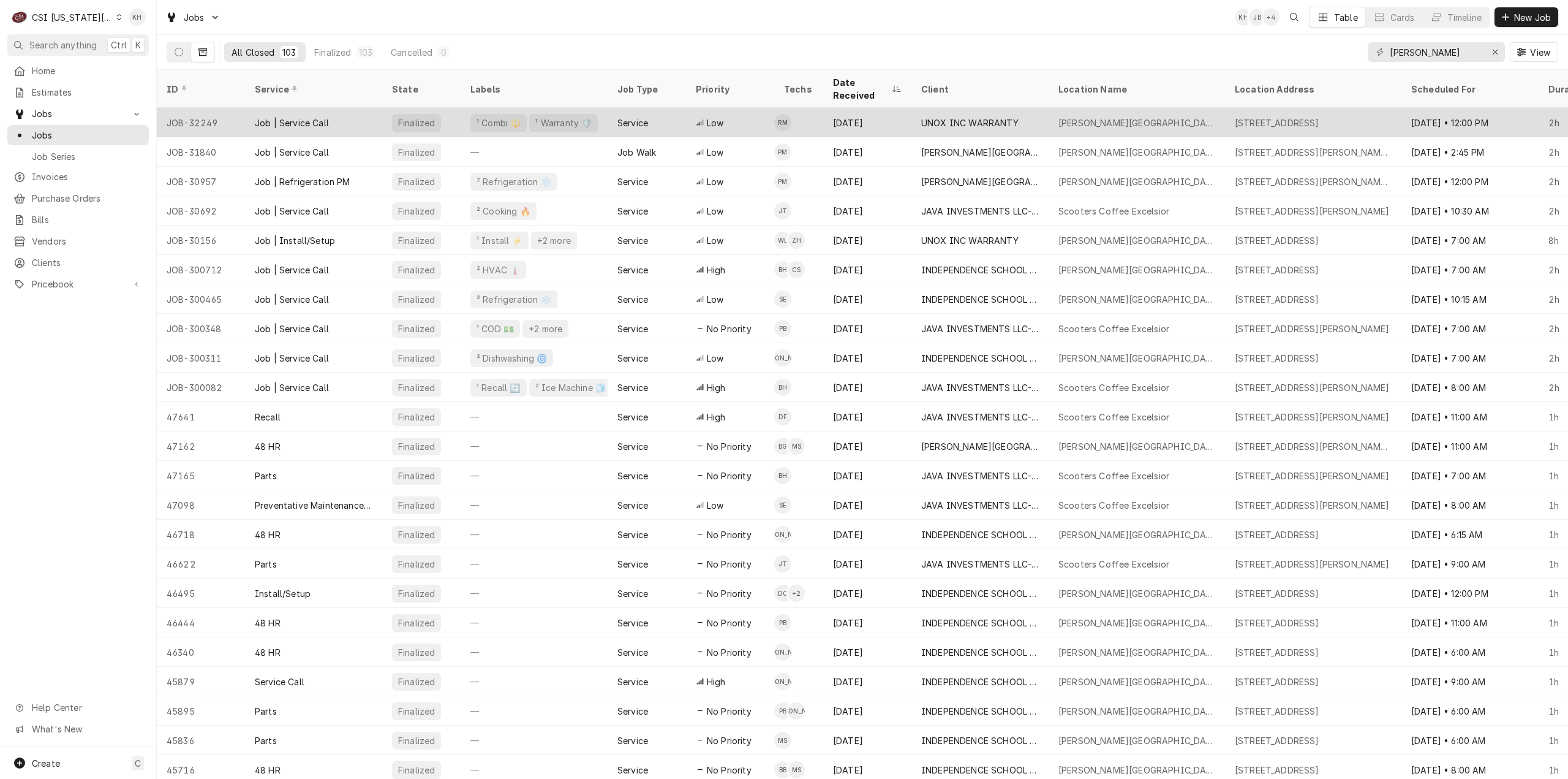
click at [995, 117] on div "UNOX INC WARRANTY" at bounding box center [970, 123] width 97 height 13
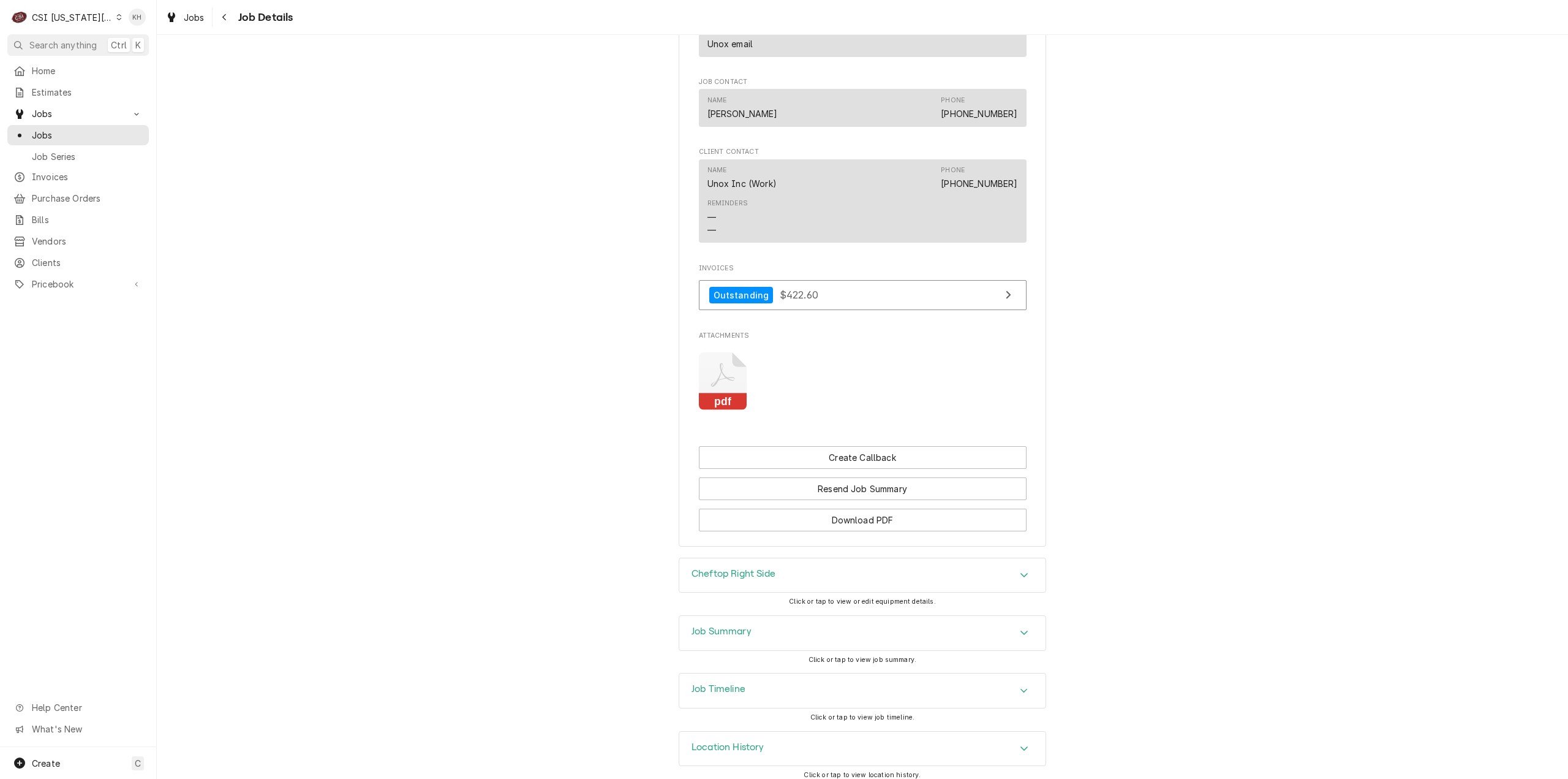
scroll to position [820, 0]
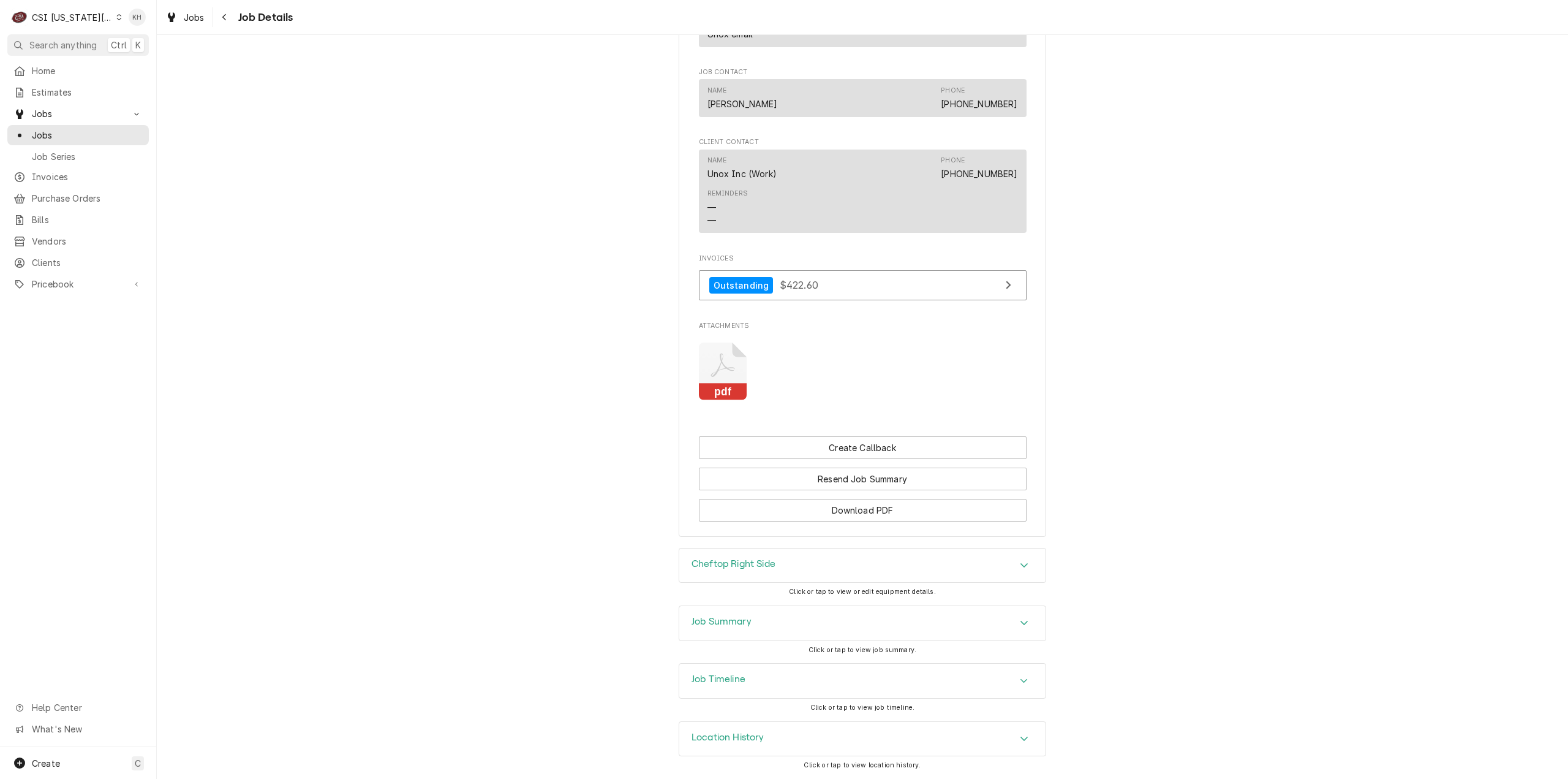
click at [742, 622] on h3 "Job Summary" at bounding box center [721, 622] width 60 height 12
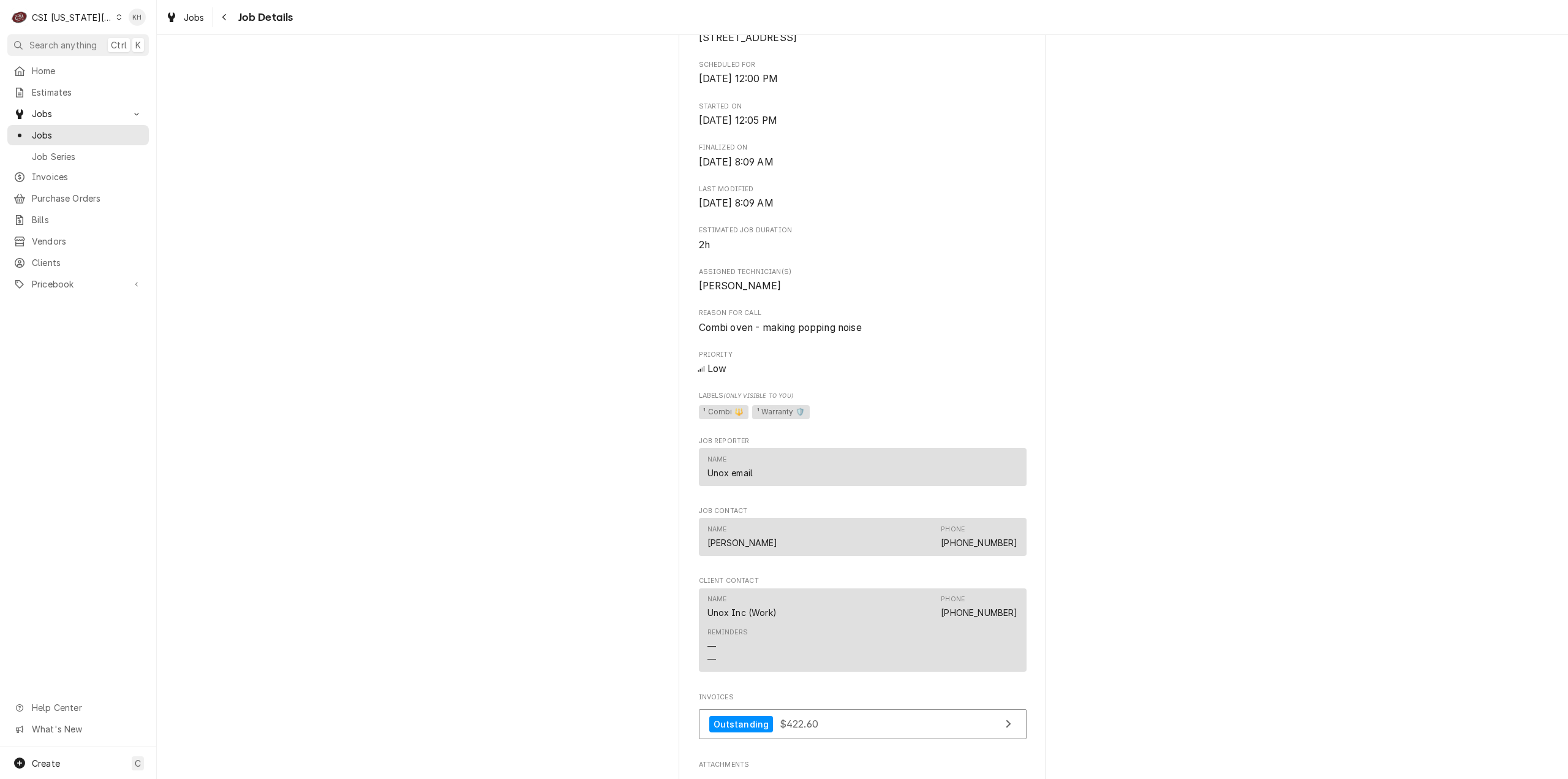
scroll to position [368, 0]
drag, startPoint x: 703, startPoint y: 557, endPoint x: 1021, endPoint y: 561, distance: 318.0
click at [1021, 555] on div "Name Cynthia Williamson Phone (816) 521-5375" at bounding box center [863, 536] width 328 height 37
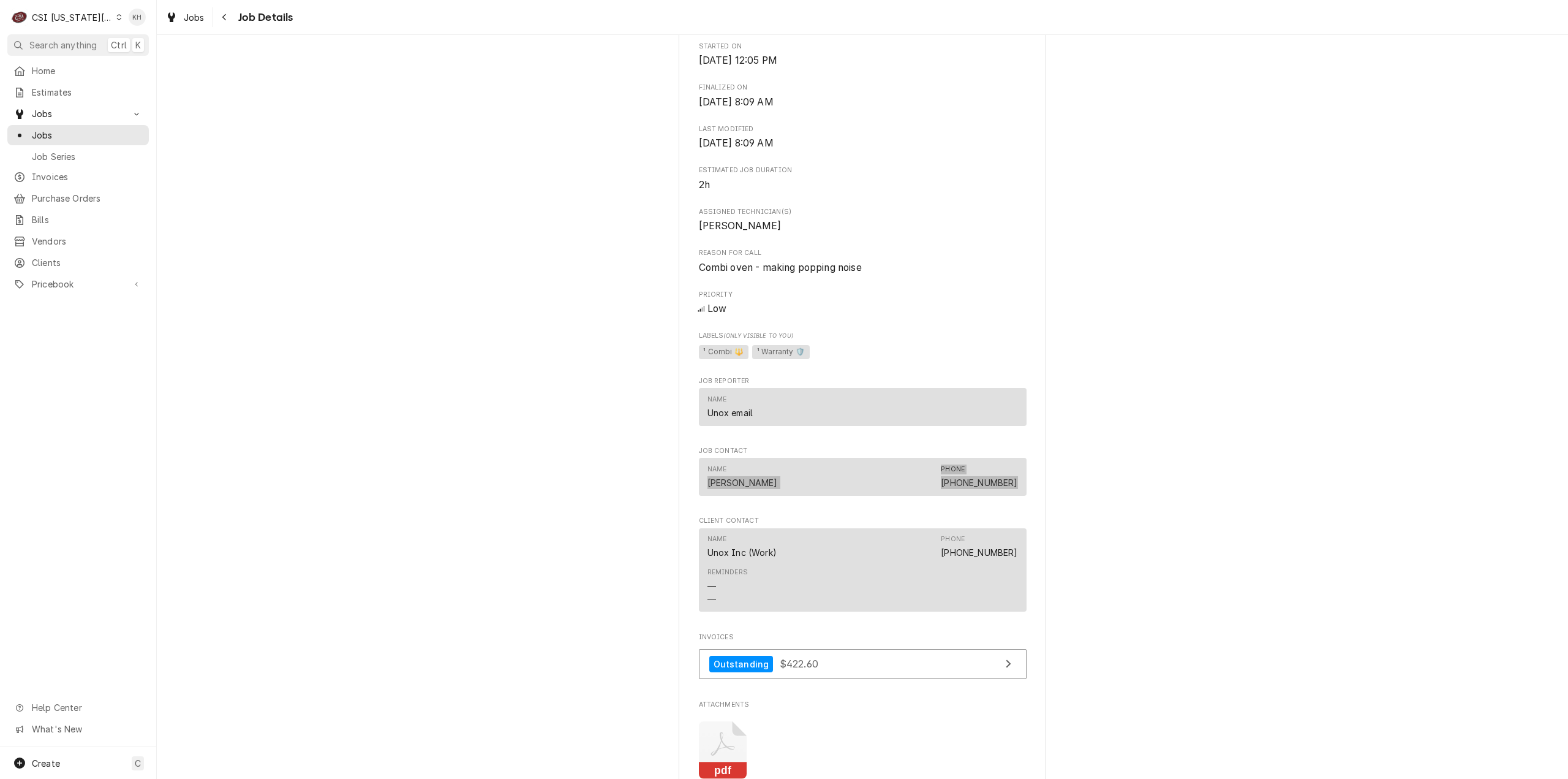
scroll to position [429, 0]
click at [1078, 496] on div "Completed and Invoiced UNOX INC WARRANTY James Bridger Middle School / 18200 MO…" at bounding box center [861, 272] width 1411 height 1307
click at [1116, 568] on div "Completed and Invoiced UNOX INC WARRANTY James Bridger Middle School / 18200 MO…" at bounding box center [861, 272] width 1411 height 1307
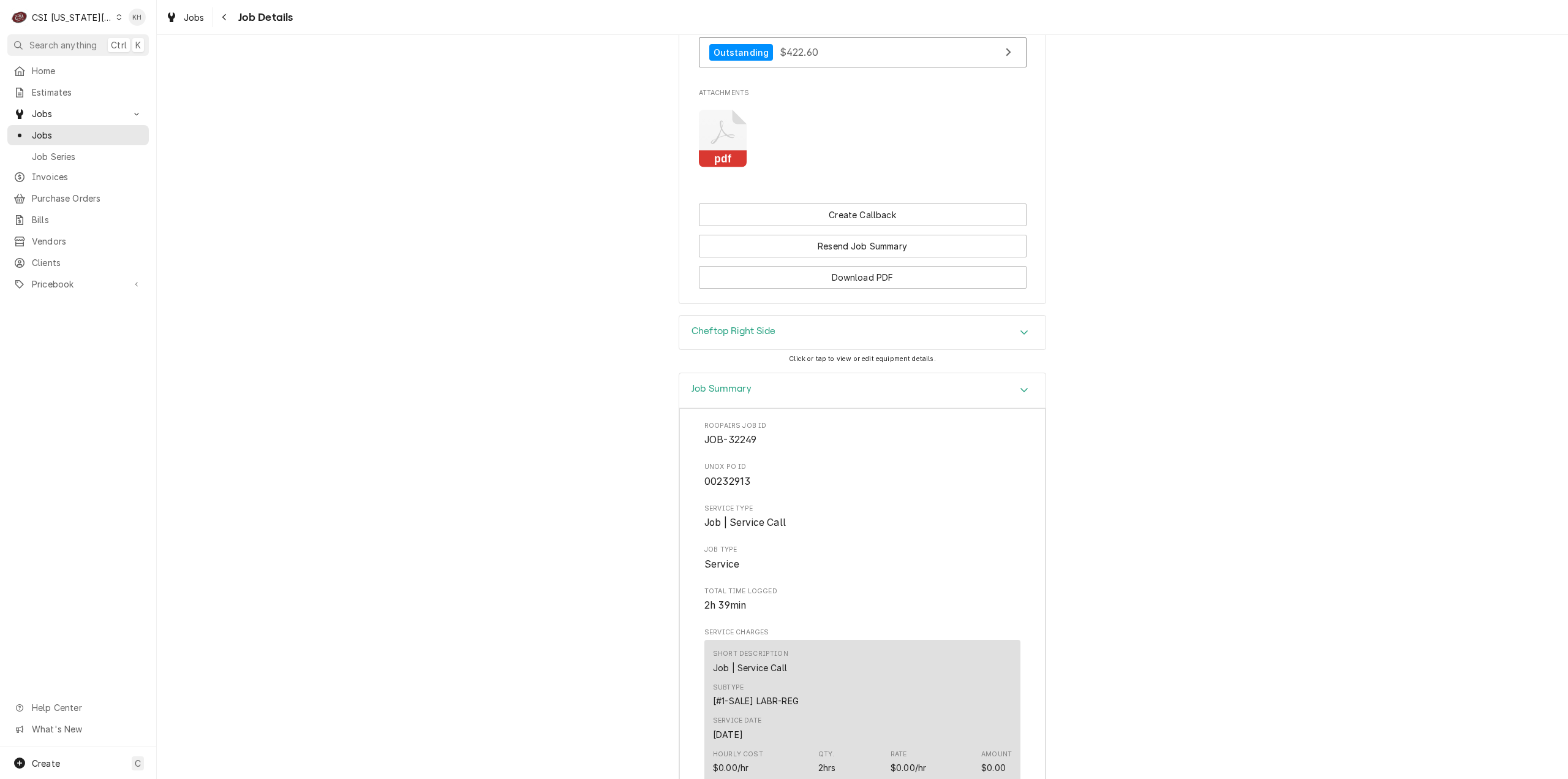
scroll to position [1103, 0]
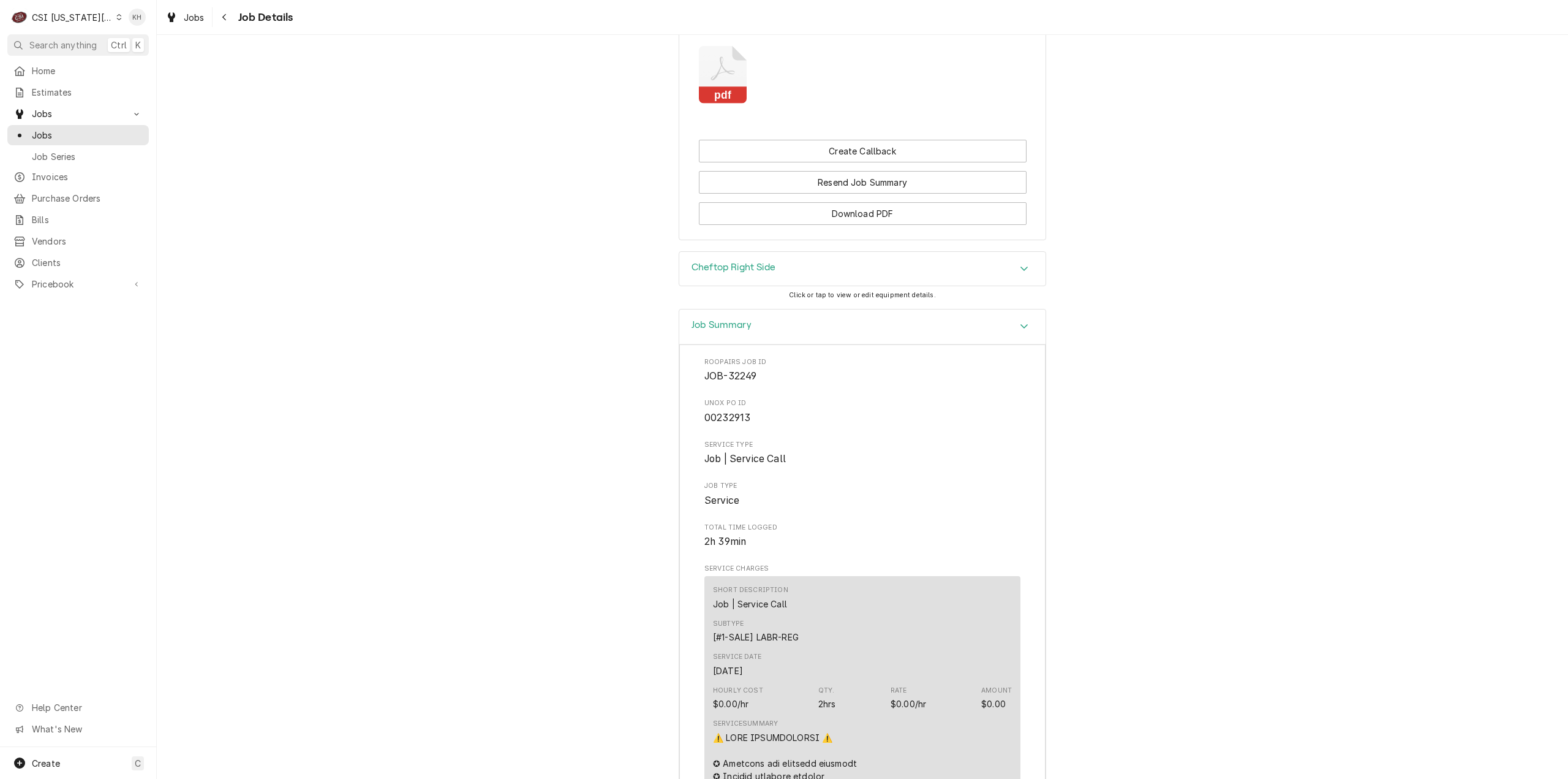
click at [826, 333] on div "Job Summary" at bounding box center [861, 326] width 366 height 35
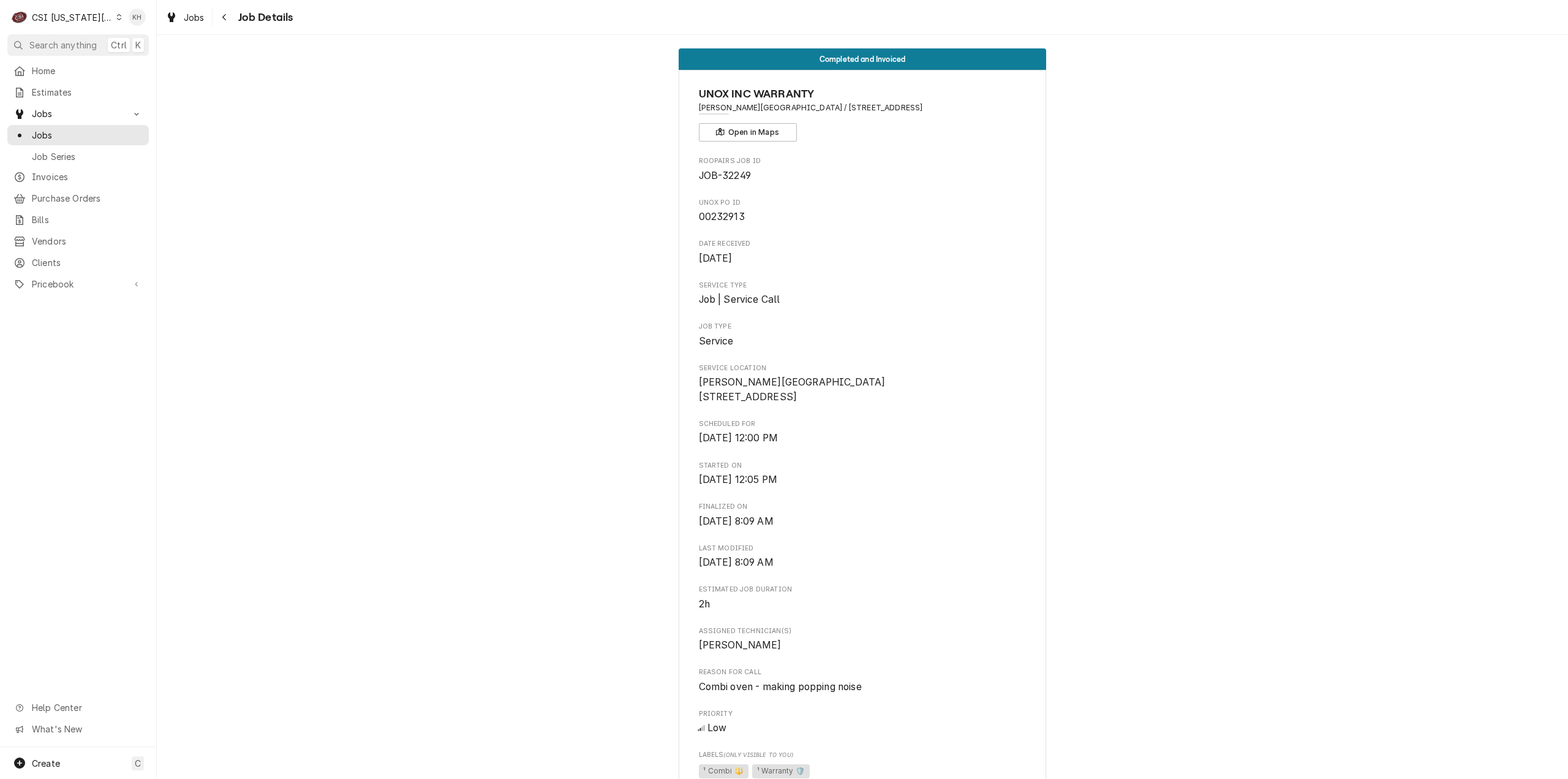
scroll to position [0, 0]
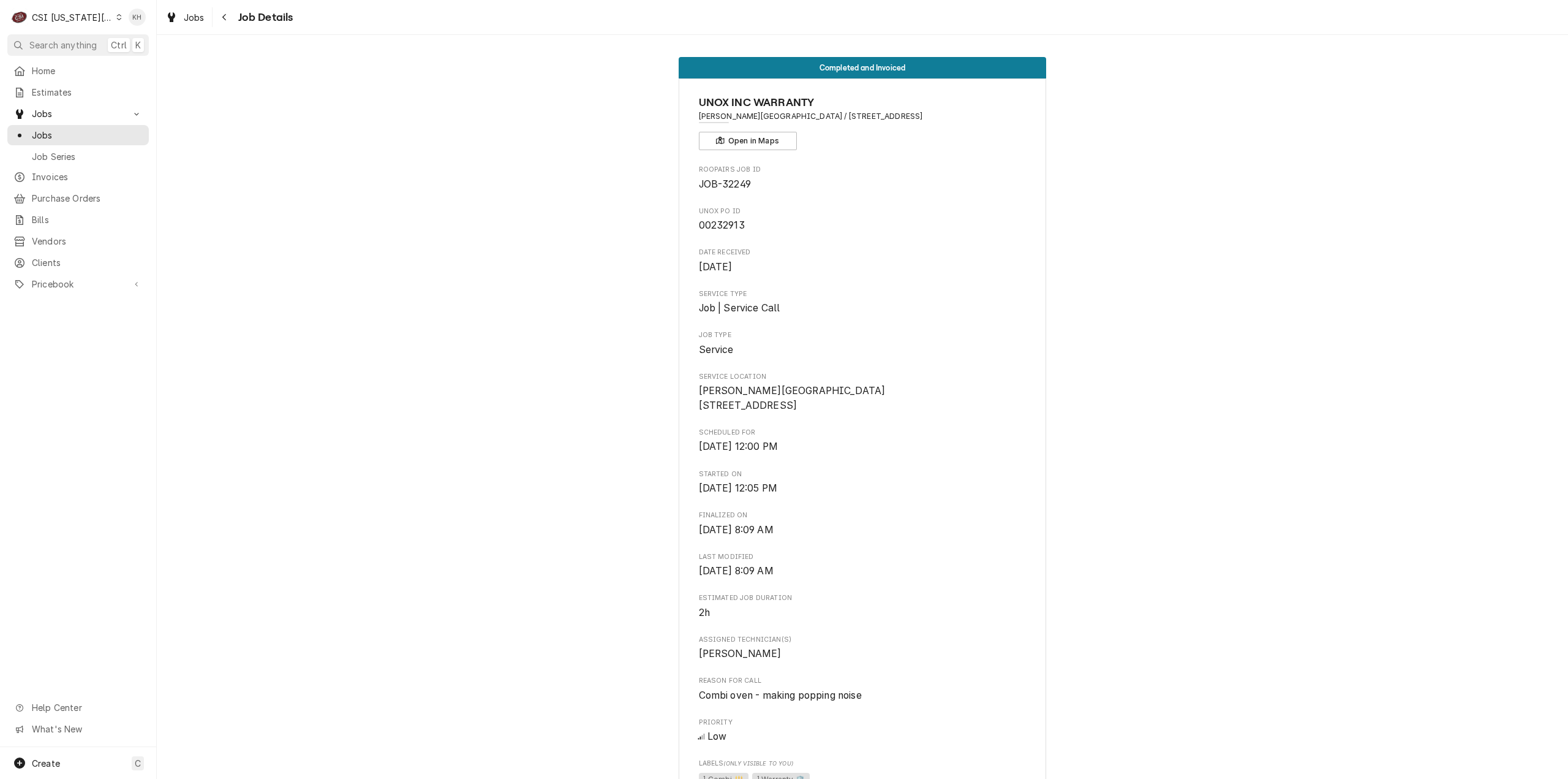
drag, startPoint x: 964, startPoint y: 114, endPoint x: 676, endPoint y: 107, distance: 288.1
click at [679, 107] on div "UNOX INC WARRANTY James Bridger Middle School / 18200 MO-78, Independence, MO 6…" at bounding box center [862, 710] width 368 height 1265
copy div "UNOX INC WARRANTY James Bridger Middle School / 18200 MO-78, Independence, MO 6…"
drag, startPoint x: 752, startPoint y: 183, endPoint x: 692, endPoint y: 180, distance: 60.1
click at [692, 180] on div "UNOX INC WARRANTY James Bridger Middle School / 18200 MO-78, Independence, MO 6…" at bounding box center [862, 710] width 368 height 1265
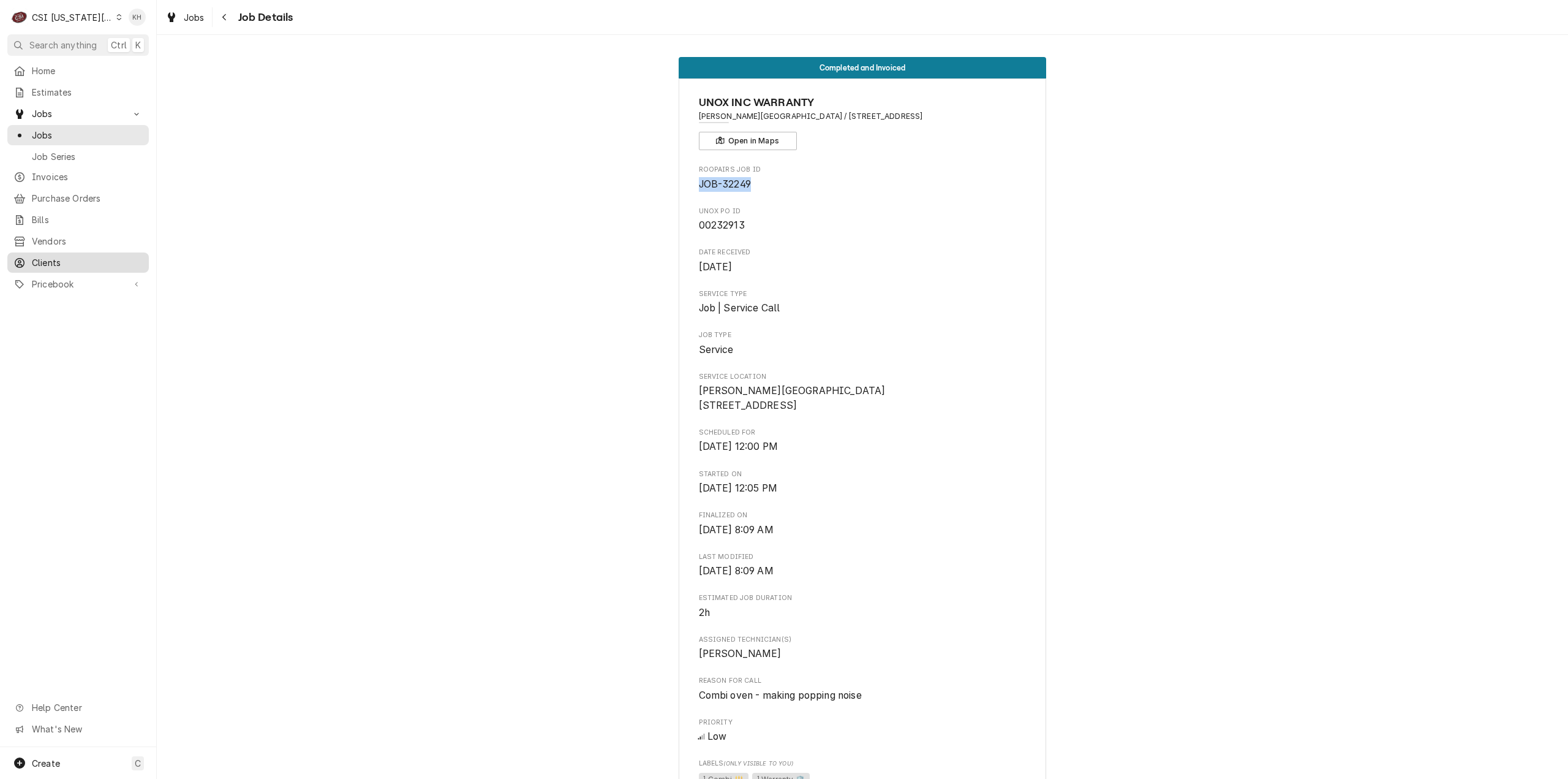
copy span "JOB-32249"
click at [95, 758] on div "Create C" at bounding box center [78, 763] width 156 height 32
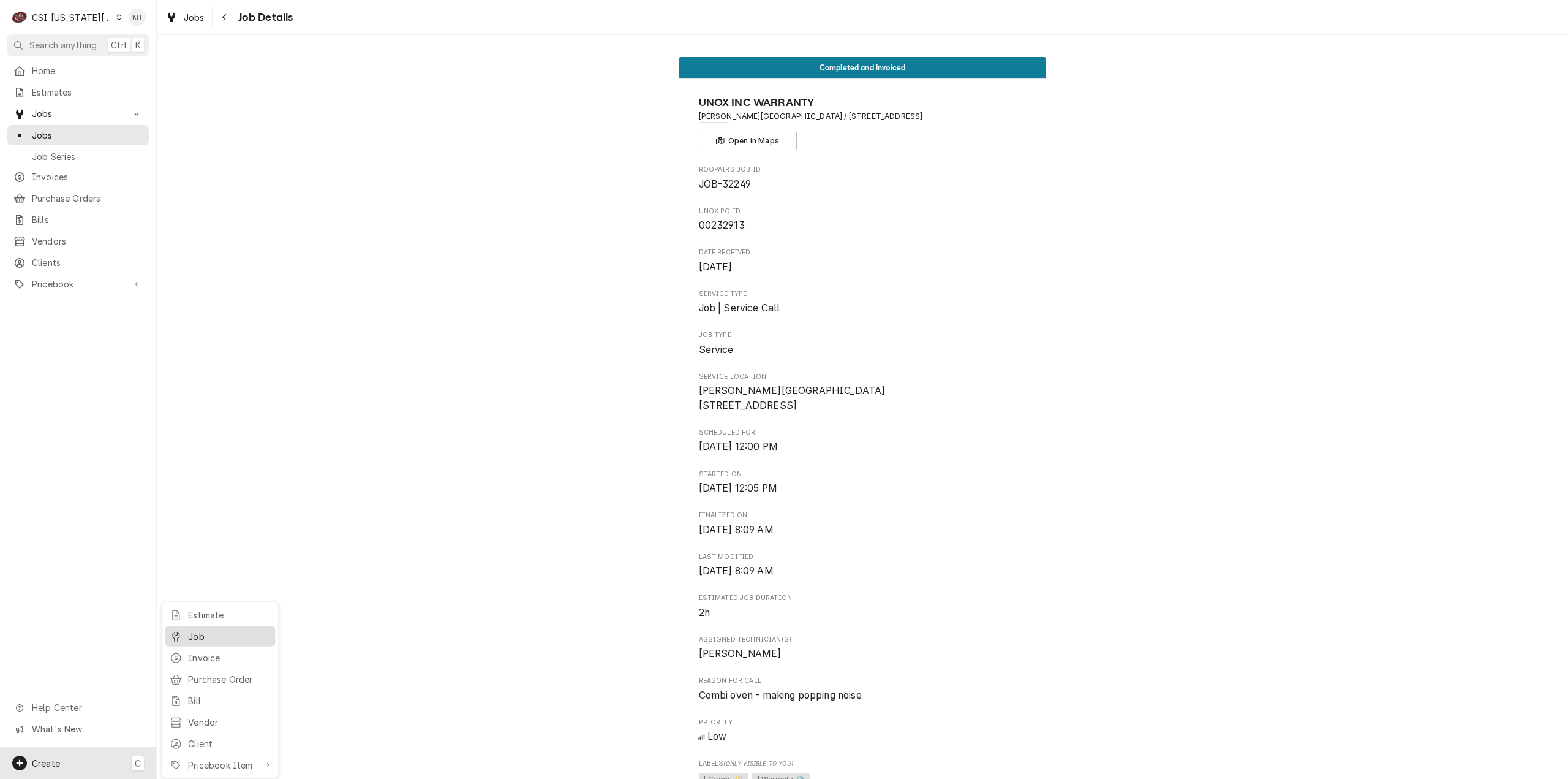
click at [205, 630] on div "Job" at bounding box center [228, 636] width 82 height 13
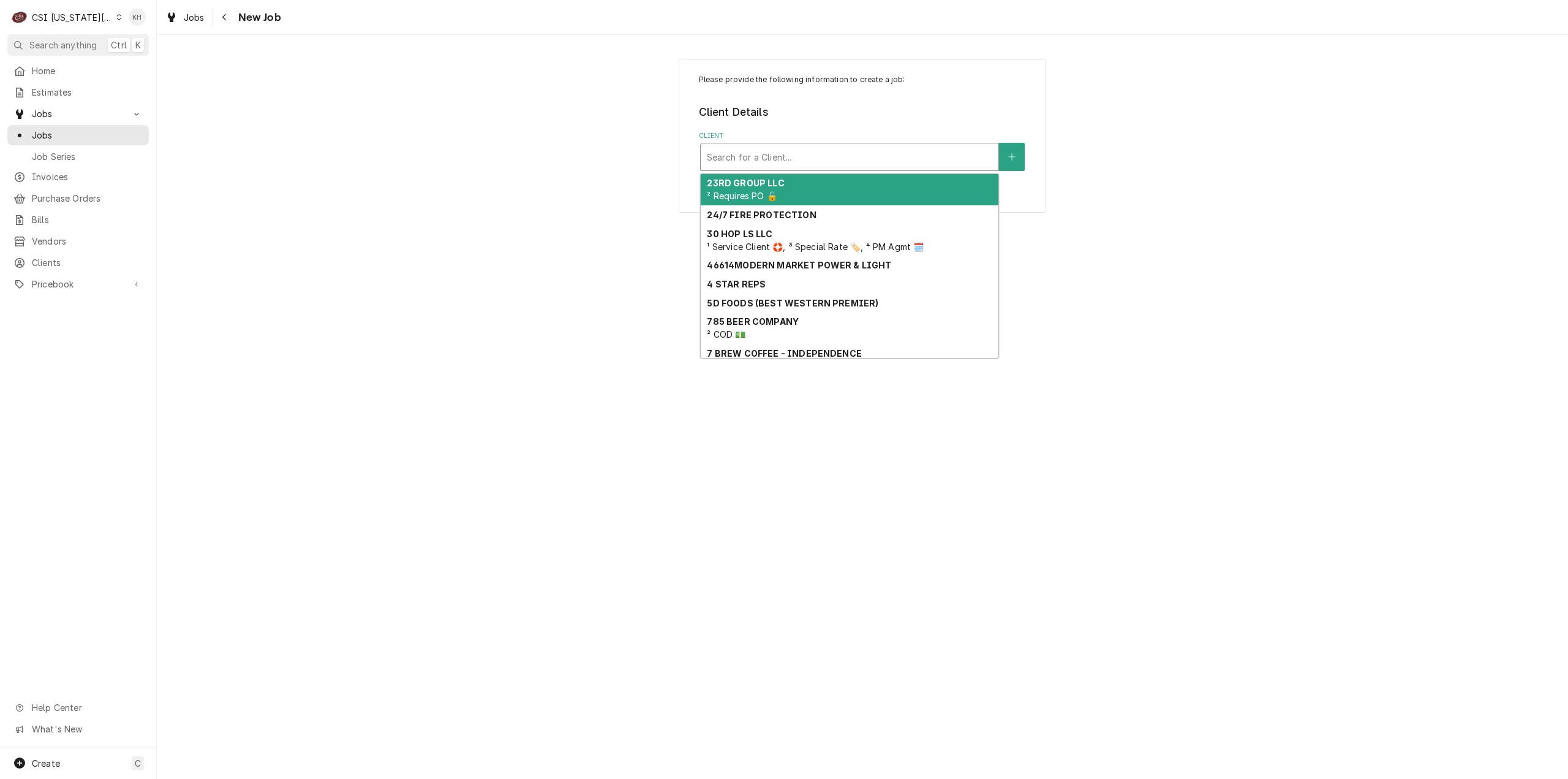
click at [861, 152] on div "Client" at bounding box center [850, 156] width 286 height 22
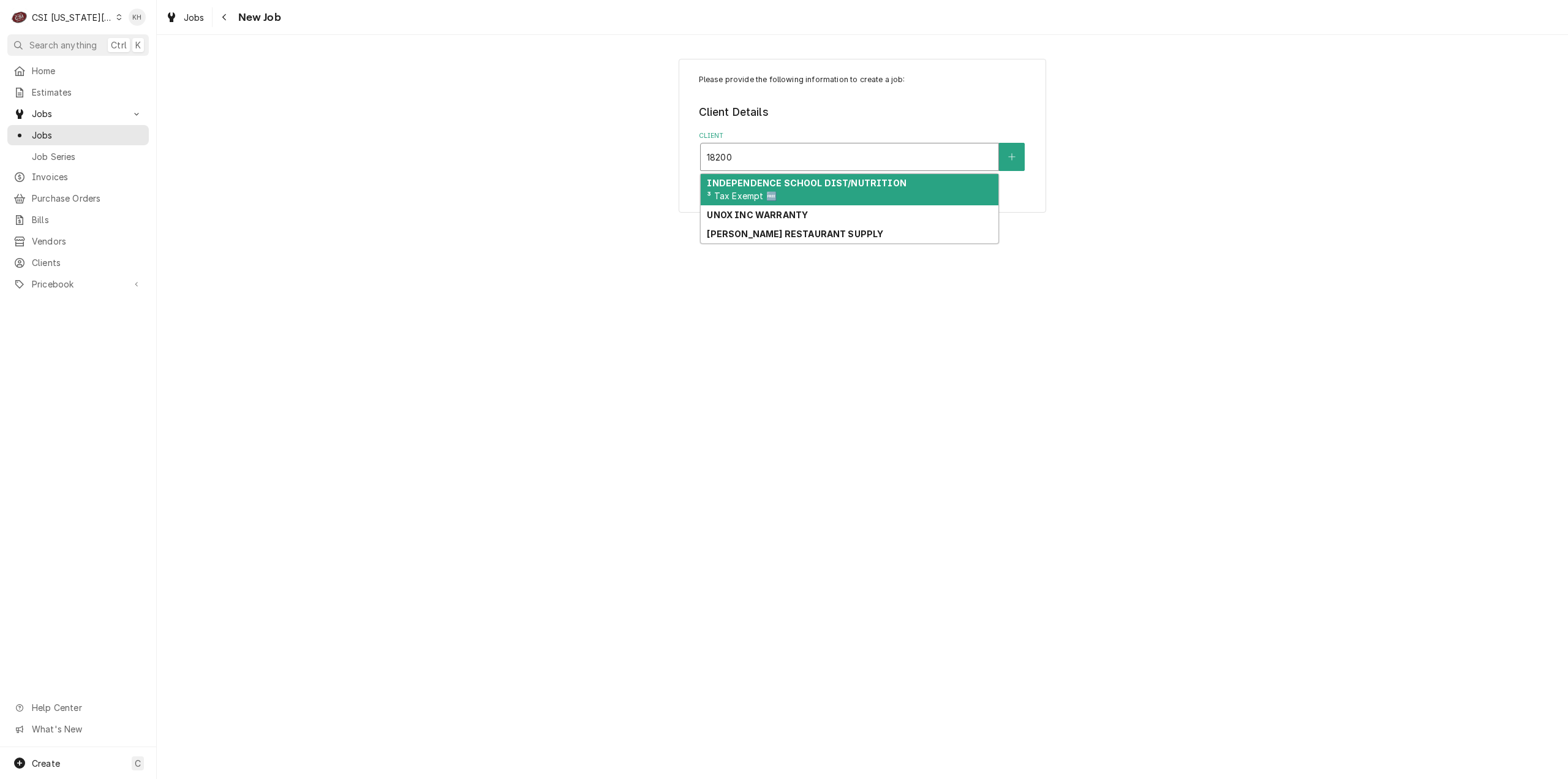
type input "18200"
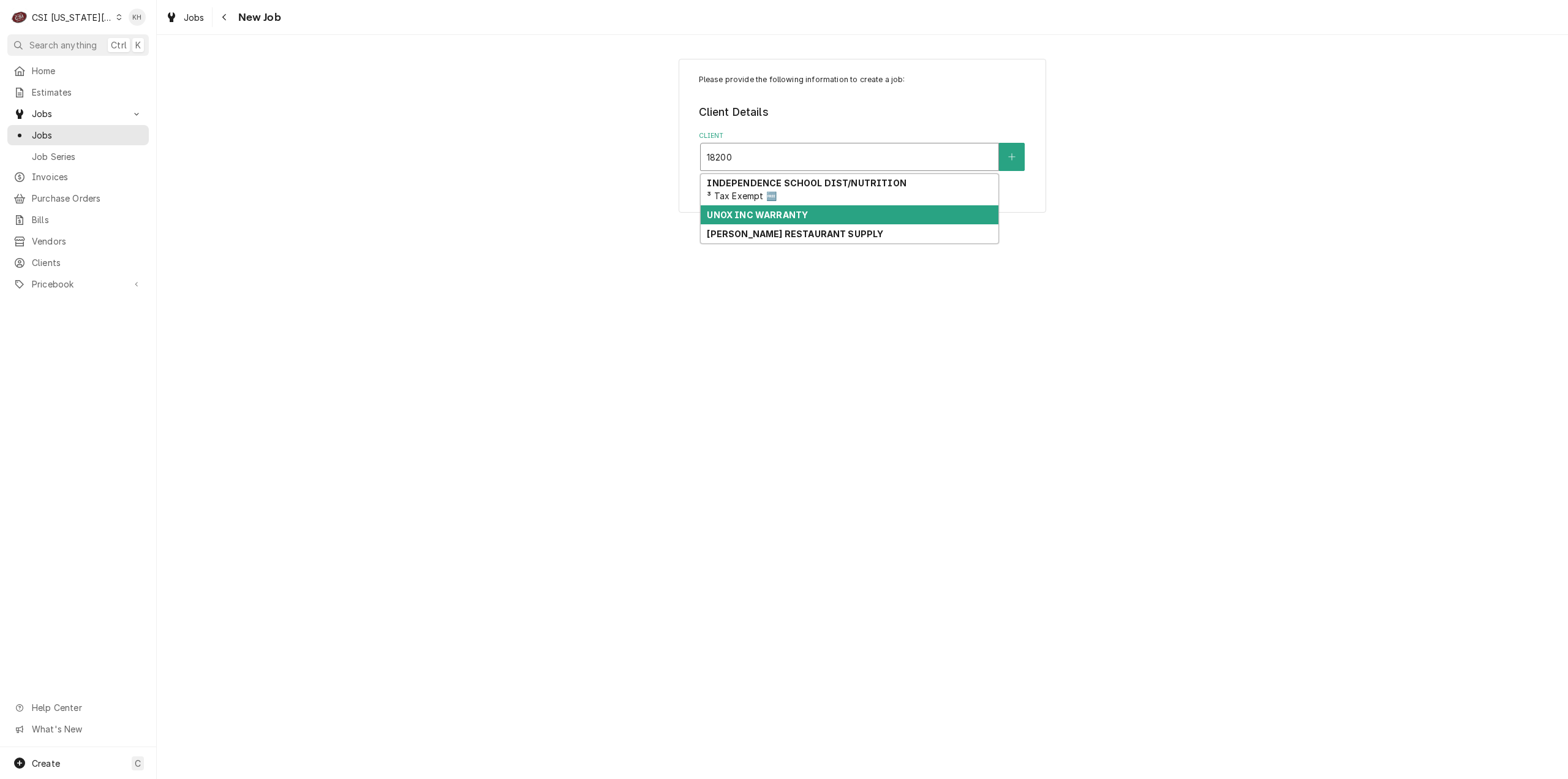
click at [844, 212] on div "UNOX INC WARRANTY" at bounding box center [850, 215] width 298 height 19
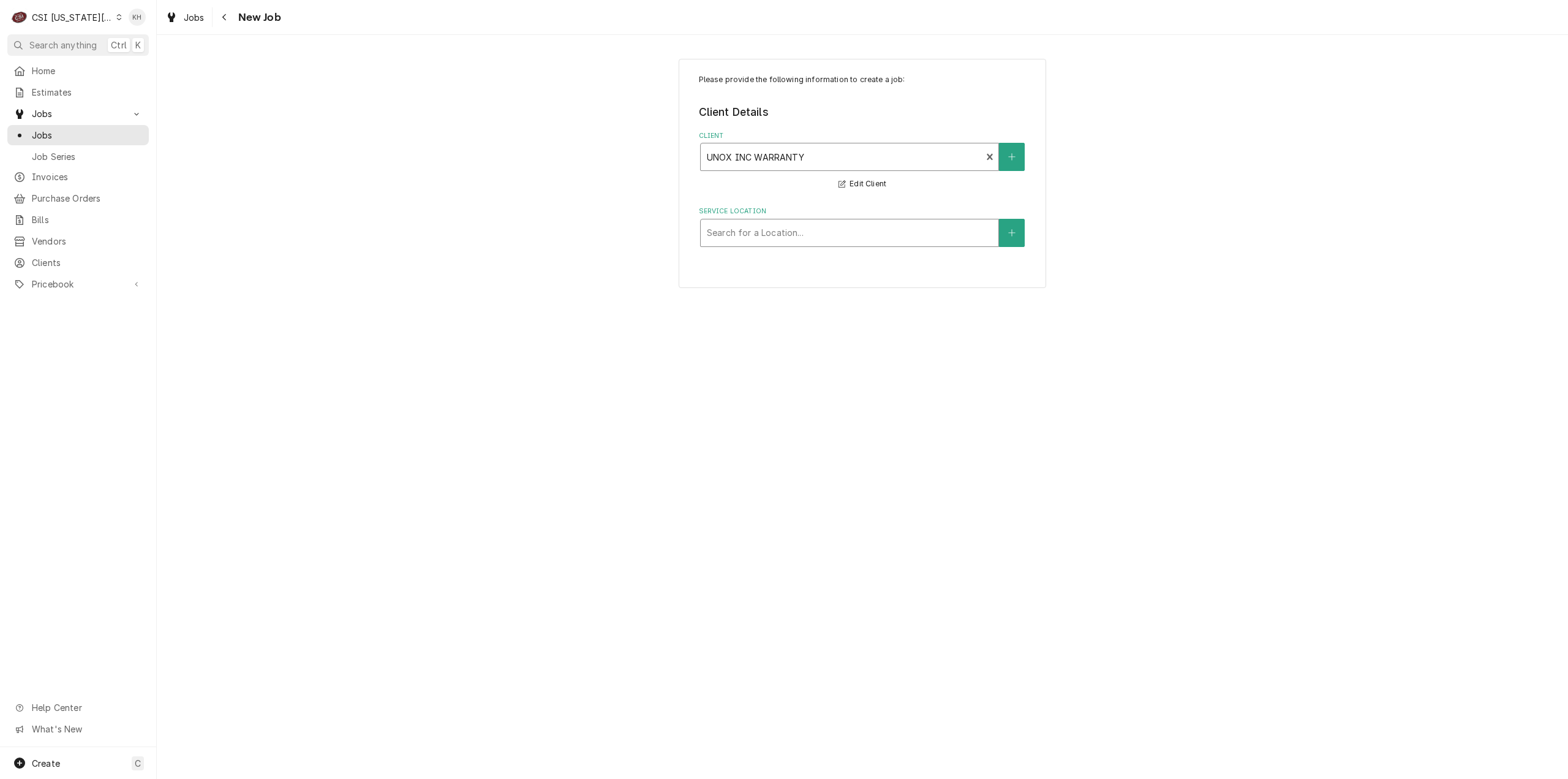
click at [844, 238] on div "Service Location" at bounding box center [850, 233] width 286 height 22
type input "18200"
click at [867, 268] on div "[PERSON_NAME][GEOGRAPHIC_DATA] / [STREET_ADDRESS]" at bounding box center [850, 259] width 298 height 19
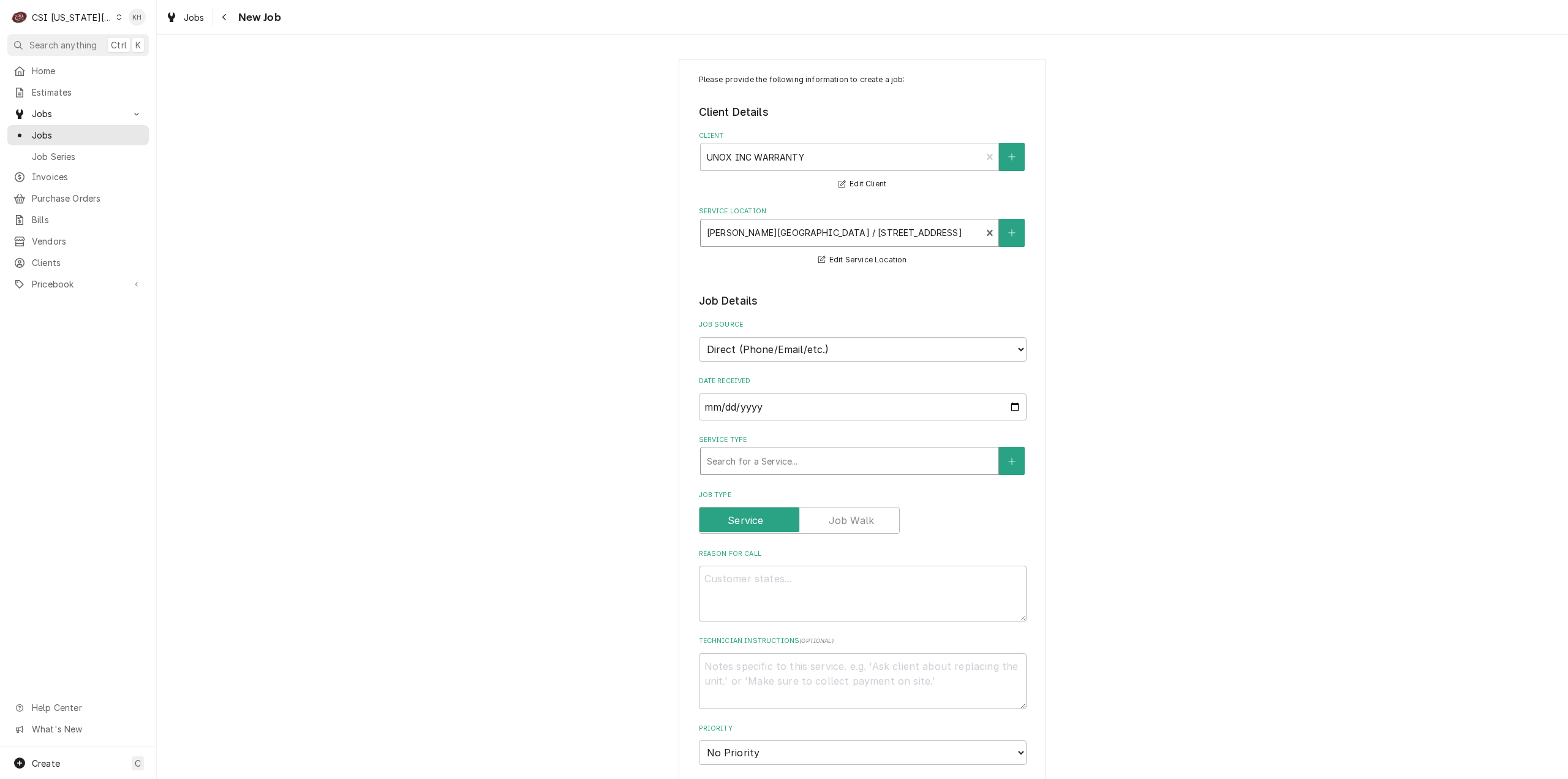
click at [806, 462] on div "Service Type" at bounding box center [850, 461] width 286 height 22
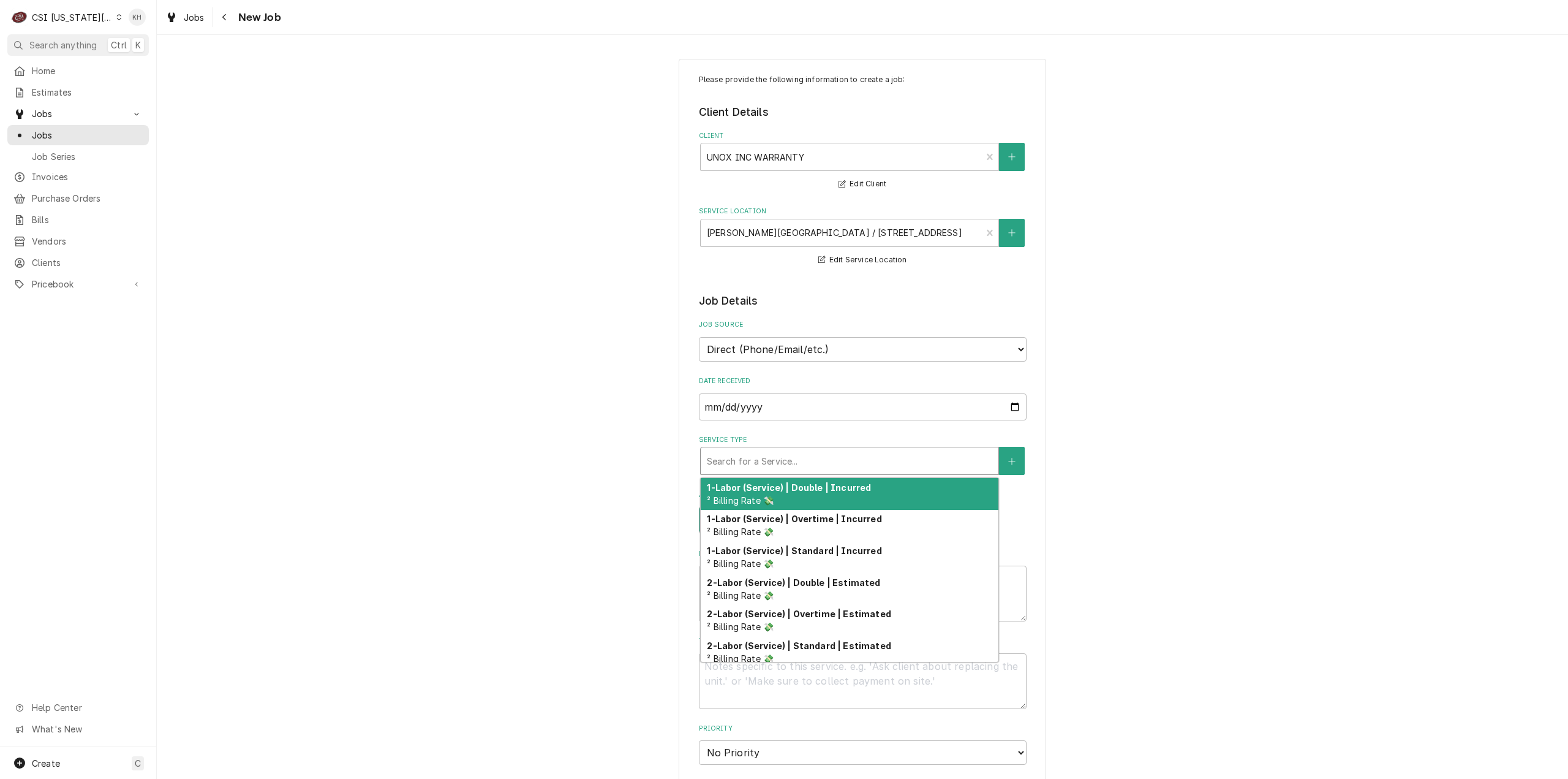
type textarea "x"
type input "s"
type textarea "x"
type input "se"
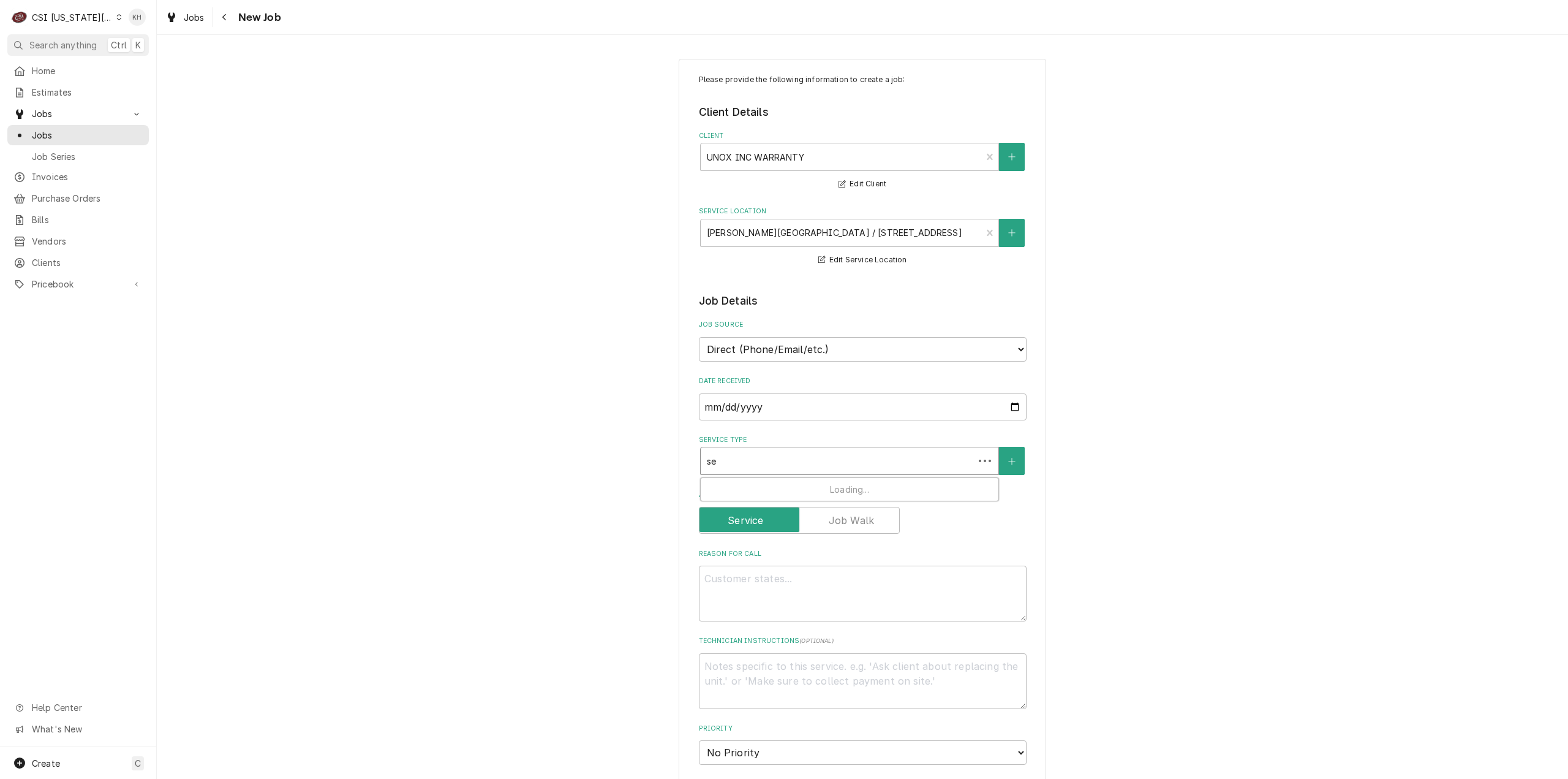
type textarea "x"
type input "ser"
type textarea "x"
type input "serv"
type textarea "x"
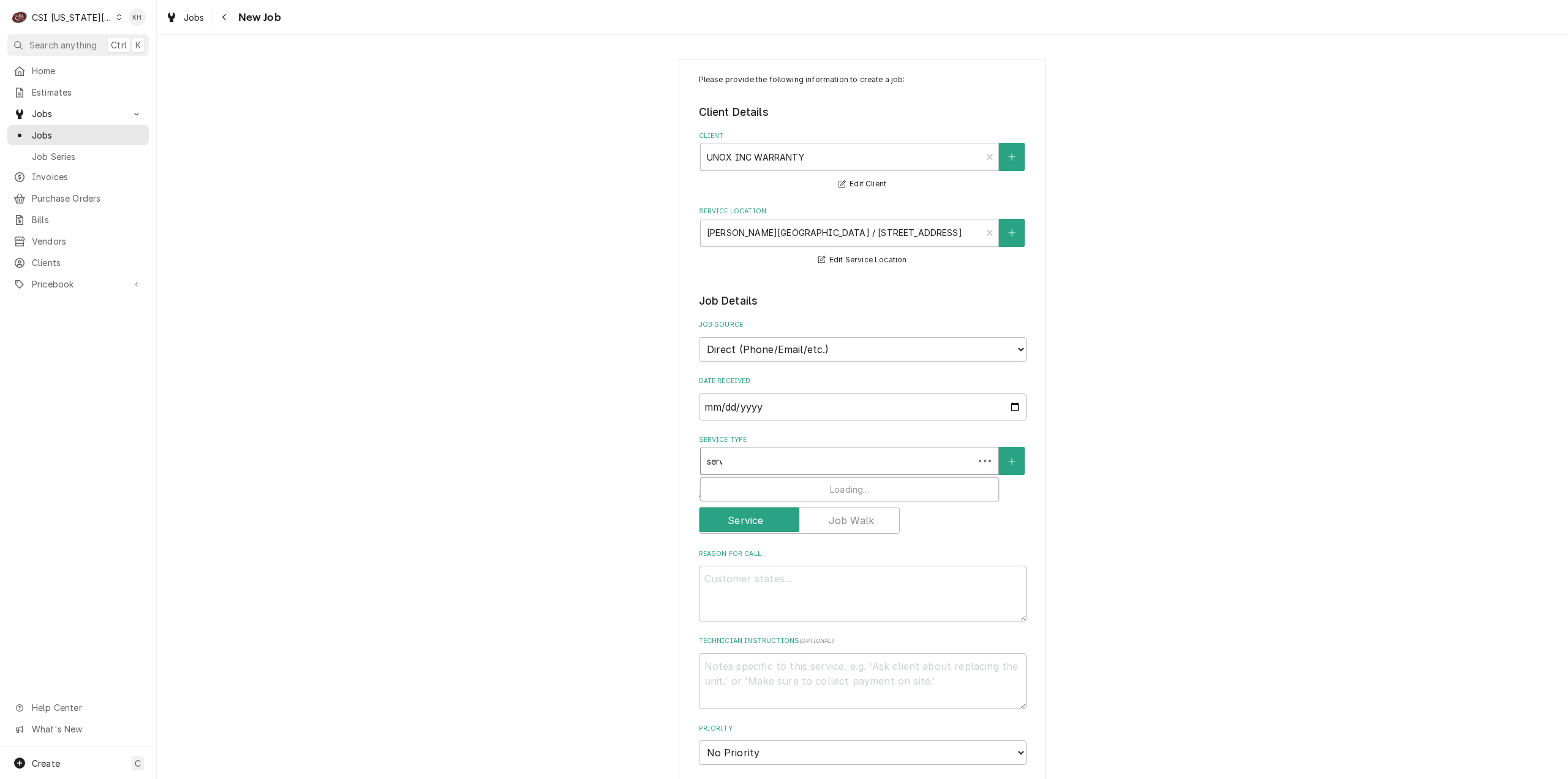
type input "servic"
type textarea "x"
type input "service"
type textarea "x"
type input "service c"
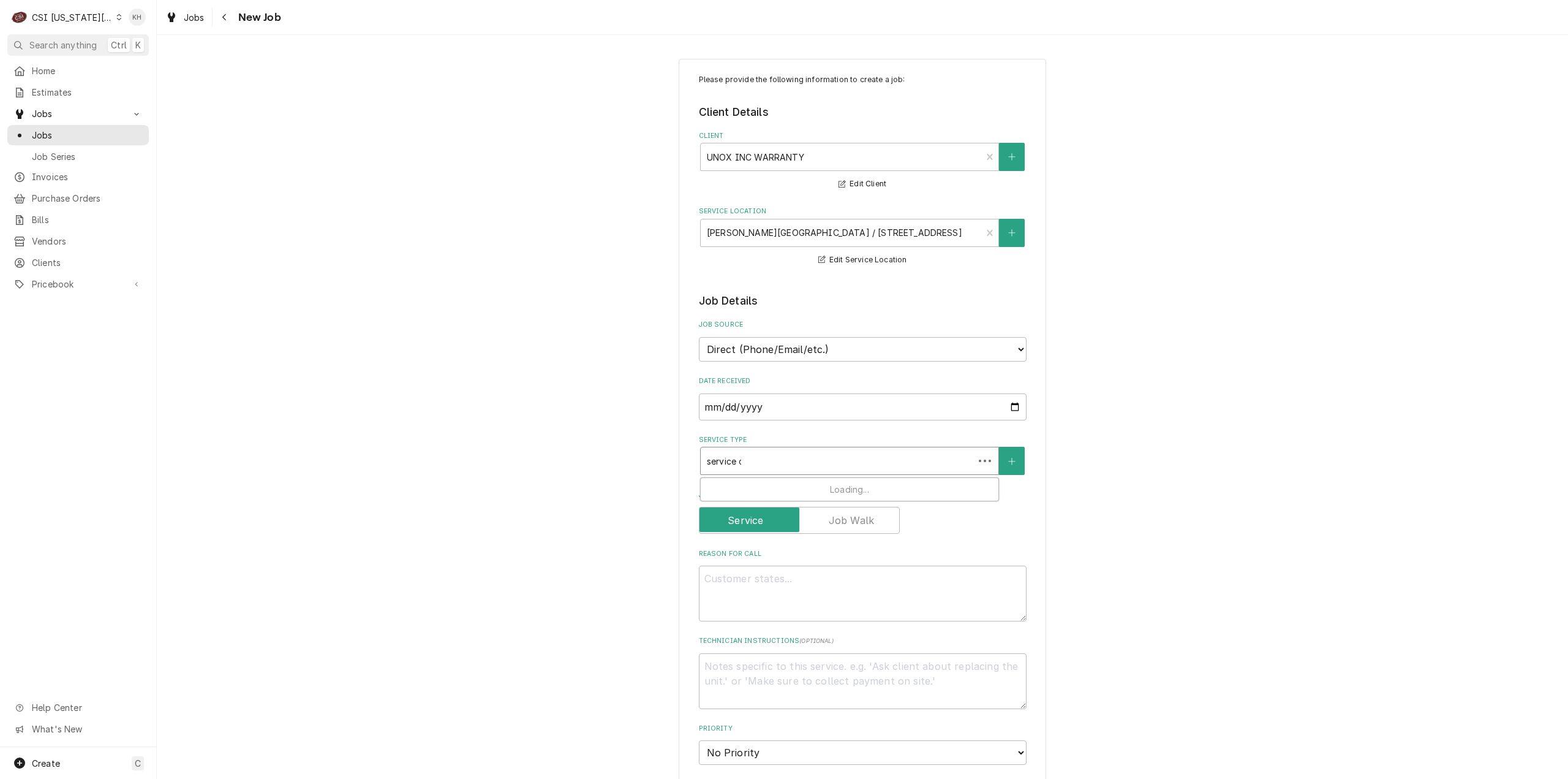
type textarea "x"
type input "service ca"
type textarea "x"
type input "service cal"
type textarea "x"
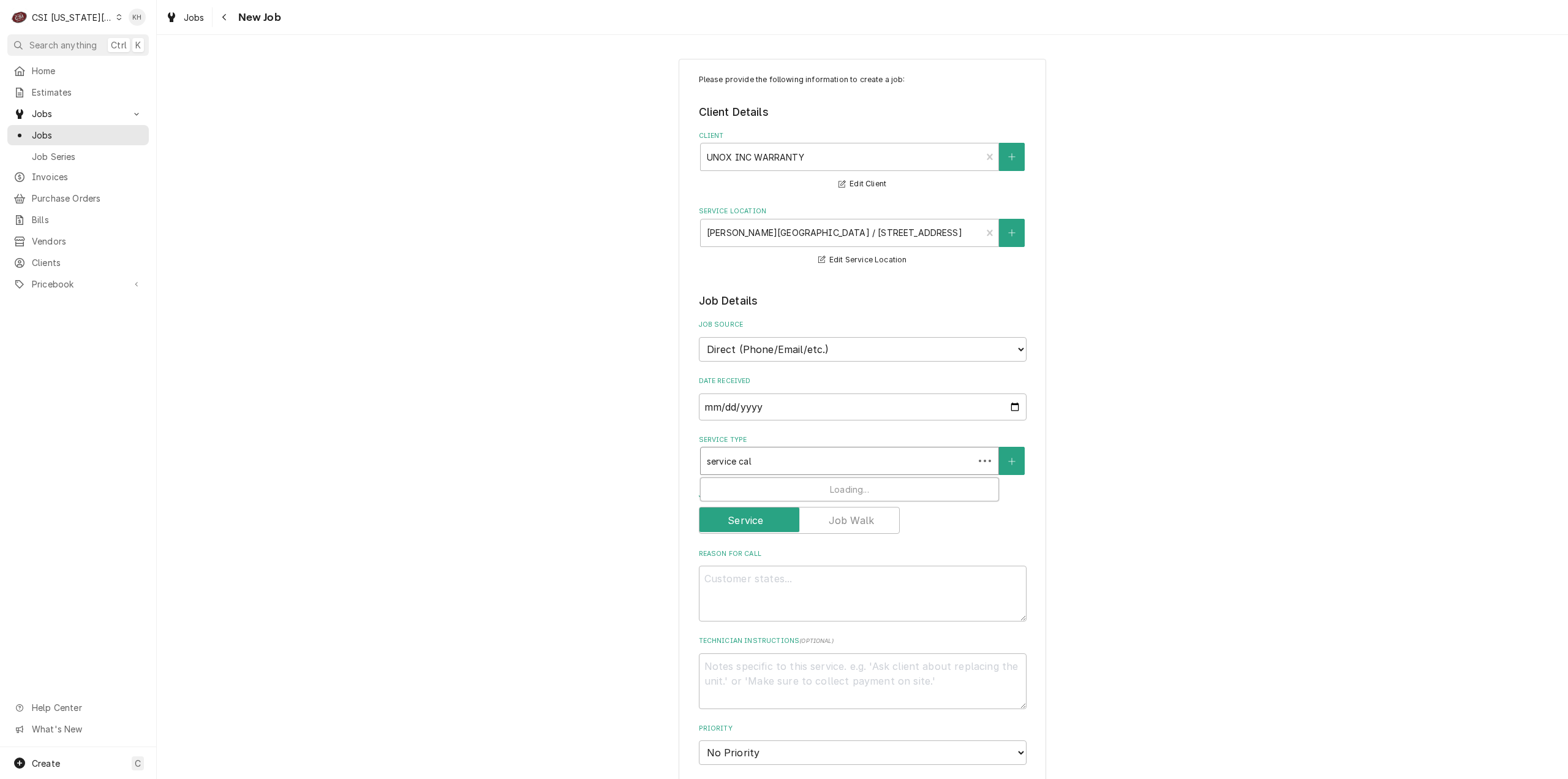
type input "service call"
click at [810, 489] on div "Job | Service Call ¹ Service Type 🛠️" at bounding box center [850, 494] width 298 height 32
click at [811, 704] on textarea "Technician Instructions ( optional )" at bounding box center [863, 702] width 328 height 56
type textarea "x"
type textarea "R"
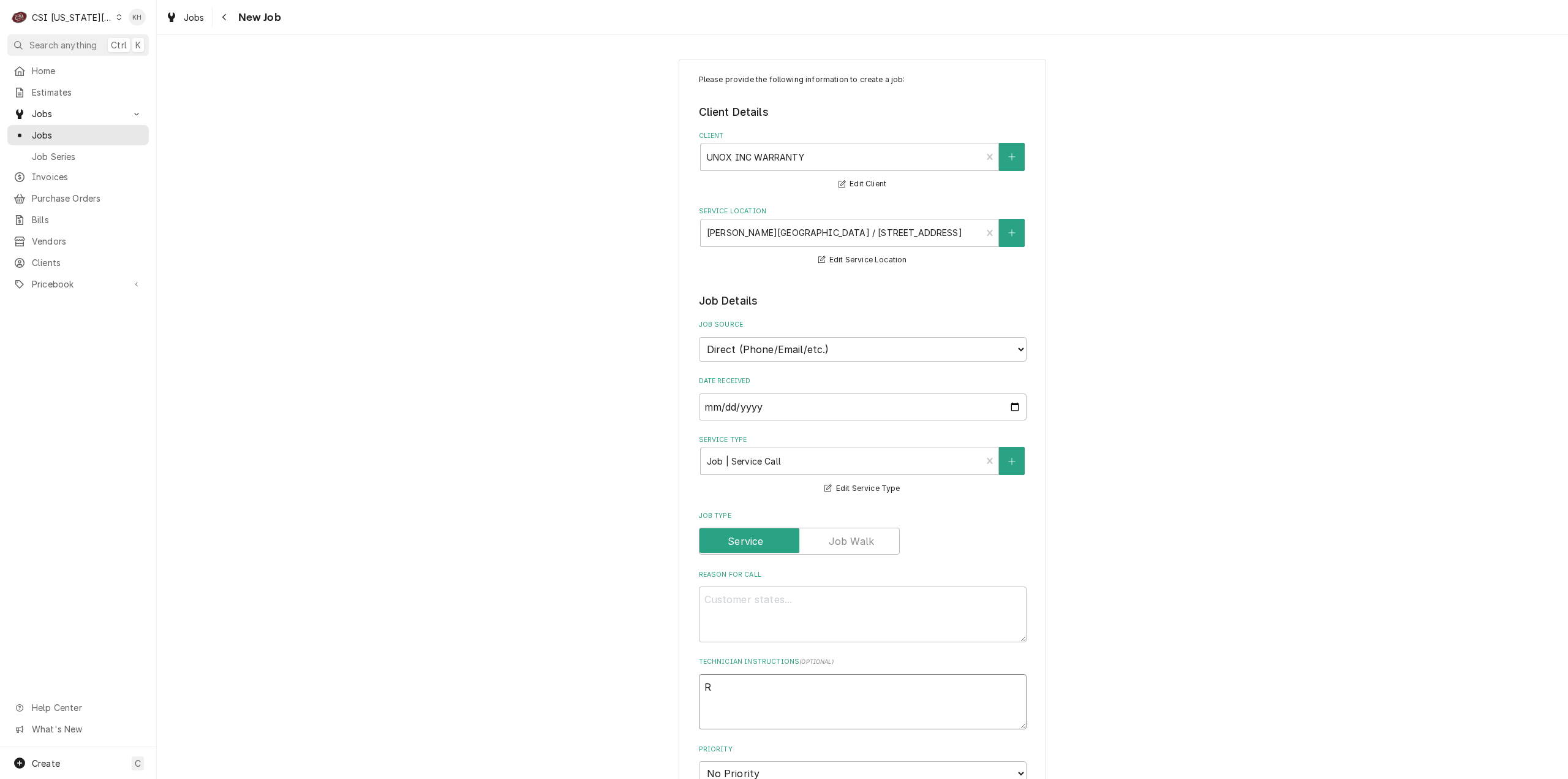
type textarea "x"
type textarea "RE"
type textarea "x"
type textarea "REC"
type textarea "x"
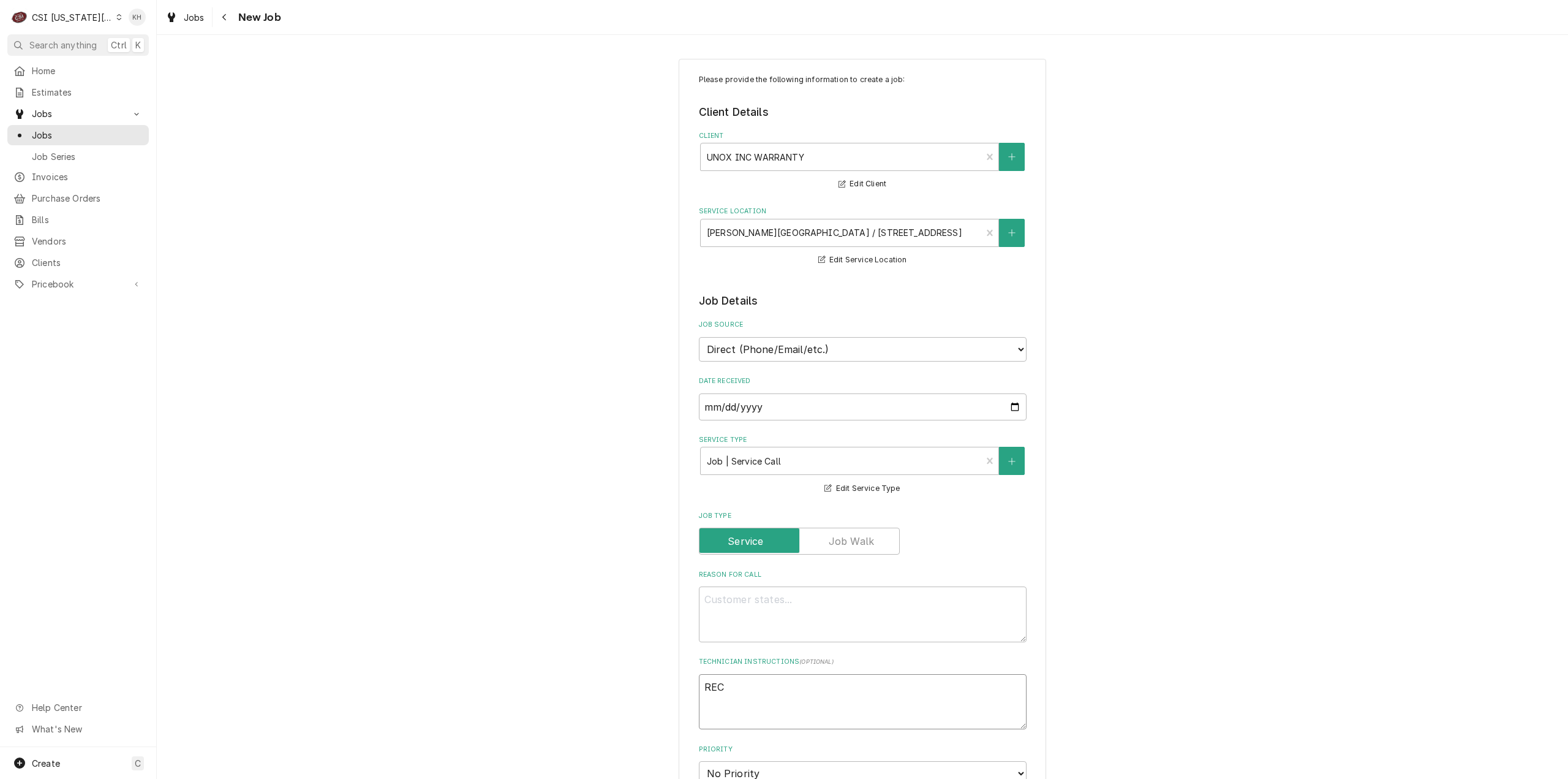
type textarea "RECA"
type textarea "x"
type textarea "RECAL"
type textarea "x"
type textarea "RECALL"
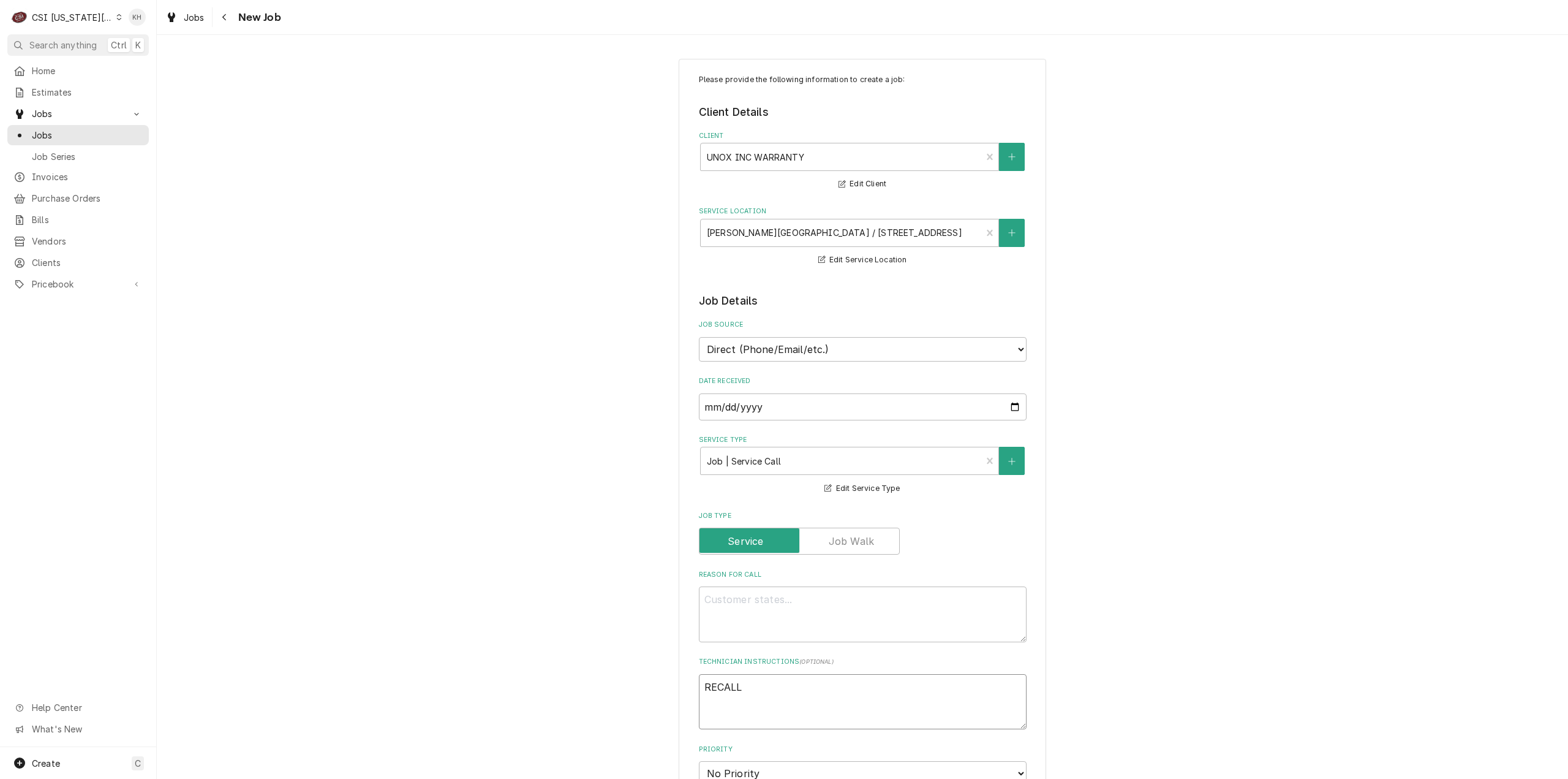
type textarea "x"
type textarea "RECALL"
type textarea "x"
type textarea "RECALL J"
type textarea "x"
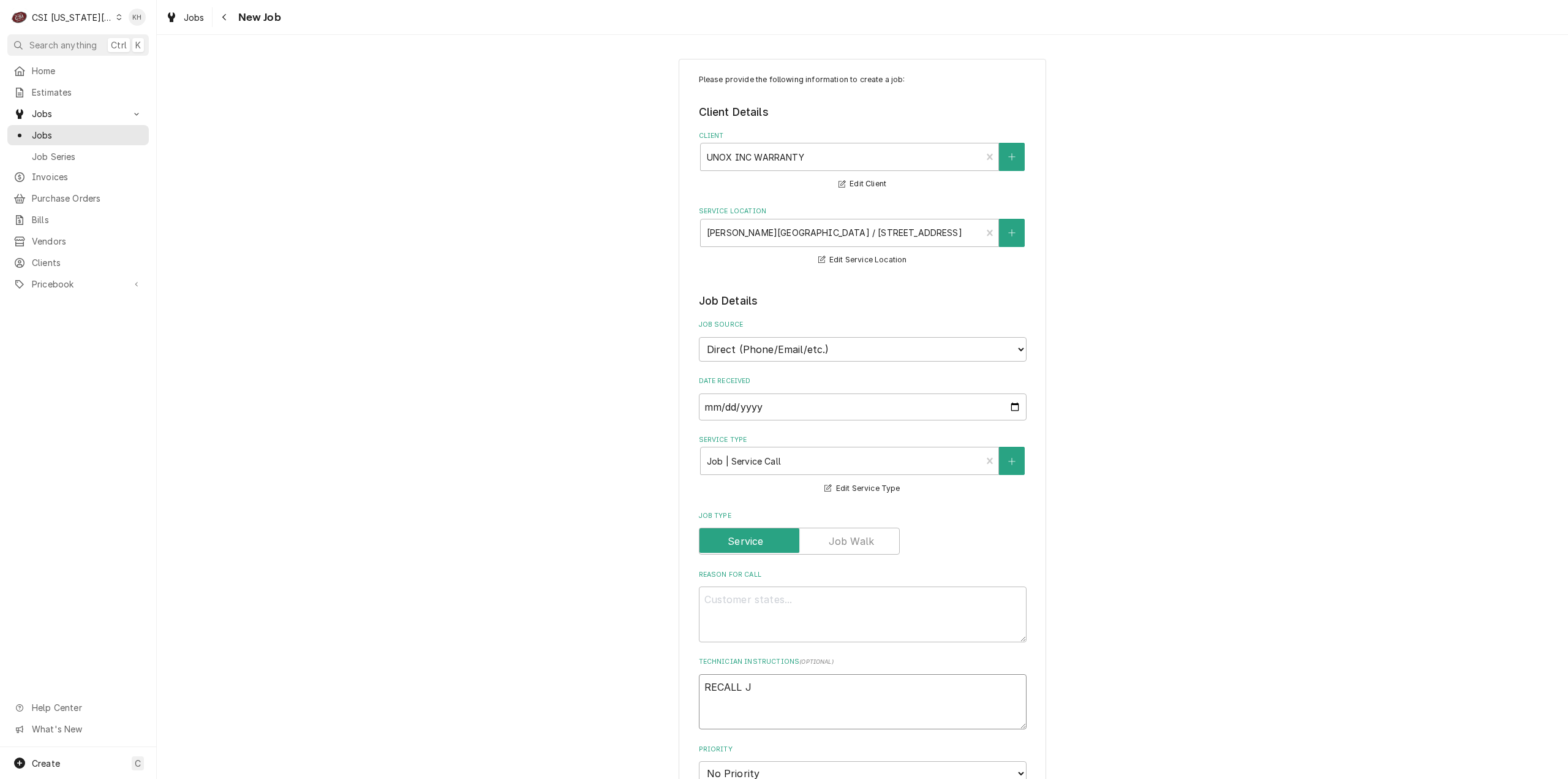
type textarea "RECALL JO"
type textarea "x"
type textarea "RECALL JOB"
type textarea "x"
type textarea "RECALL JOB-"
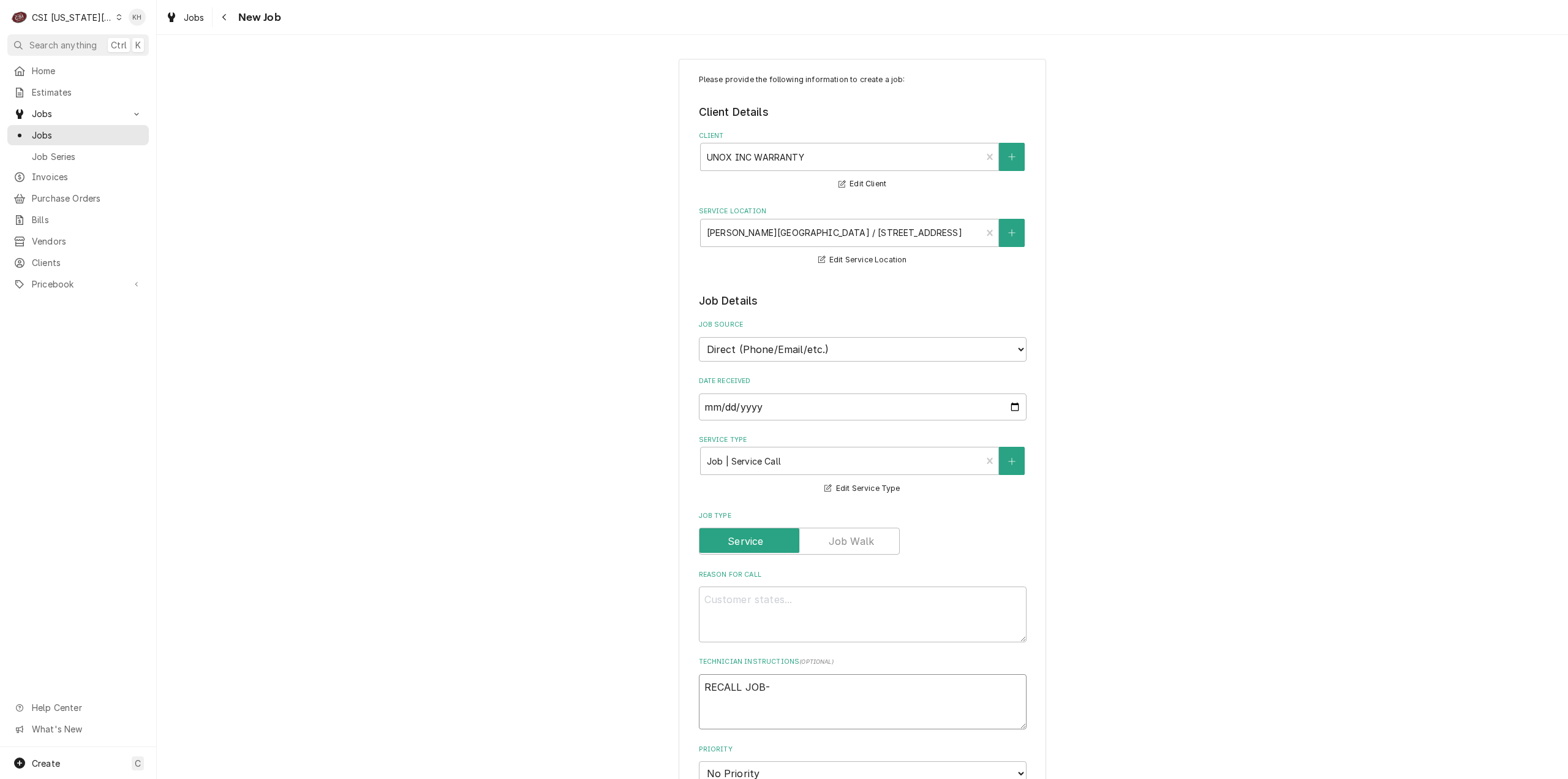
type textarea "x"
type textarea "RECALL JOB-3"
type textarea "x"
type textarea "RECALL JOB-32"
type textarea "x"
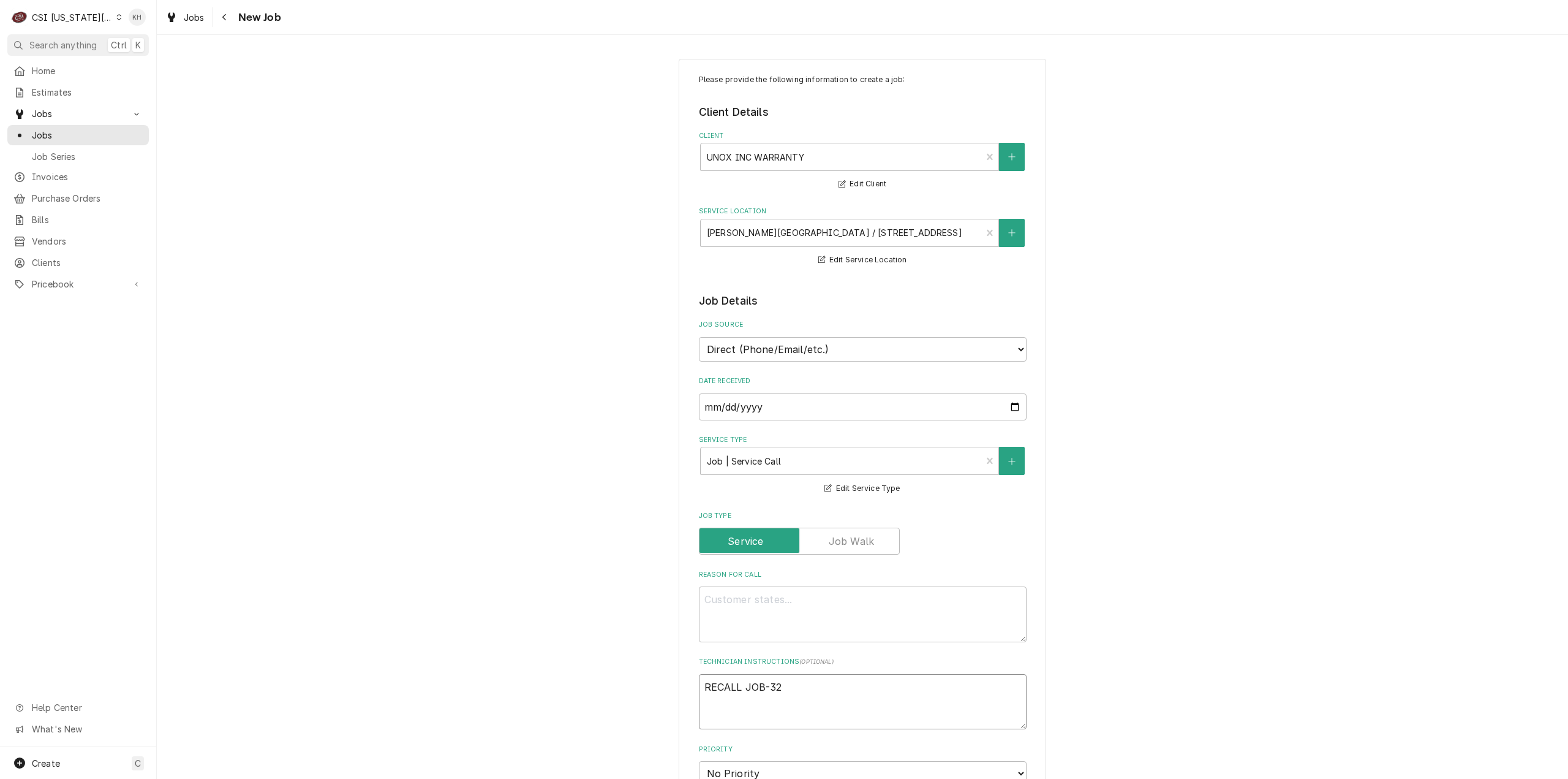
type textarea "RECALL JOB-322"
type textarea "x"
type textarea "RECALL JOB-3224"
type textarea "x"
type textarea "RECALL JOB-32249"
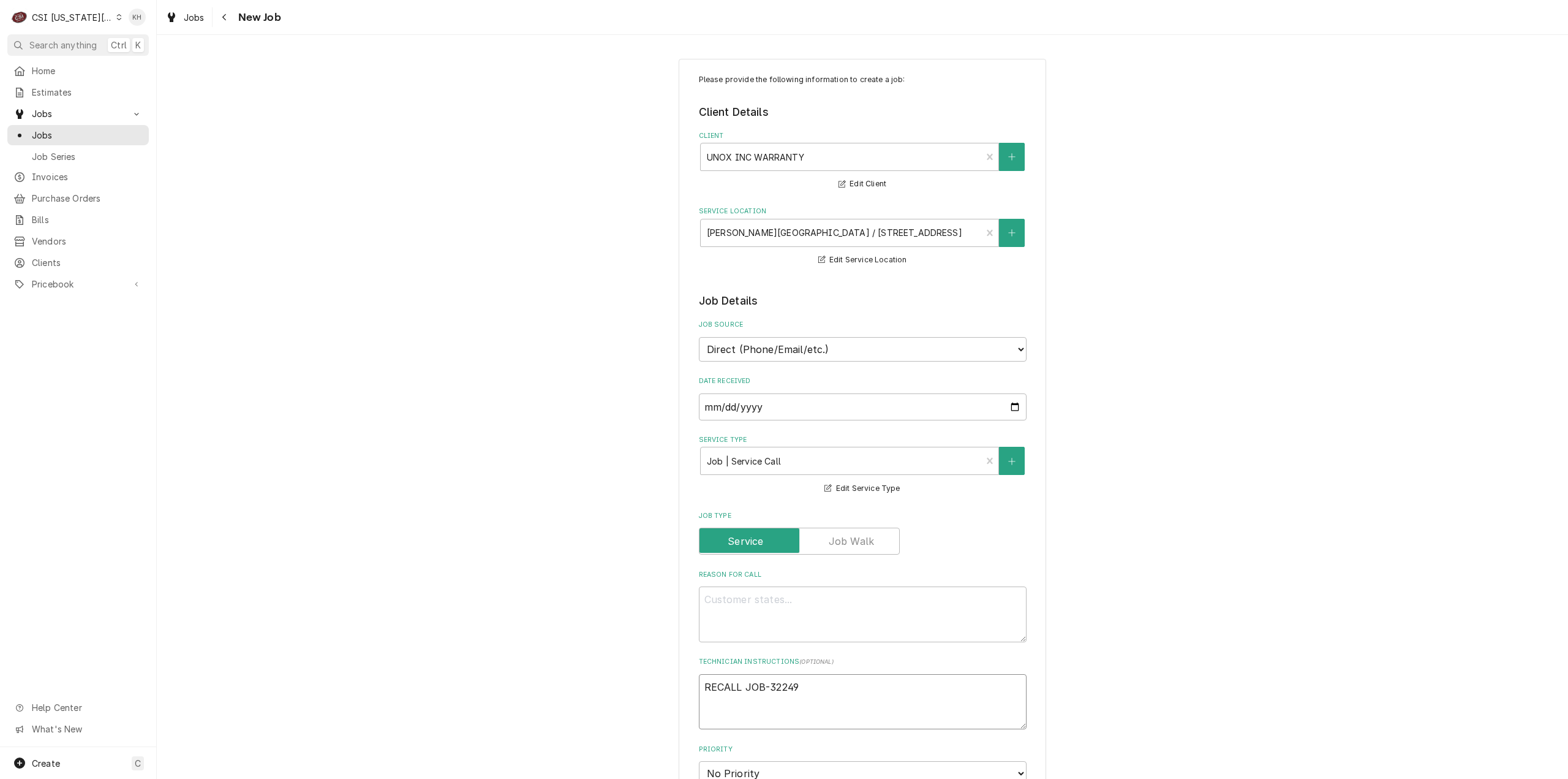
type textarea "x"
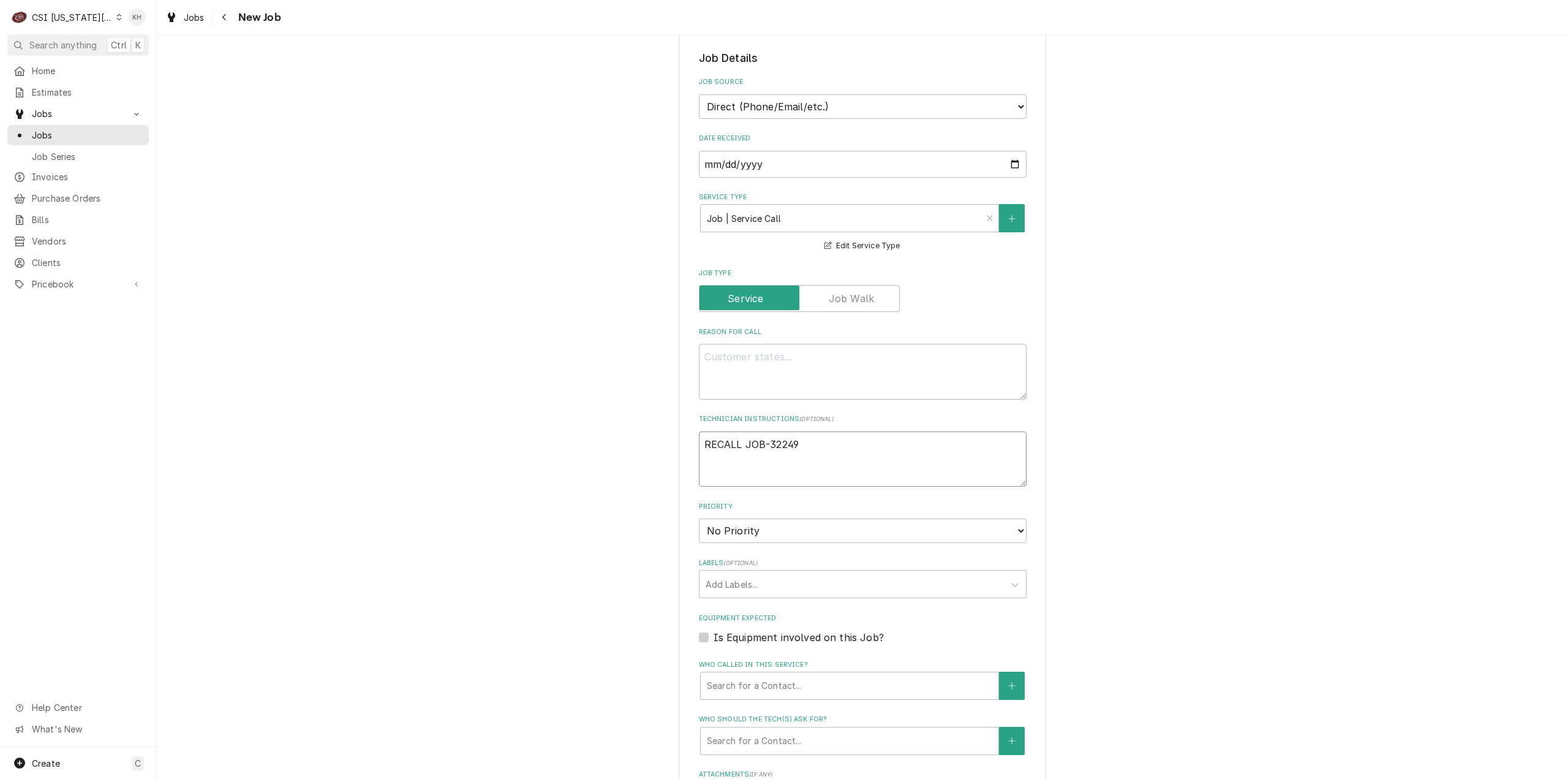
scroll to position [245, 0]
type textarea "RECALL JOB-32249"
click at [851, 379] on textarea "Reason For Call" at bounding box center [863, 370] width 328 height 56
type textarea "x"
type textarea "C"
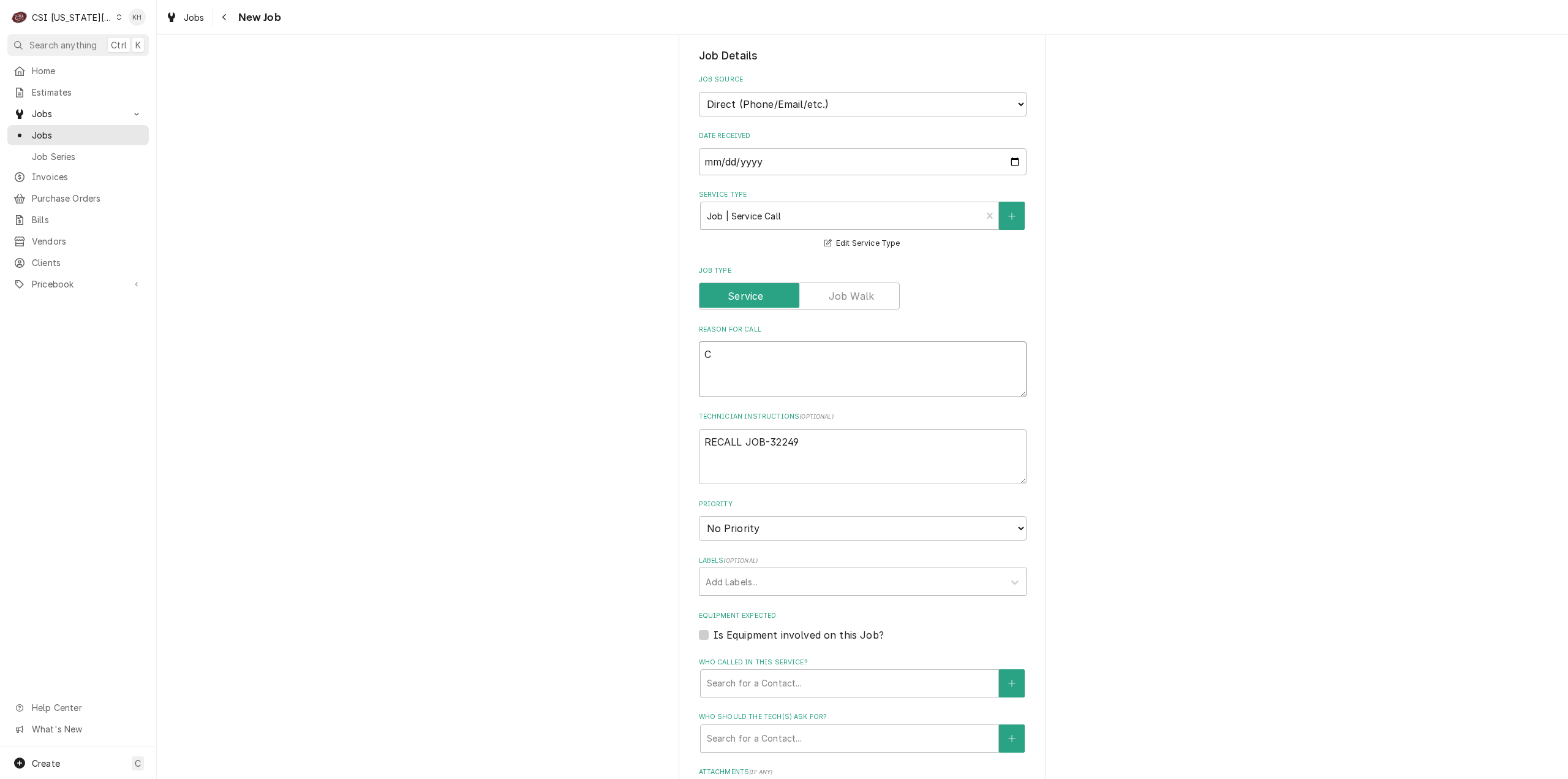
type textarea "x"
type textarea "Cu"
type textarea "x"
type textarea "Cus"
type textarea "x"
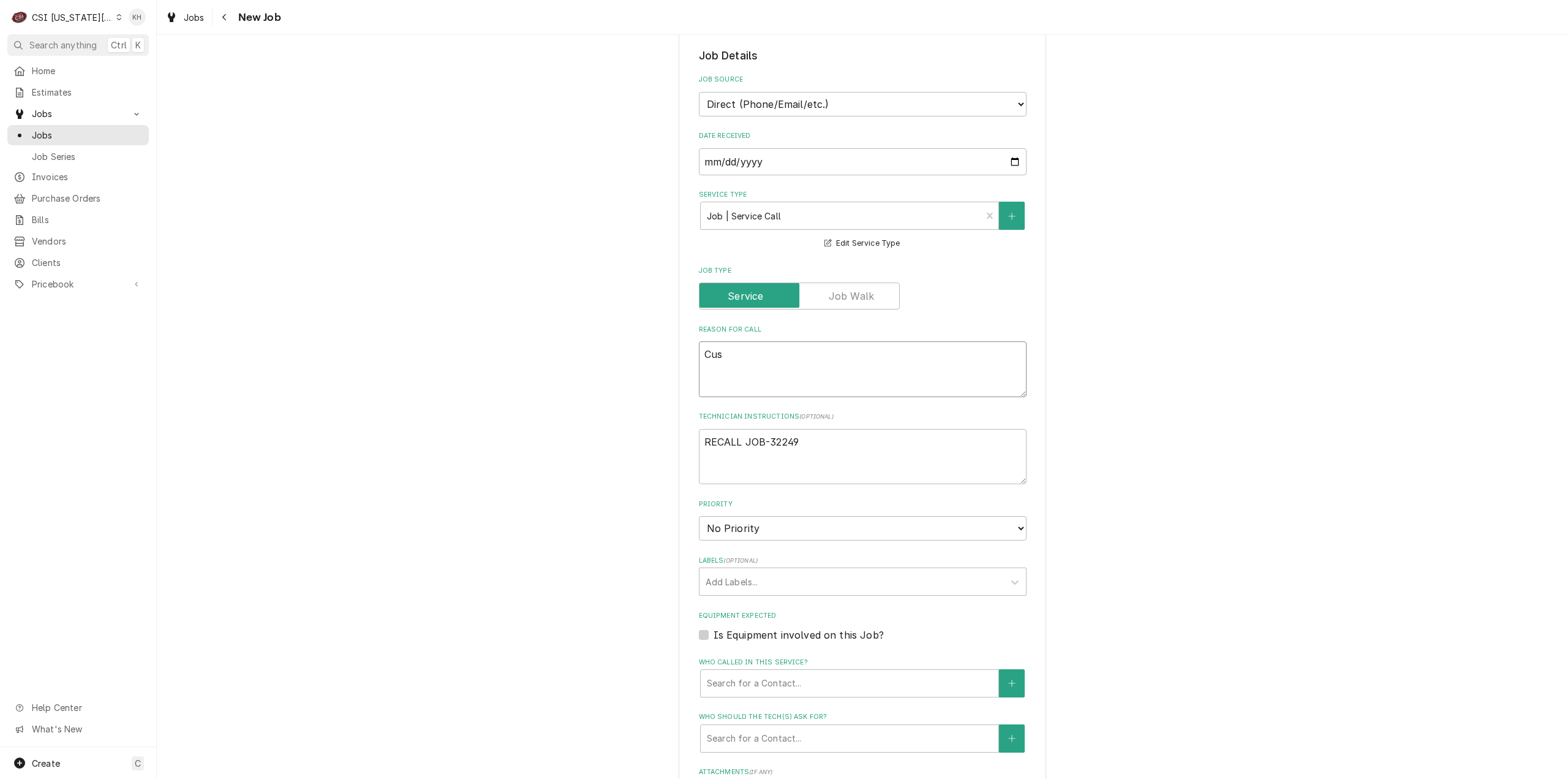
type textarea "Cust"
type textarea "x"
type textarea "Custo"
type textarea "x"
type textarea "Custom"
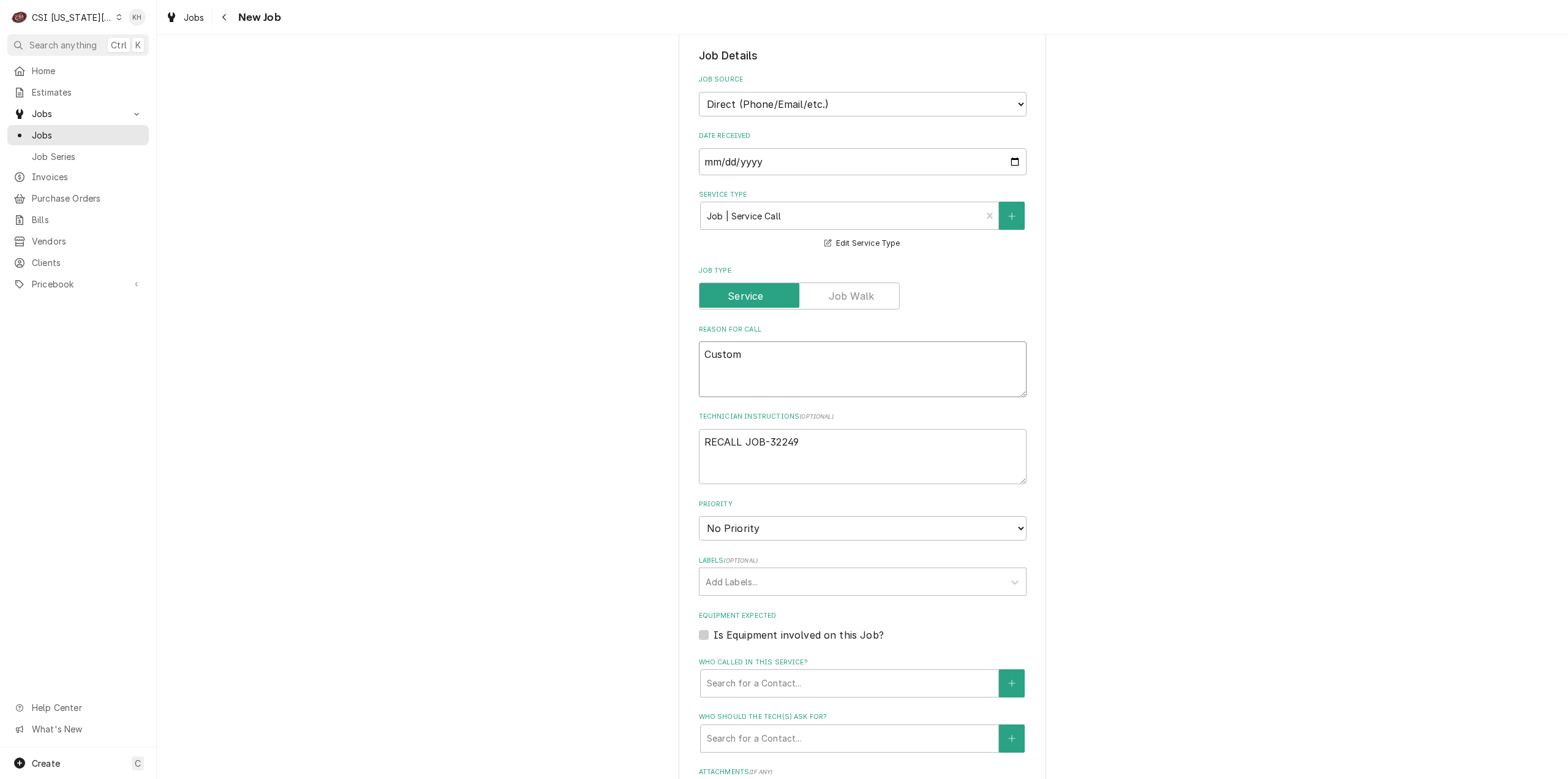
type textarea "x"
type textarea "Custome"
type textarea "x"
type textarea "Customer"
type textarea "x"
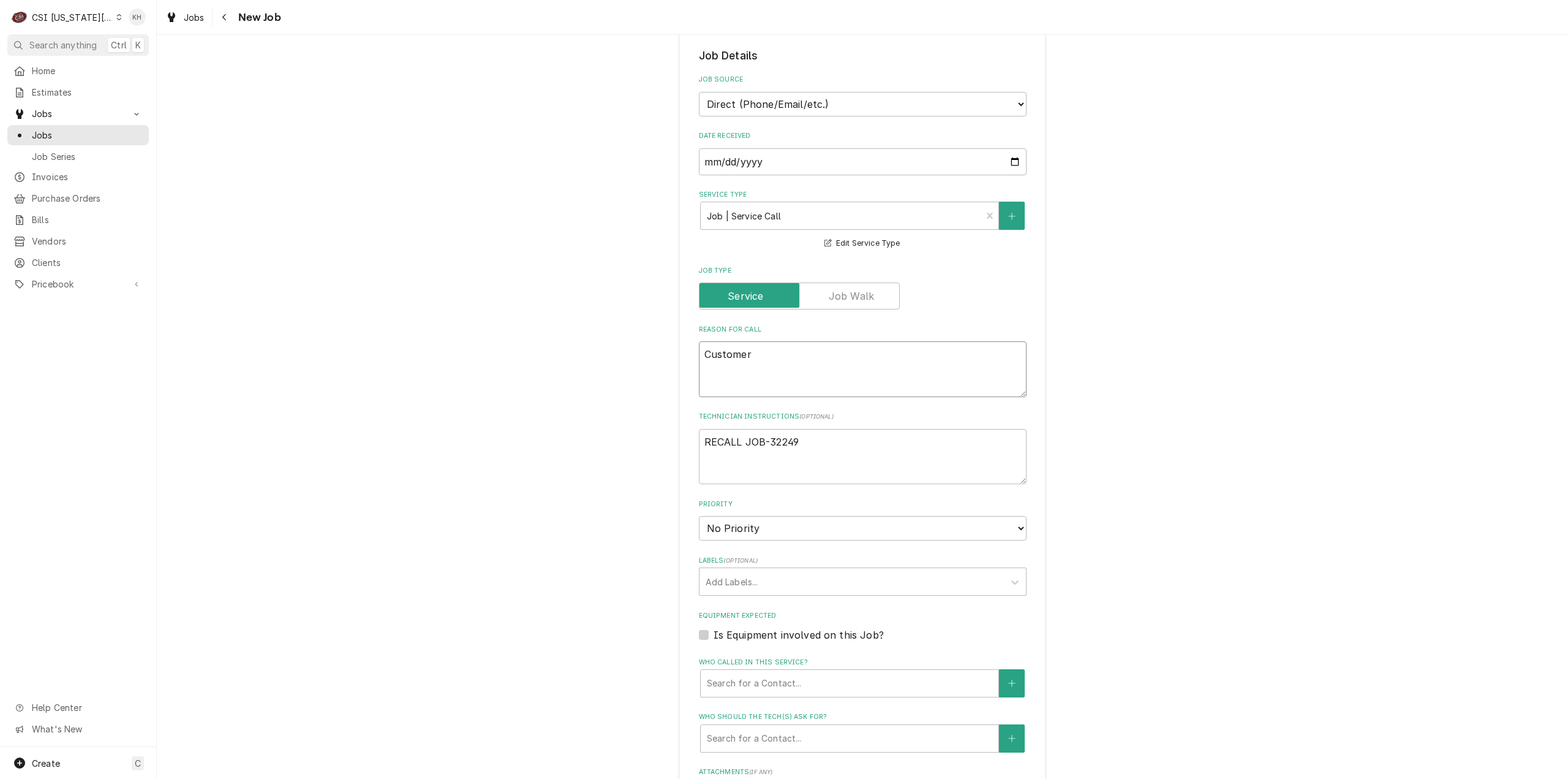
type textarea "Customer"
type textarea "x"
type textarea "Customer s"
type textarea "x"
type textarea "Customer st"
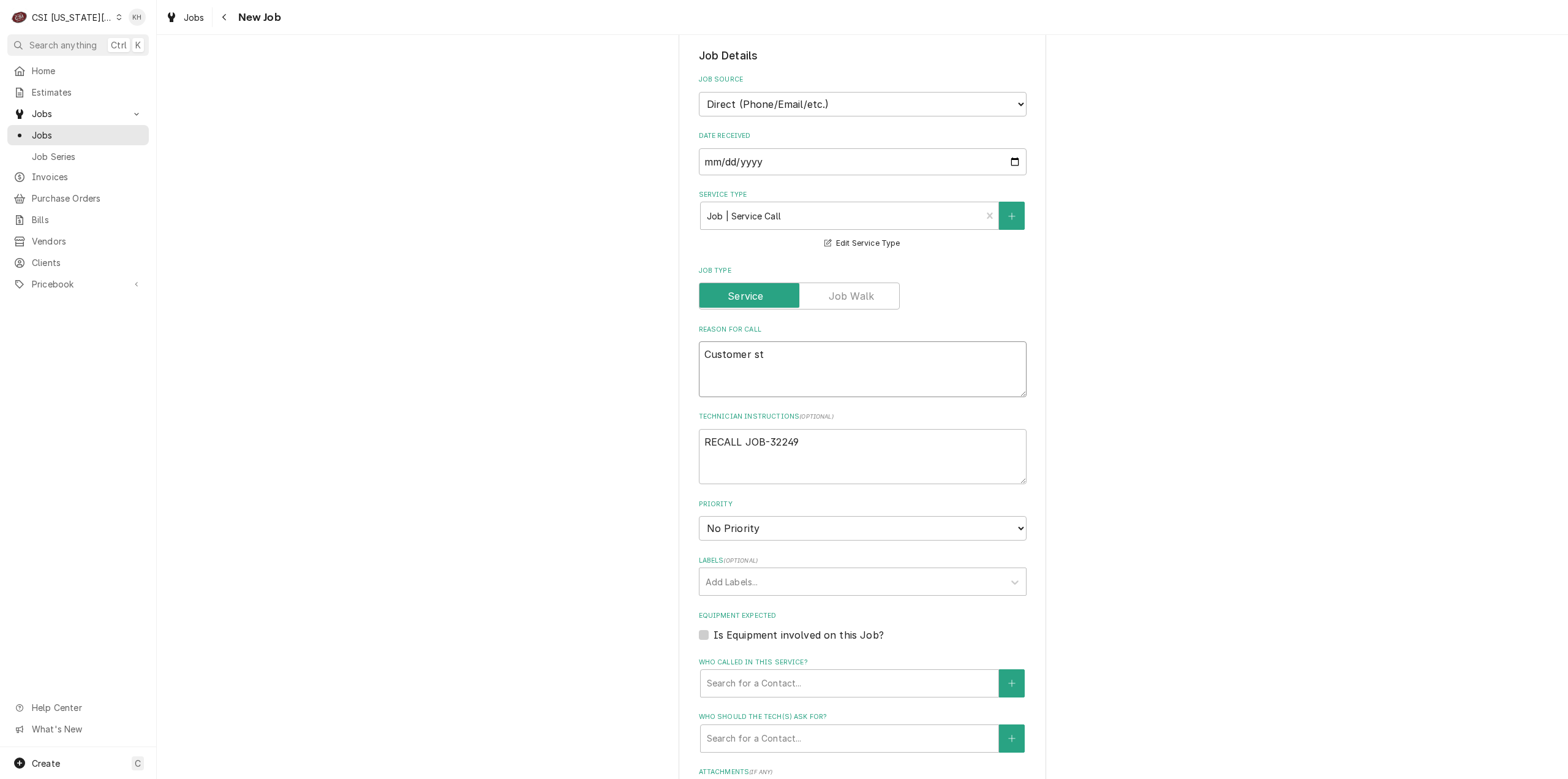
type textarea "x"
type textarea "Customer sta"
type textarea "x"
type textarea "Customer stat"
type textarea "x"
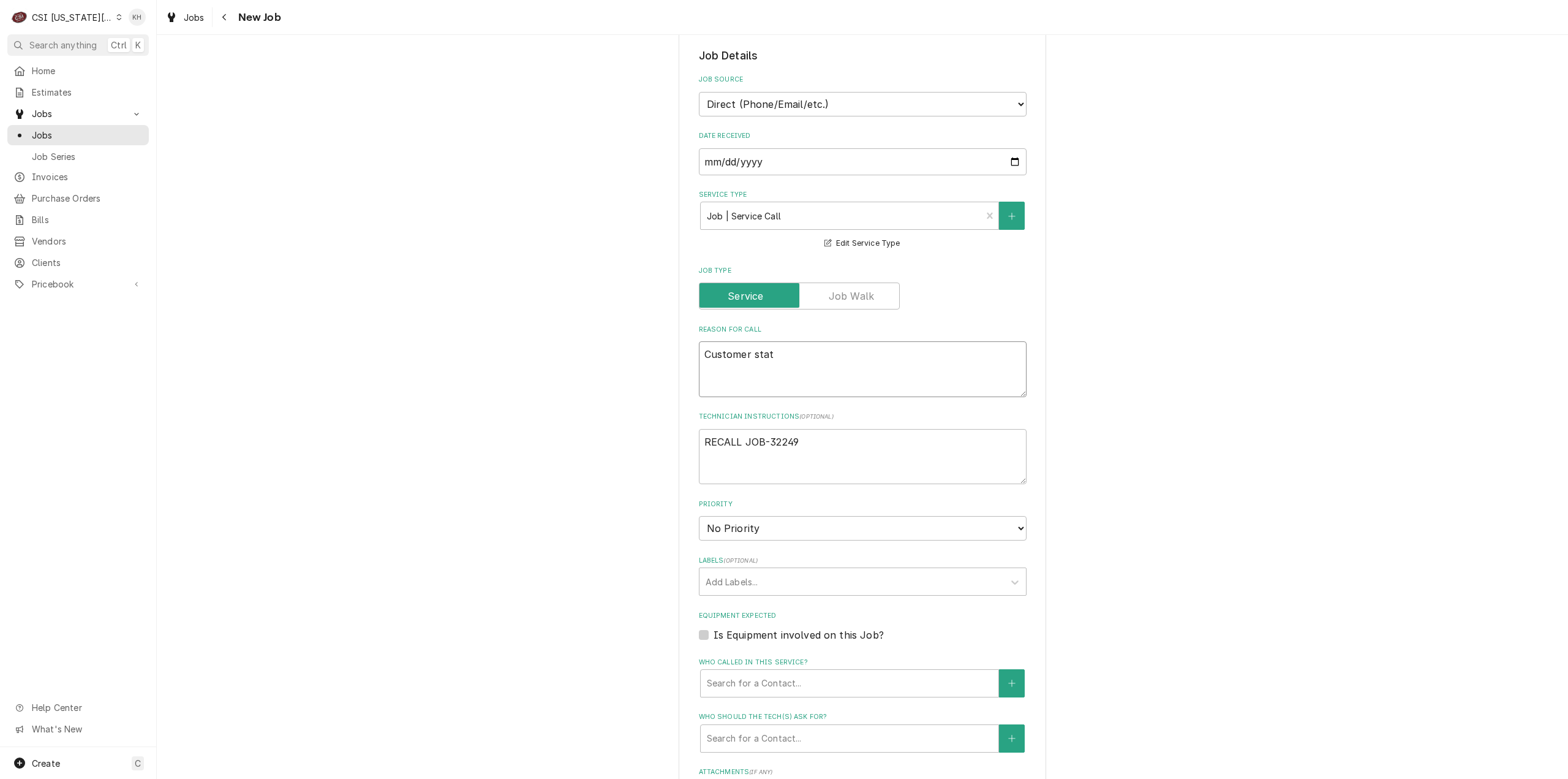
type textarea "Customer state"
type textarea "x"
type textarea "Customer stated"
type textarea "x"
type textarea "Customer state"
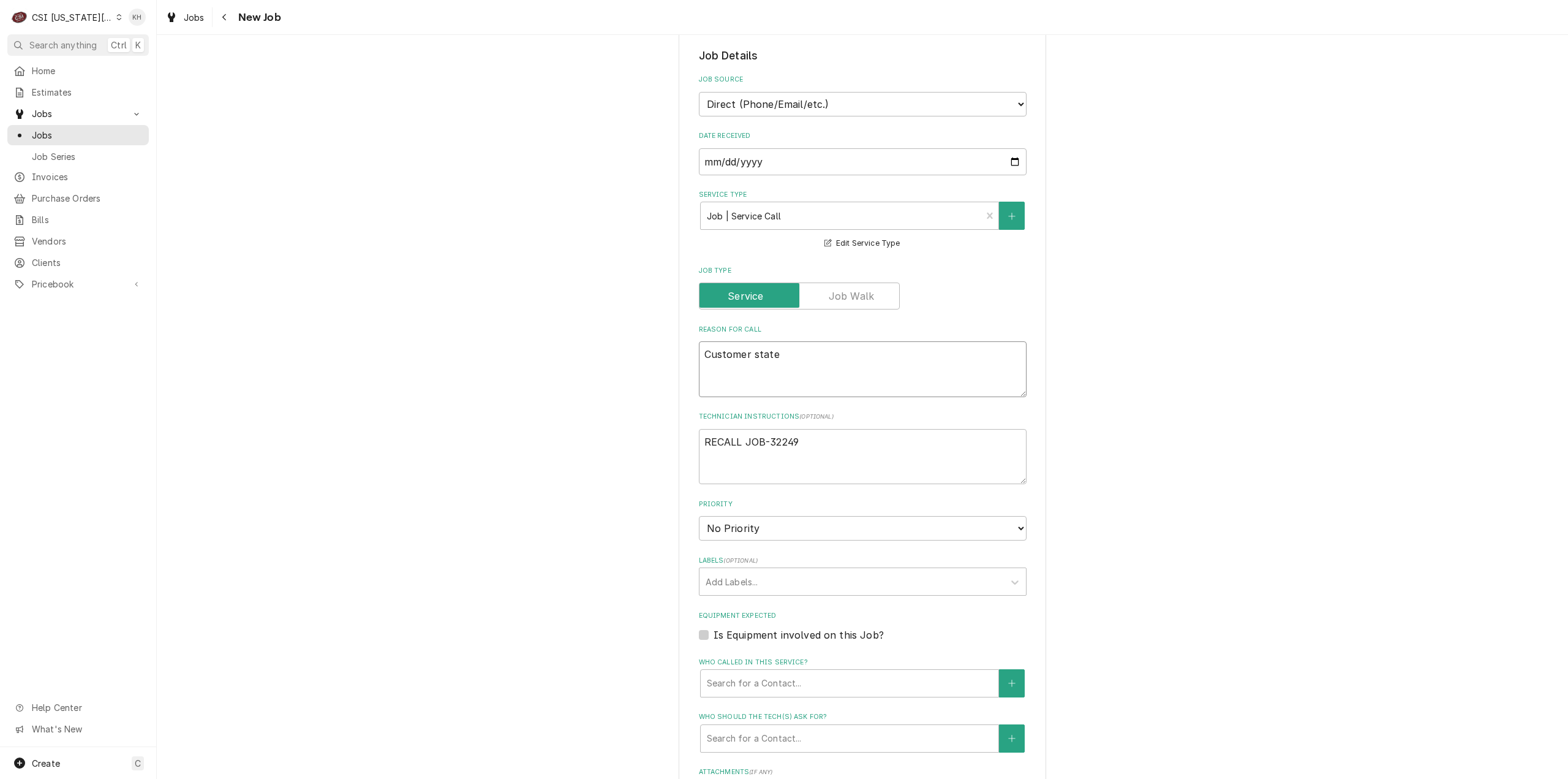
type textarea "x"
type textarea "Customer states"
type textarea "x"
type textarea "Customer states o"
type textarea "x"
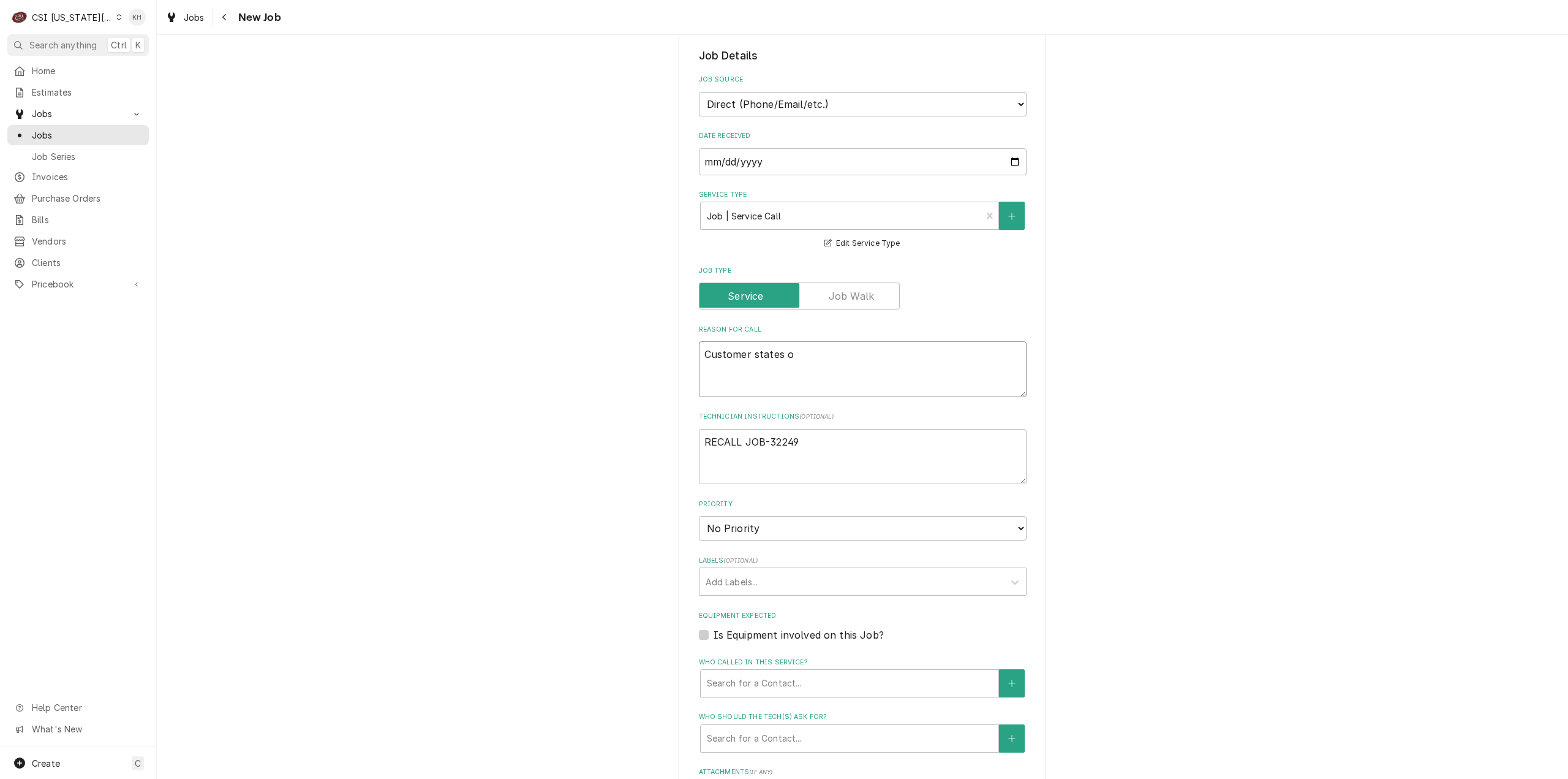
type textarea "Customer states ou"
type textarea "x"
type textarea "Customer states our"
type textarea "x"
type textarea "Customer states our"
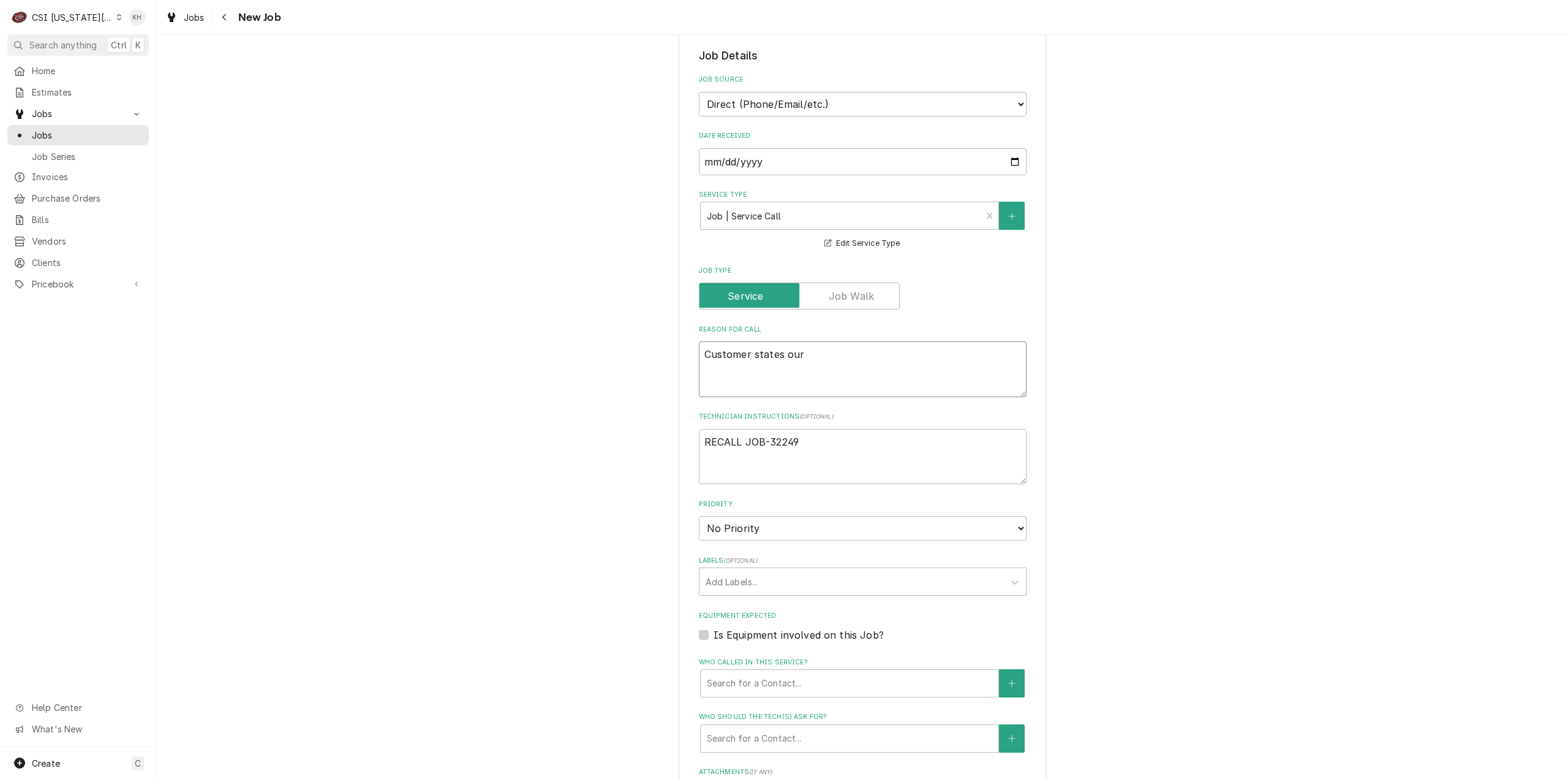
type textarea "x"
type textarea "Customer states our te"
type textarea "x"
type textarea "Customer states our tec"
type textarea "x"
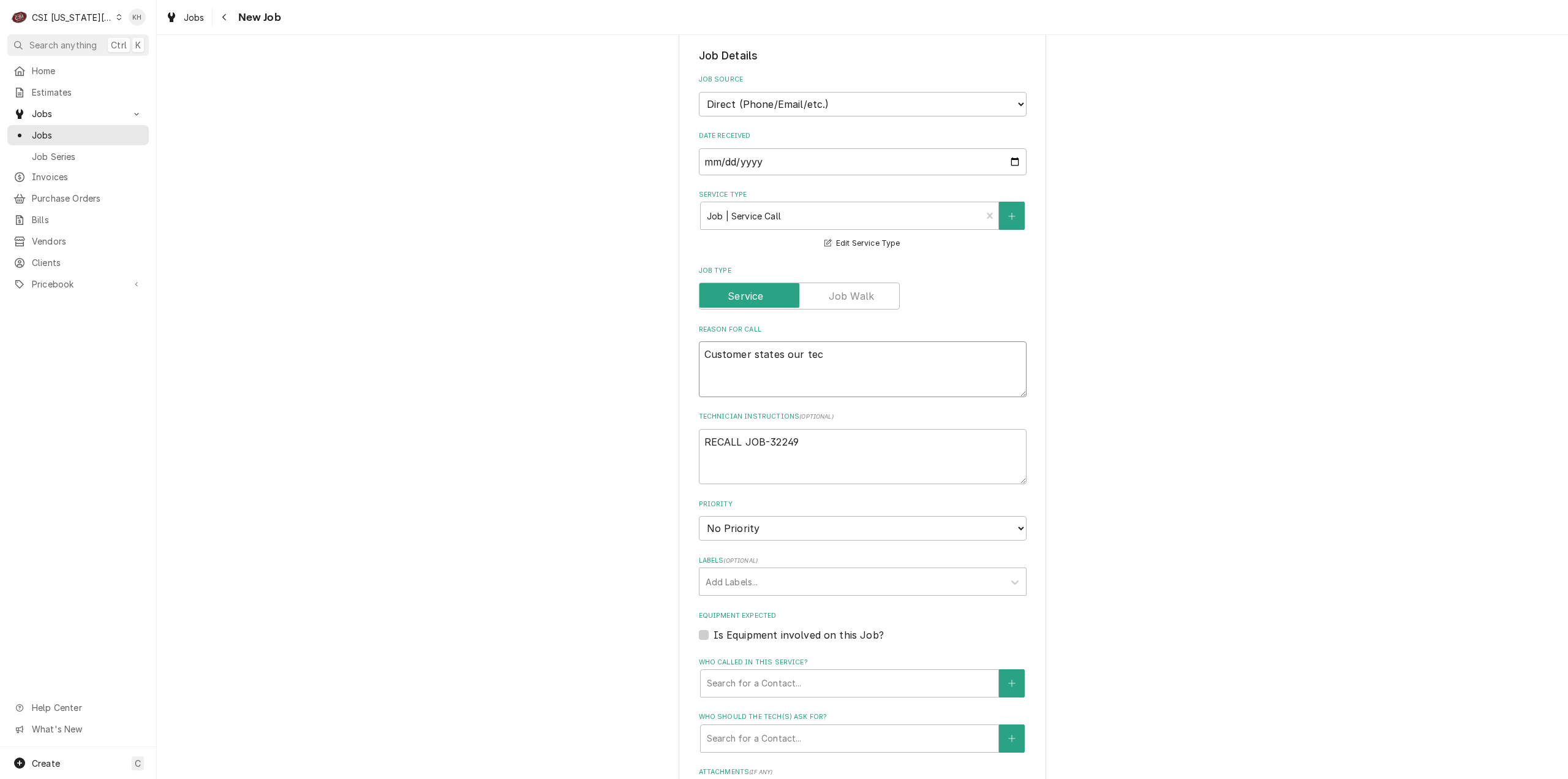
type textarea "Customer states our tech"
type textarea "x"
type textarea "Customer states our tech"
type textarea "x"
type textarea "Customer states our tech le"
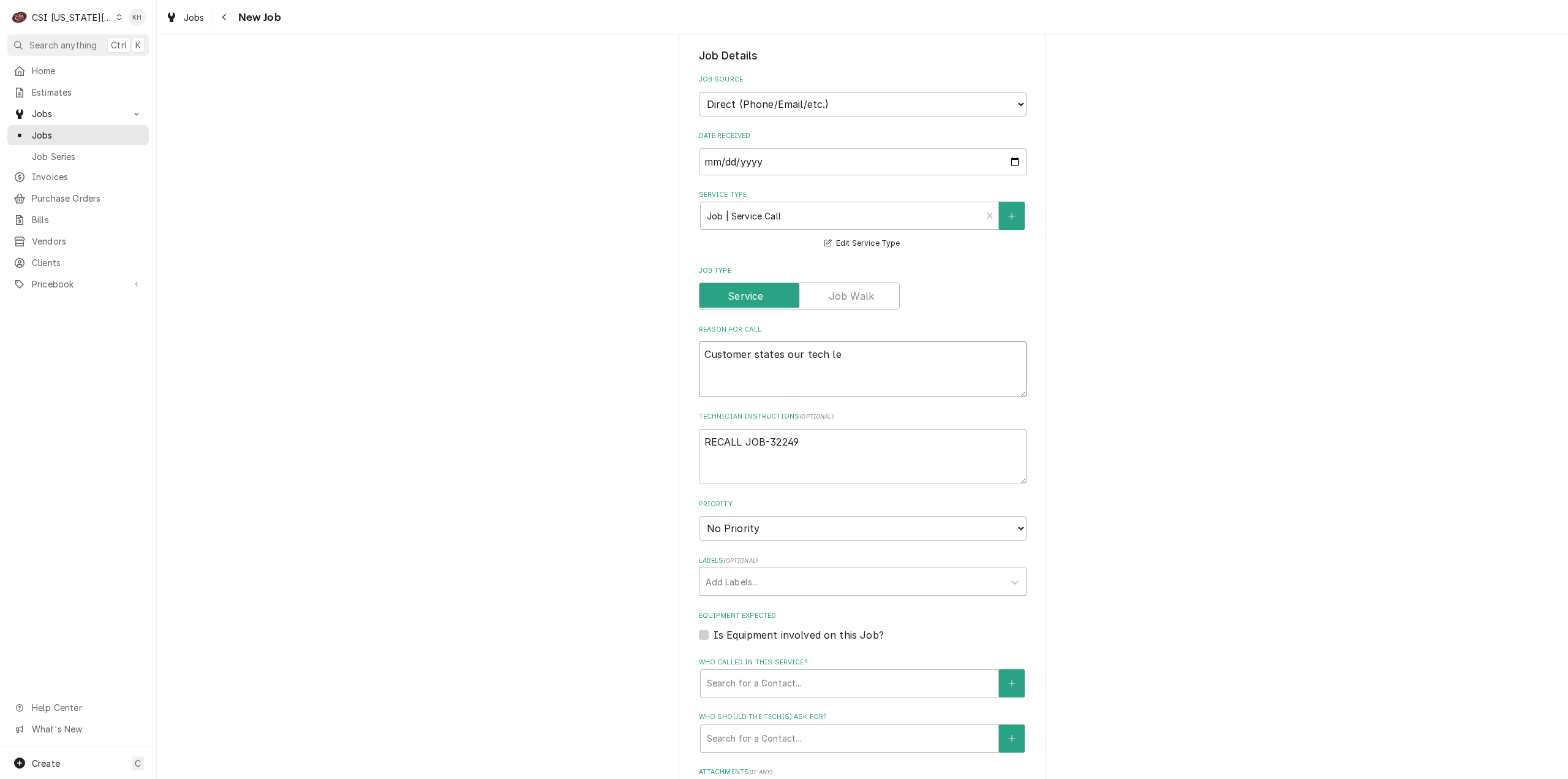
type textarea "x"
type textarea "Customer states our tech lef"
type textarea "x"
type textarea "Customer states our tech left"
type textarea "x"
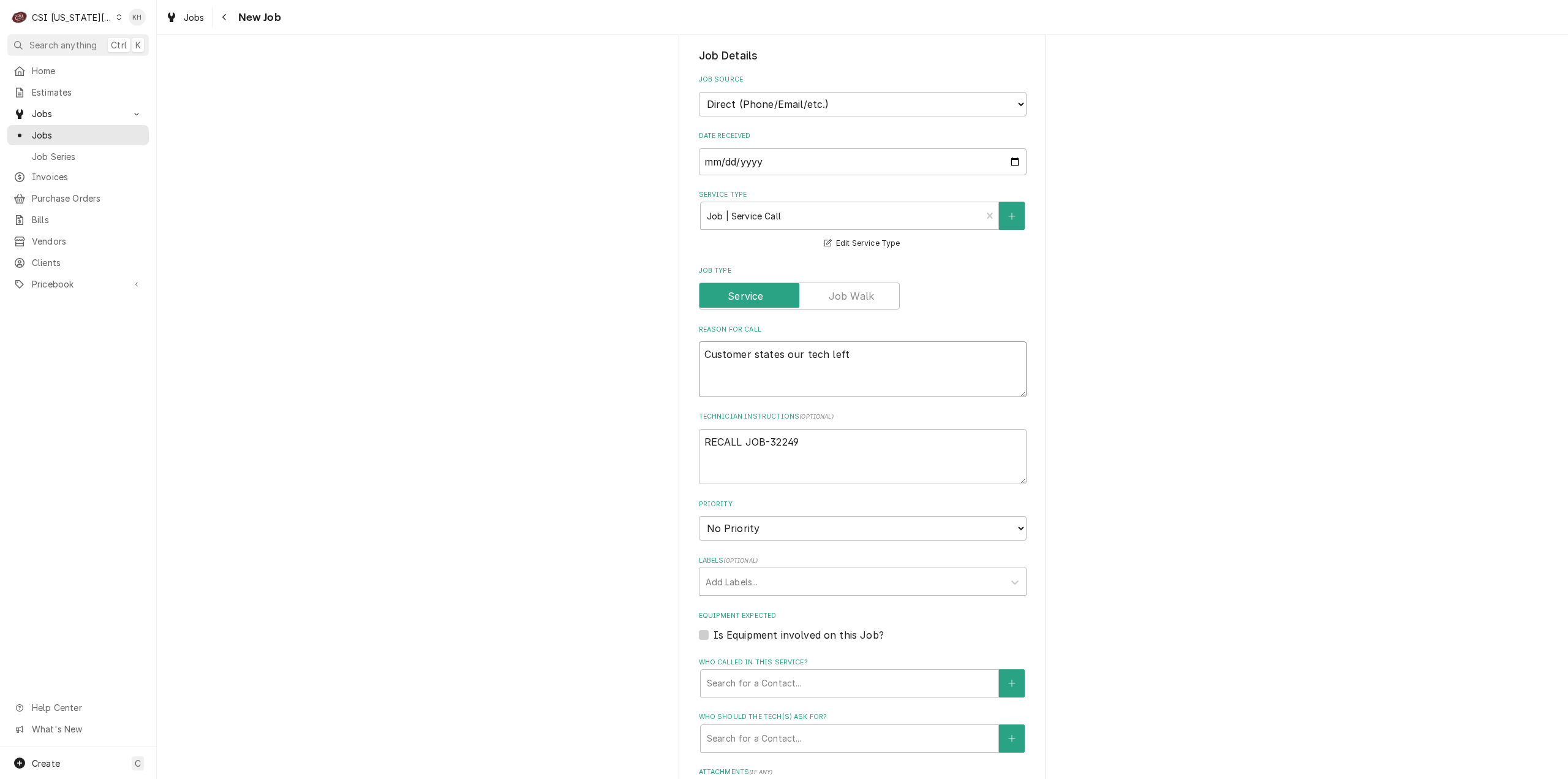
type textarea "Customer states our tech left"
type textarea "x"
type textarea "Customer states our tech left s"
type textarea "x"
type textarea "Customer states our tech left so"
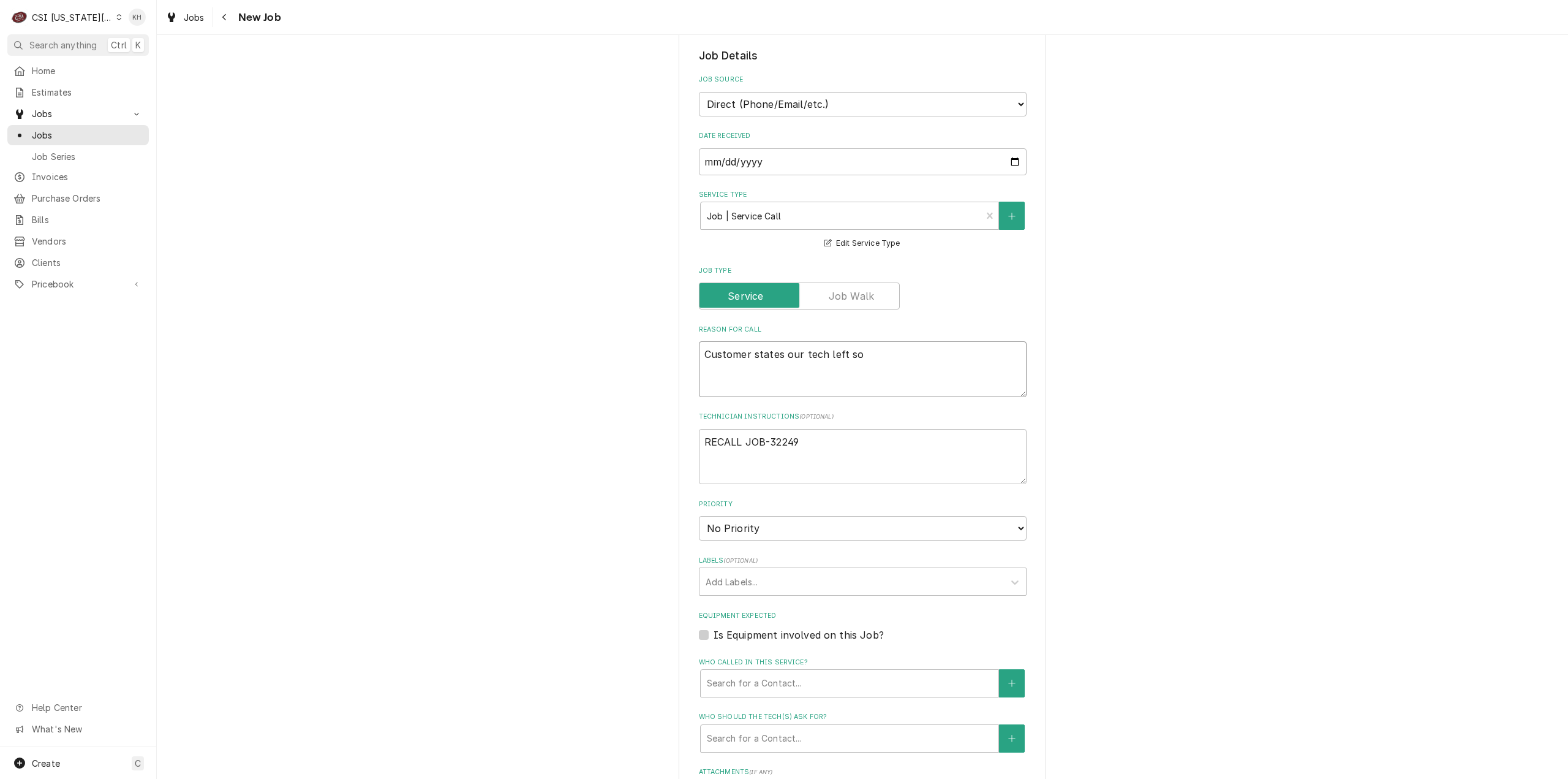
type textarea "x"
type textarea "Customer states our tech left some"
type textarea "x"
type textarea "Customer states our tech left some"
type textarea "x"
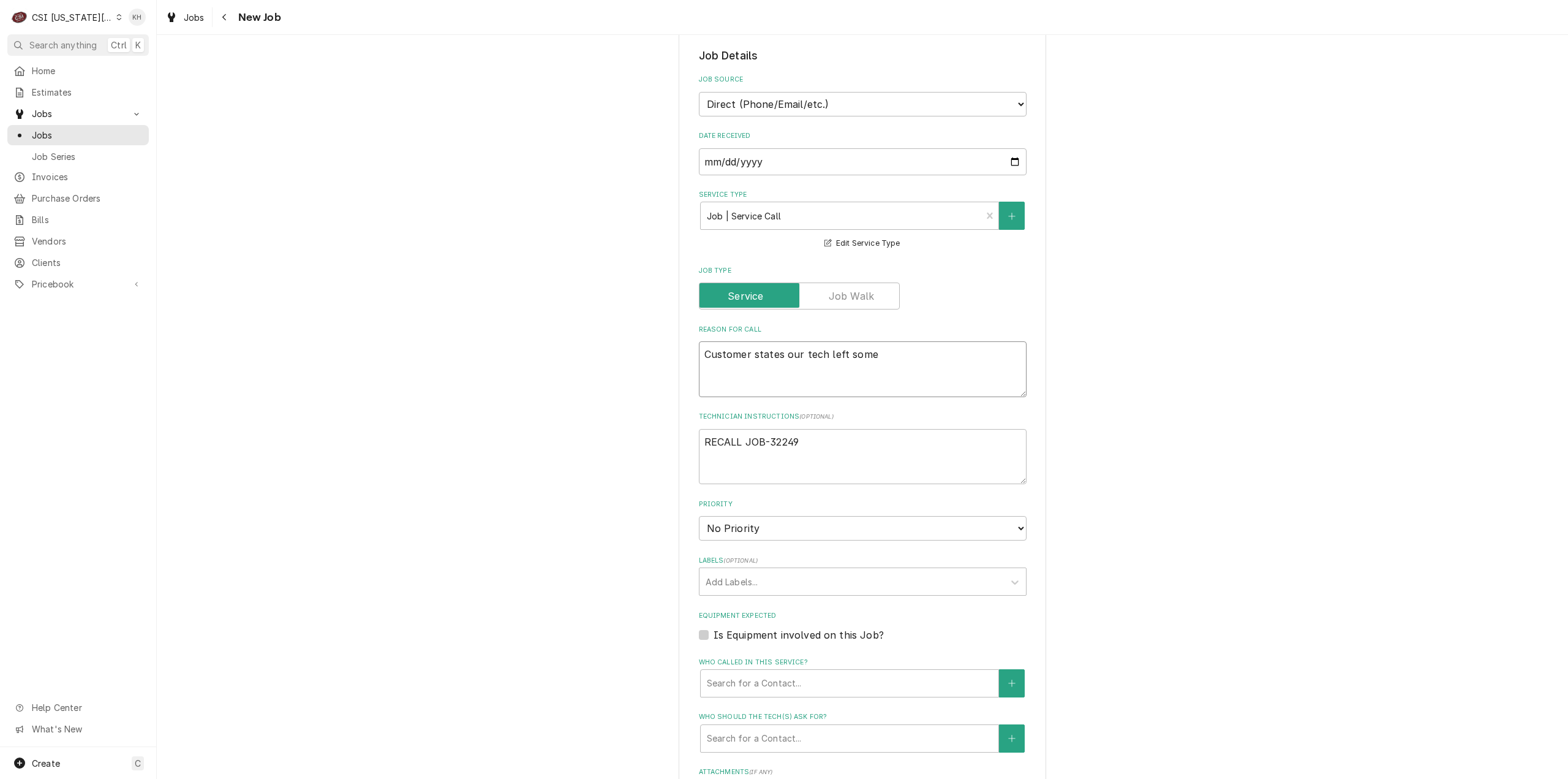
type textarea "Customer states our tech left some p"
type textarea "x"
type textarea "Customer states our tech left some pa"
type textarea "x"
type textarea "Customer states our tech left some pan"
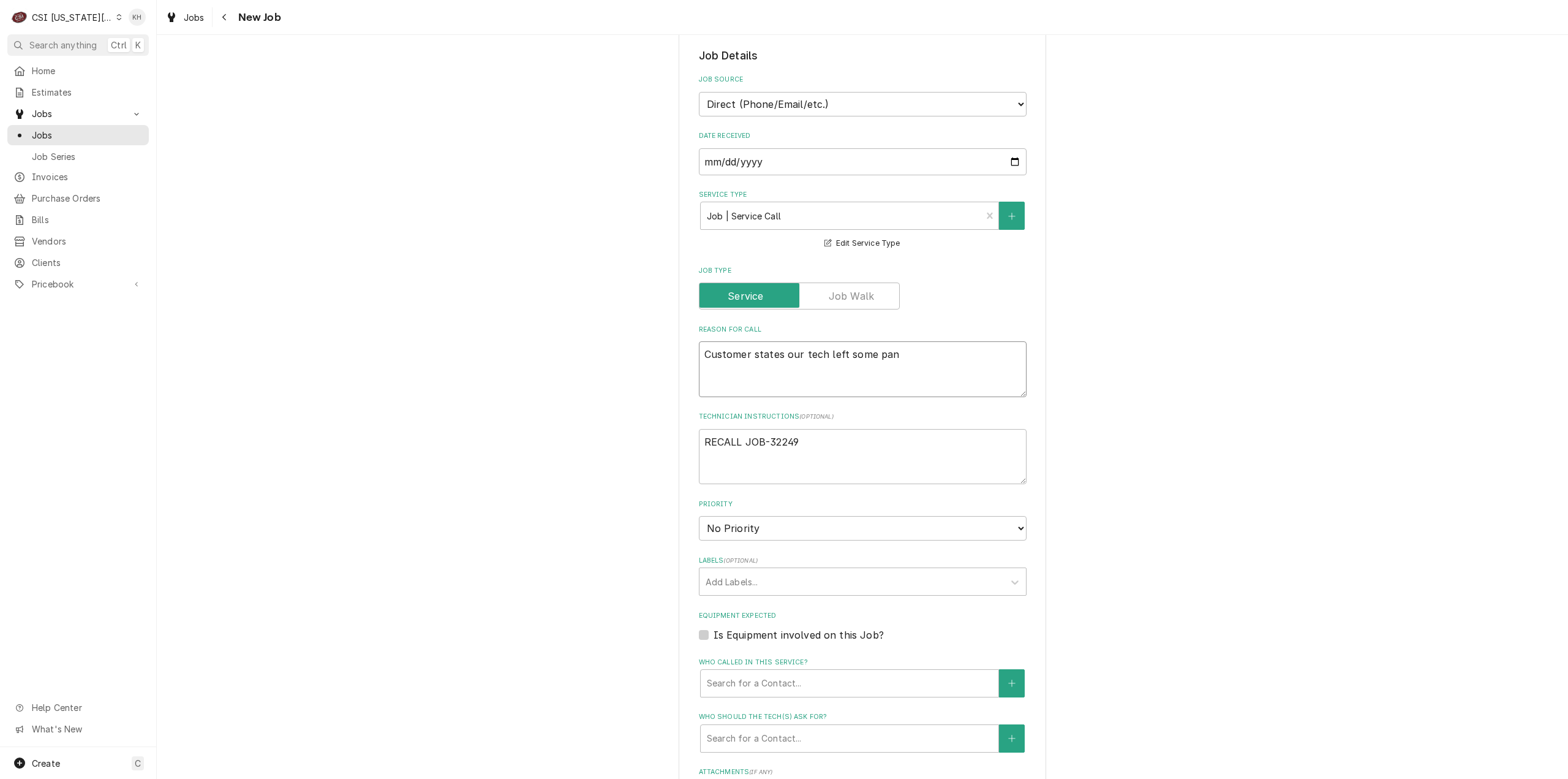
type textarea "x"
type textarea "Customer states our tech left some pane"
type textarea "x"
type textarea "Customer states our tech left some panel"
type textarea "x"
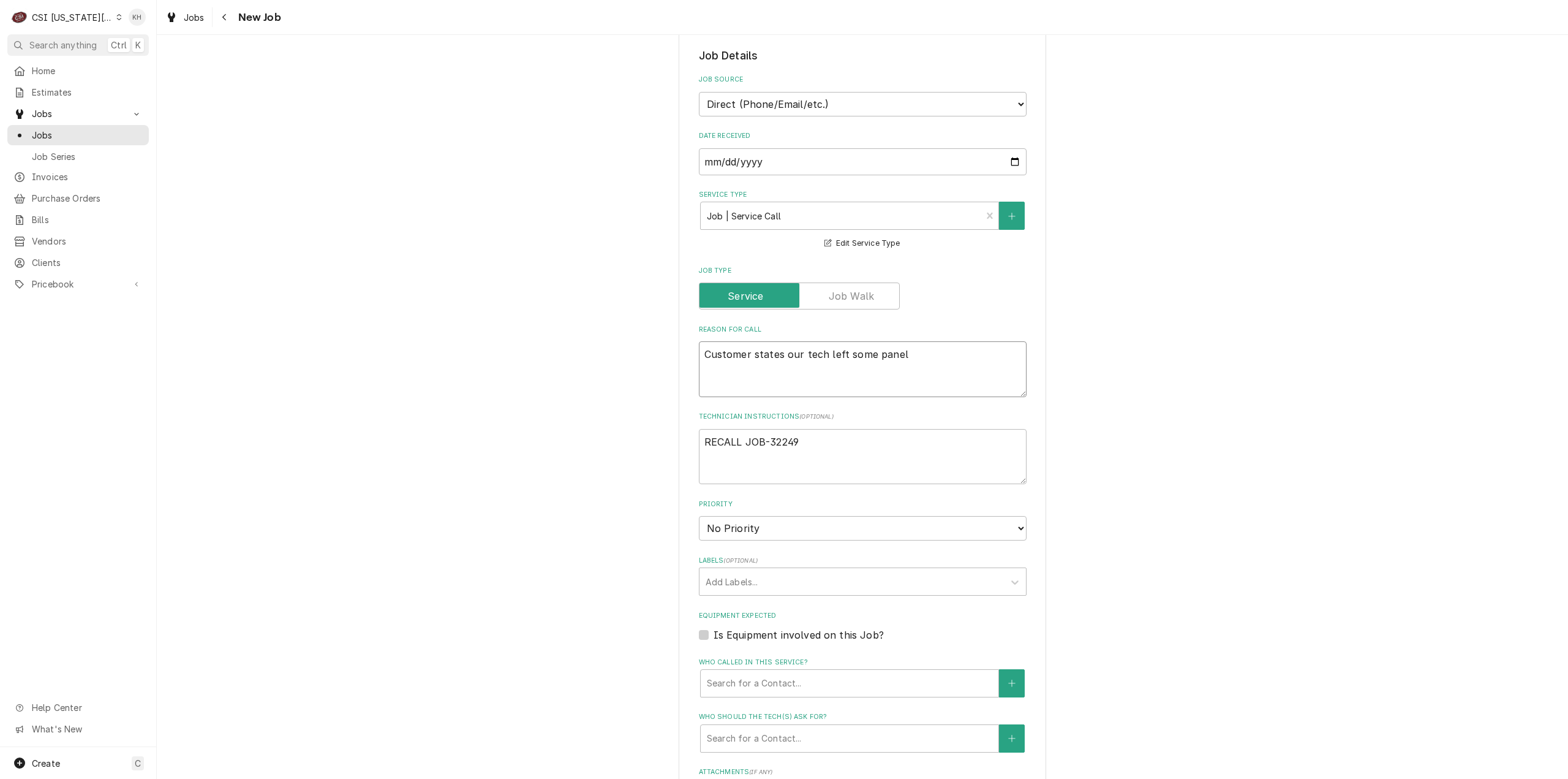
type textarea "Customer states our tech left some panels"
type textarea "x"
type textarea "Customer states our tech left some panels"
type textarea "x"
type textarea "Customer states our tech left some panels o"
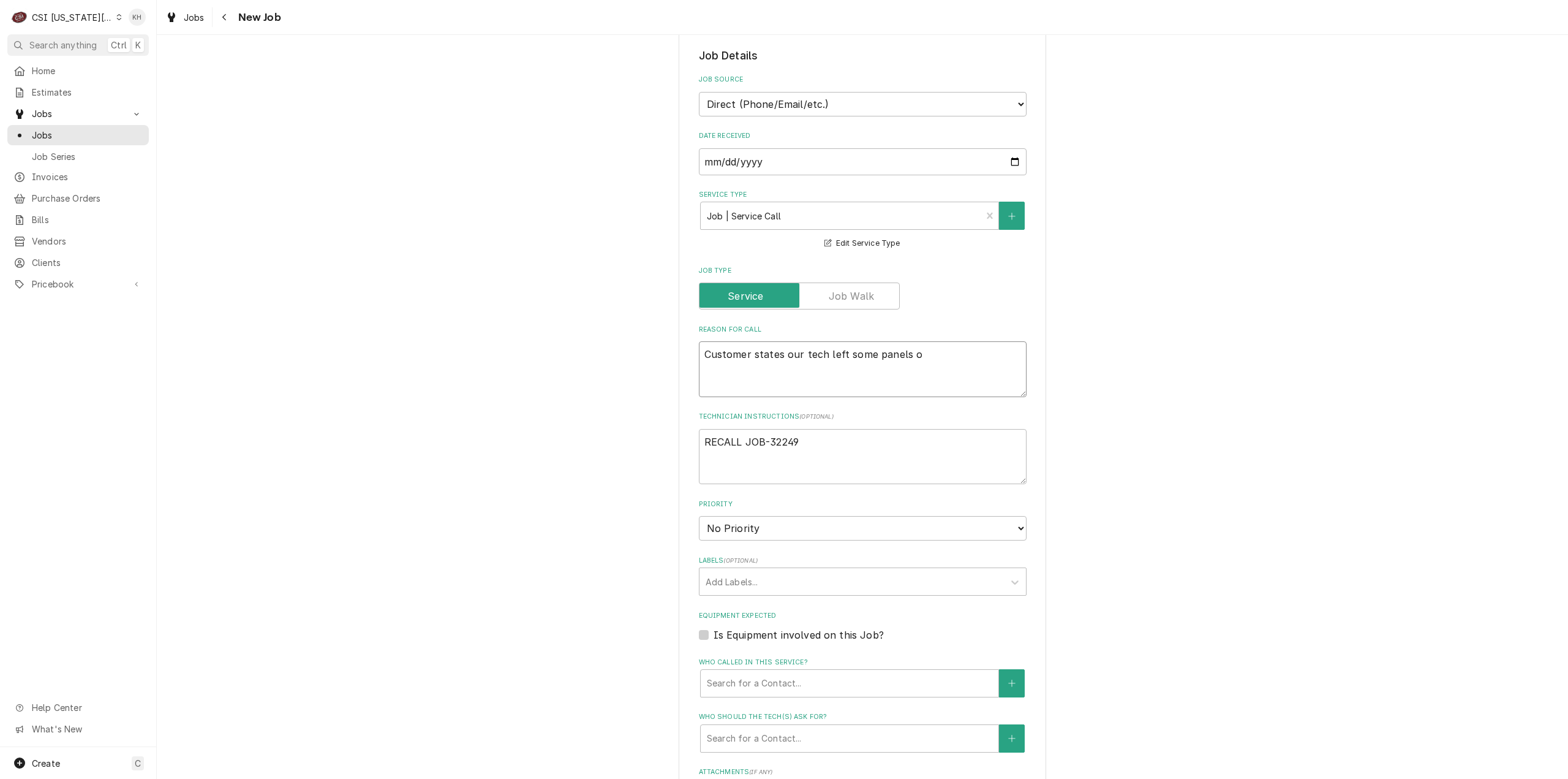
type textarea "x"
type textarea "Customer states our tech left some panels of"
type textarea "x"
type textarea "Customer states our tech left some panels off"
type textarea "x"
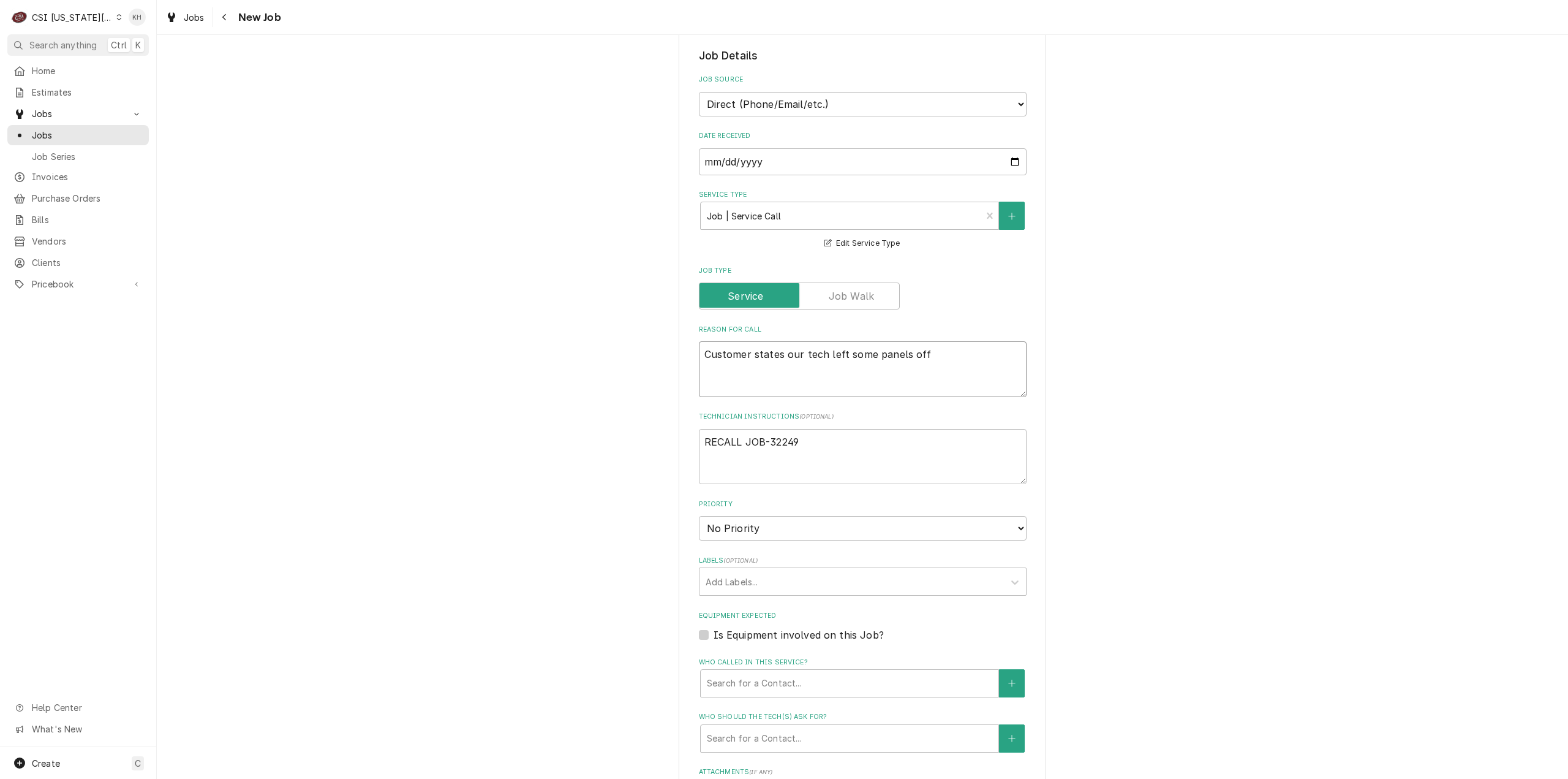
type textarea "Customer states our tech left some panels off t"
type textarea "x"
type textarea "Customer states our tech left some panels off th"
type textarea "x"
type textarea "Customer states our tech left some panels off the"
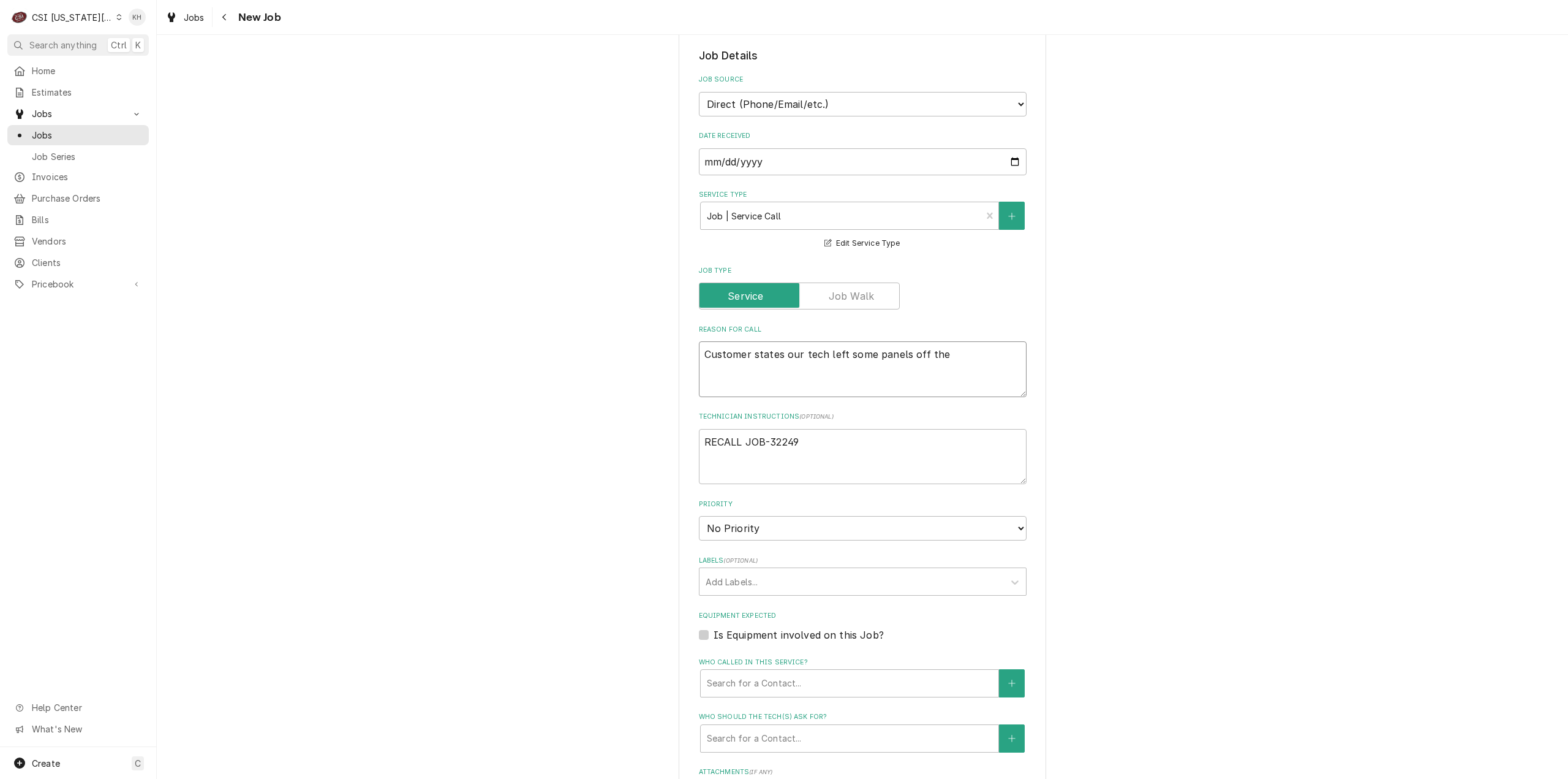
type textarea "x"
type textarea "Customer states our tech left some panels off the"
type textarea "x"
type textarea "Customer states our tech left some panels off the u"
type textarea "x"
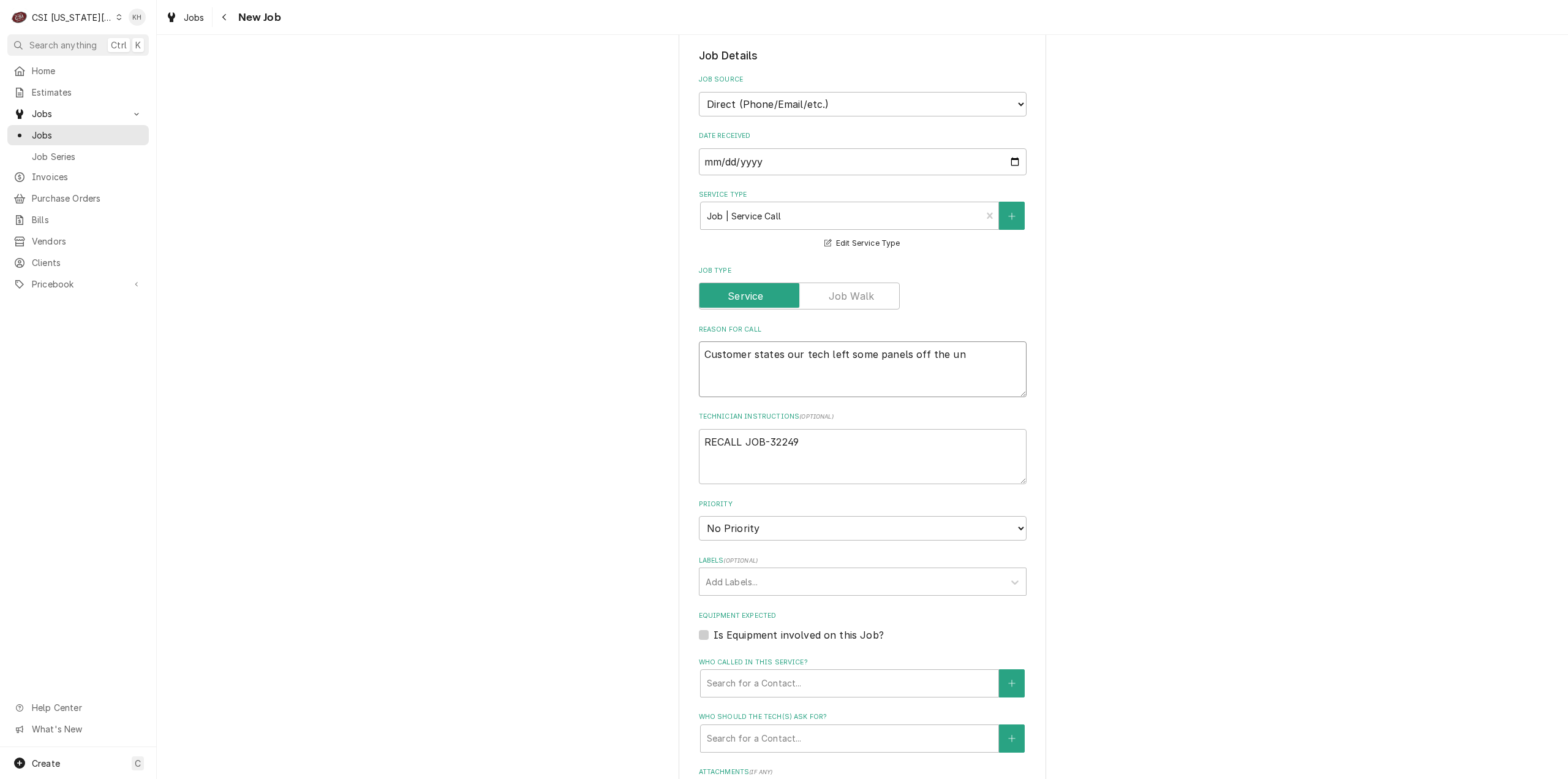
type textarea "Customer states our tech left some panels off the uni"
type textarea "x"
type textarea "Customer states our tech left some panels off the unit"
type textarea "x"
type textarea "Customer states our tech left some panels off the unit"
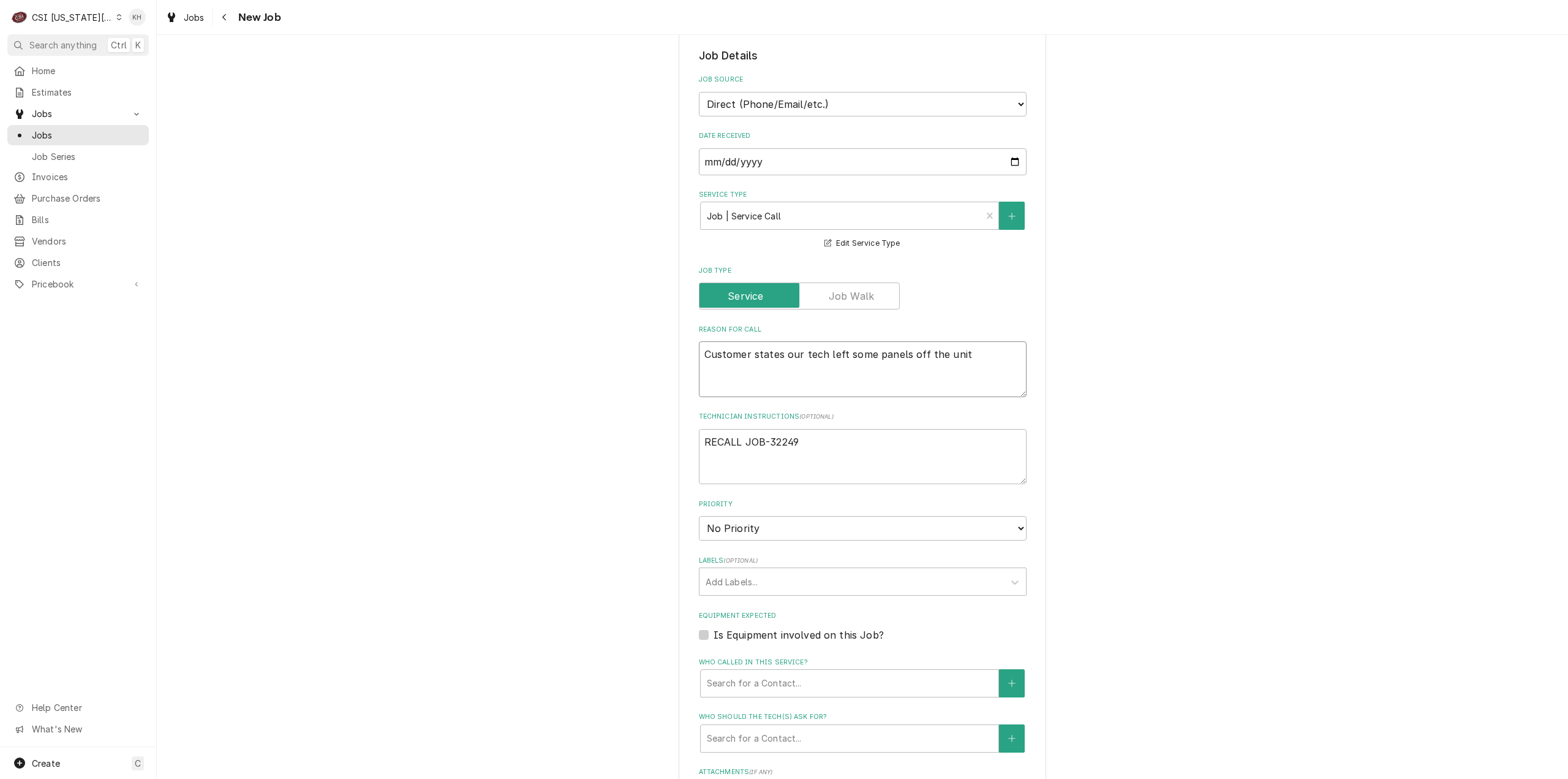
type textarea "x"
type textarea "Customer states our tech left some panels off the unit a"
type textarea "x"
type textarea "Customer states our tech left some panels off the unit an"
type textarea "x"
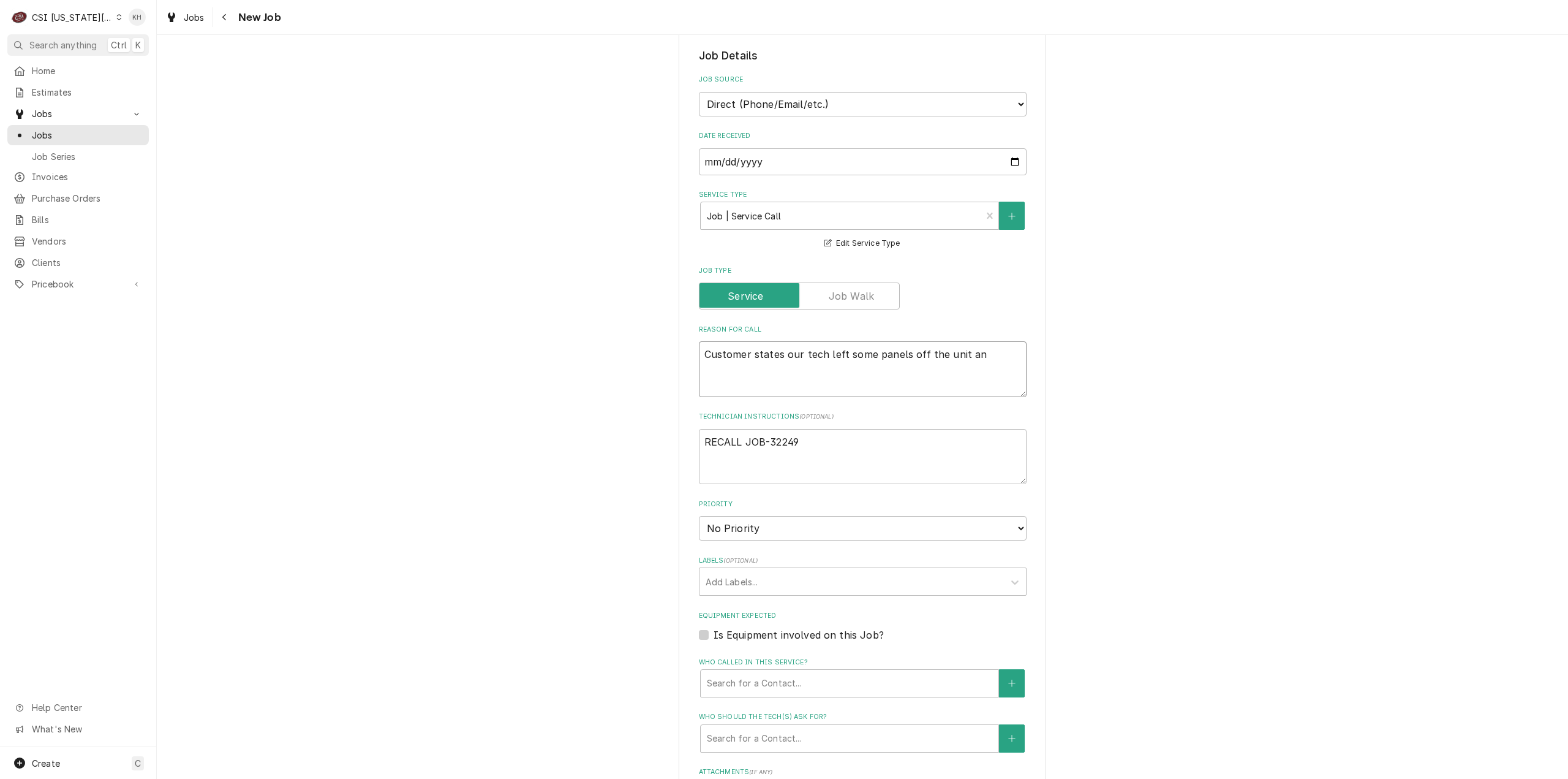
type textarea "Customer states our tech left some panels off the unit and"
type textarea "x"
type textarea "Customer states our tech left some panels off the unit and"
type textarea "x"
type textarea "Customer states our tech left some panels off the unit and s"
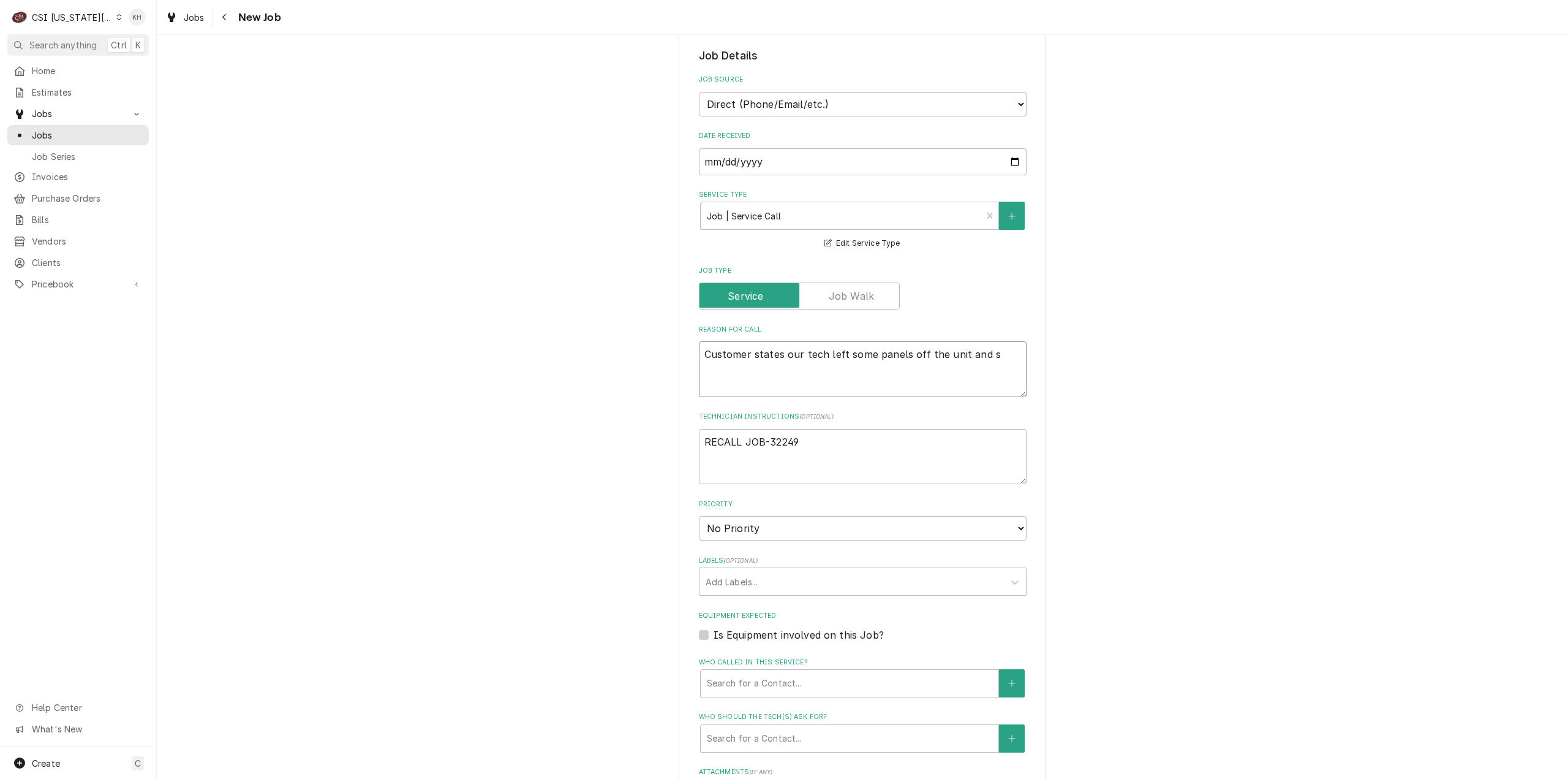
type textarea "x"
type textarea "Customer states our tech left some panels off the unit and sh"
type textarea "x"
type textarea "Customer states our tech left some panels off the unit and sho"
type textarea "x"
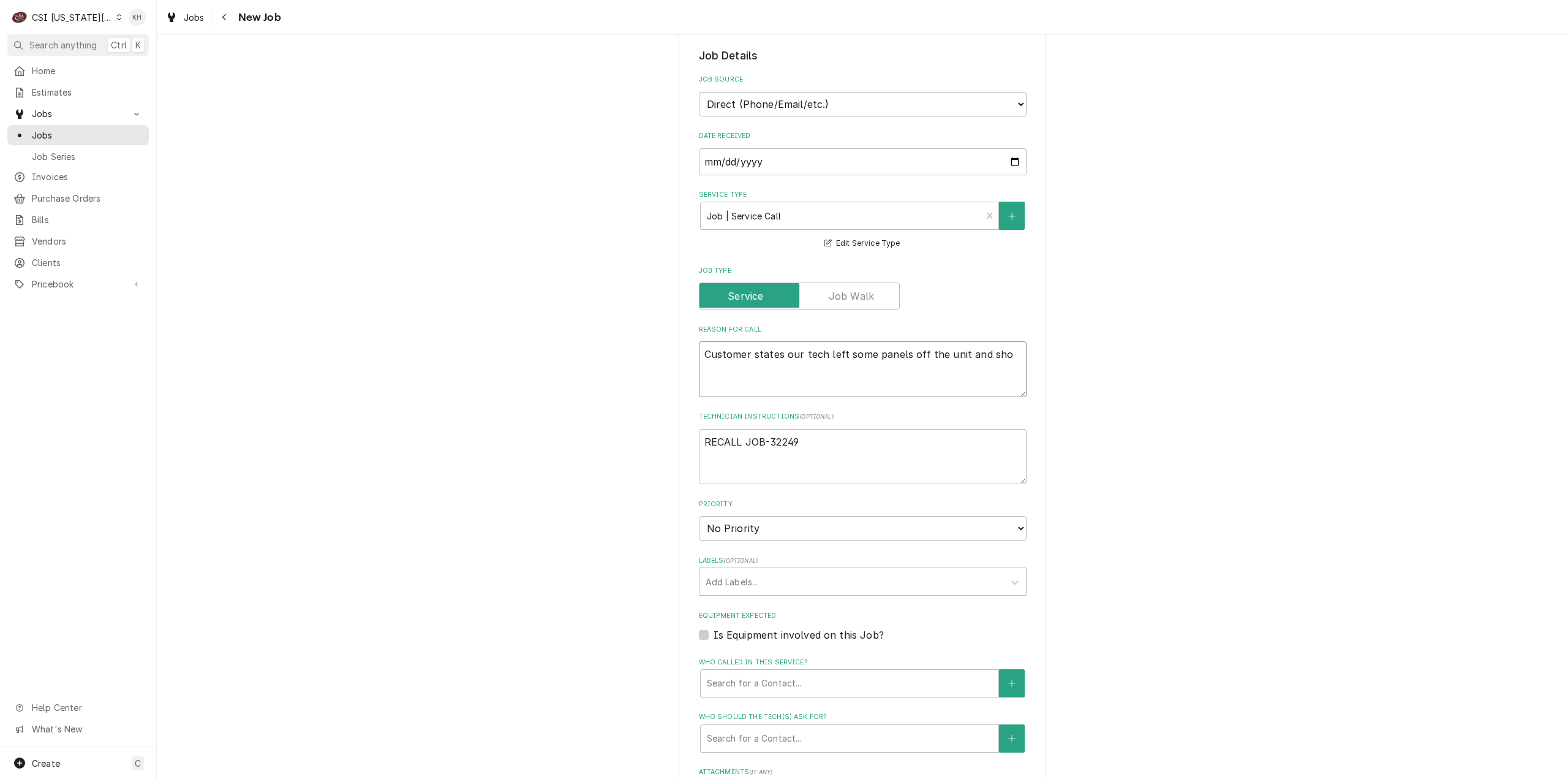
type textarea "Customer states our tech left some panels off the unit and shor"
type textarea "x"
type textarea "Customer states our tech left some panels off the unit and short"
type textarea "x"
type textarea "Customer states our tech left some panels off the unit and shortl"
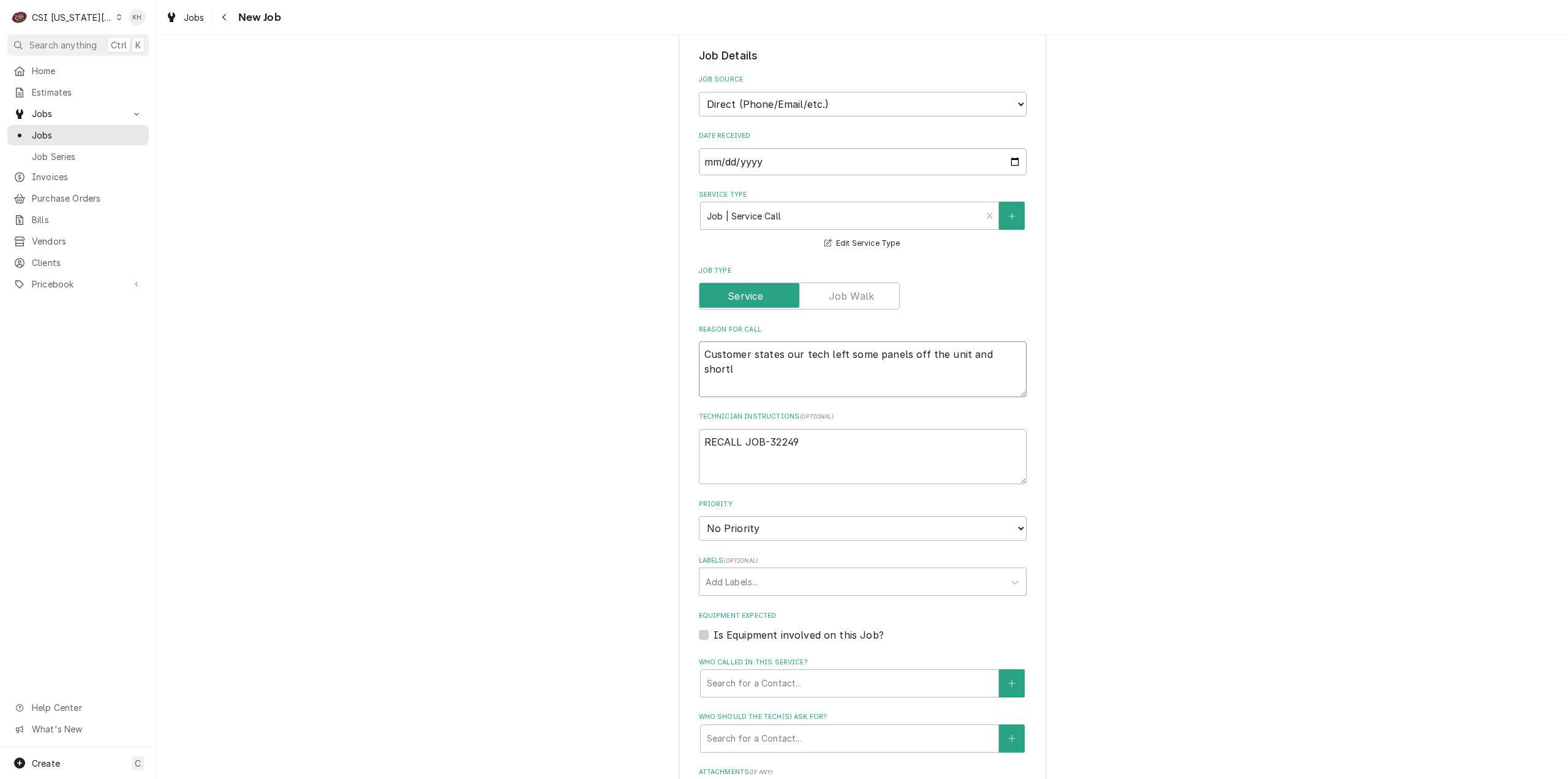
type textarea "x"
type textarea "Customer states our tech left some panels off the unit and shortly"
type textarea "x"
type textarea "Customer states our tech left some panels off the unit and shortly a"
type textarea "x"
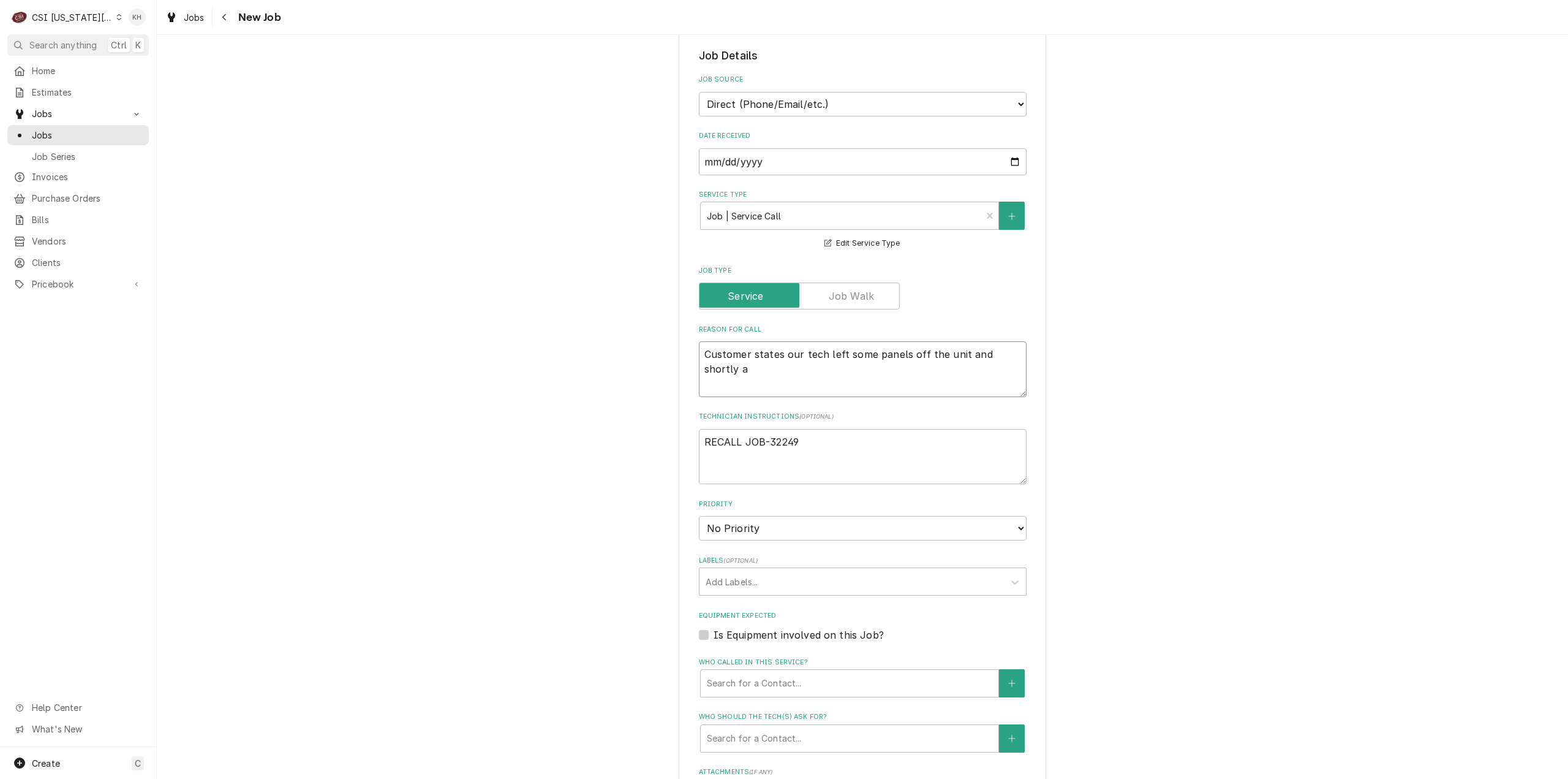
type textarea "Customer states our tech left some panels off the unit and shortly af"
type textarea "x"
type textarea "Customer states our tech left some panels off the unit and shortly aft"
type textarea "x"
type textarea "Customer states our tech left some panels off the unit and shortly after"
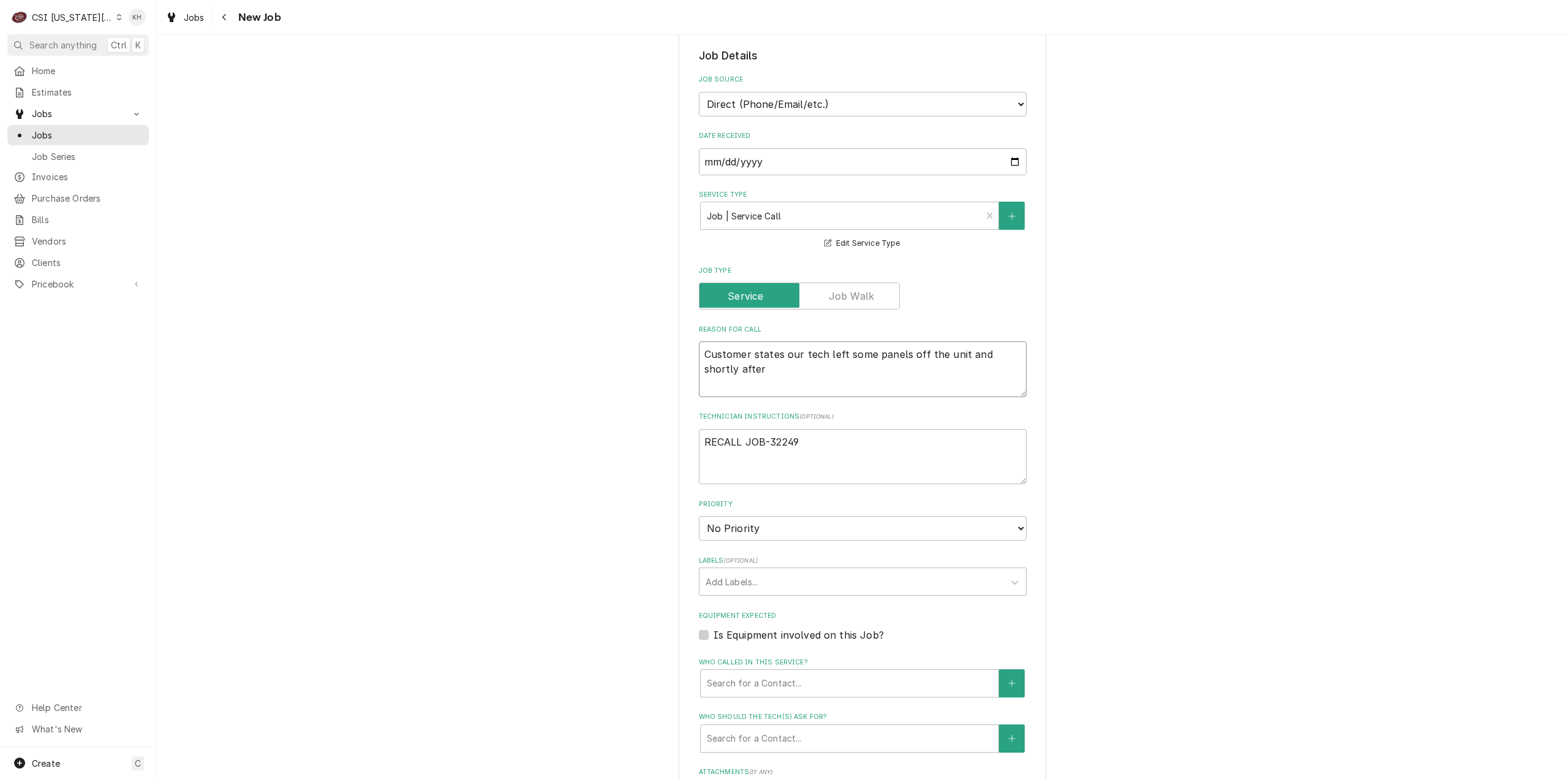
type textarea "x"
type textarea "Customer states our tech left some panels off the unit and shortly after t"
type textarea "x"
type textarea "Customer states our tech left some panels off the unit and shortly after th"
type textarea "x"
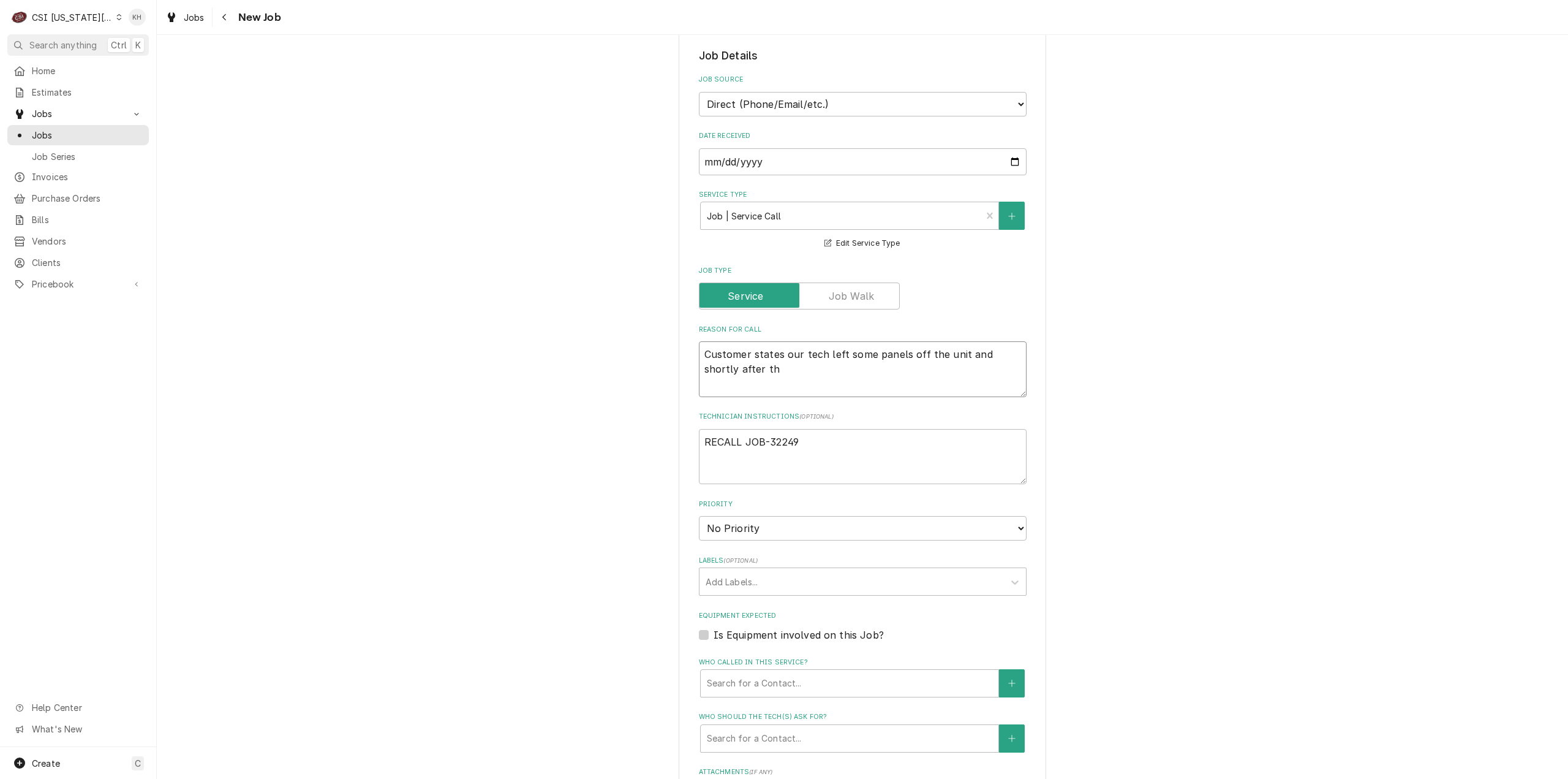
type textarea "Customer states our tech left some panels off the unit and shortly after the"
type textarea "x"
type textarea "Customer states our tech left some panels off the unit and shortly after the"
type textarea "x"
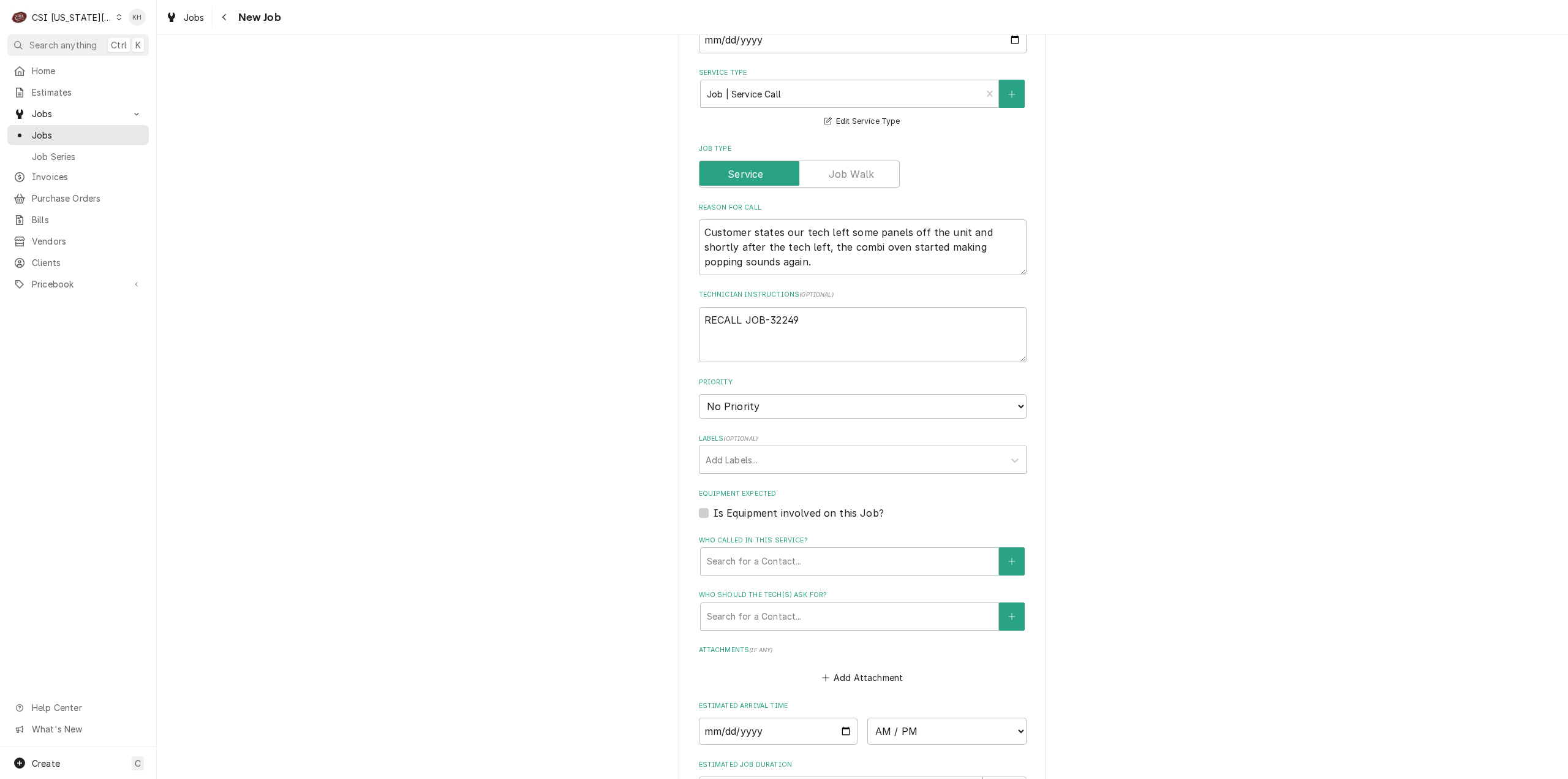
scroll to position [368, 0]
click at [747, 405] on select "No Priority Urgent High Medium Low" at bounding box center [863, 405] width 328 height 25
click at [699, 393] on select "No Priority Urgent High Medium Low" at bounding box center [863, 405] width 328 height 25
click at [789, 453] on div "Labels" at bounding box center [852, 459] width 292 height 22
click at [783, 487] on div "¹ Combi 🔱" at bounding box center [862, 486] width 326 height 19
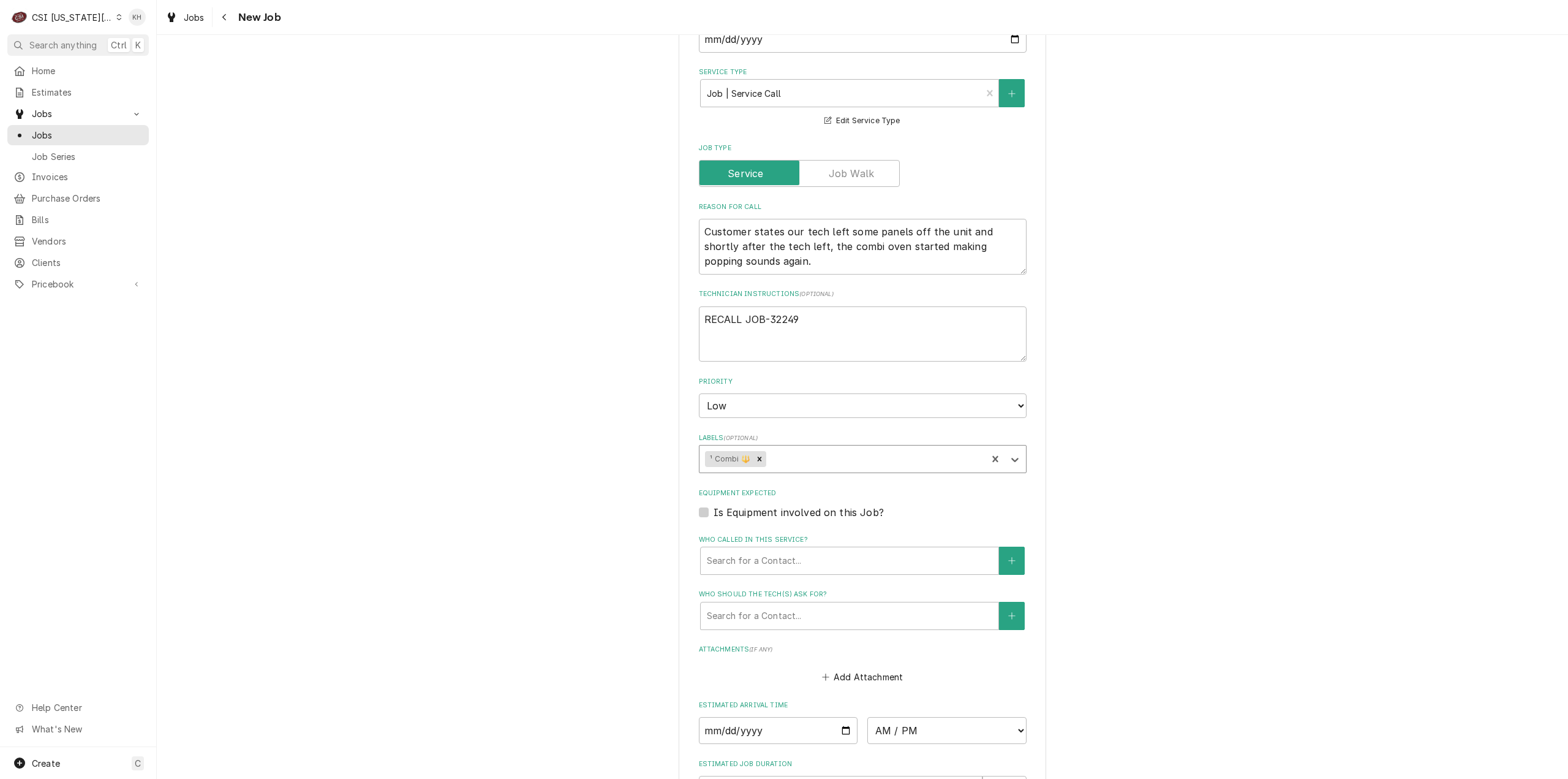
click at [713, 515] on label "Is Equipment involved on this Job?" at bounding box center [798, 512] width 170 height 14
click at [713, 515] on input "Equipment Expected" at bounding box center [877, 518] width 328 height 27
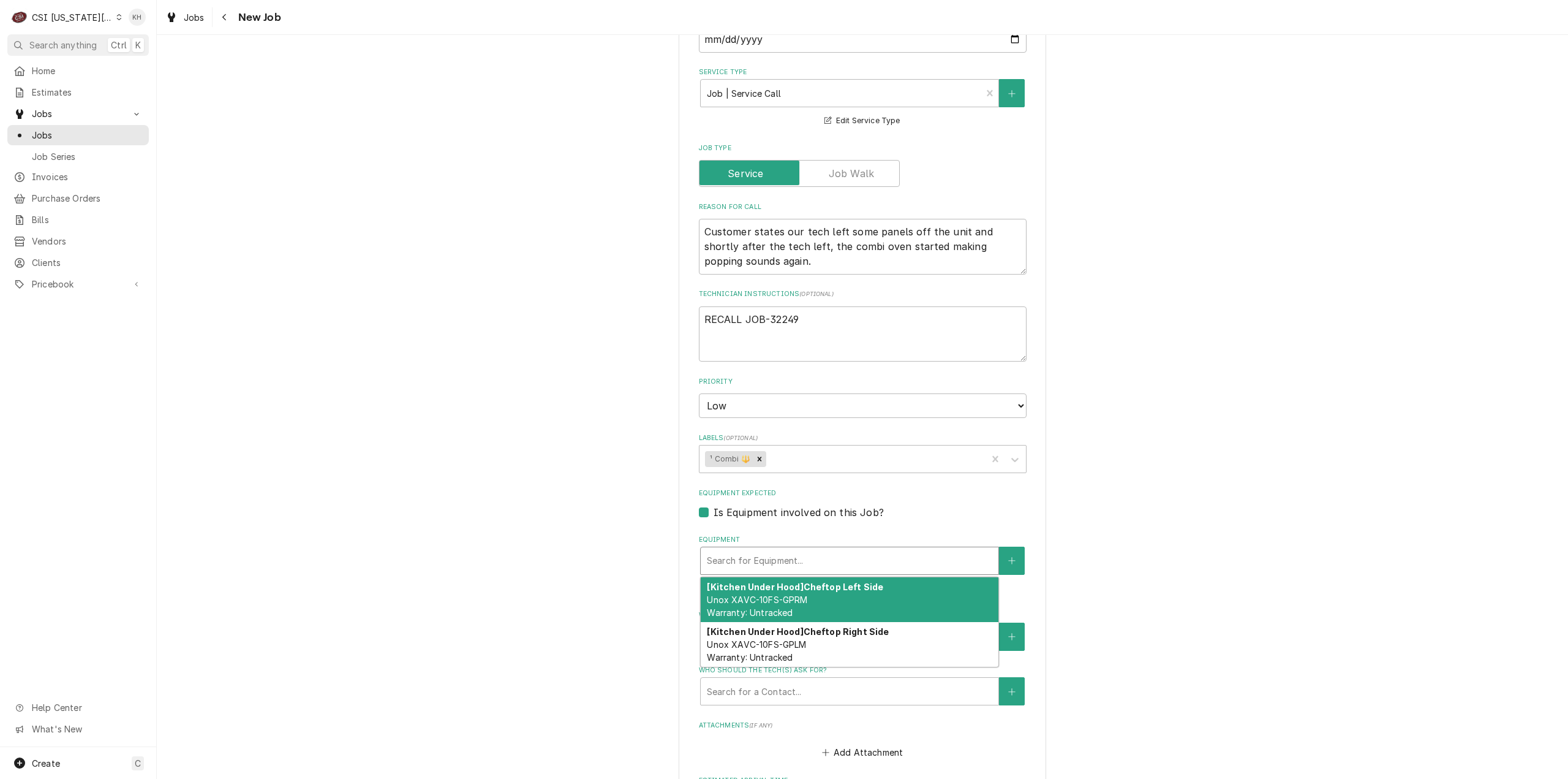
click at [778, 555] on div "Equipment" at bounding box center [850, 561] width 286 height 22
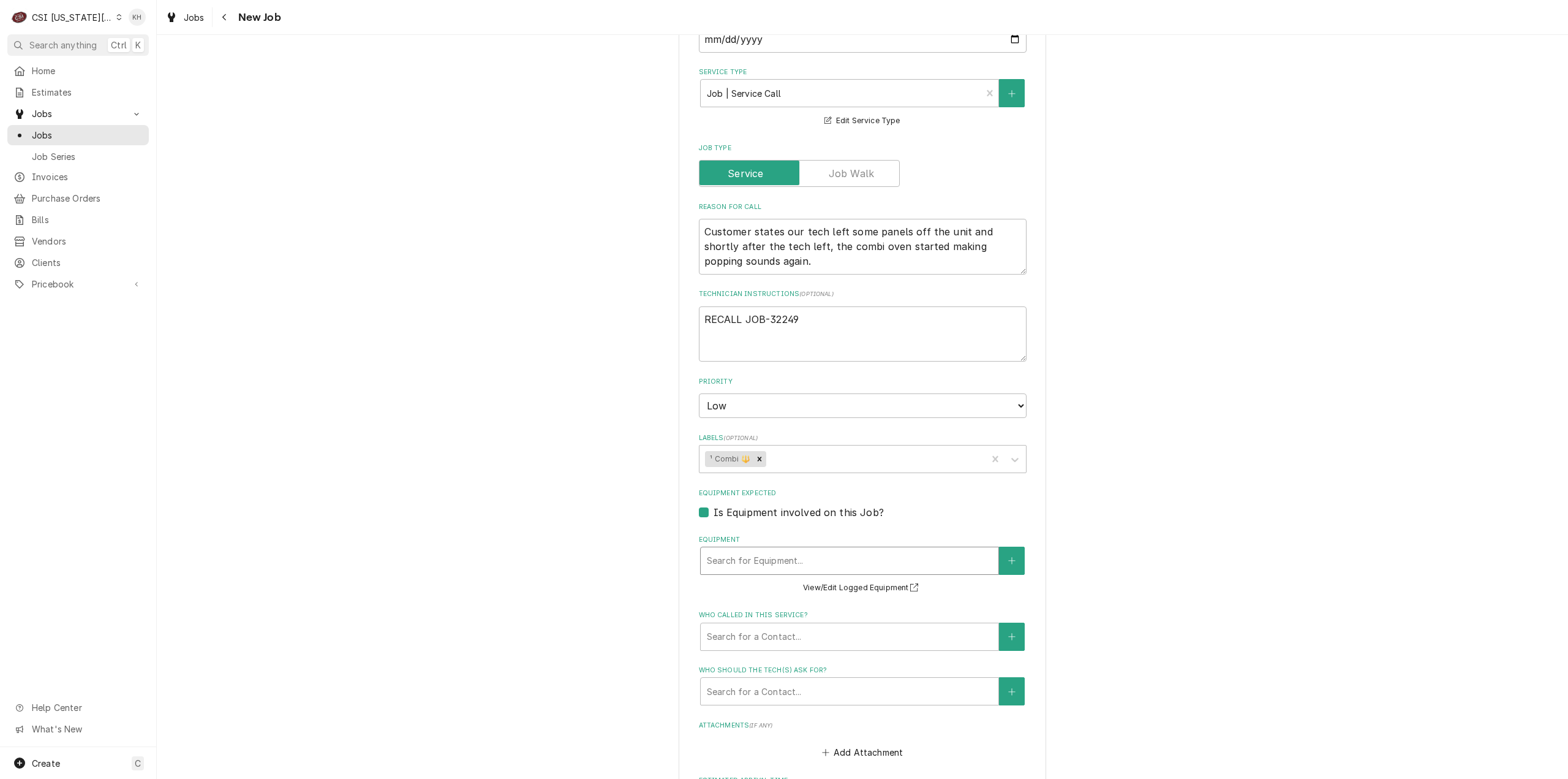
drag, startPoint x: 849, startPoint y: 539, endPoint x: 850, endPoint y: 546, distance: 7.1
click at [850, 546] on div "Equipment Search for Equipment... View/Edit Logged Equipment" at bounding box center [863, 565] width 328 height 61
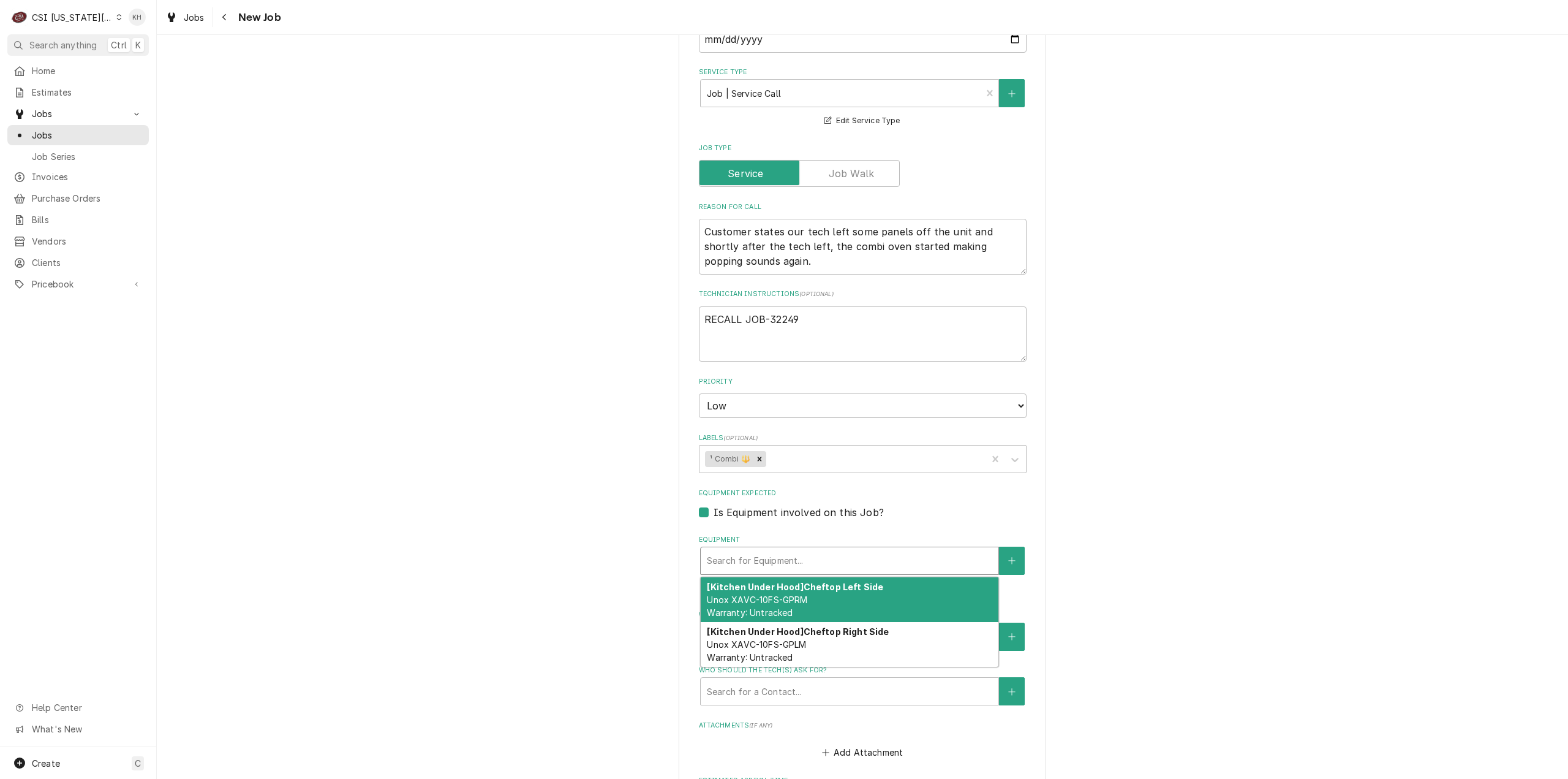
click at [850, 546] on div "Search for Equipment..." at bounding box center [850, 560] width 299 height 28
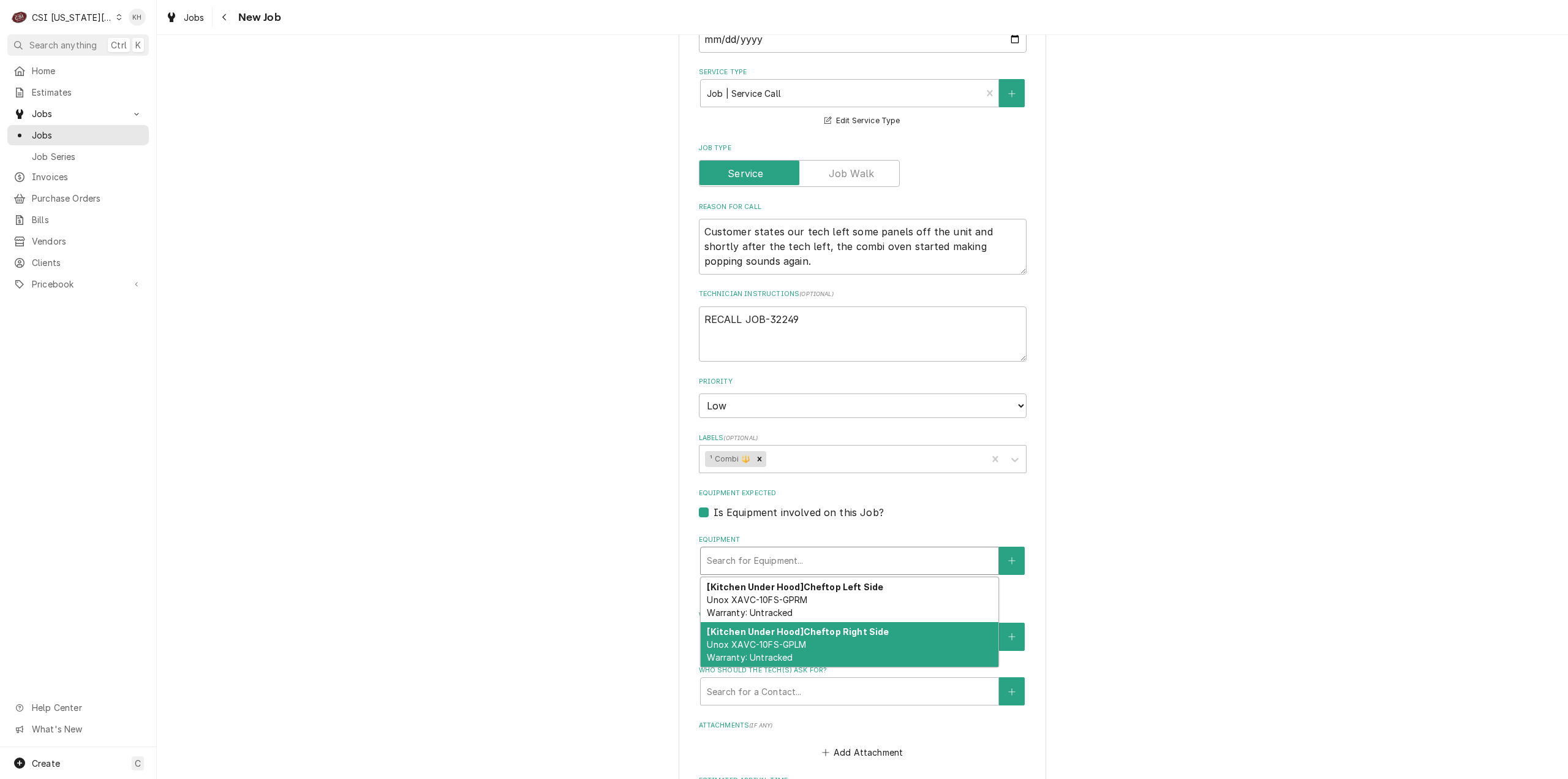
click at [873, 630] on strong "[Kitchen Under Hood] Cheftop Right Side" at bounding box center [797, 631] width 182 height 10
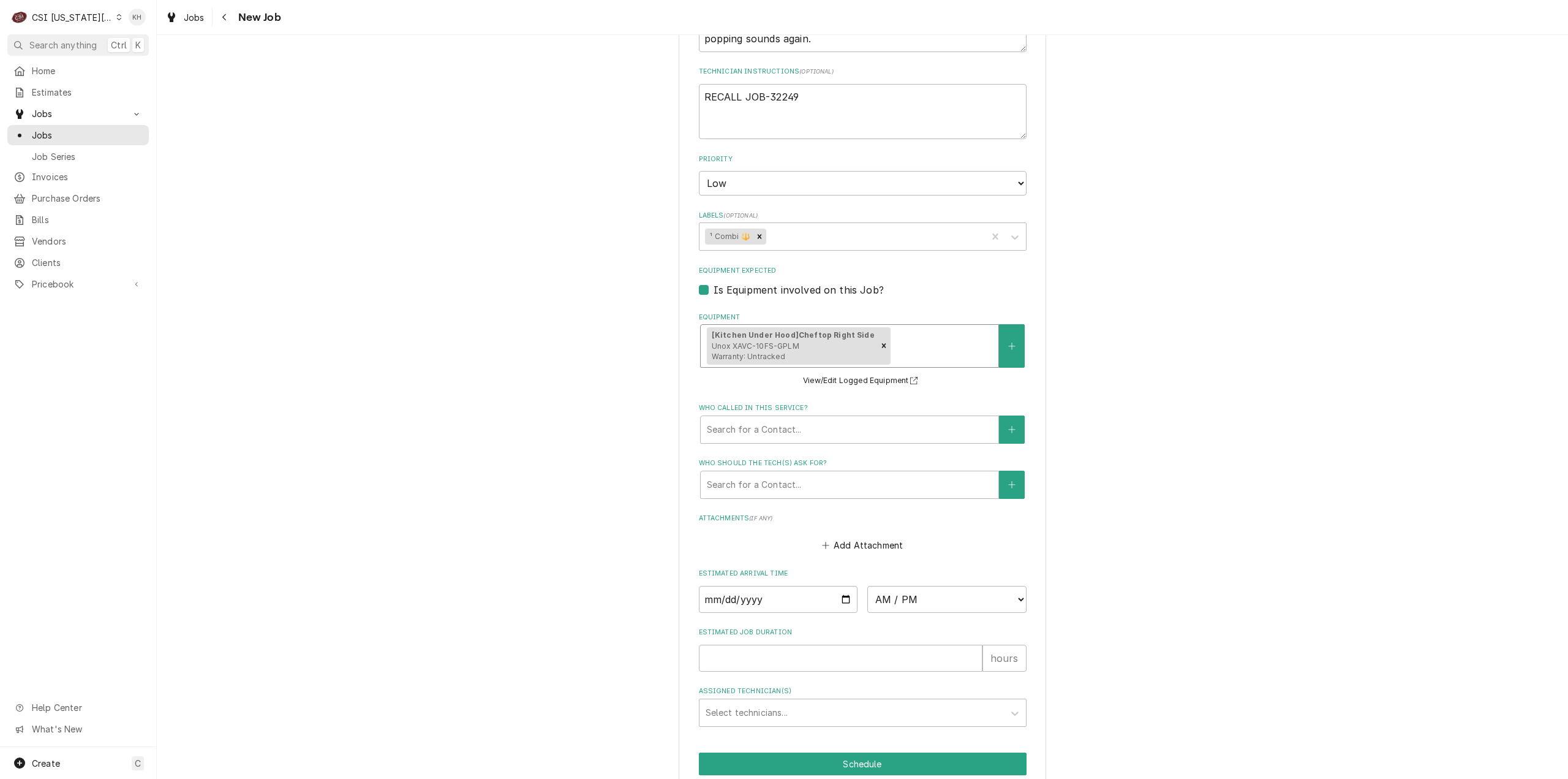
scroll to position [612, 0]
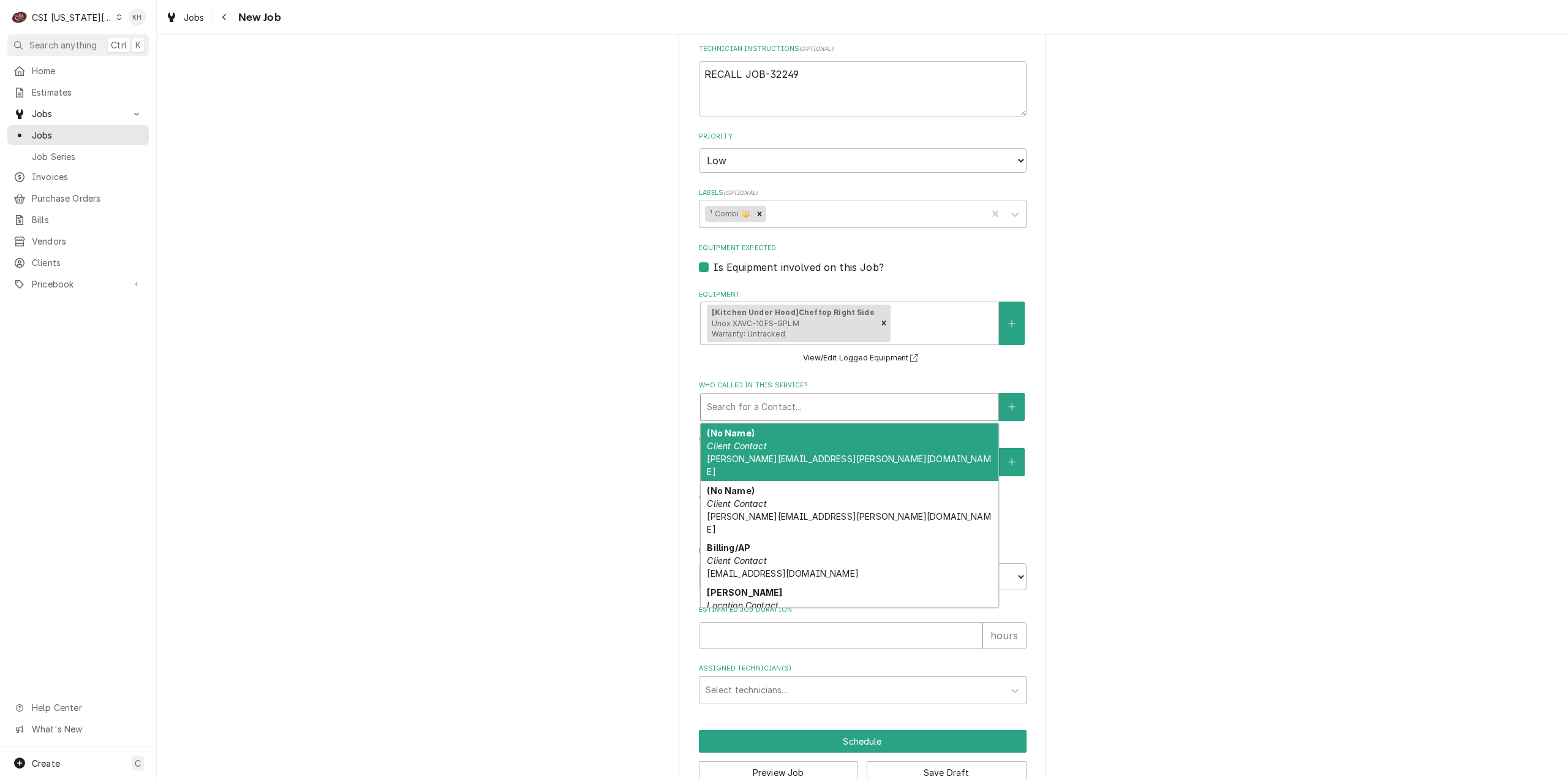
drag, startPoint x: 790, startPoint y: 403, endPoint x: 821, endPoint y: 403, distance: 31.0
click at [790, 403] on div "Who called in this service?" at bounding box center [850, 407] width 286 height 22
click at [1010, 409] on icon "Create New Contact" at bounding box center [1011, 407] width 8 height 8
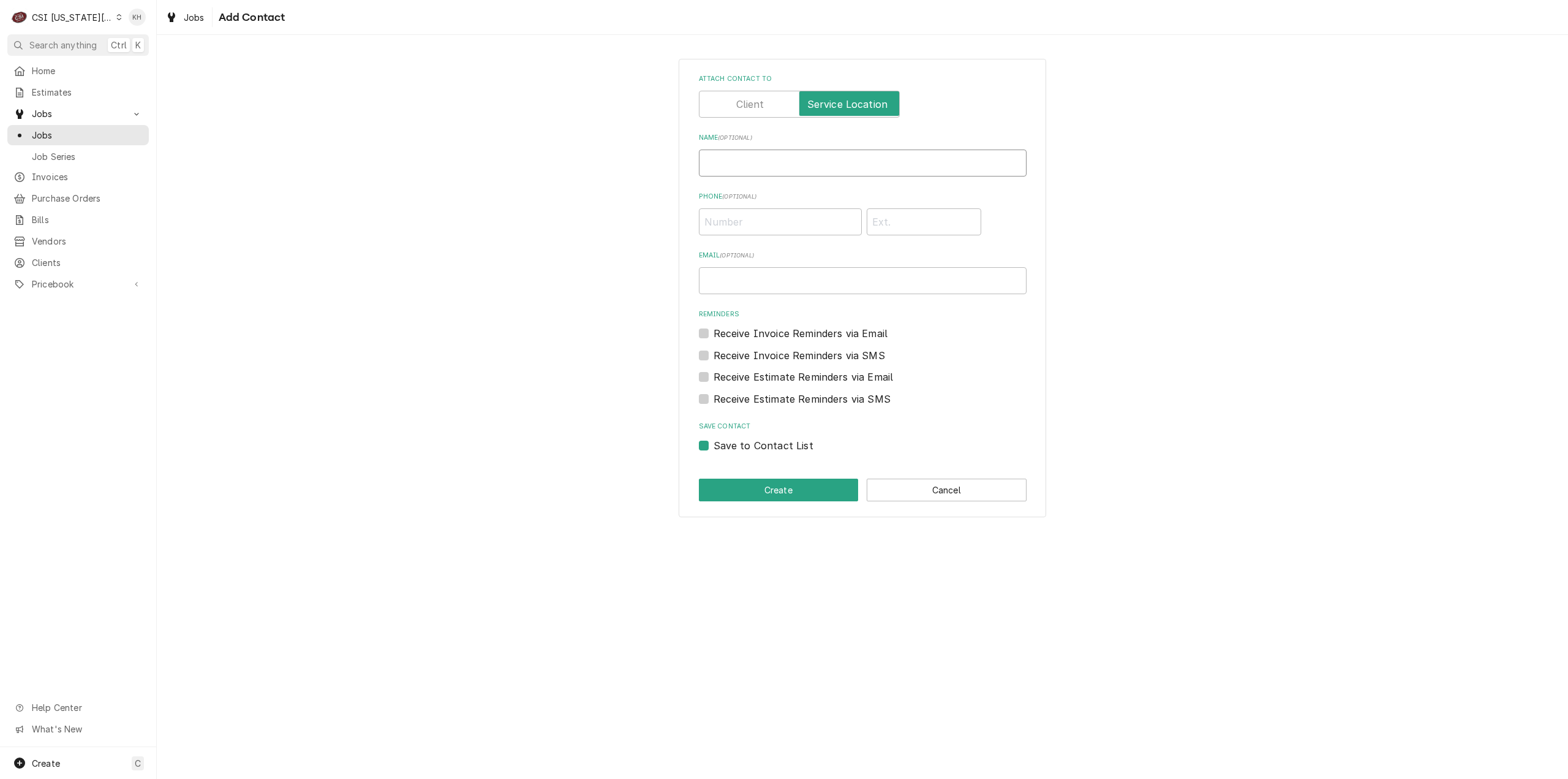
click at [761, 159] on input "Name ( optional )" at bounding box center [863, 163] width 328 height 27
drag, startPoint x: 706, startPoint y: 442, endPoint x: 732, endPoint y: 477, distance: 43.6
click at [713, 444] on label "Save to Contact List" at bounding box center [763, 445] width 100 height 14
click at [713, 444] on input "Save to Contact List" at bounding box center [877, 452] width 328 height 27
click at [732, 477] on div "Attach contact to Name ( optional ) Tyler @ Unox Phone ( optional ) Email ( opt…" at bounding box center [862, 288] width 368 height 458
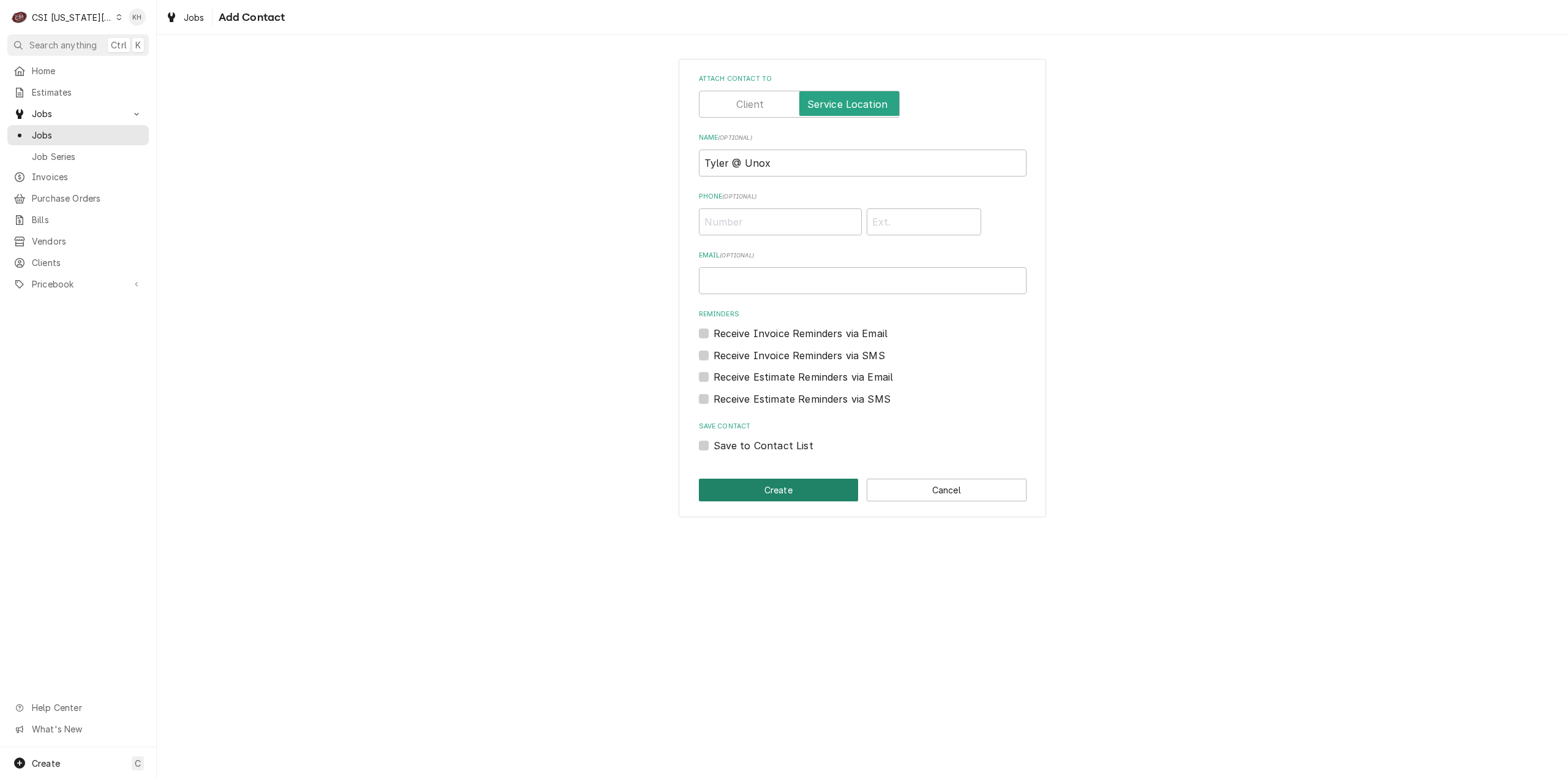
drag, startPoint x: 737, startPoint y: 495, endPoint x: 773, endPoint y: 209, distance: 288.3
click at [737, 495] on button "Create" at bounding box center [779, 490] width 160 height 23
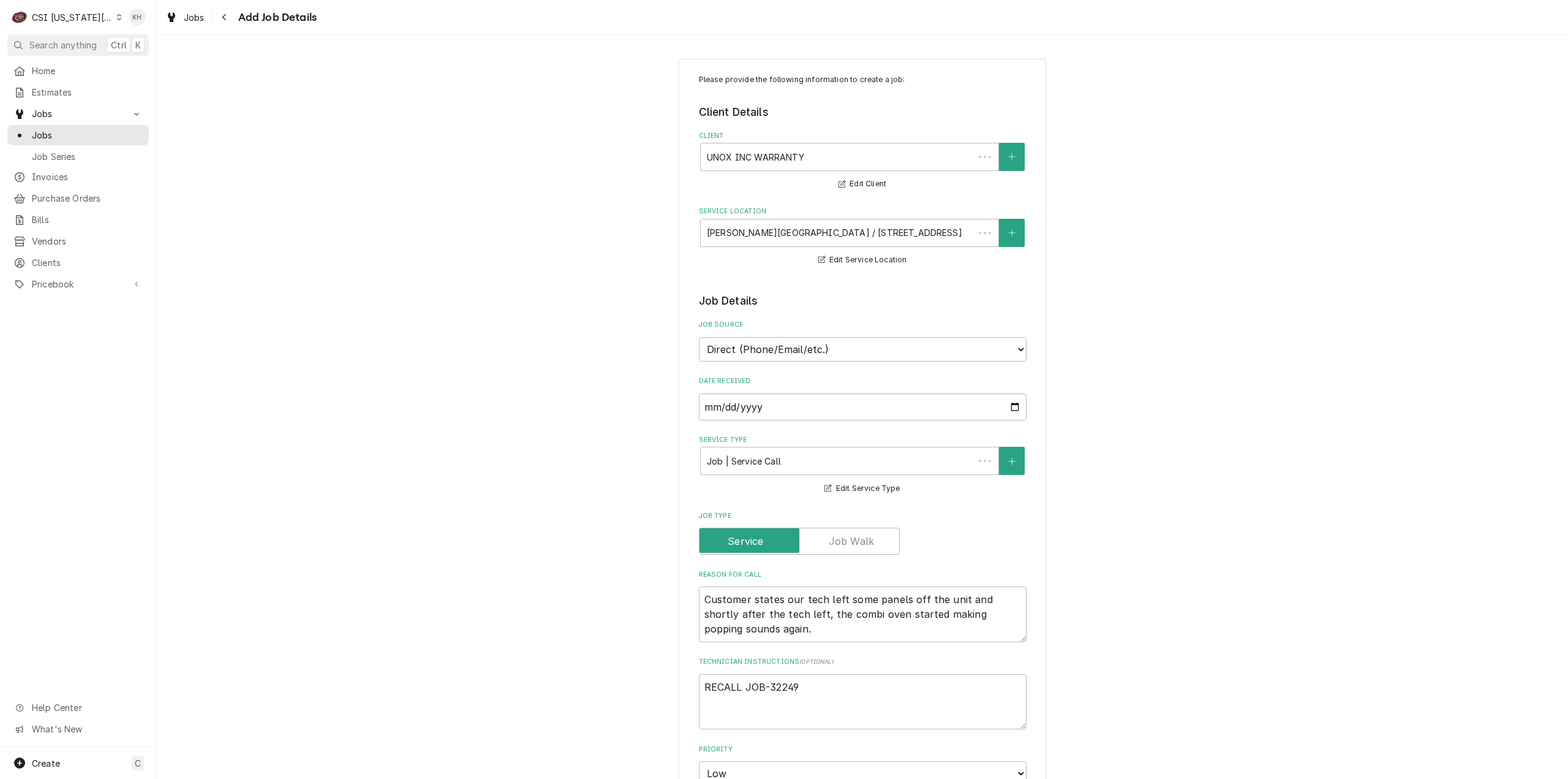
scroll to position [612, 0]
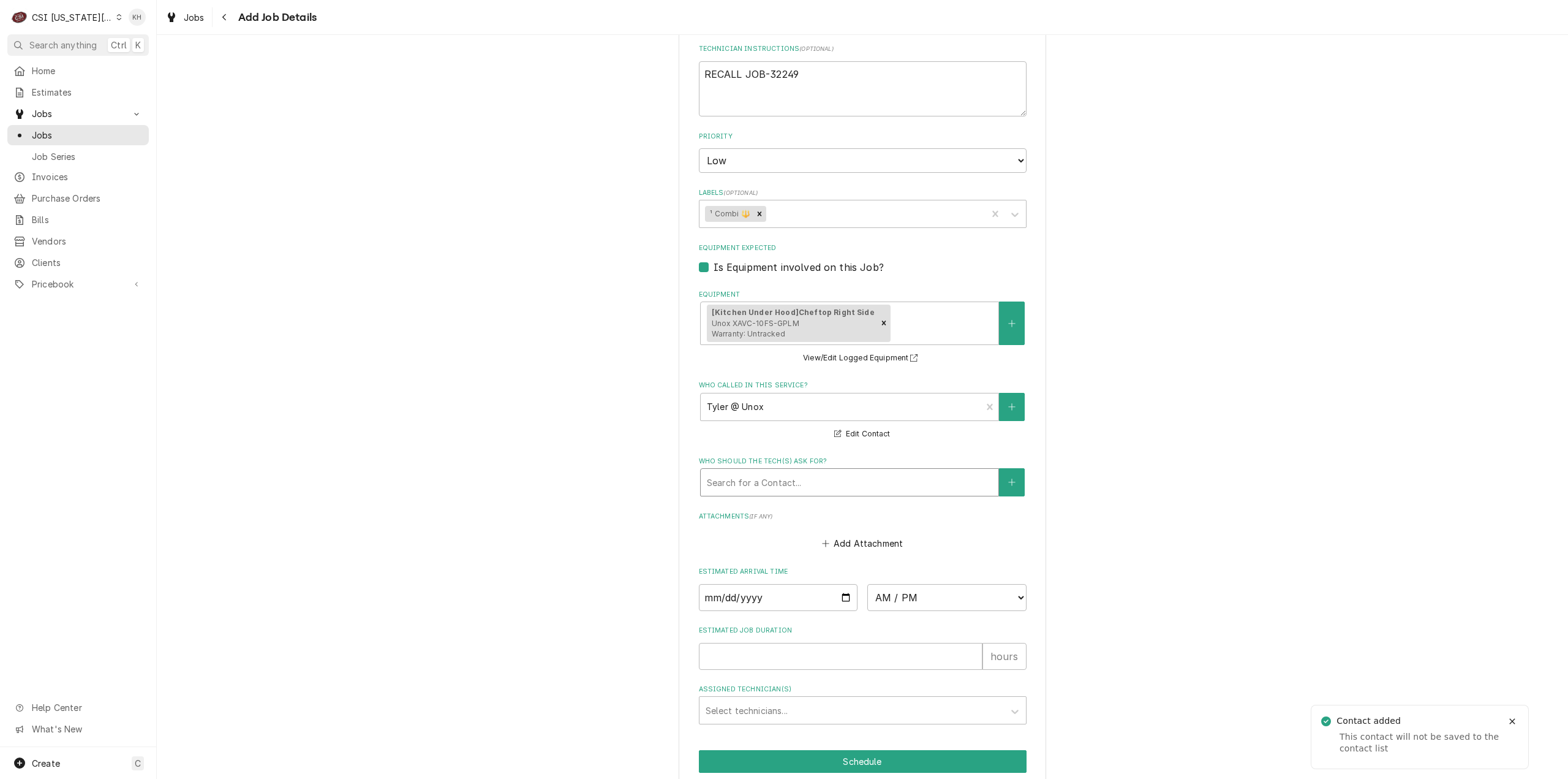
click at [784, 481] on div "Who should the tech(s) ask for?" at bounding box center [850, 482] width 286 height 22
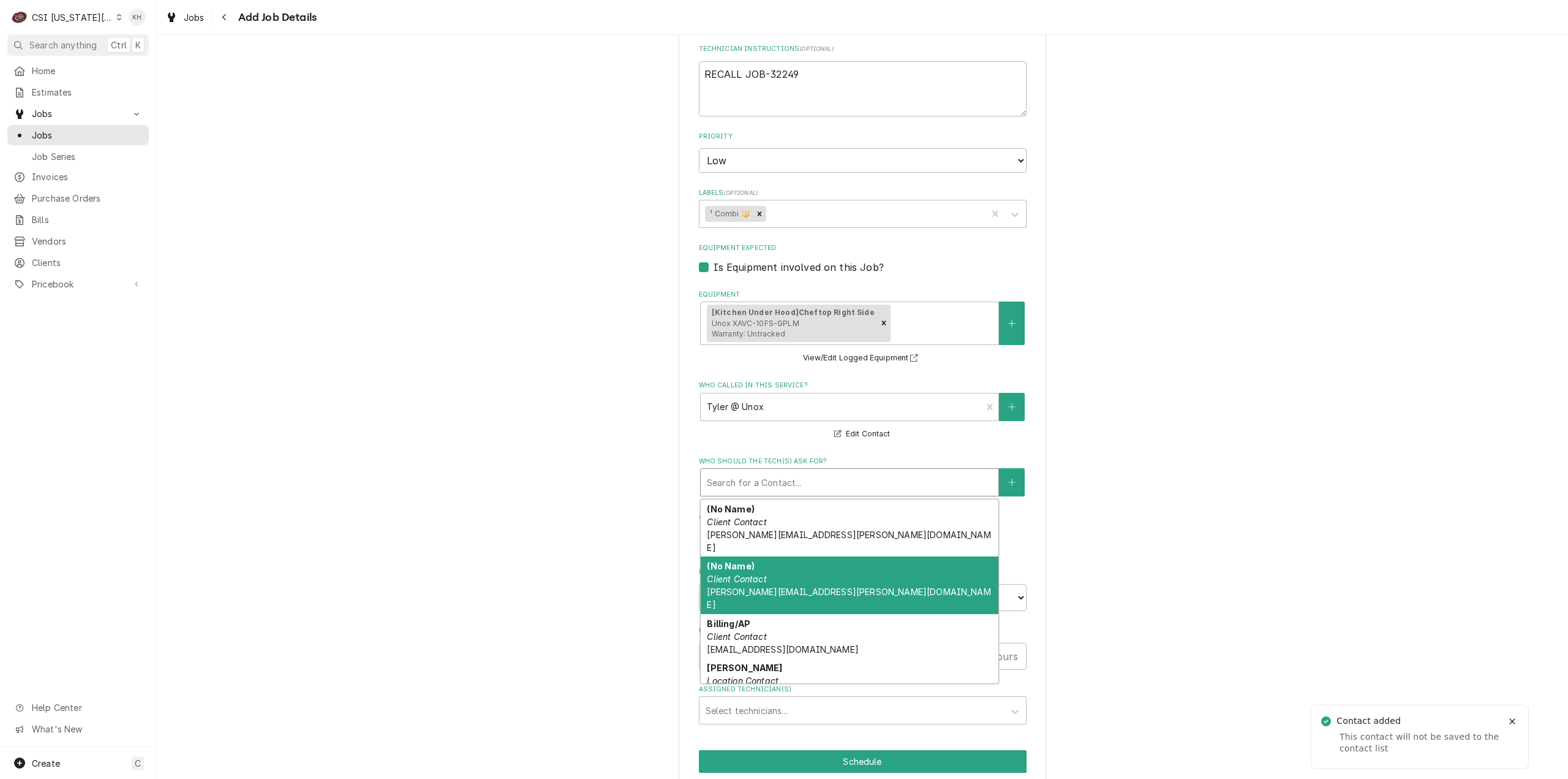
scroll to position [61, 0]
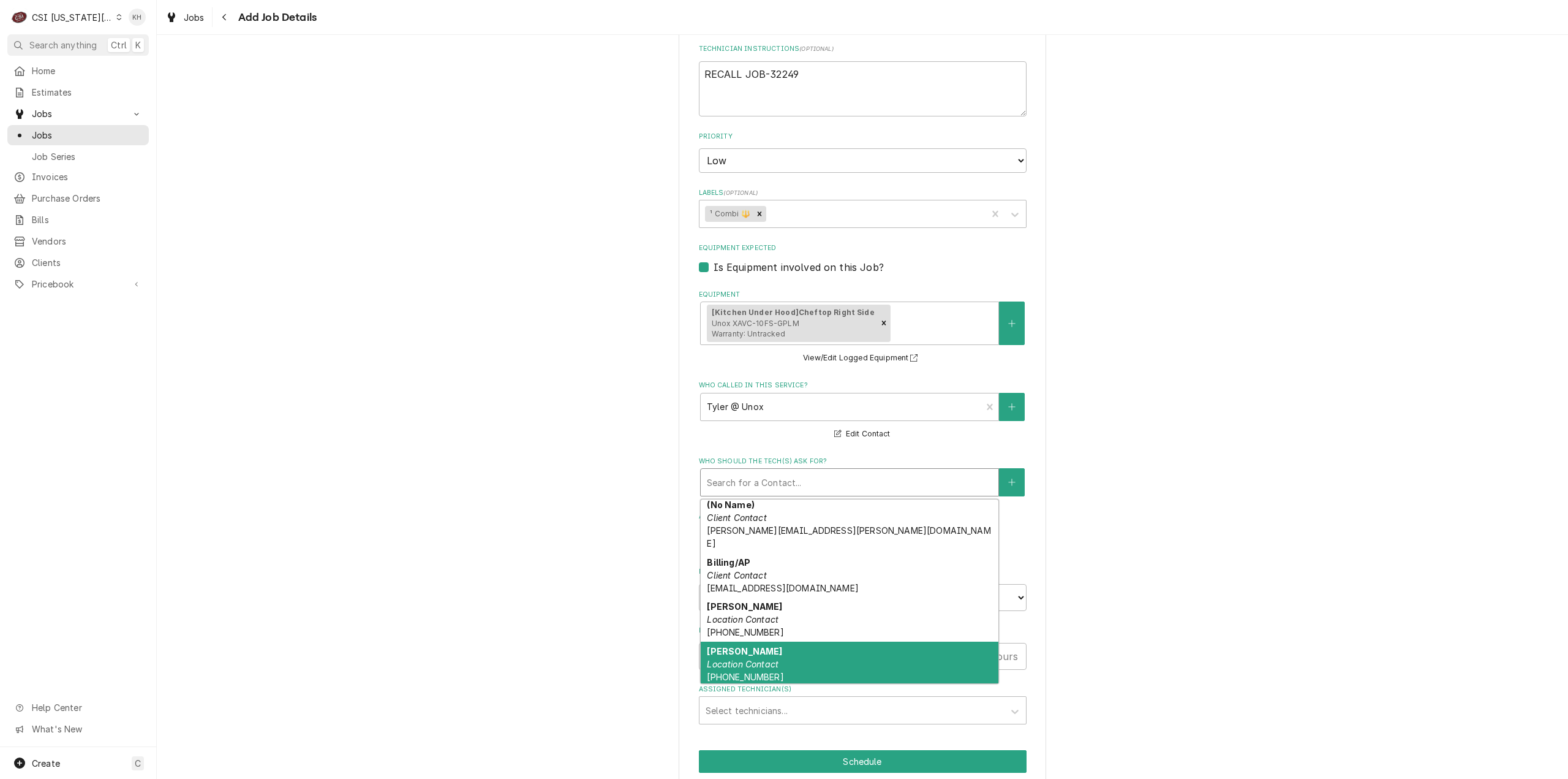
click at [809, 642] on div "Cynthia Williamson Location Contact (816) 521-5375" at bounding box center [850, 664] width 298 height 45
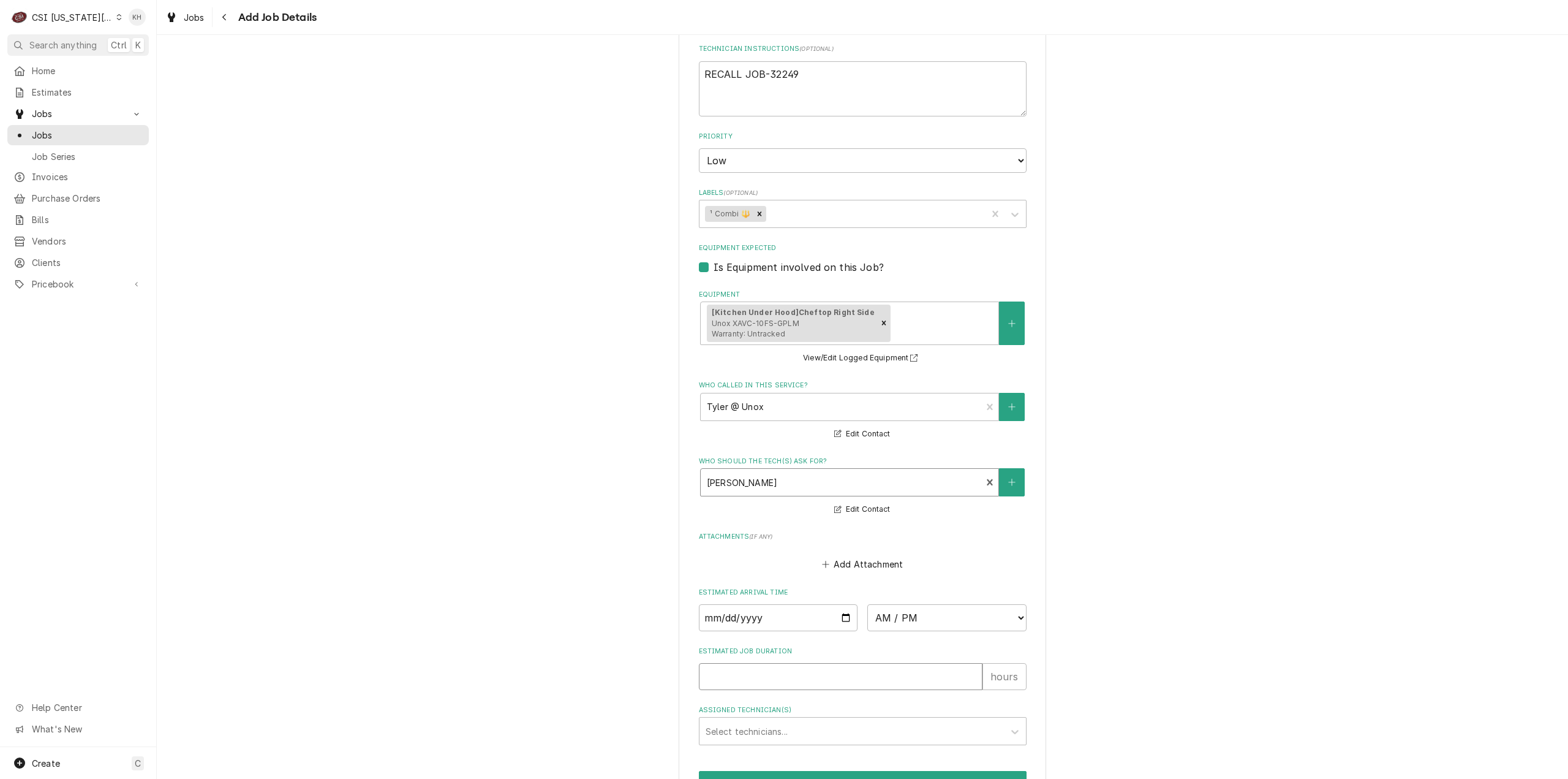
click at [737, 683] on input "Estimated Job Duration" at bounding box center [840, 677] width 283 height 27
click at [1261, 505] on div "Please provide the following information to create a job: Client Details Client…" at bounding box center [861, 143] width 1411 height 1416
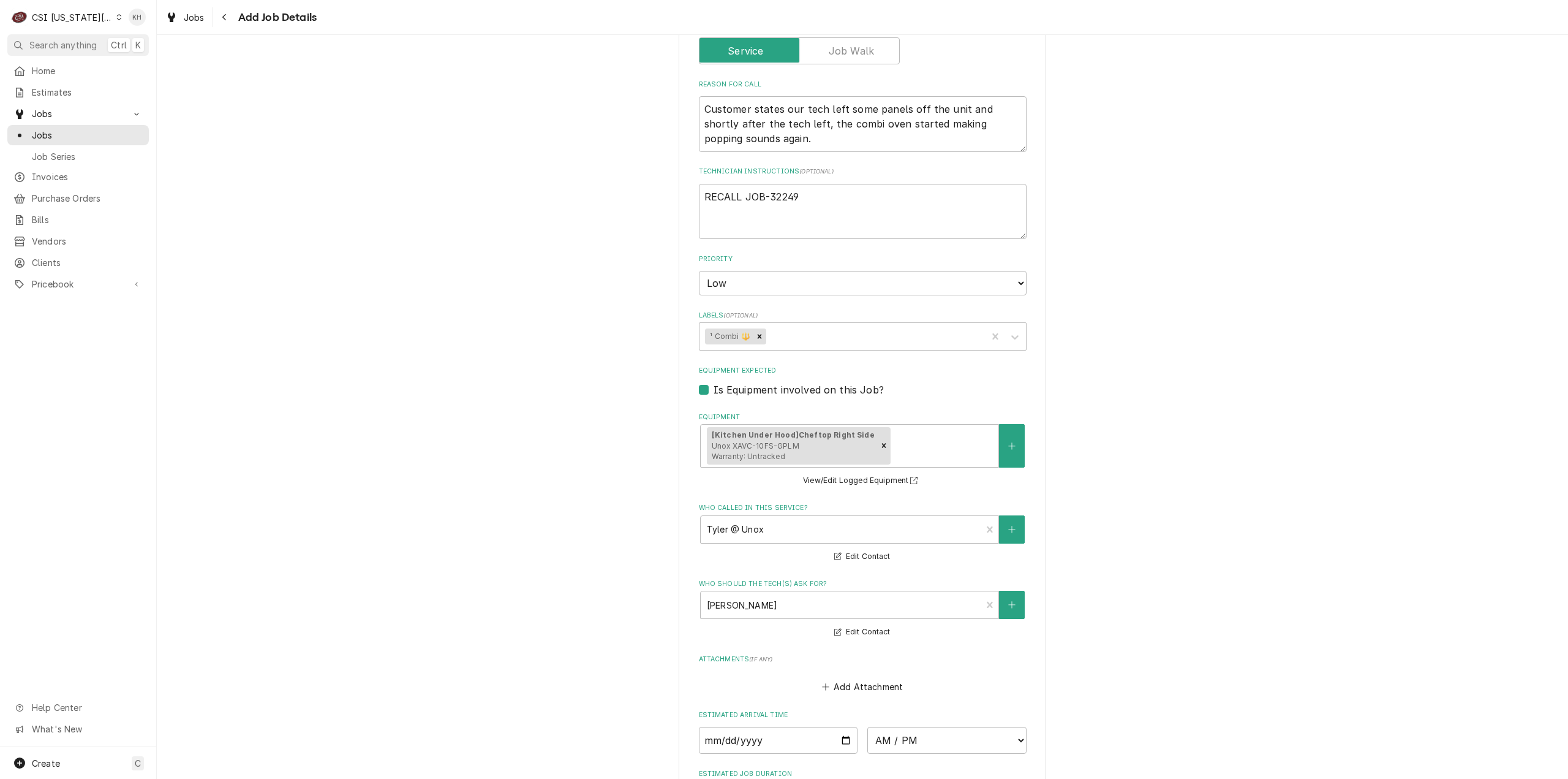
scroll to position [612, 0]
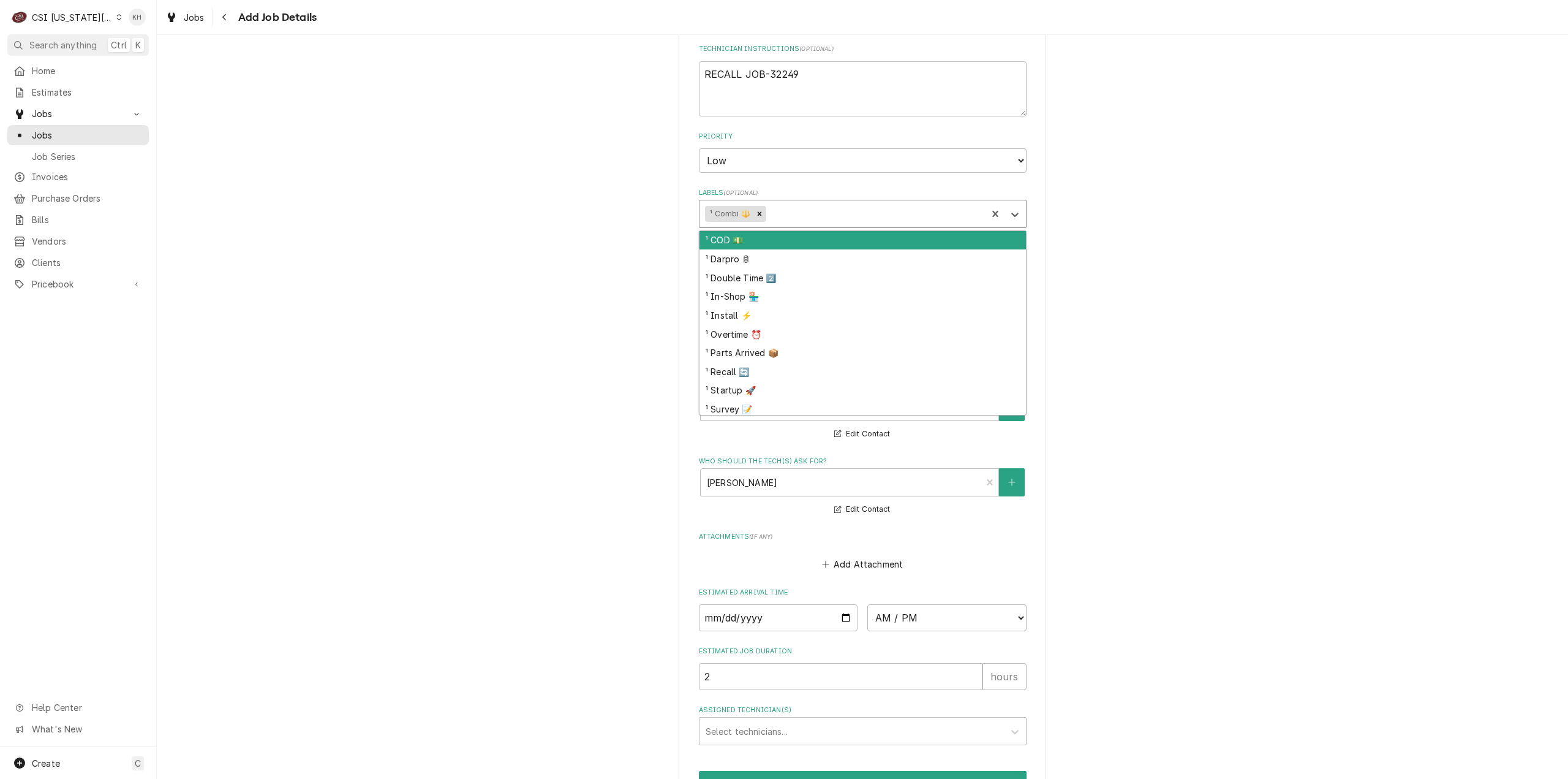
click at [788, 207] on div "Labels" at bounding box center [873, 214] width 212 height 22
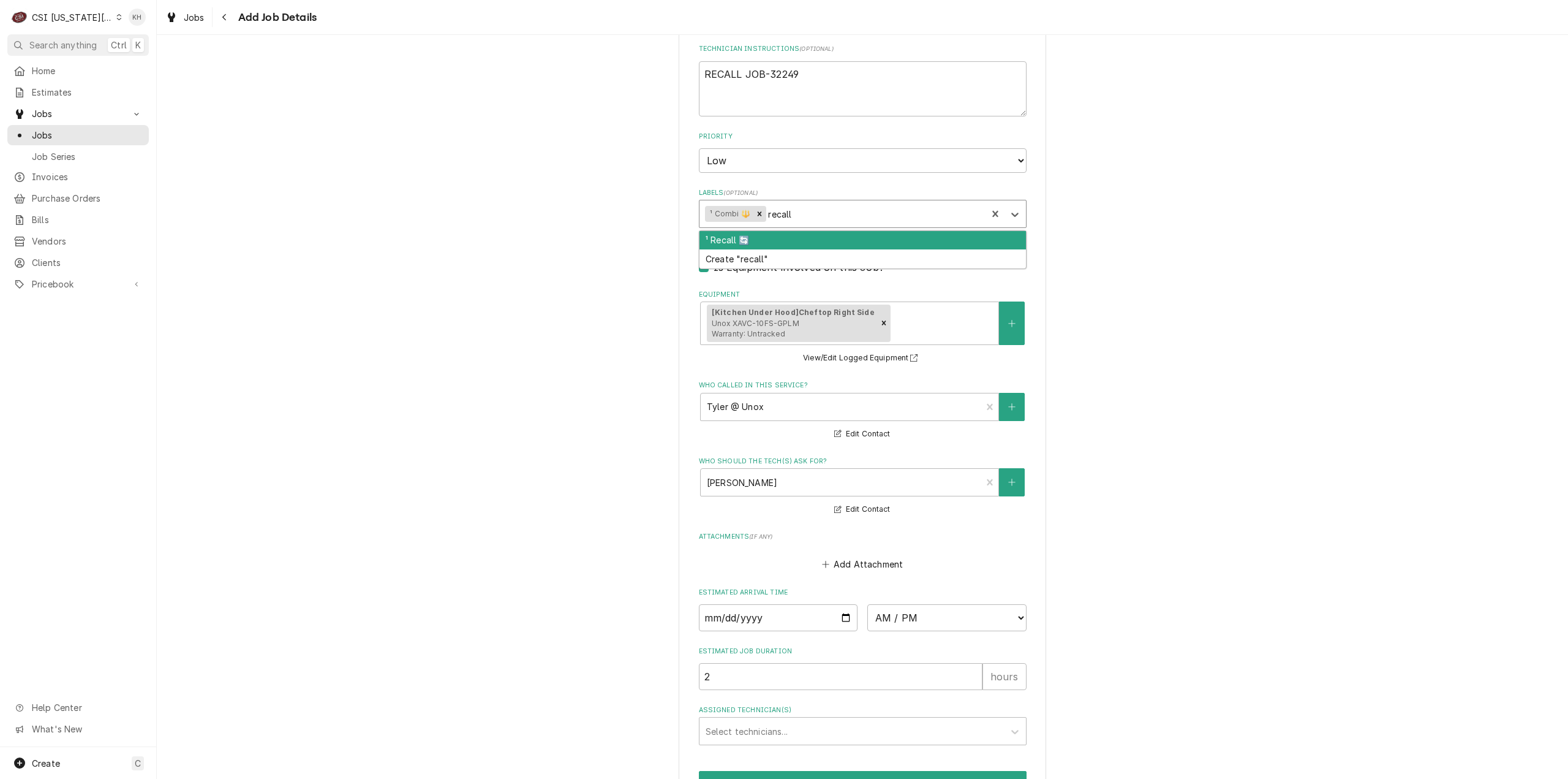
click at [808, 237] on div "¹ Recall 🔄" at bounding box center [862, 240] width 326 height 19
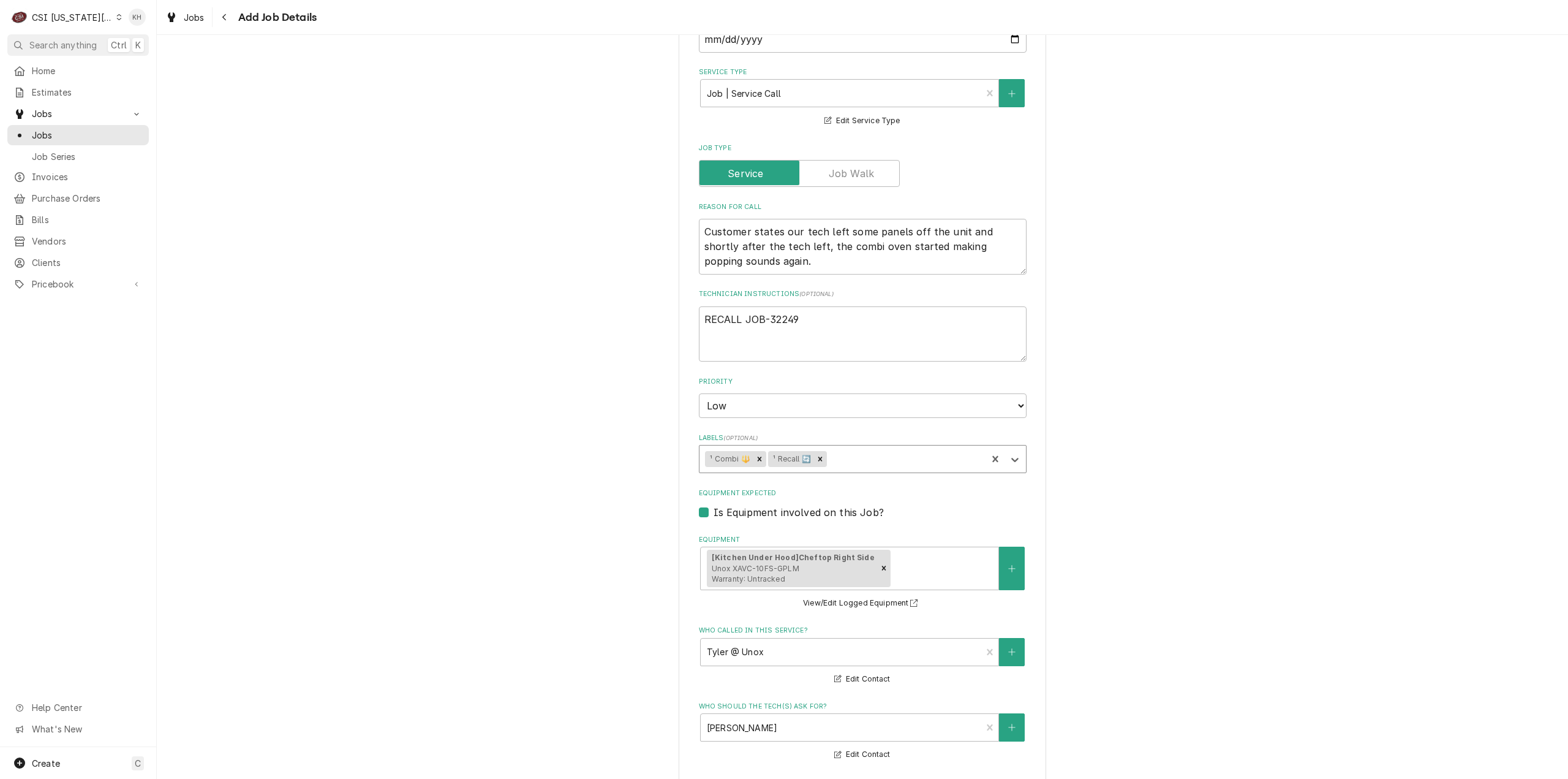
scroll to position [688, 0]
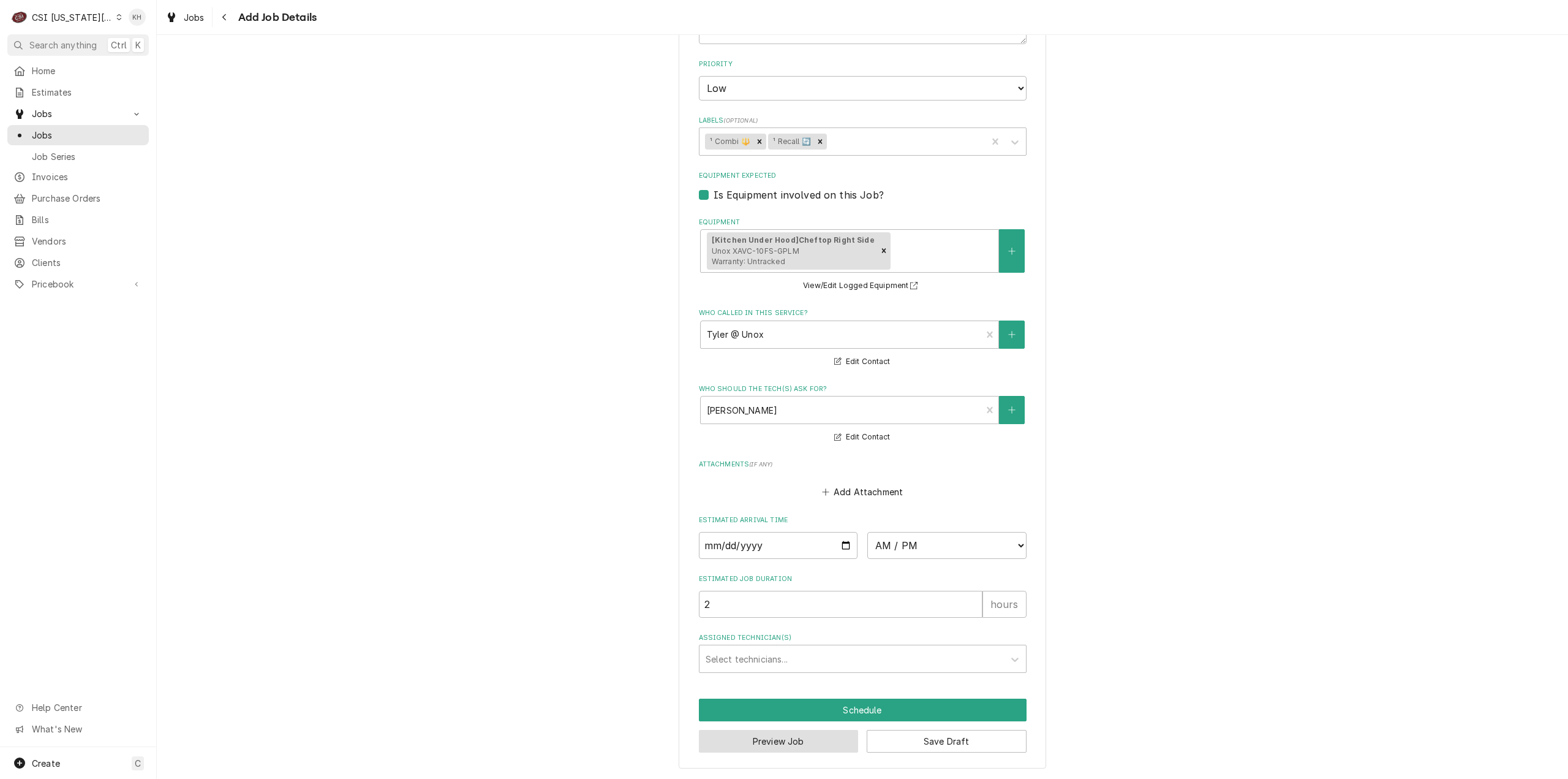
click at [799, 740] on button "Preview Job" at bounding box center [779, 741] width 160 height 23
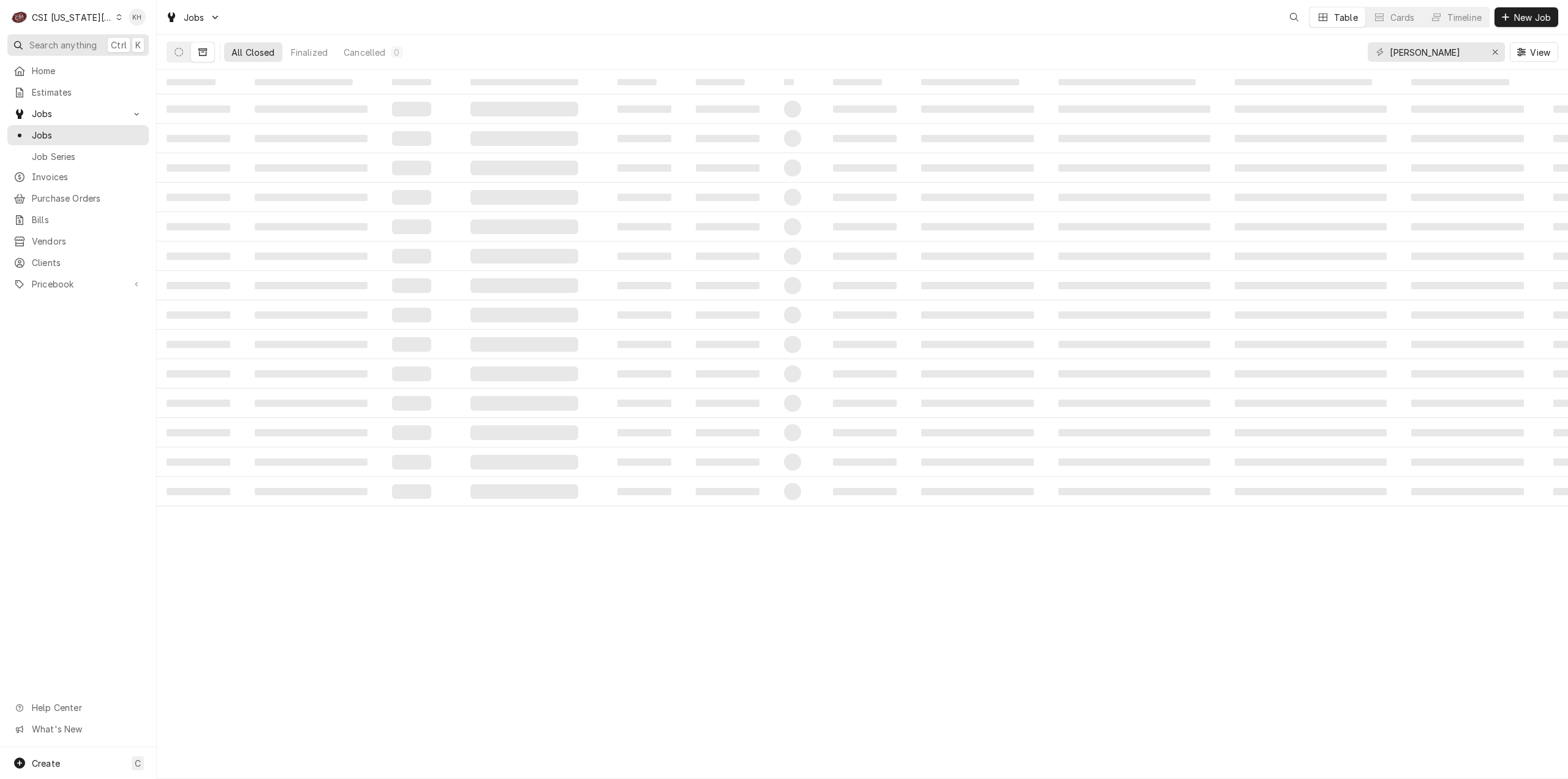
click at [91, 45] on span "Search anything" at bounding box center [63, 45] width 68 height 13
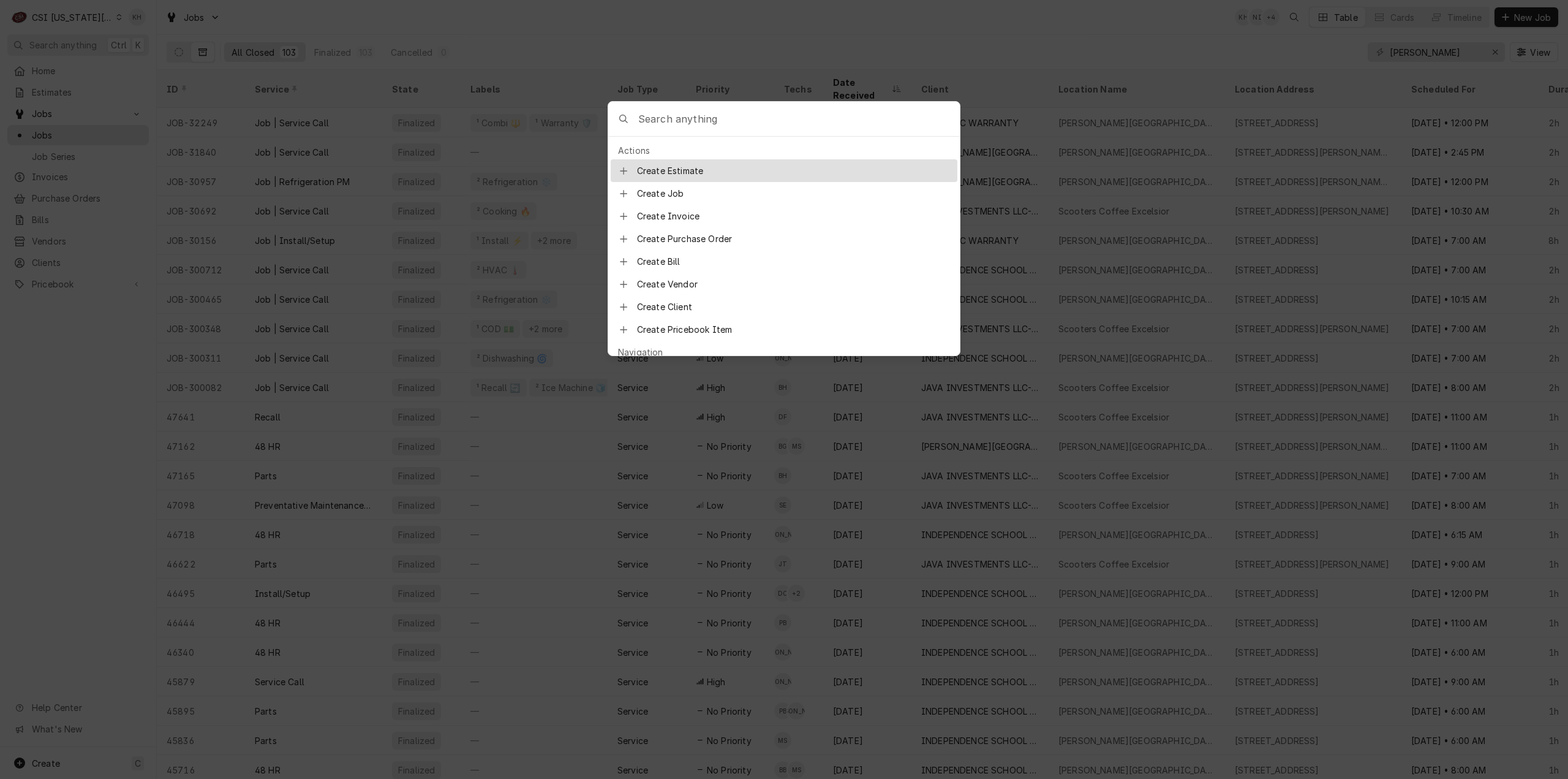
click at [395, 107] on body "C CSI Kansas City KH Search anything Ctrl K Home Estimates Jobs Jobs Job Series…" at bounding box center [784, 389] width 1568 height 779
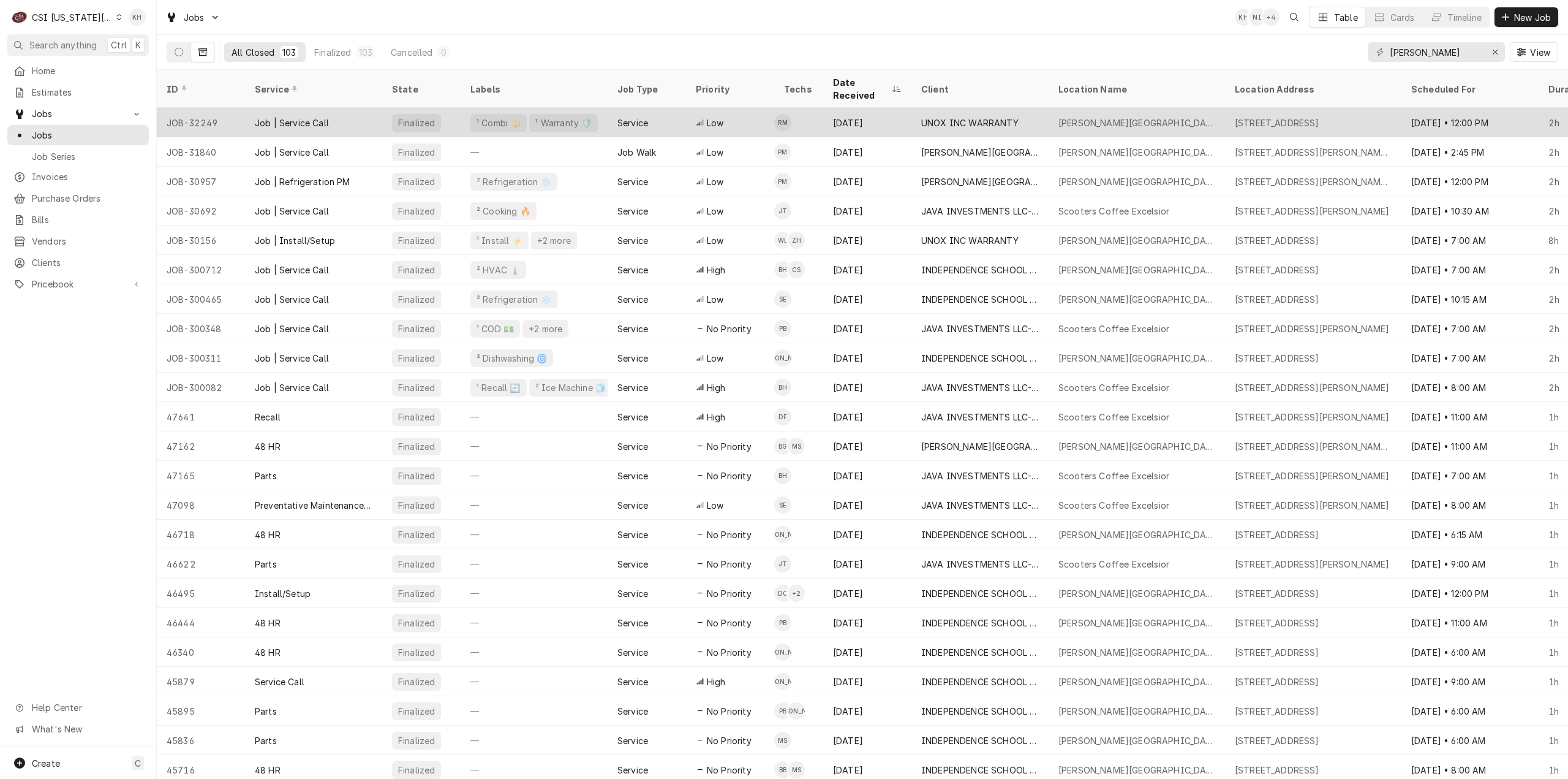
click at [497, 114] on div "¹ Combi 🔱" at bounding box center [498, 123] width 57 height 18
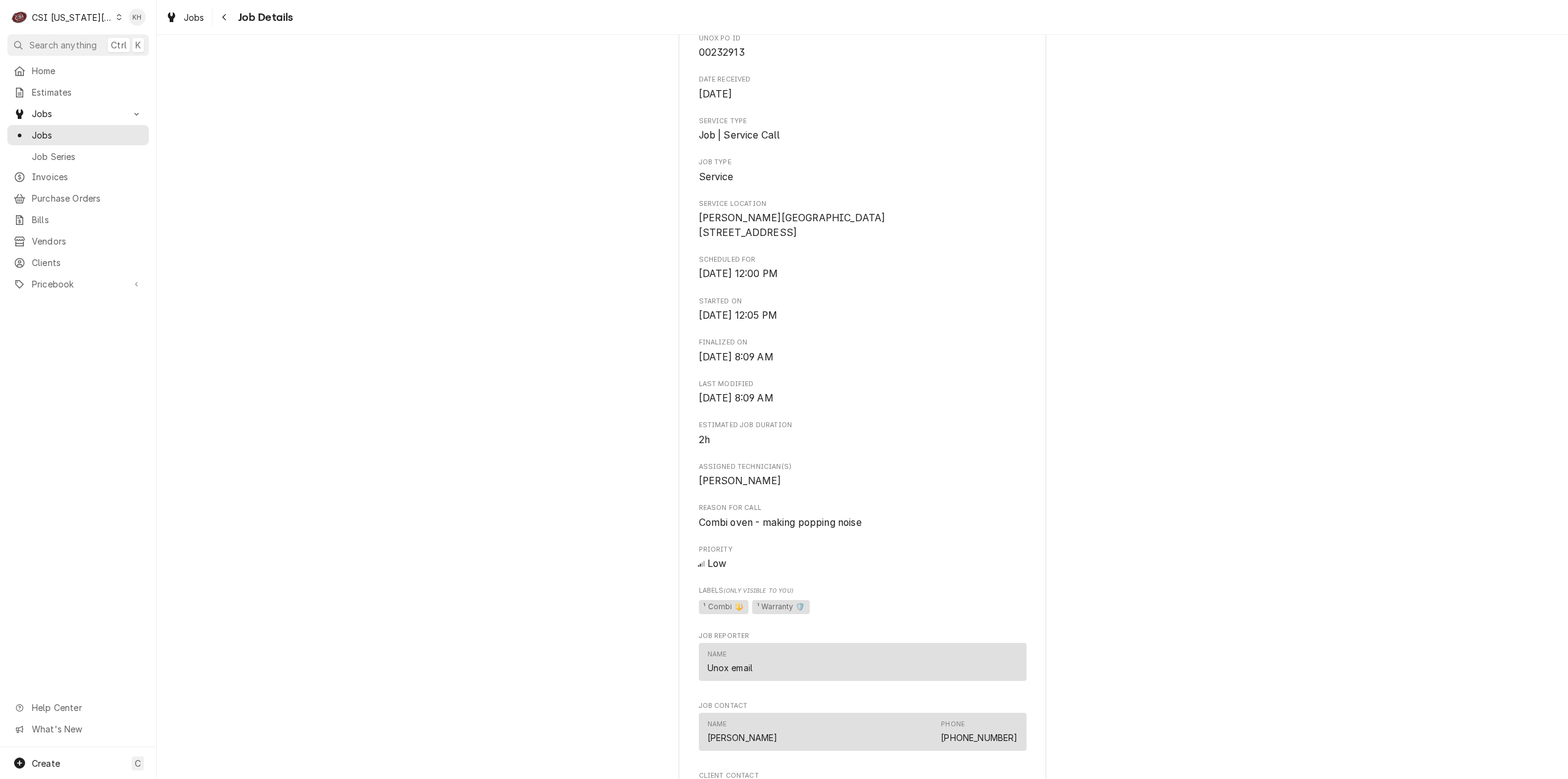
scroll to position [85, 0]
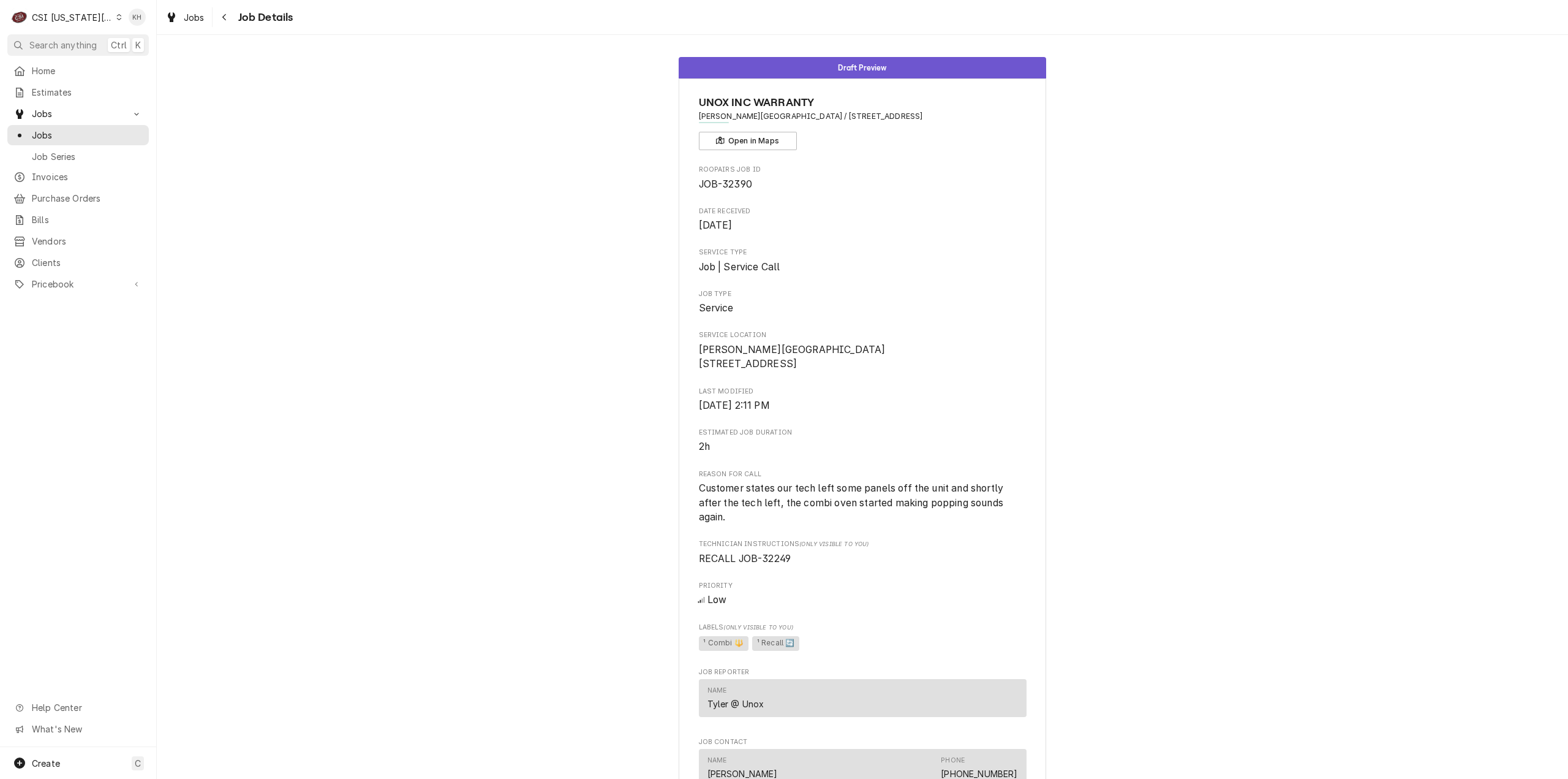
click at [1417, 399] on div "Draft Preview UNOX INC WARRANTY [PERSON_NAME][GEOGRAPHIC_DATA] / [STREET_ADDRES…" at bounding box center [861, 516] width 1411 height 935
